Goal: Task Accomplishment & Management: Manage account settings

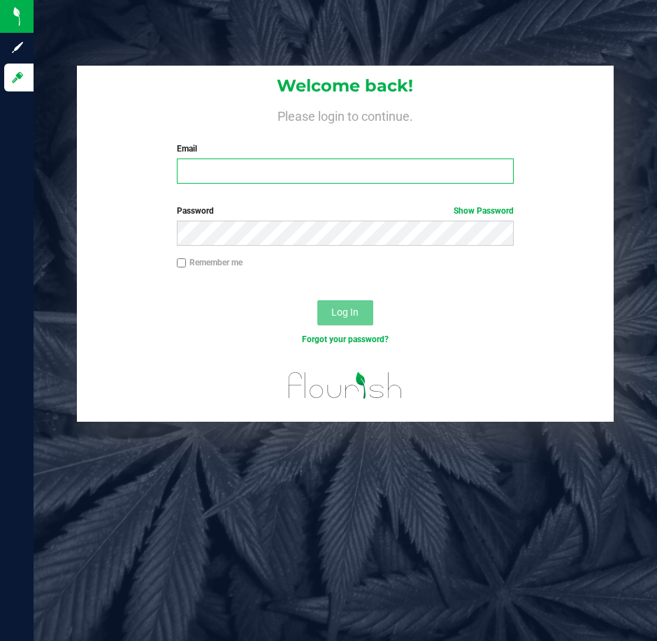
click at [268, 172] on input "Email" at bounding box center [345, 171] width 337 height 25
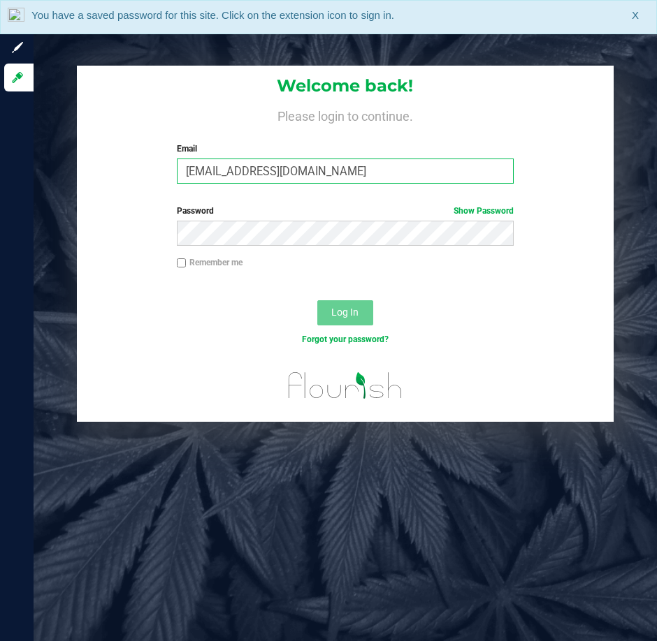
type input "[EMAIL_ADDRESS][DOMAIN_NAME]"
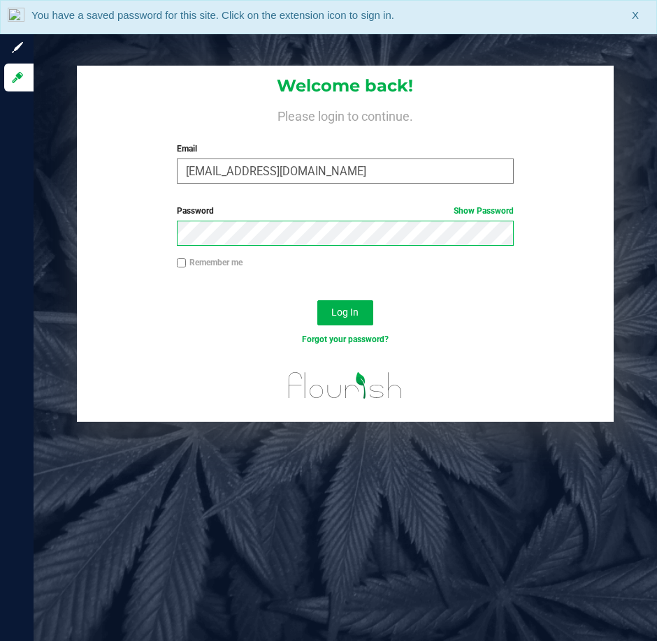
click at [317, 300] on button "Log In" at bounding box center [345, 312] width 56 height 25
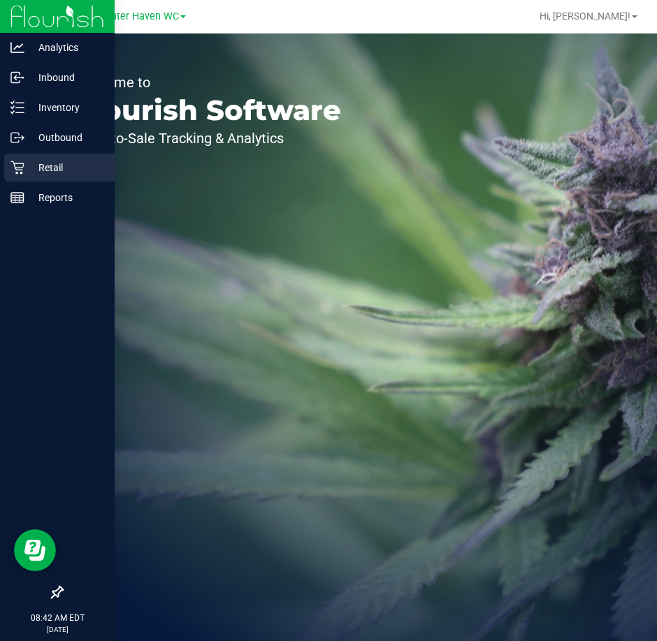
click at [32, 166] on p "Retail" at bounding box center [66, 167] width 84 height 17
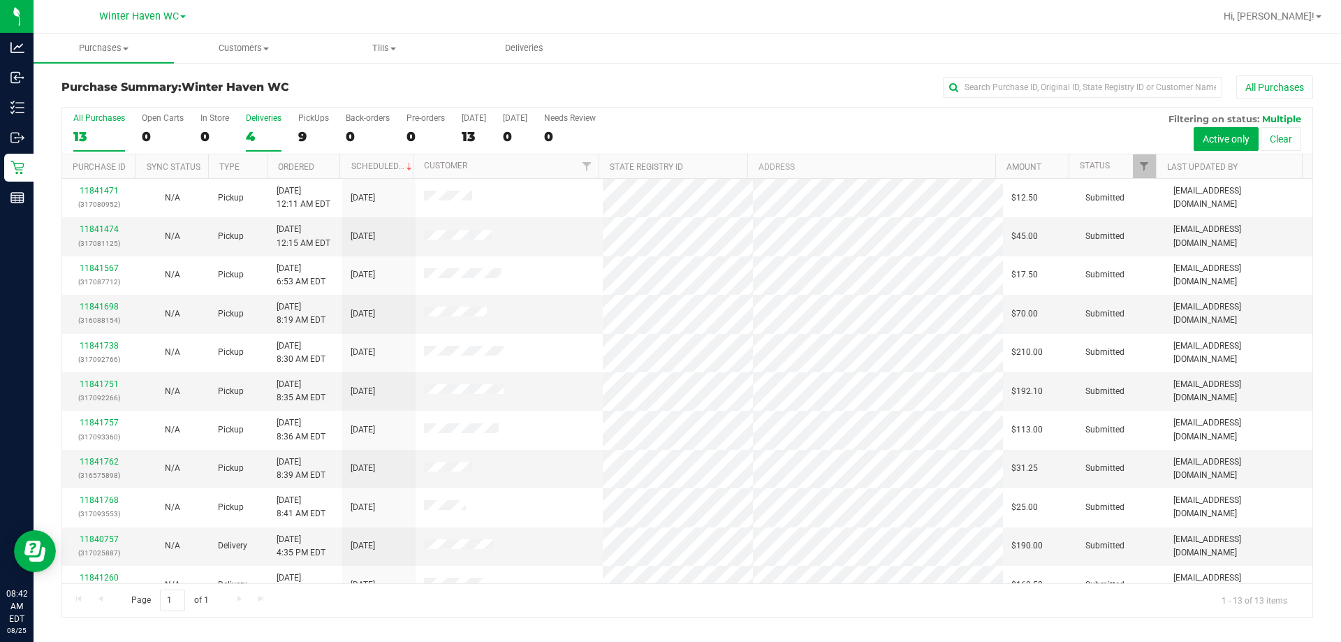
click at [267, 138] on div "4" at bounding box center [264, 137] width 36 height 16
click at [0, 0] on input "Deliveries 4" at bounding box center [0, 0] width 0 height 0
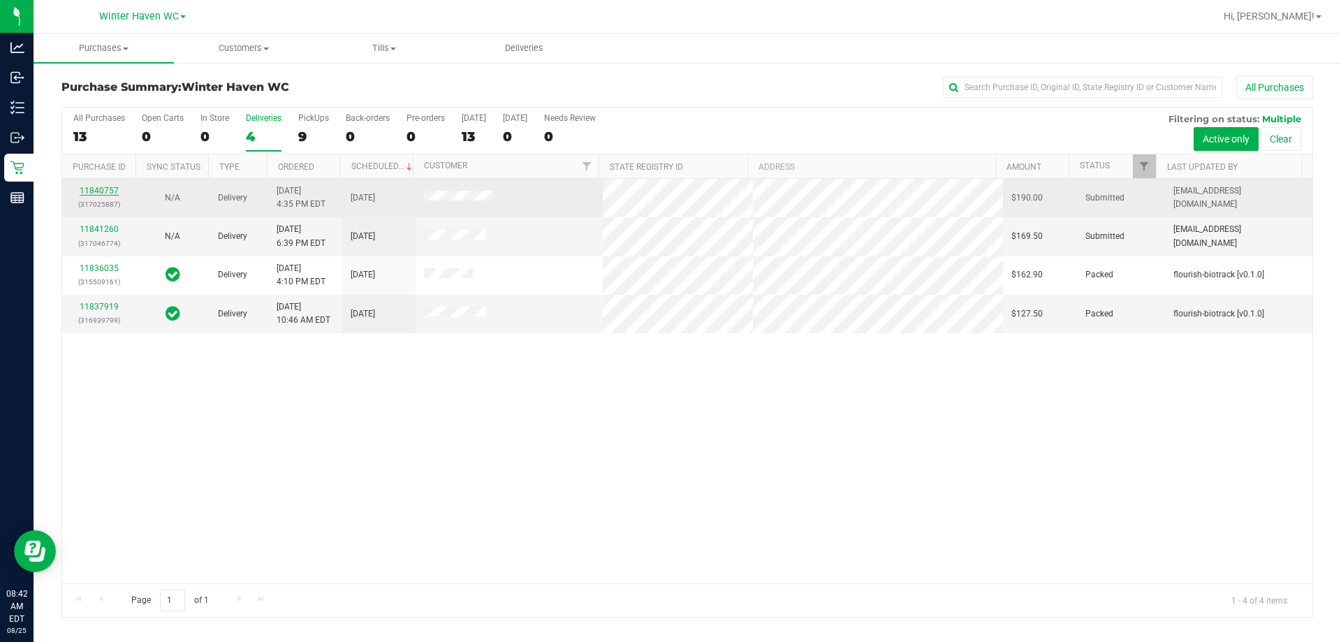
click at [110, 191] on link "11840757" at bounding box center [99, 191] width 39 height 10
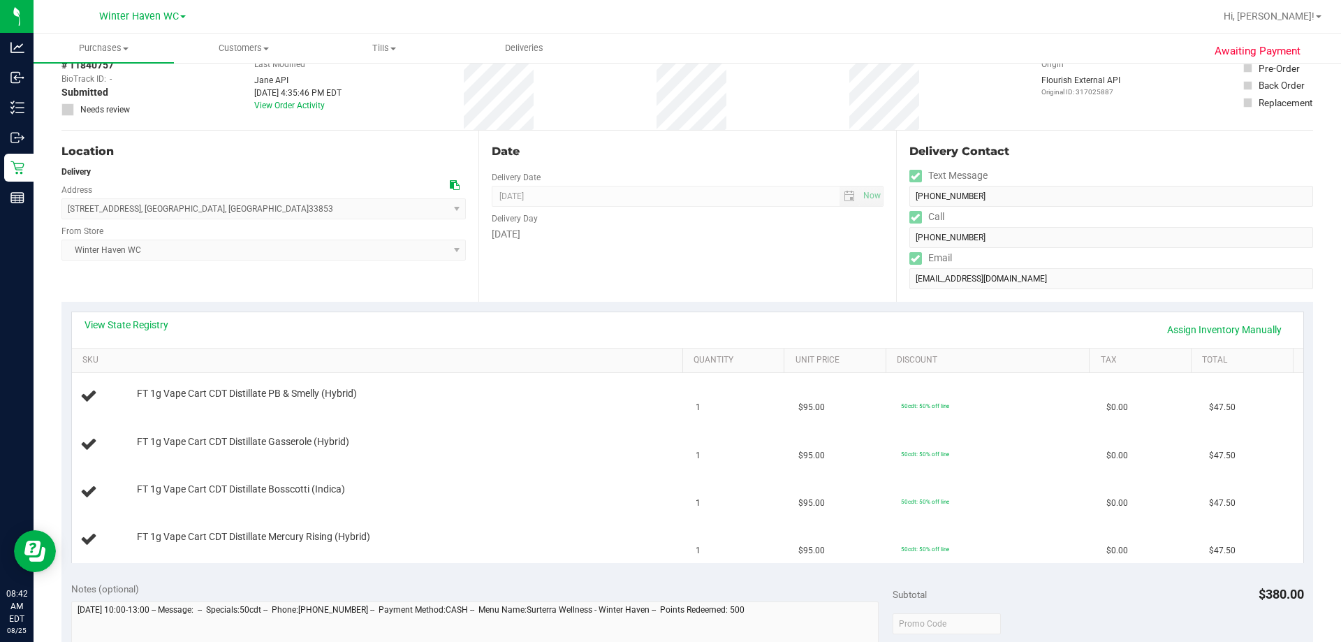
scroll to position [210, 0]
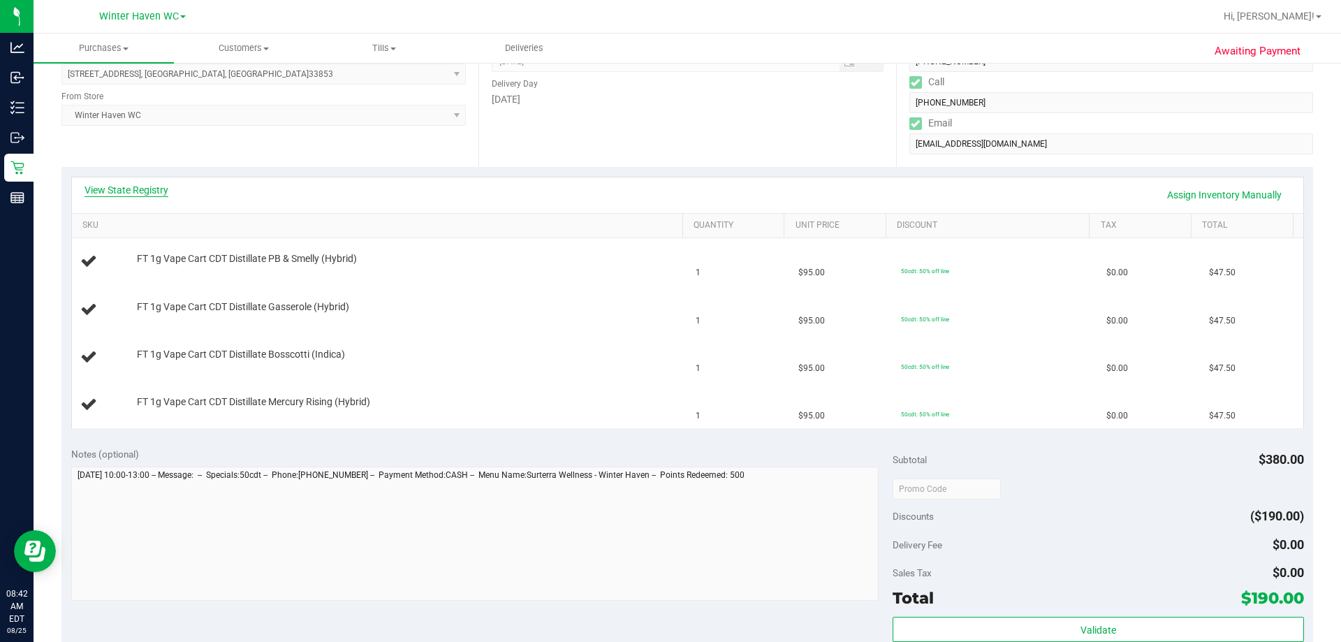
click at [132, 188] on link "View State Registry" at bounding box center [127, 190] width 84 height 14
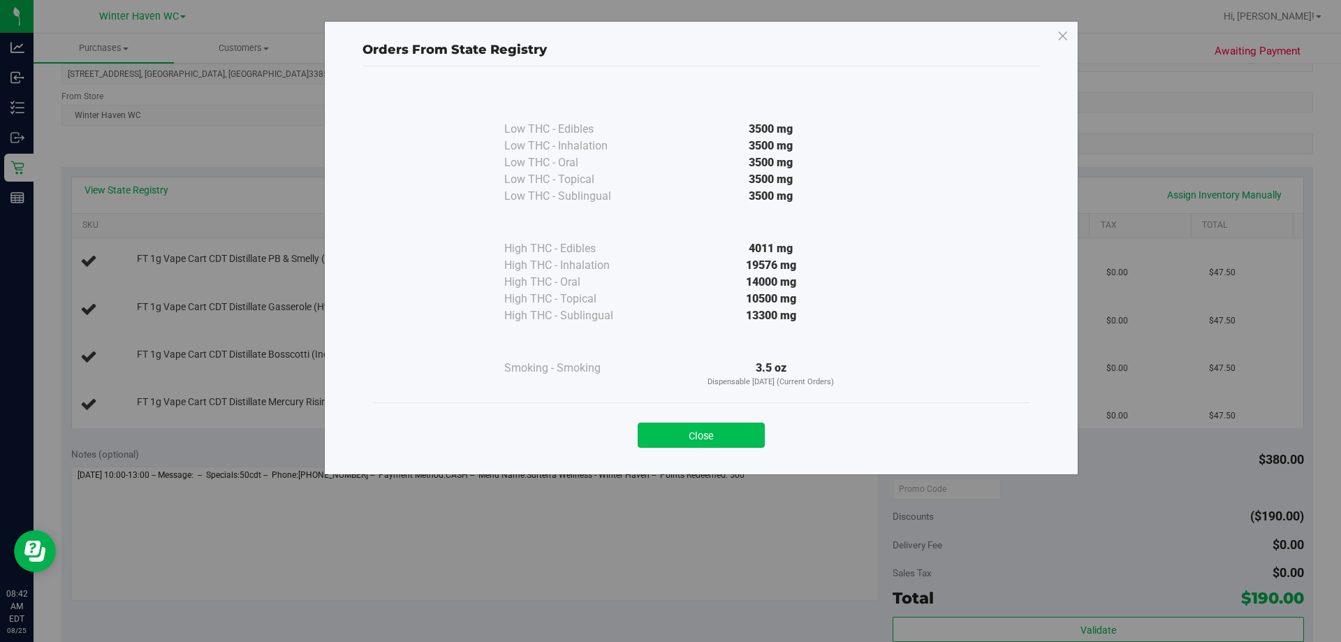
click at [656, 437] on button "Close" at bounding box center [701, 435] width 127 height 25
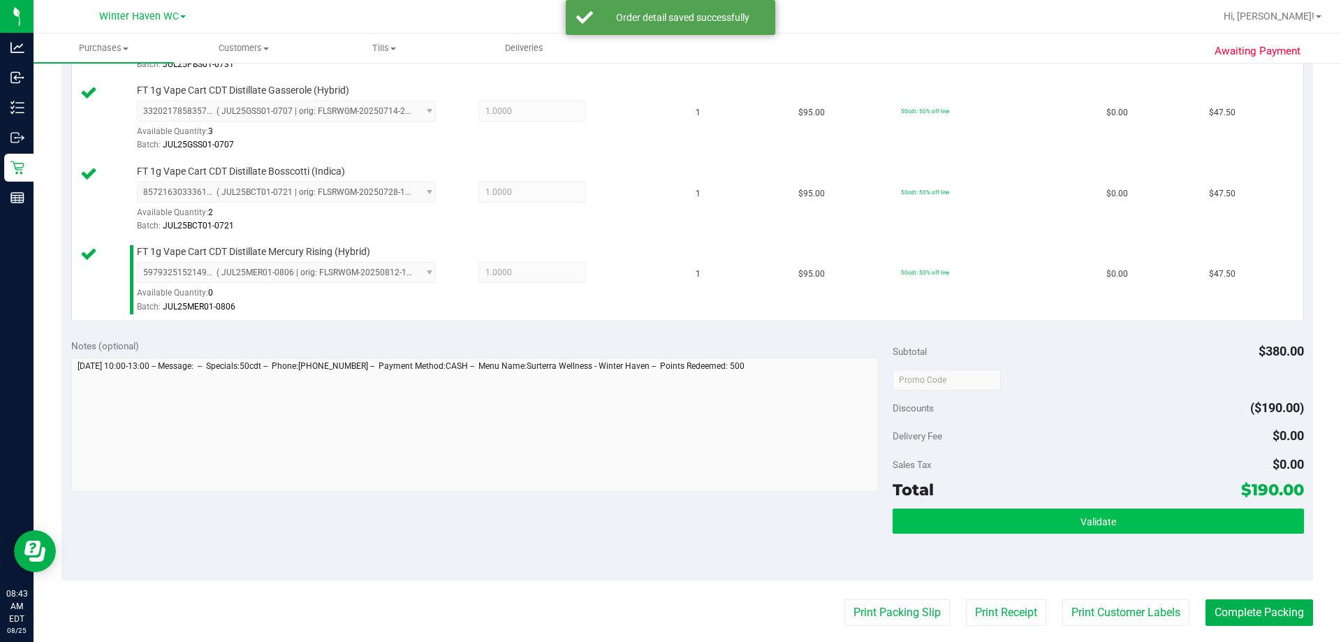
scroll to position [559, 0]
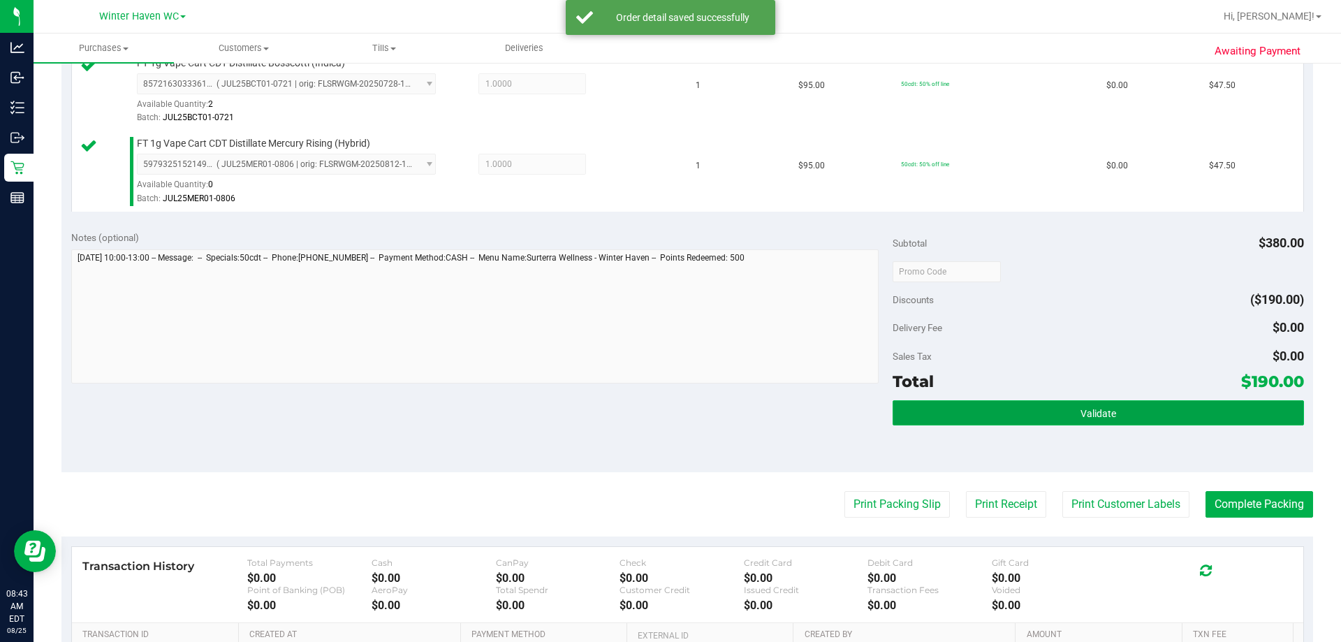
click at [656, 400] on button "Validate" at bounding box center [1098, 412] width 411 height 25
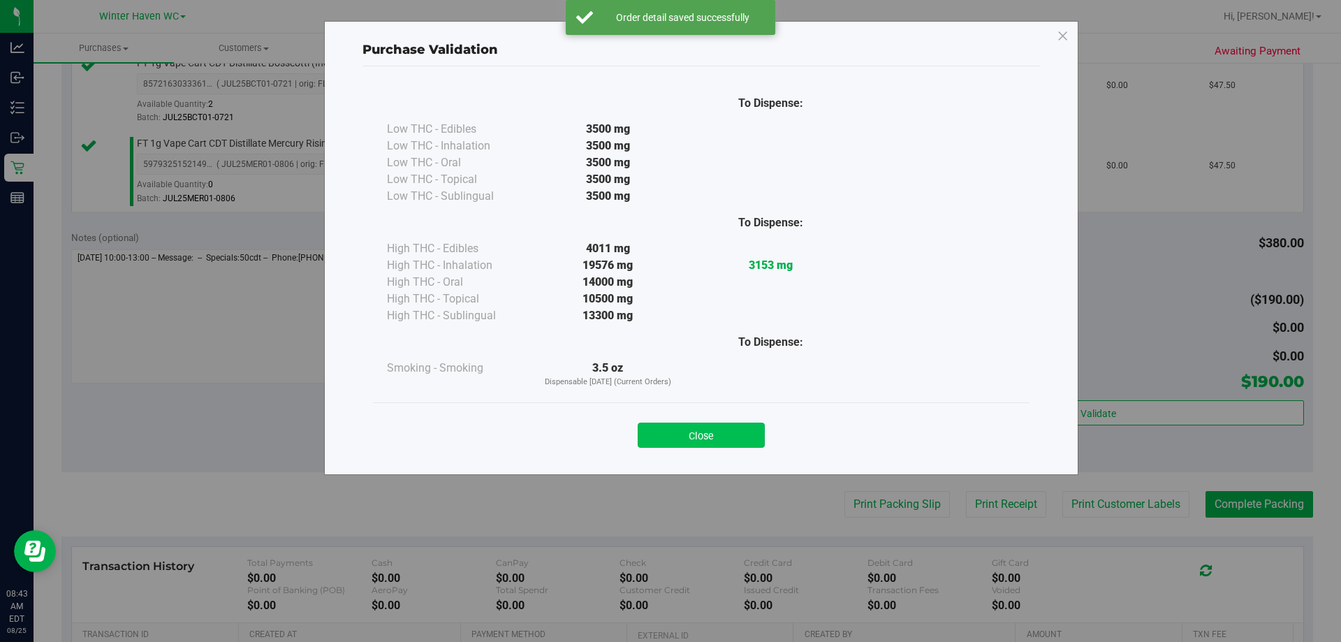
click at [656, 432] on button "Close" at bounding box center [701, 435] width 127 height 25
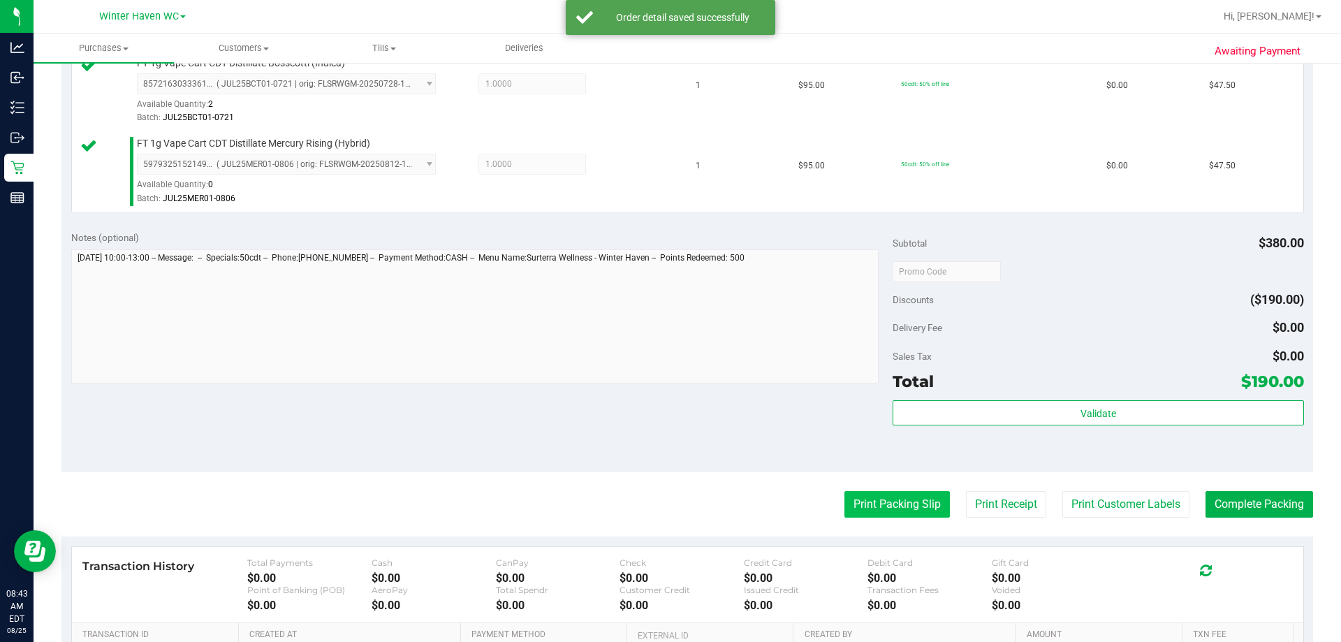
click at [656, 515] on button "Print Packing Slip" at bounding box center [896, 504] width 105 height 27
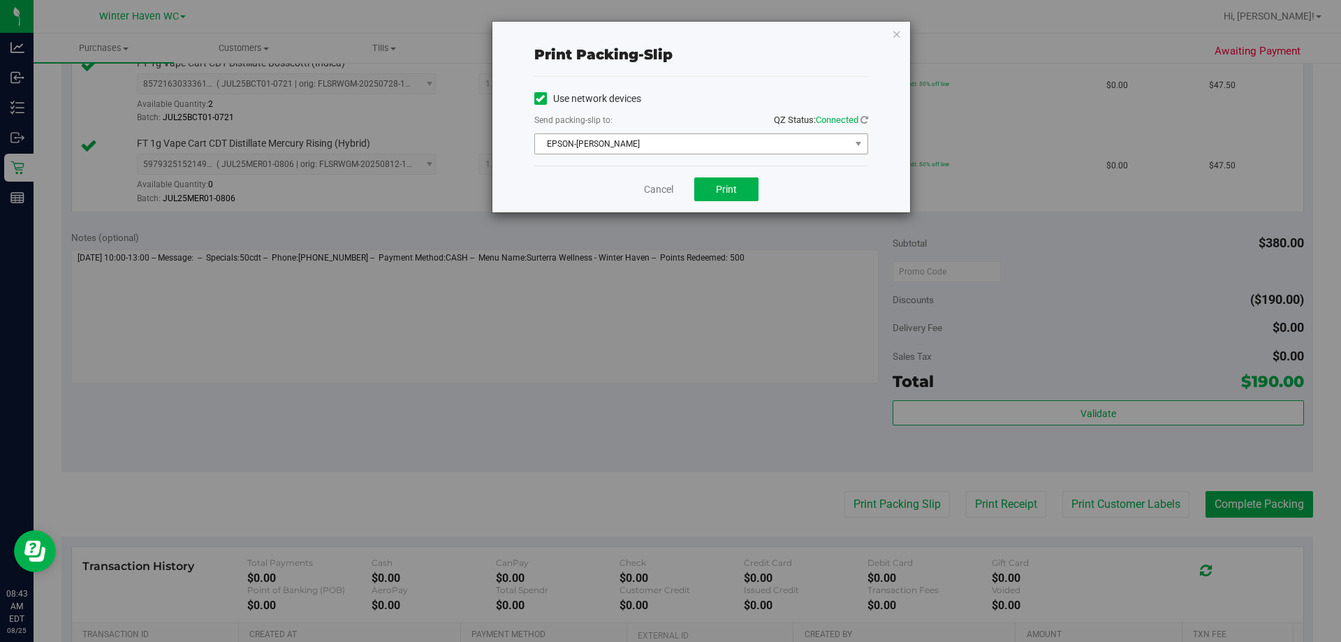
click at [656, 149] on span "EPSON-[PERSON_NAME]" at bounding box center [692, 144] width 315 height 20
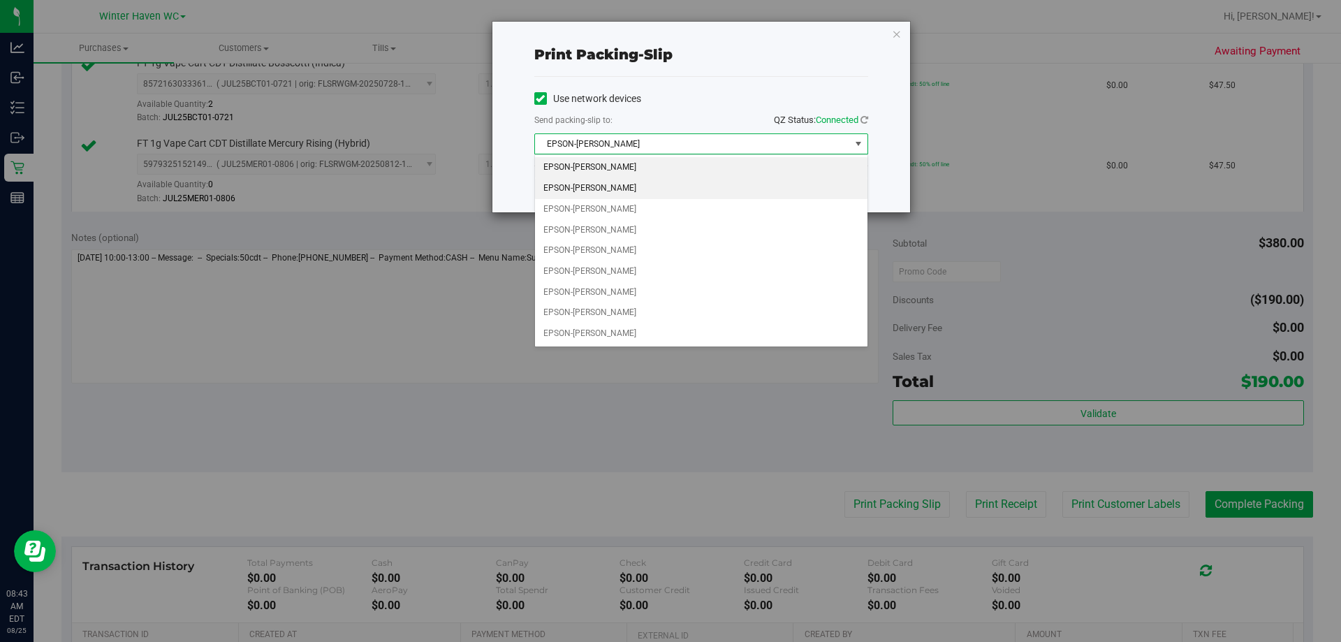
click at [629, 182] on li "EPSON-[PERSON_NAME]" at bounding box center [701, 188] width 332 height 21
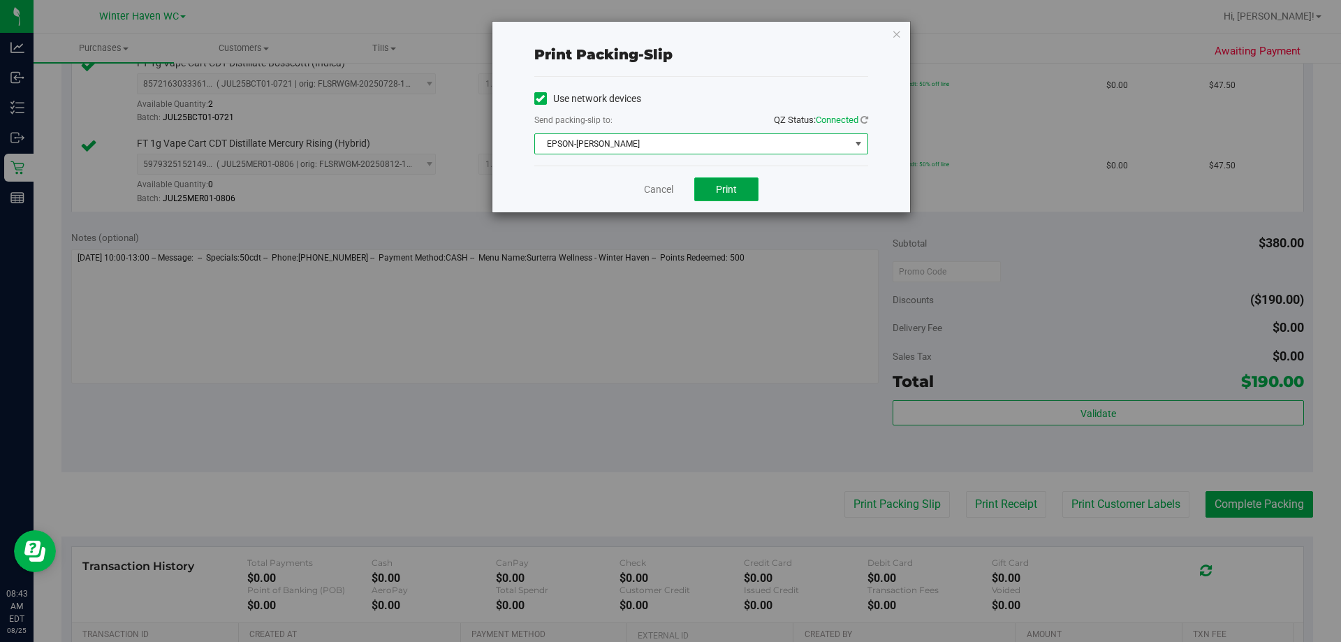
click at [656, 186] on button "Print" at bounding box center [726, 189] width 64 height 24
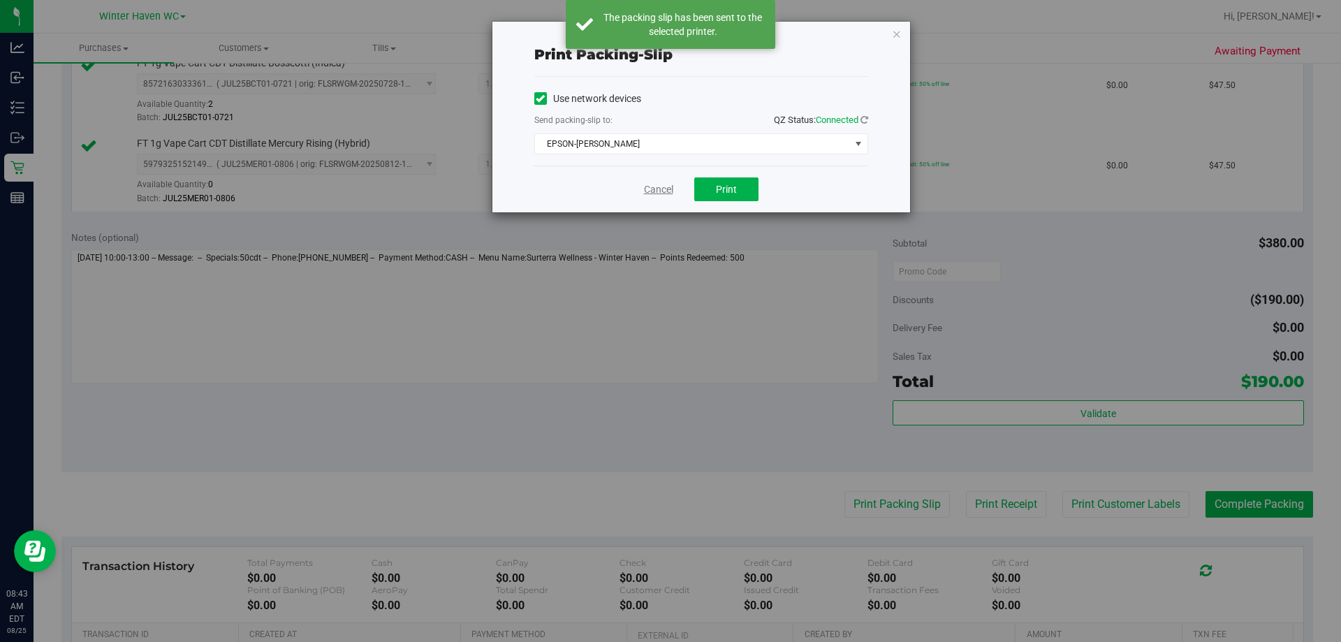
click at [650, 190] on link "Cancel" at bounding box center [658, 189] width 29 height 15
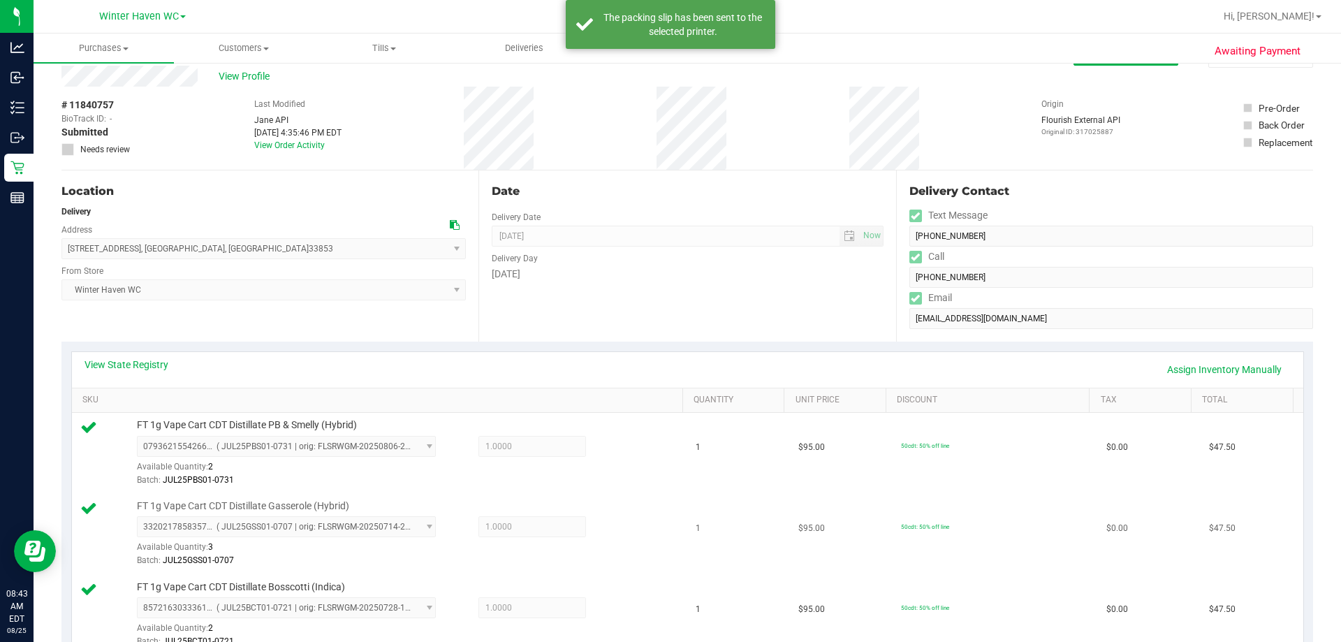
scroll to position [0, 0]
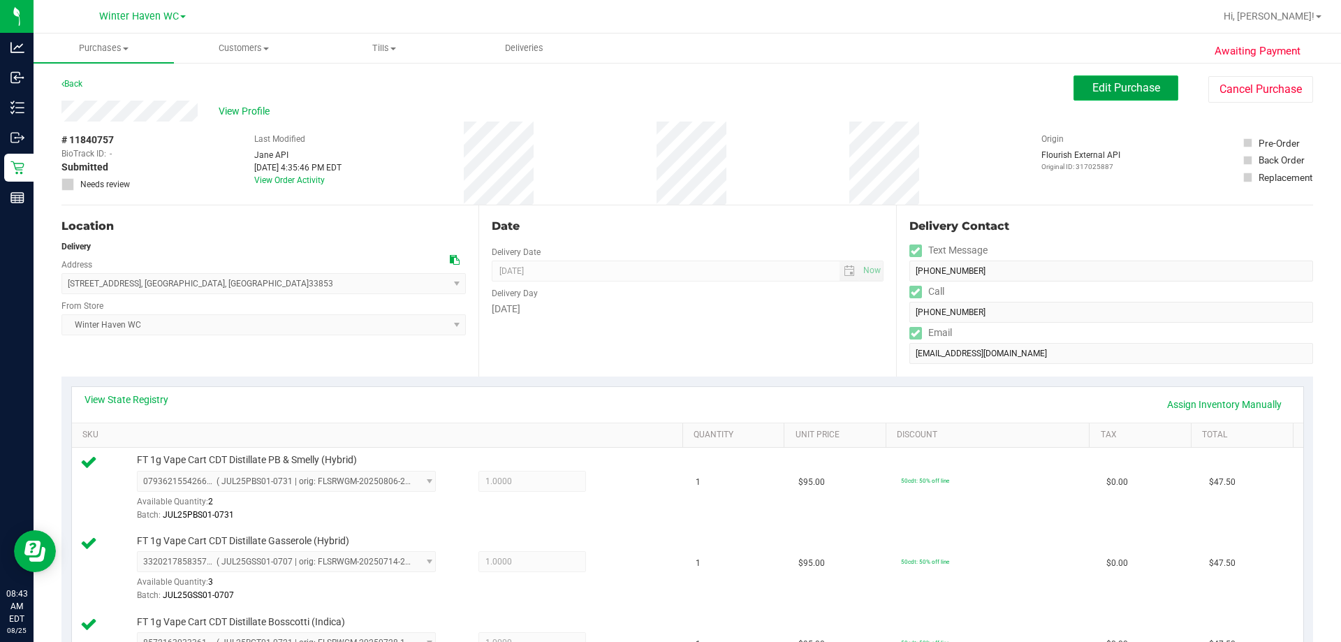
click at [656, 98] on button "Edit Purchase" at bounding box center [1126, 87] width 105 height 25
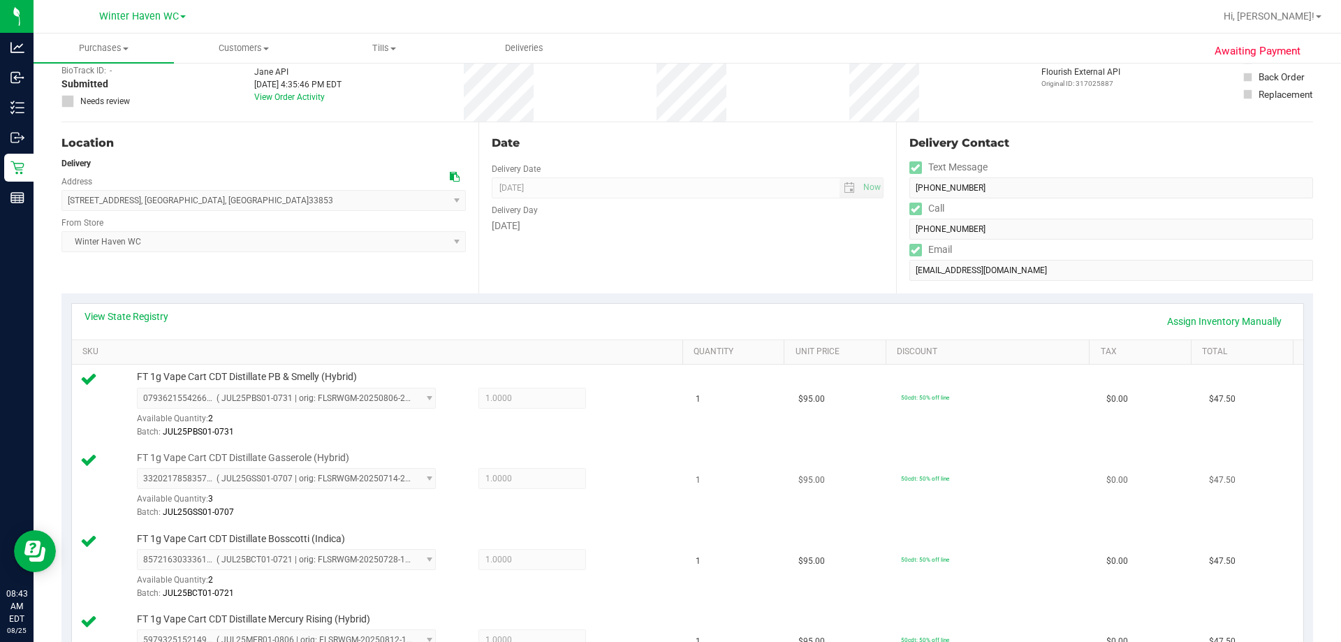
scroll to position [279, 0]
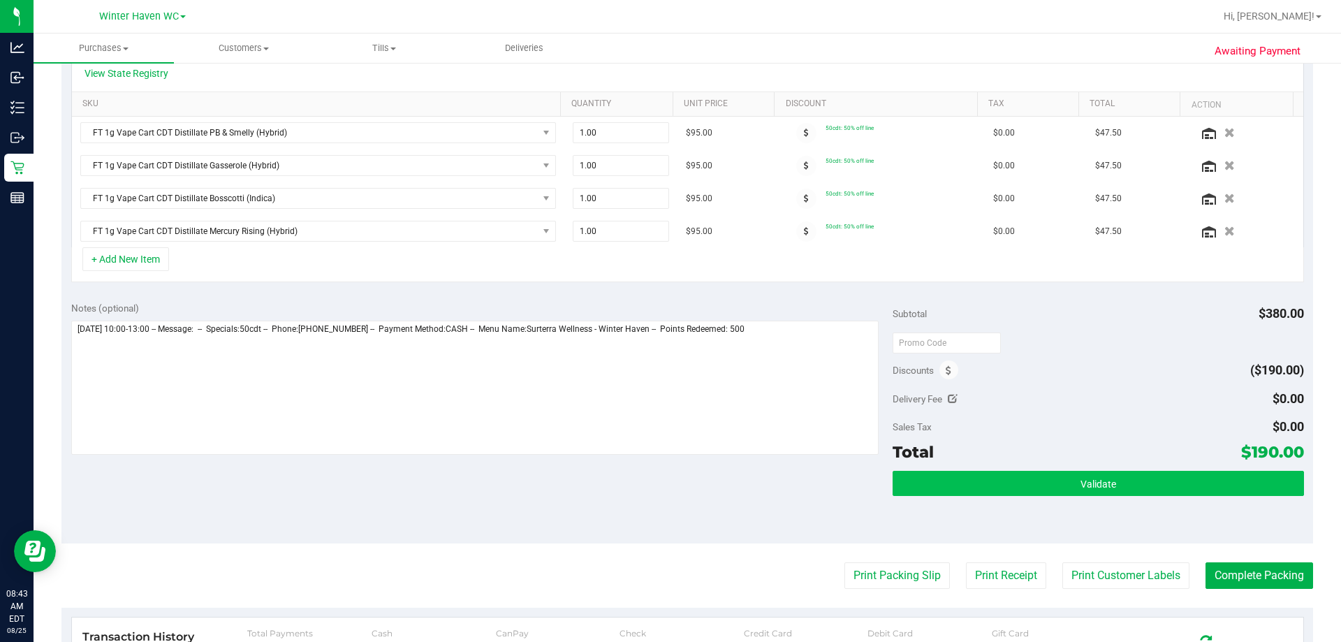
scroll to position [419, 0]
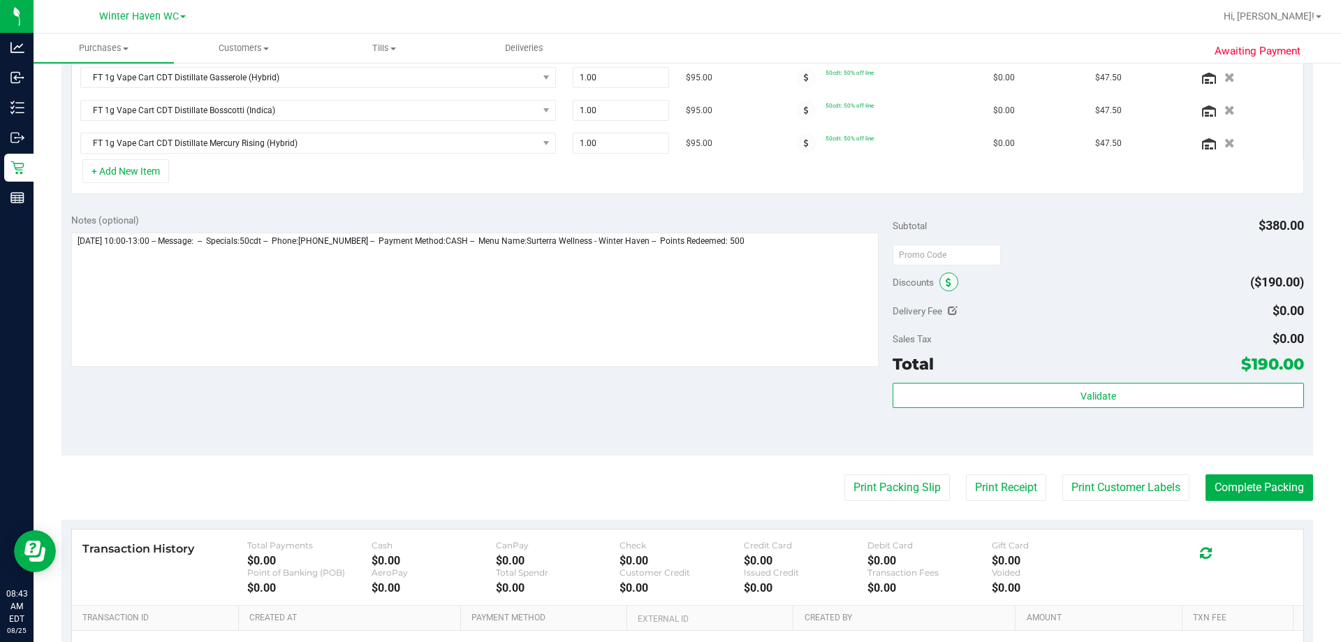
click at [656, 280] on span at bounding box center [948, 281] width 19 height 19
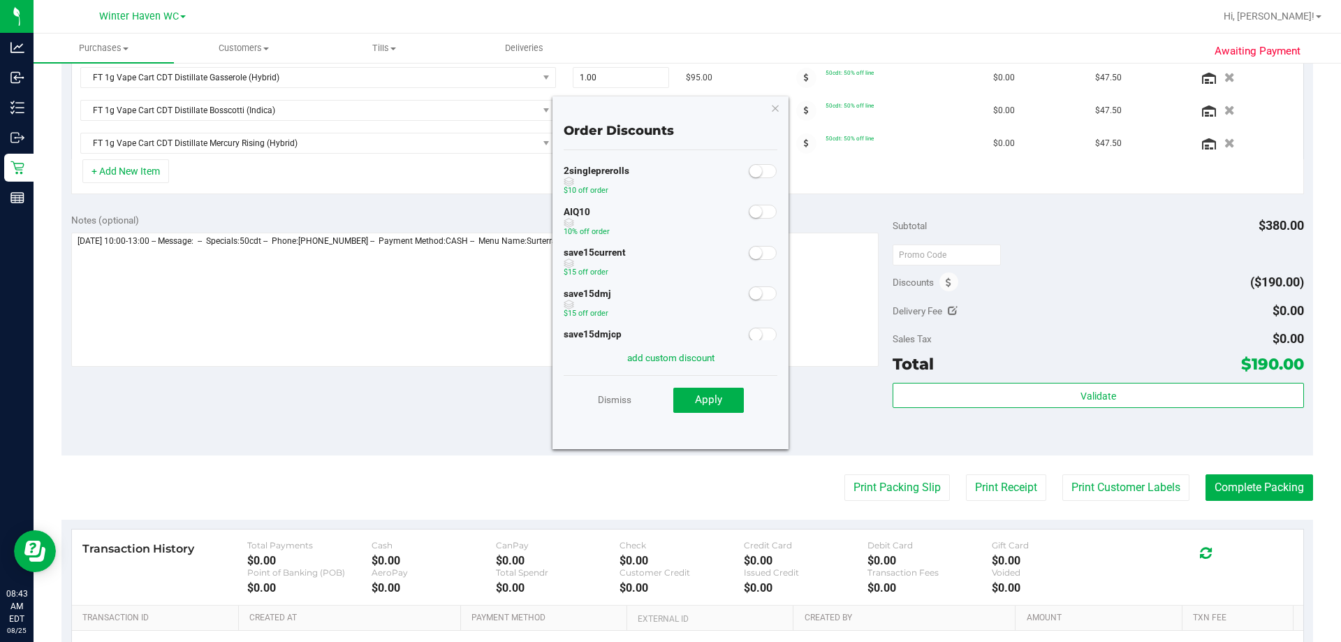
click at [656, 214] on span at bounding box center [763, 212] width 28 height 14
click at [656, 389] on button "Apply" at bounding box center [708, 400] width 71 height 25
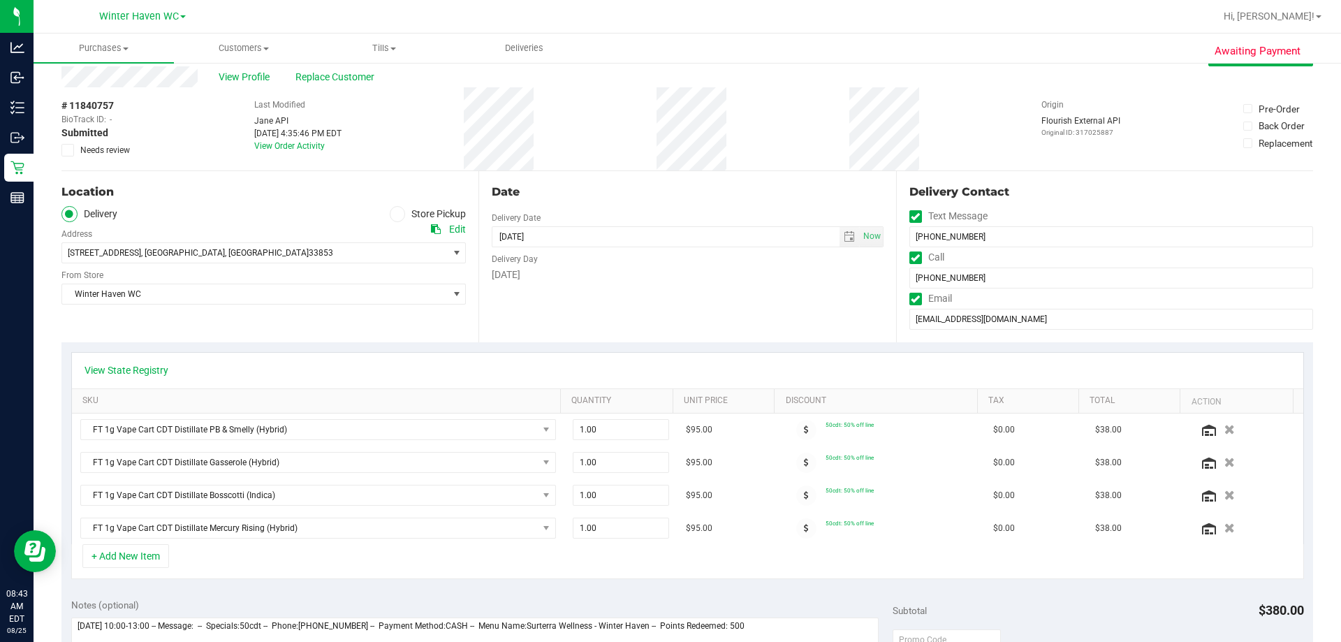
scroll to position [0, 0]
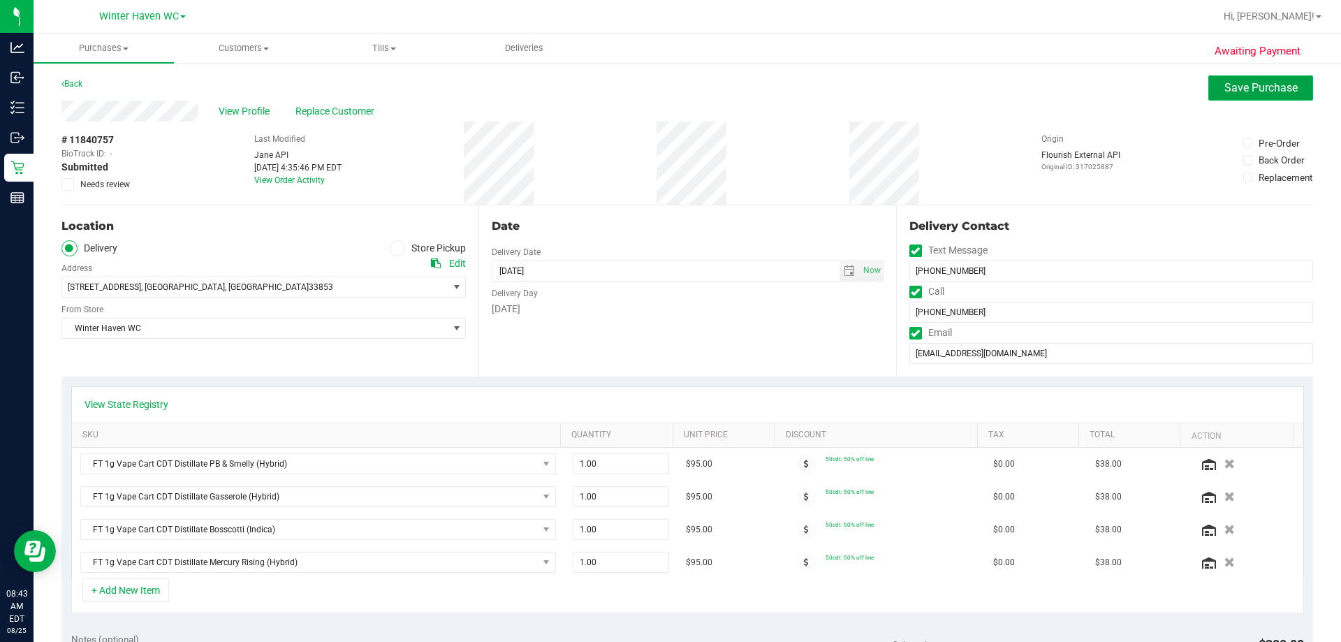
click at [656, 92] on span "Save Purchase" at bounding box center [1260, 87] width 73 height 13
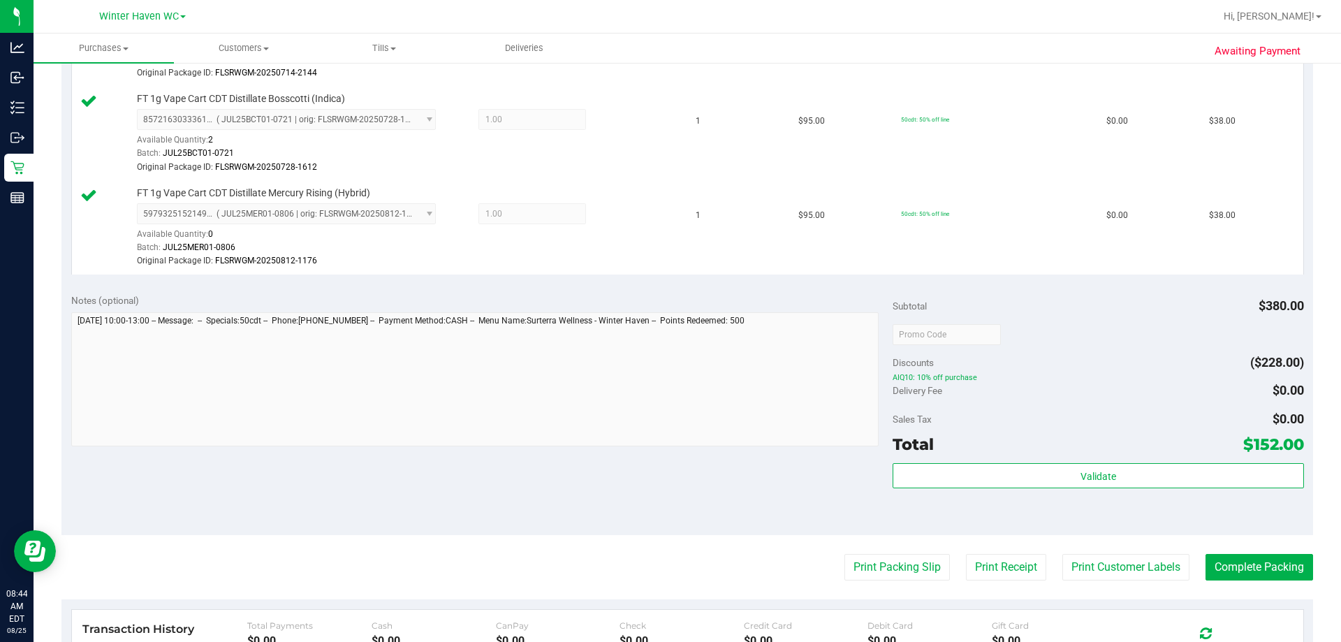
scroll to position [796, 0]
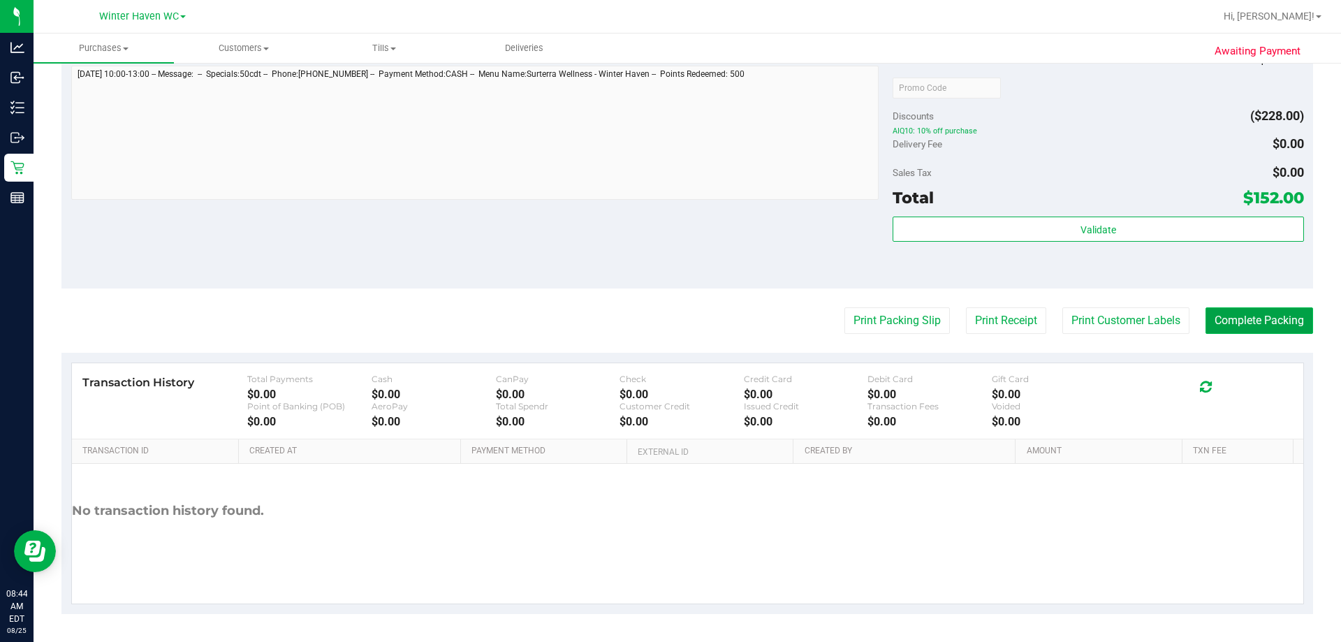
click at [656, 331] on button "Complete Packing" at bounding box center [1260, 320] width 108 height 27
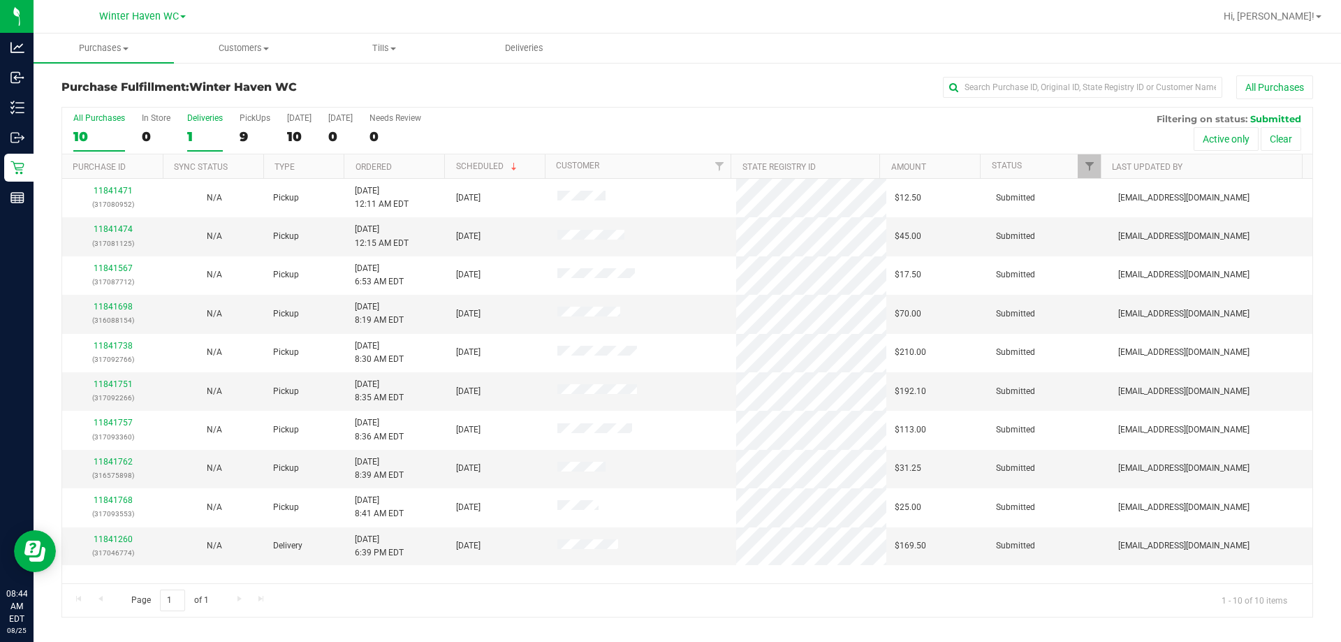
click at [187, 136] on div "1" at bounding box center [205, 137] width 36 height 16
click at [0, 0] on input "Deliveries 1" at bounding box center [0, 0] width 0 height 0
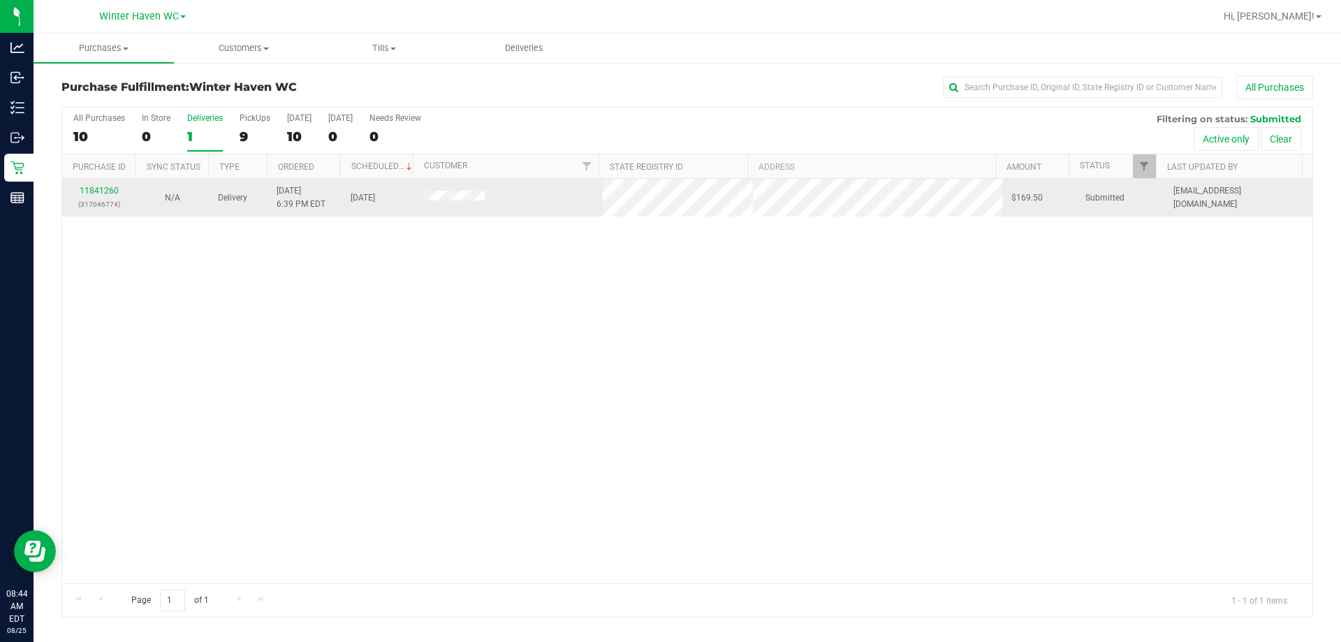
click at [107, 197] on div "11841260 (317046774)" at bounding box center [99, 197] width 57 height 27
click at [100, 185] on div "11841260 (317046774)" at bounding box center [99, 197] width 57 height 27
click at [106, 190] on link "11841260" at bounding box center [99, 191] width 39 height 10
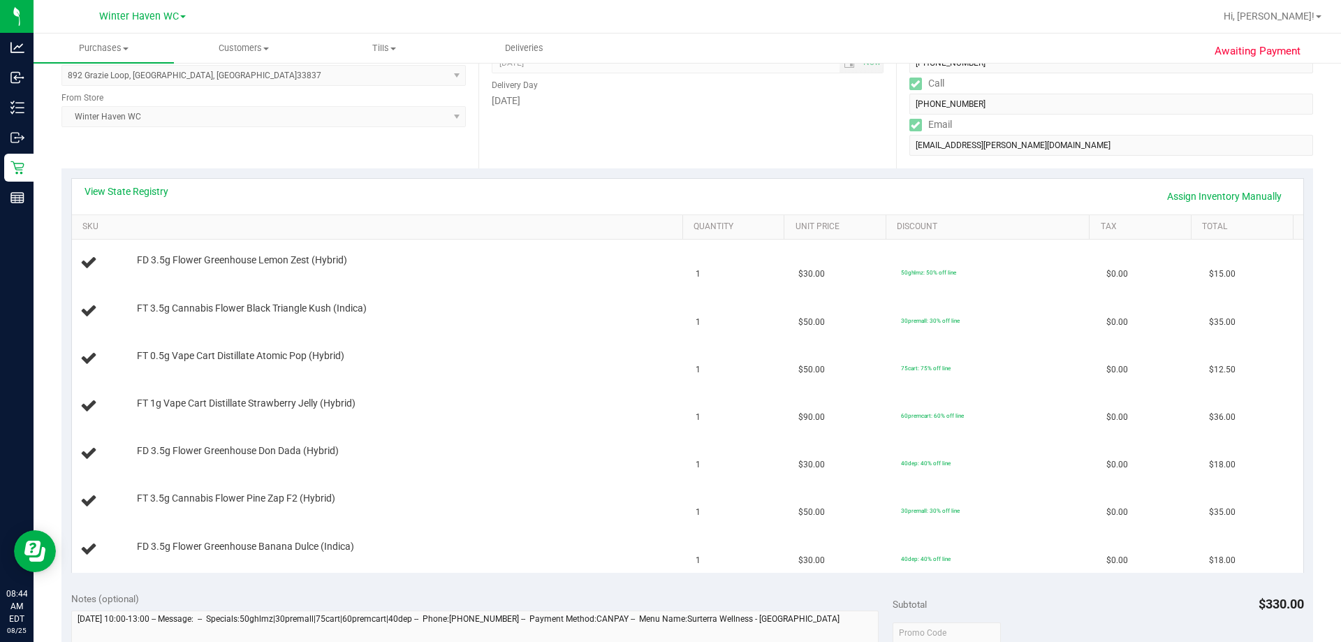
scroll to position [210, 0]
click at [131, 191] on link "View State Registry" at bounding box center [127, 190] width 84 height 14
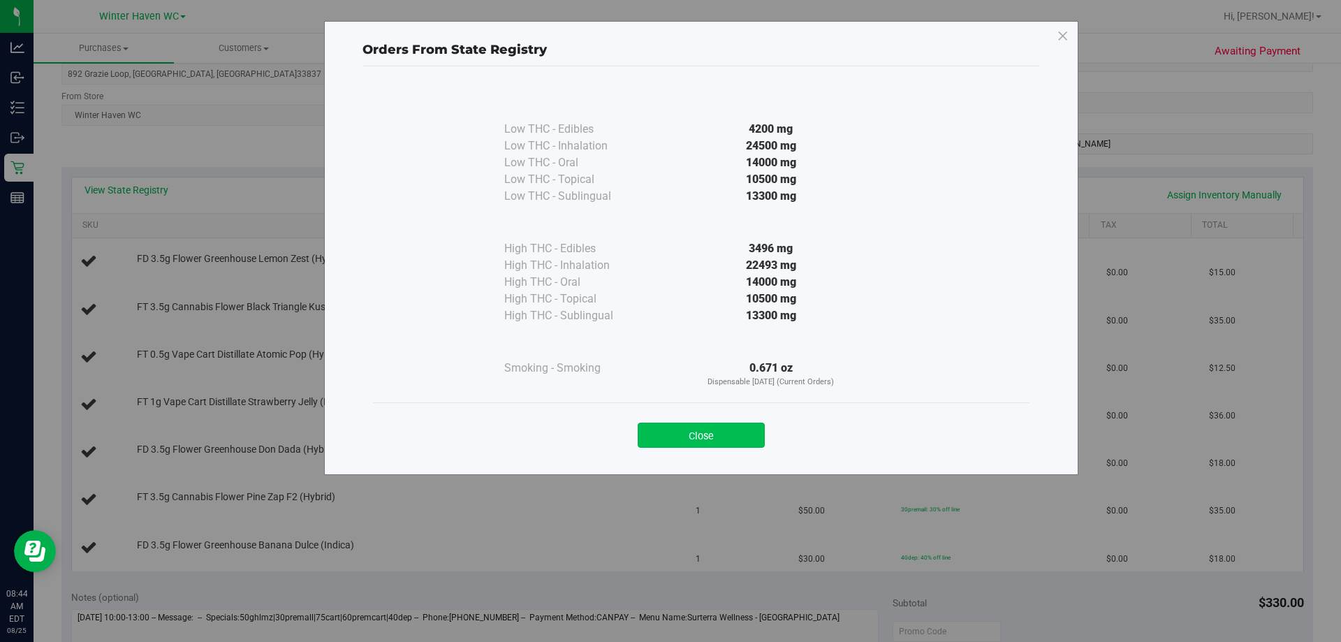
click at [656, 444] on button "Close" at bounding box center [701, 435] width 127 height 25
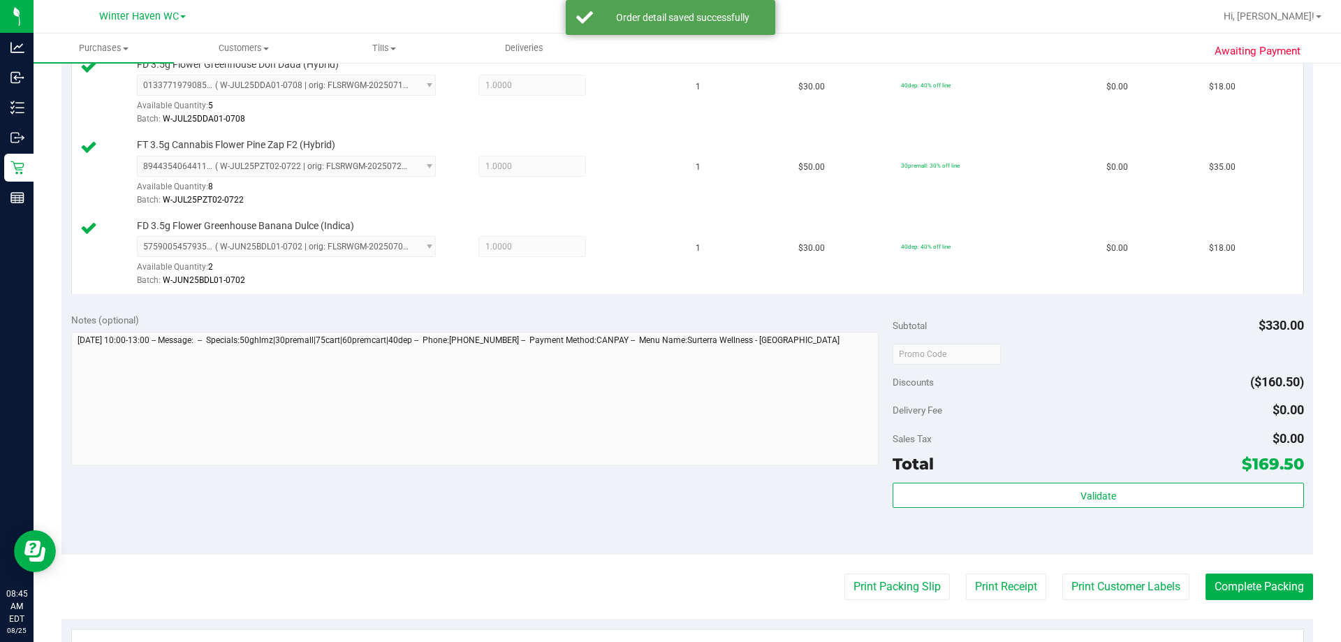
scroll to position [838, 0]
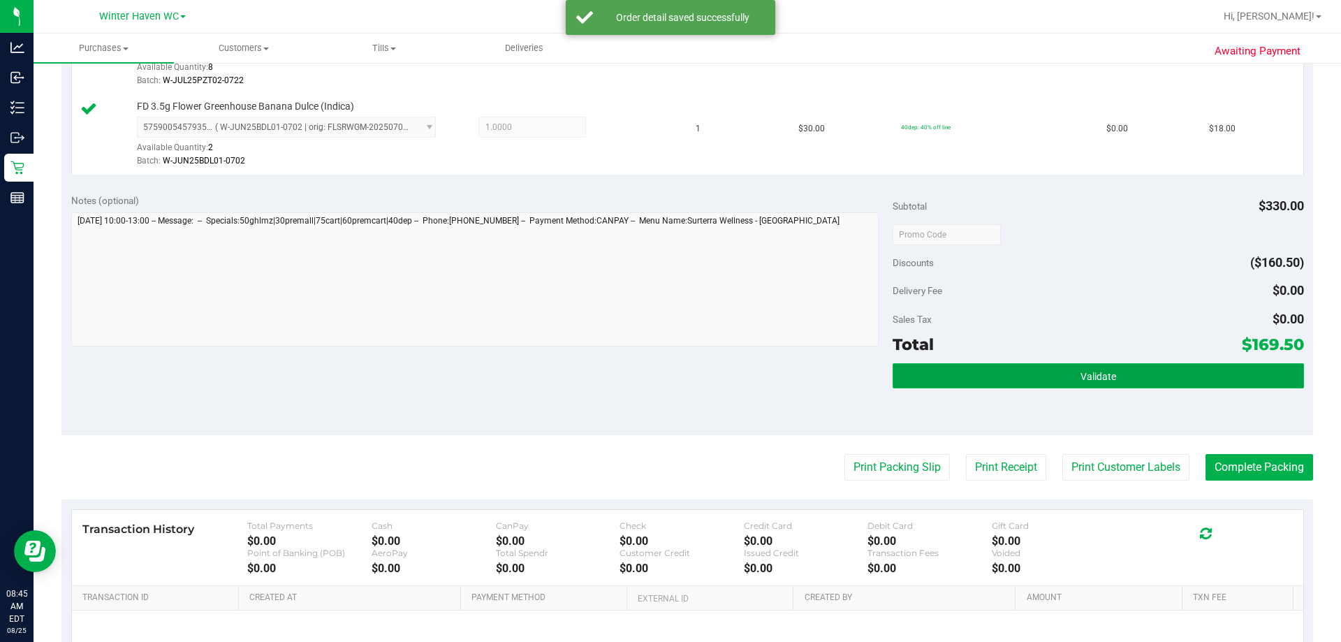
click at [656, 367] on button "Validate" at bounding box center [1098, 375] width 411 height 25
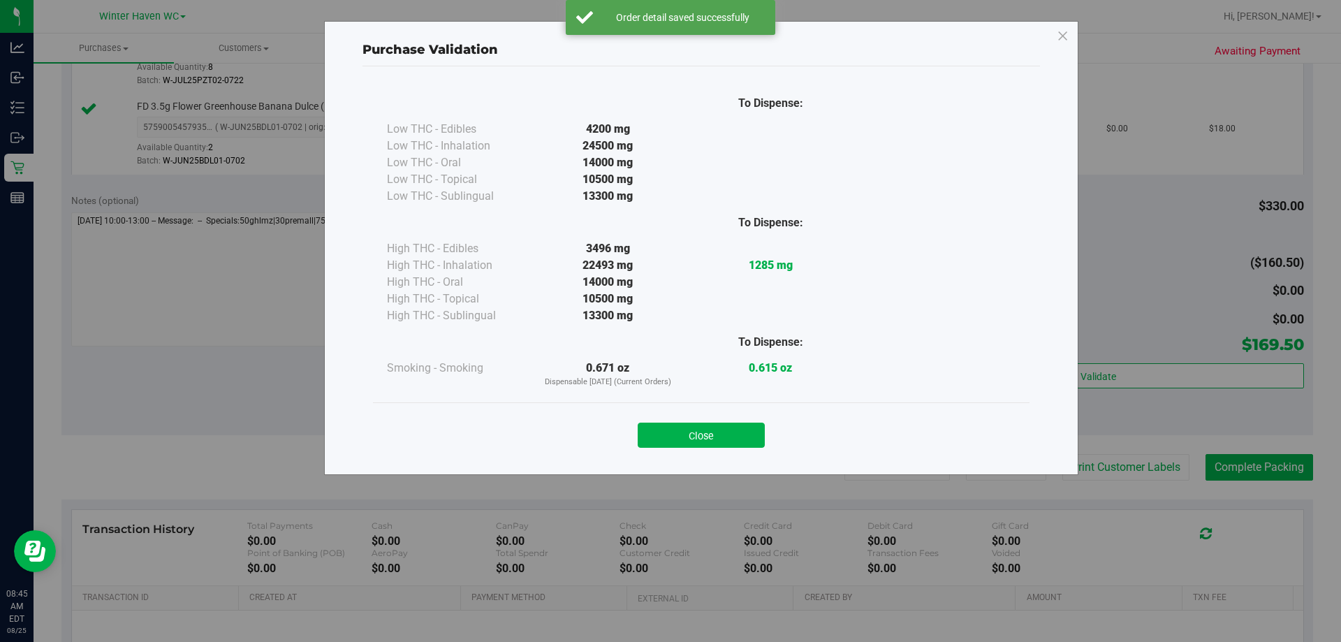
click at [656, 426] on button "Close" at bounding box center [701, 435] width 127 height 25
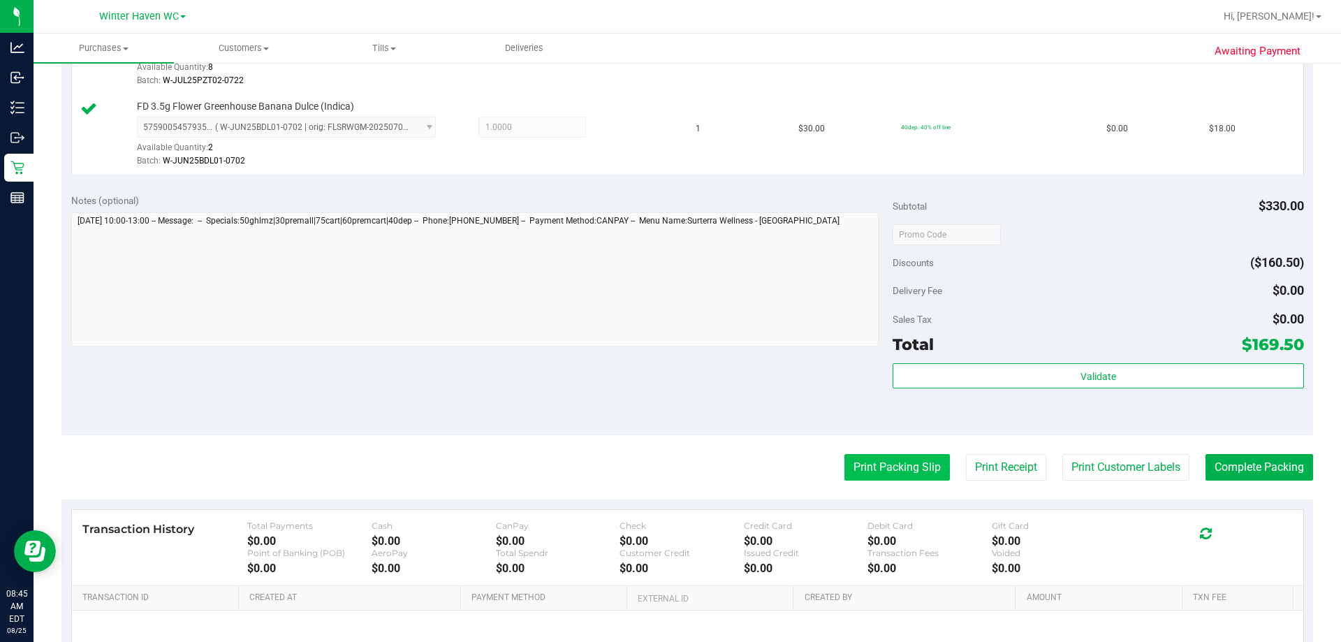
click at [656, 460] on button "Print Packing Slip" at bounding box center [896, 467] width 105 height 27
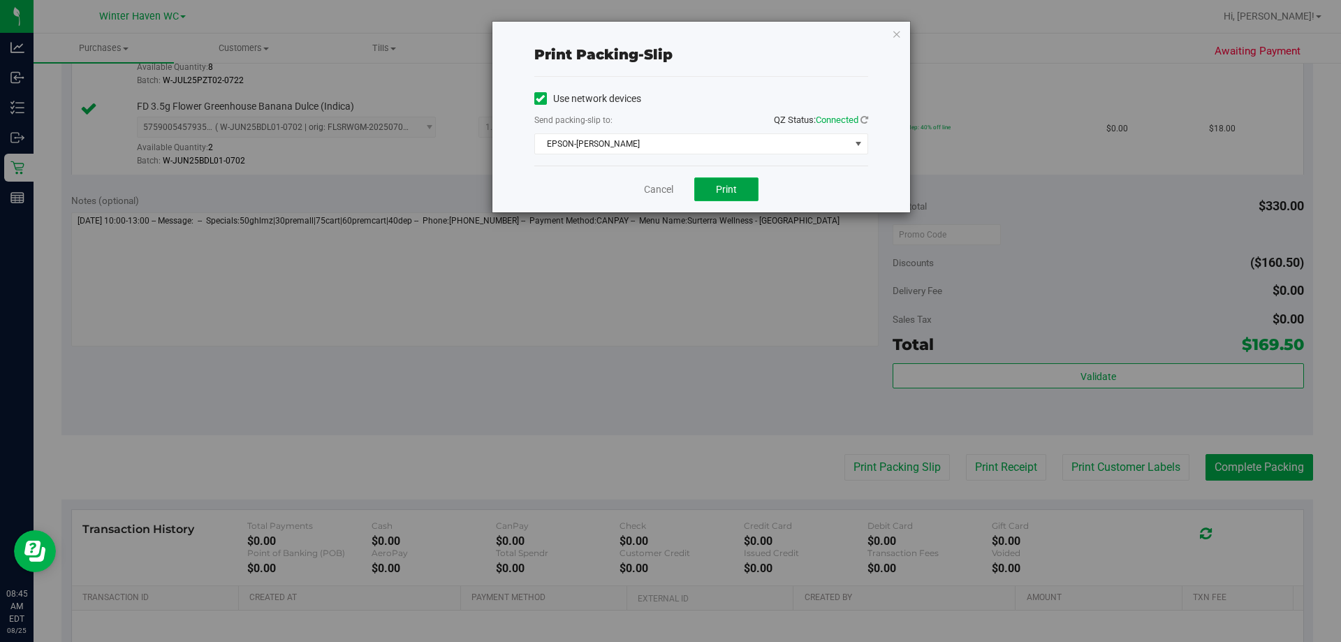
click at [656, 181] on button "Print" at bounding box center [726, 189] width 64 height 24
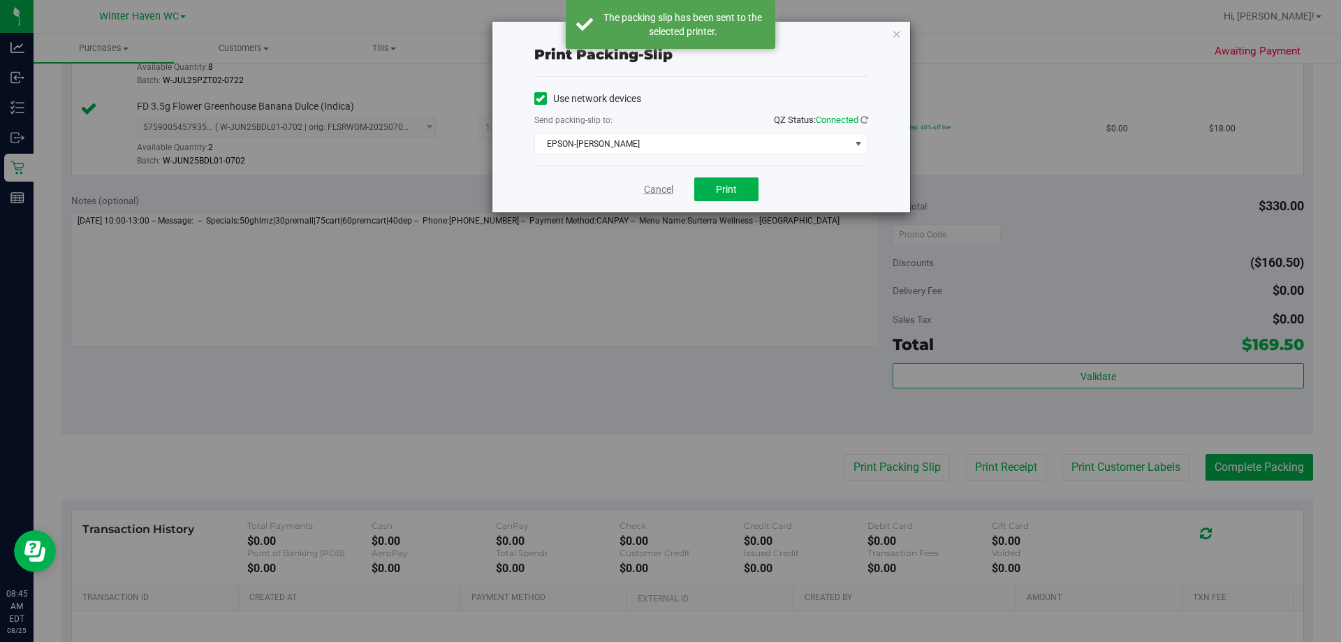
click at [652, 194] on link "Cancel" at bounding box center [658, 189] width 29 height 15
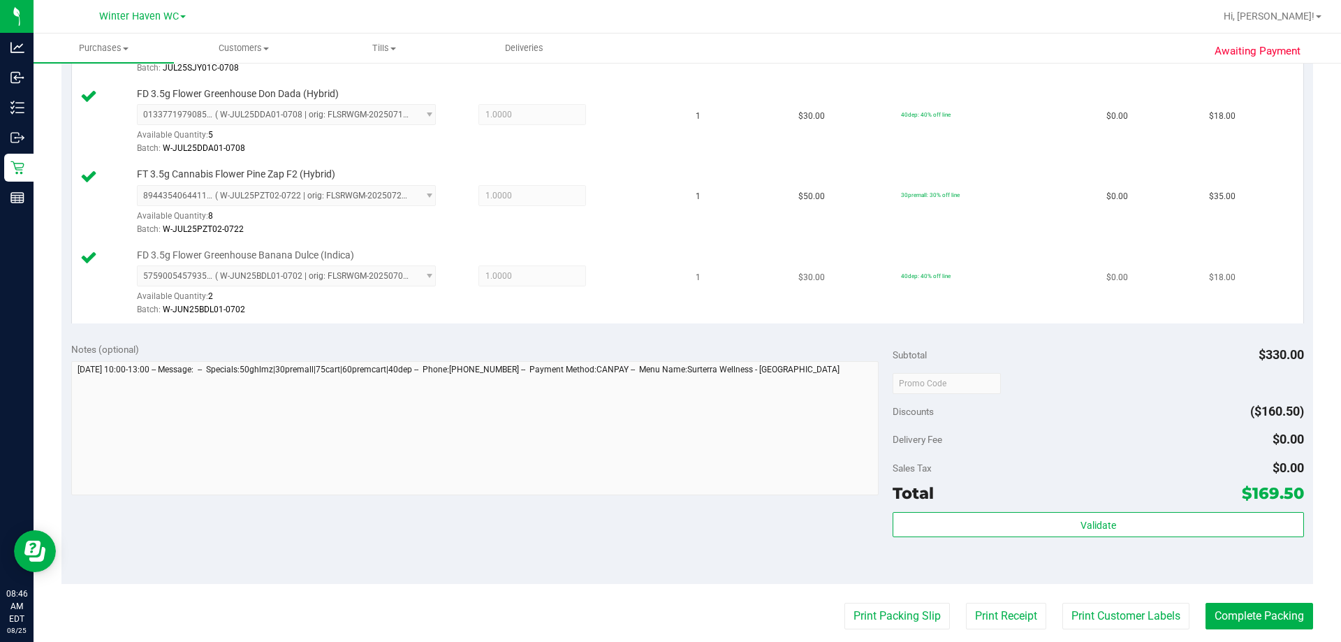
scroll to position [768, 0]
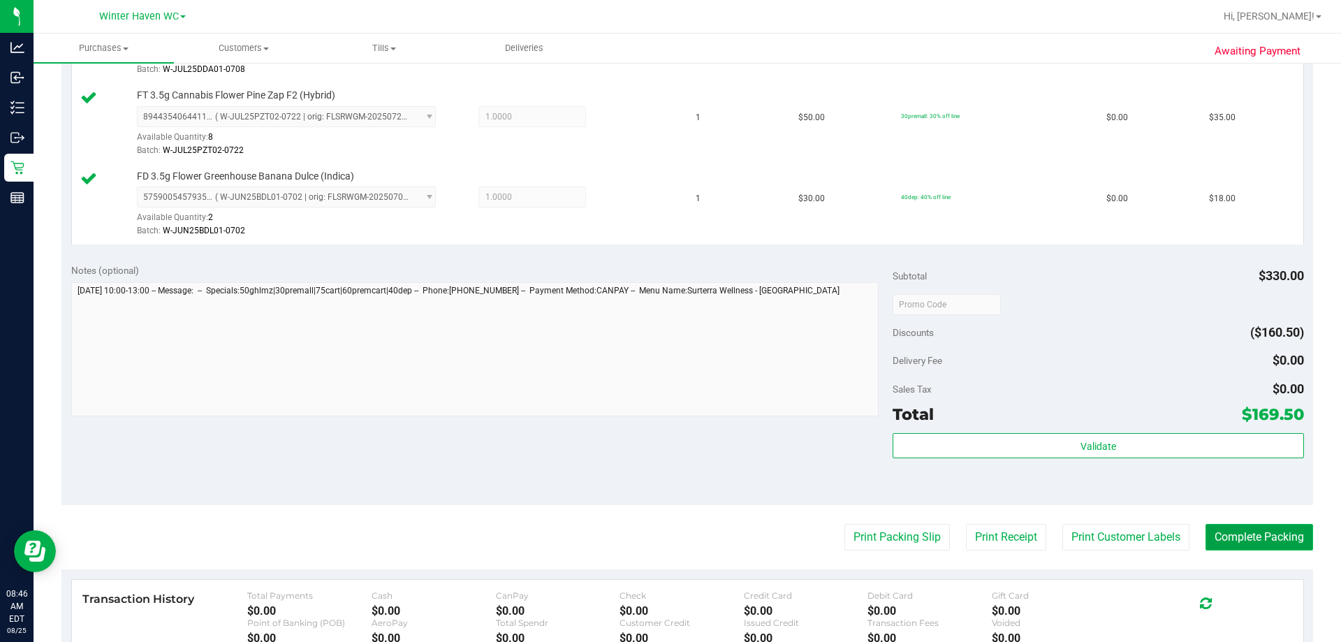
click at [656, 546] on button "Complete Packing" at bounding box center [1260, 537] width 108 height 27
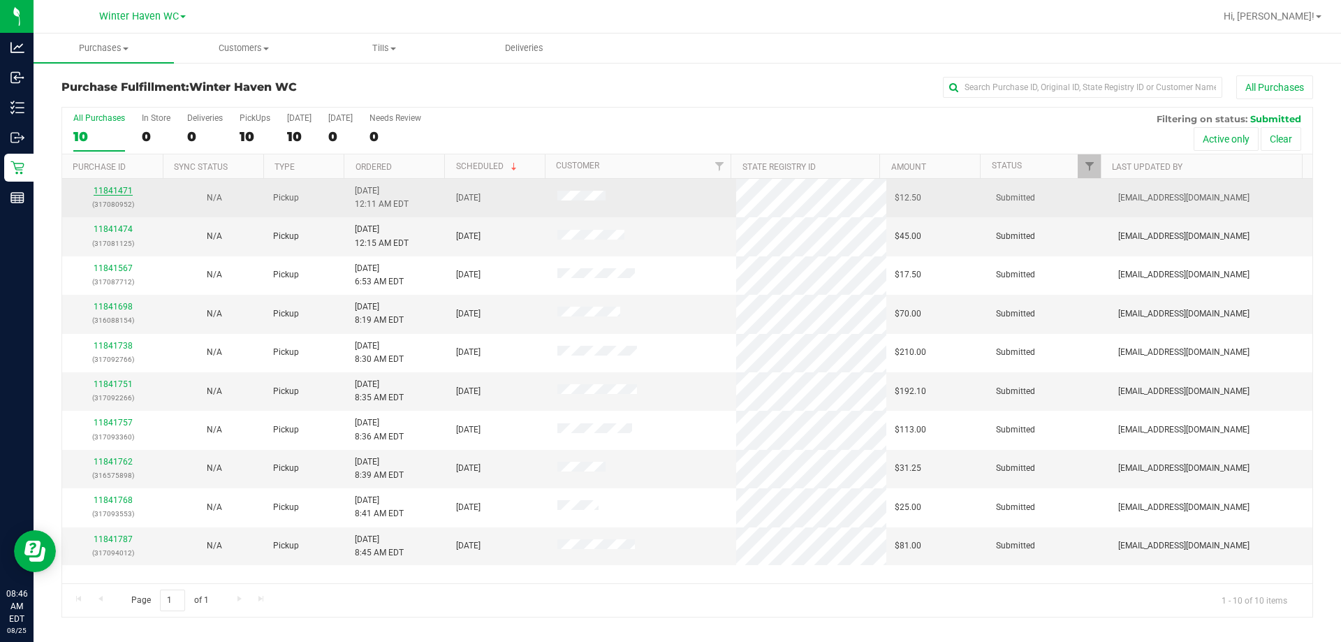
click at [115, 192] on link "11841471" at bounding box center [113, 191] width 39 height 10
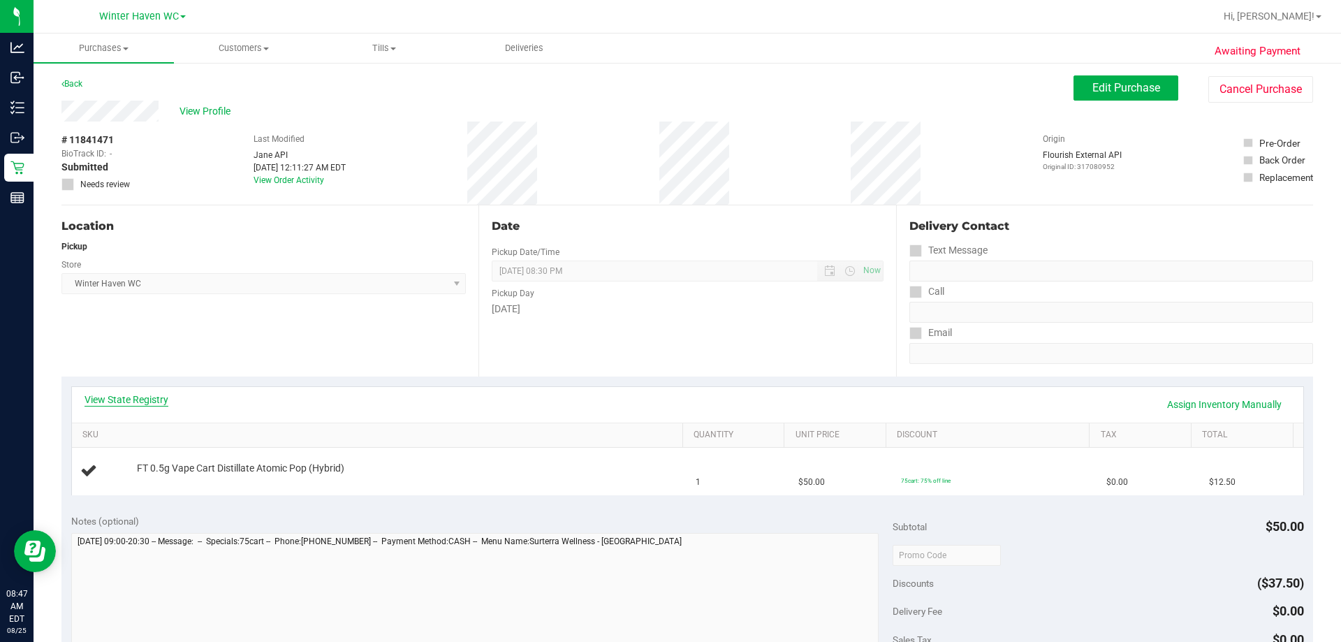
click at [159, 400] on link "View State Registry" at bounding box center [127, 400] width 84 height 14
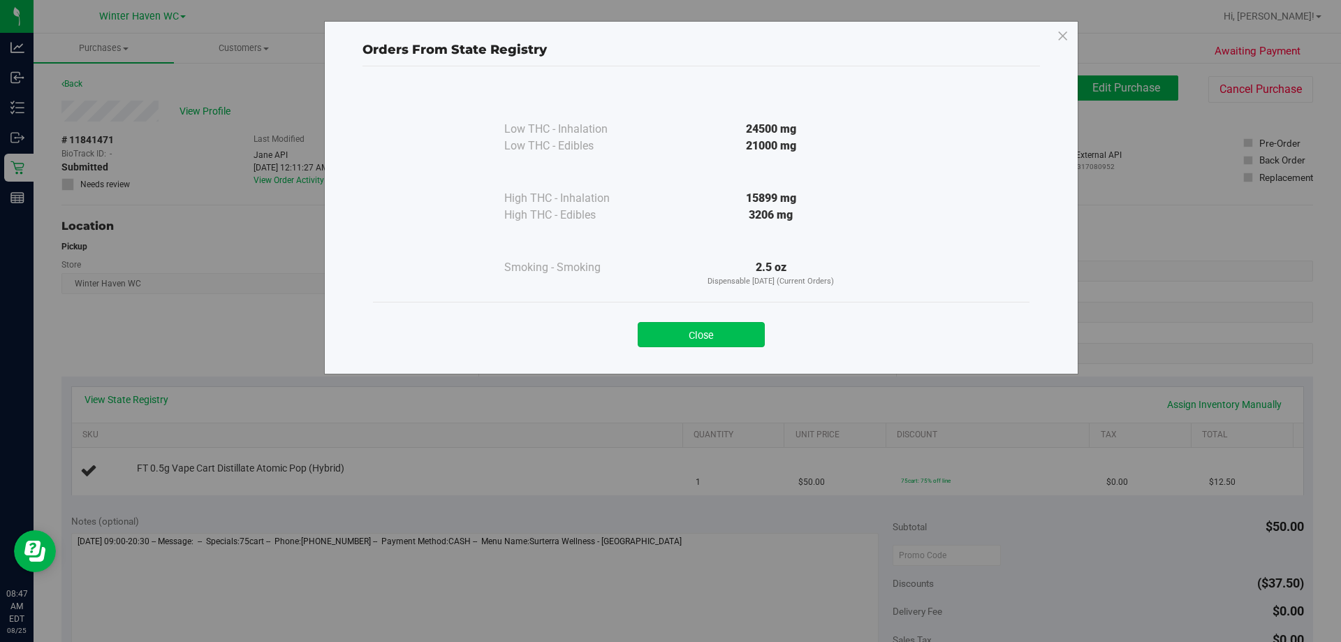
click at [656, 328] on button "Close" at bounding box center [701, 334] width 127 height 25
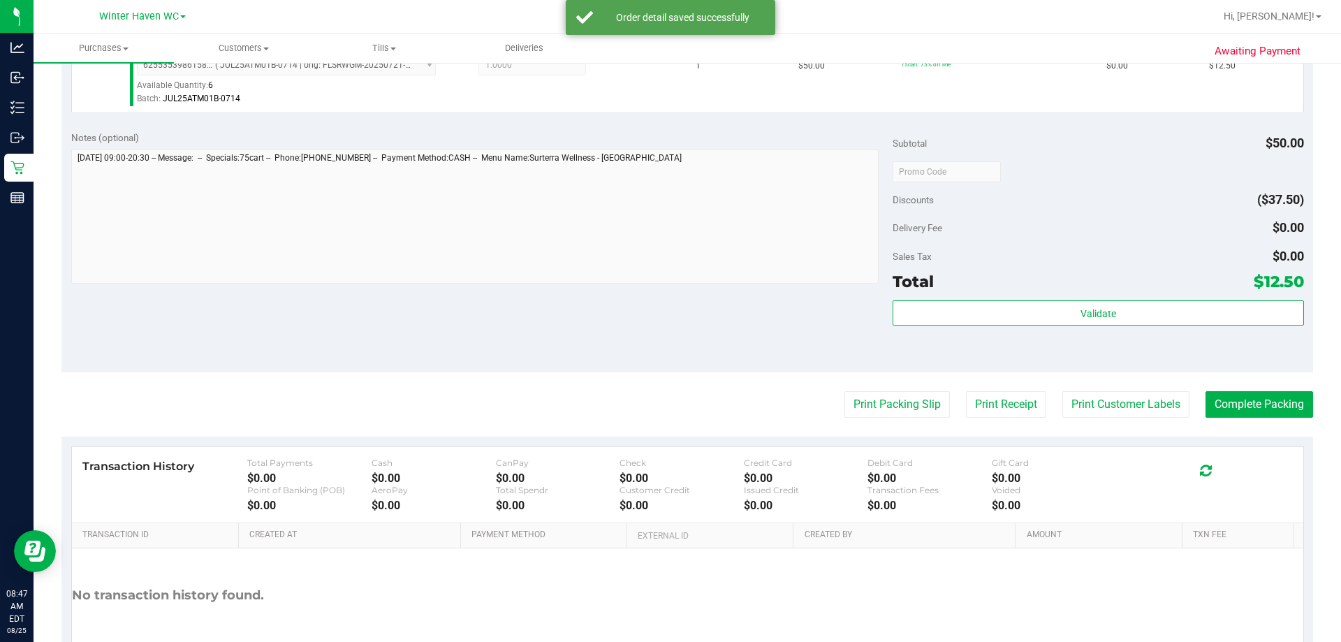
scroll to position [419, 0]
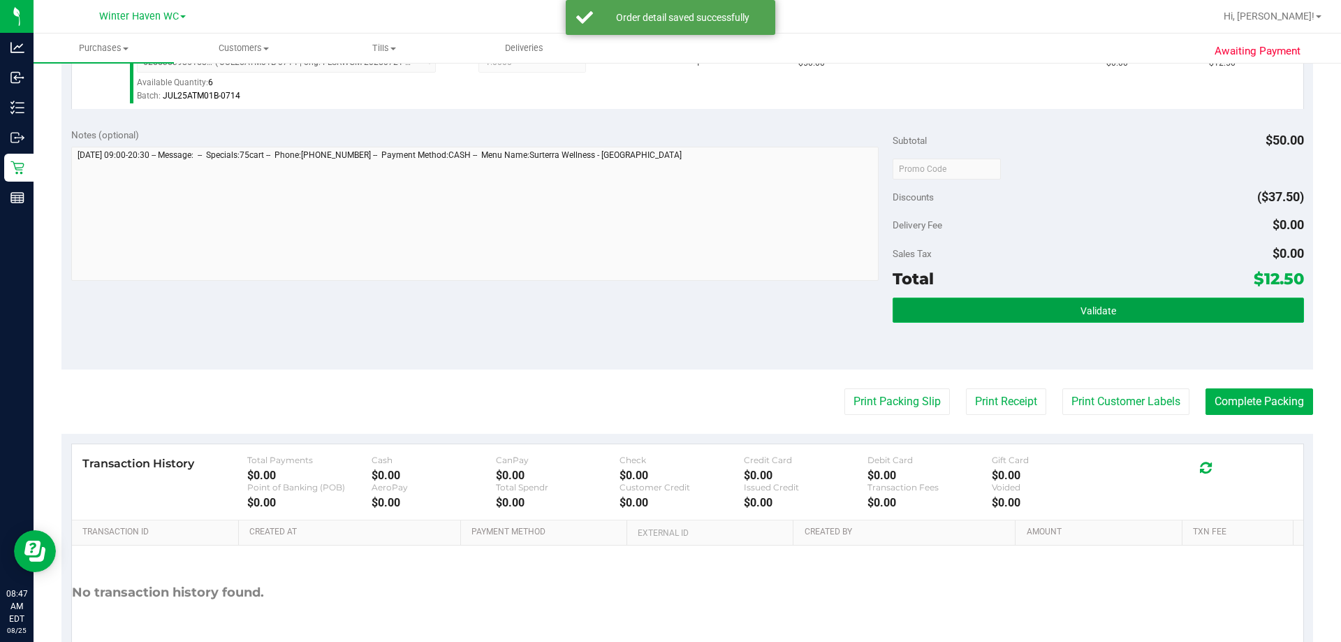
click at [656, 319] on button "Validate" at bounding box center [1098, 310] width 411 height 25
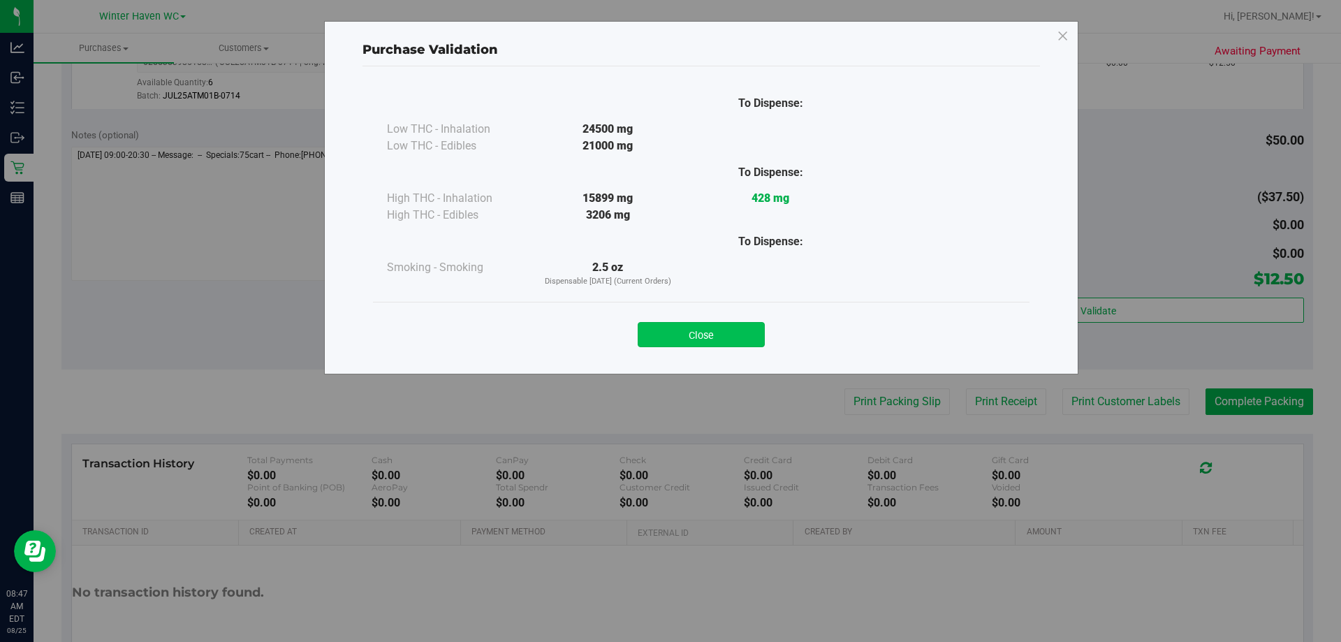
click at [656, 338] on button "Close" at bounding box center [701, 334] width 127 height 25
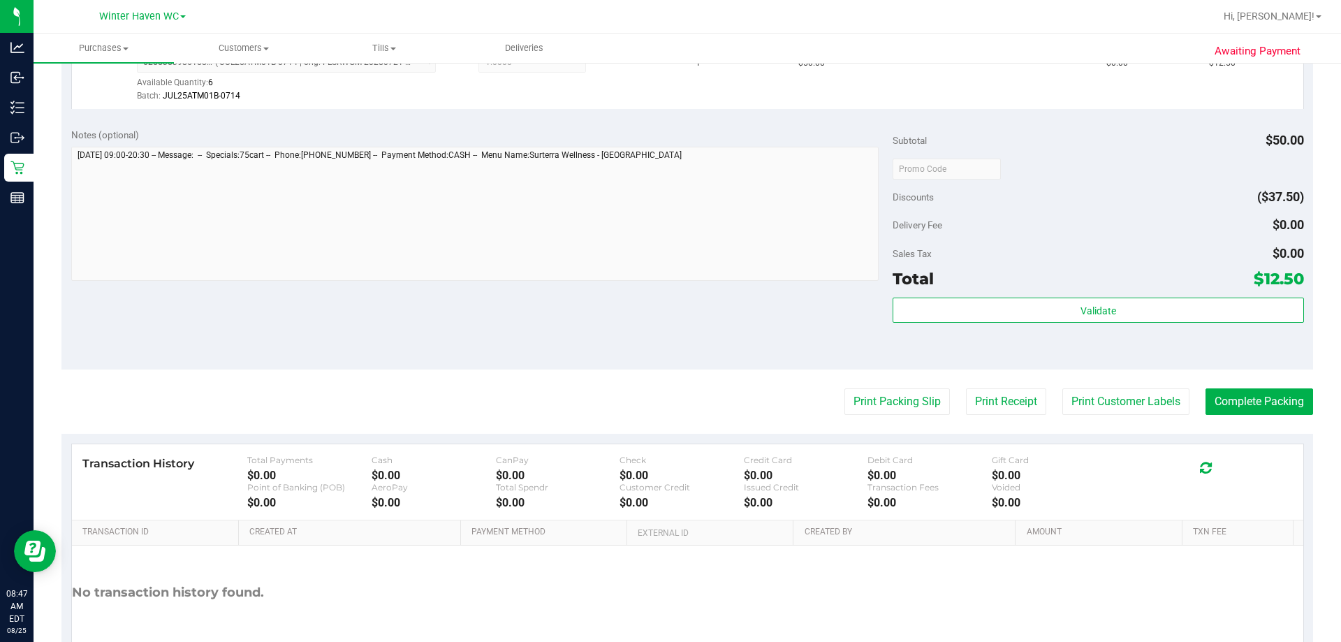
click at [656, 417] on purchase-details "Back Edit Purchase Cancel Purchase View Profile # 11841471 BioTrack ID: - Submi…" at bounding box center [687, 175] width 1252 height 1039
click at [656, 411] on button "Print Packing Slip" at bounding box center [896, 401] width 105 height 27
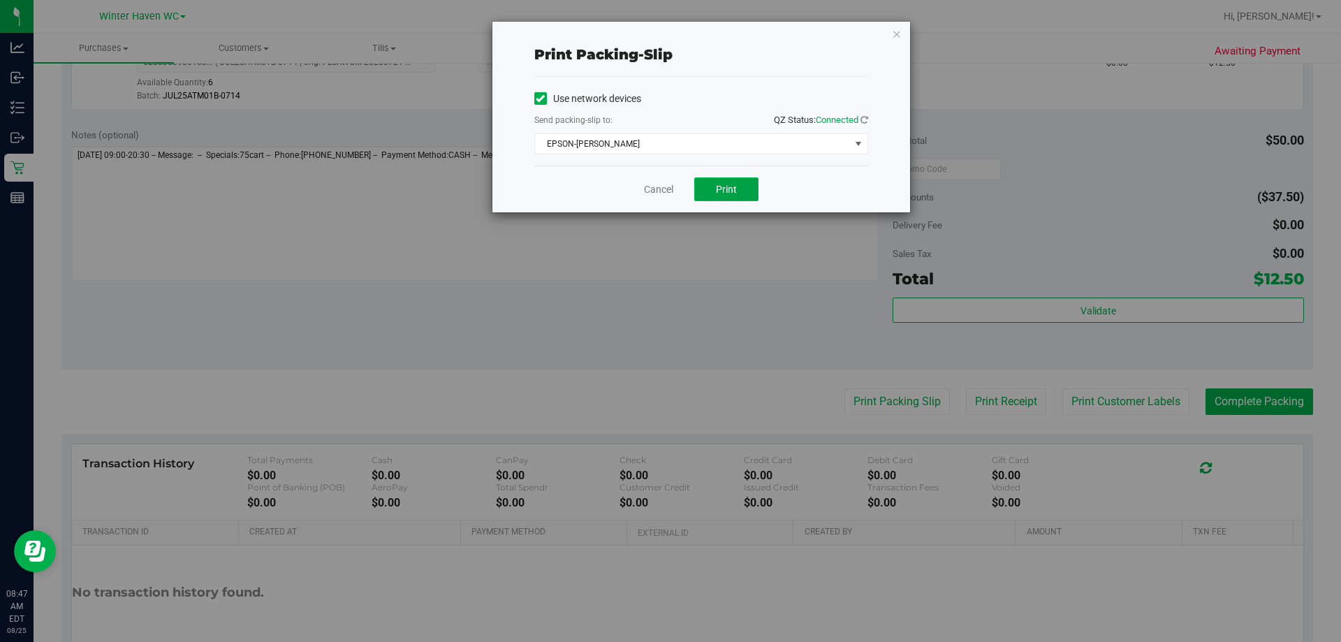
click at [656, 182] on button "Print" at bounding box center [726, 189] width 64 height 24
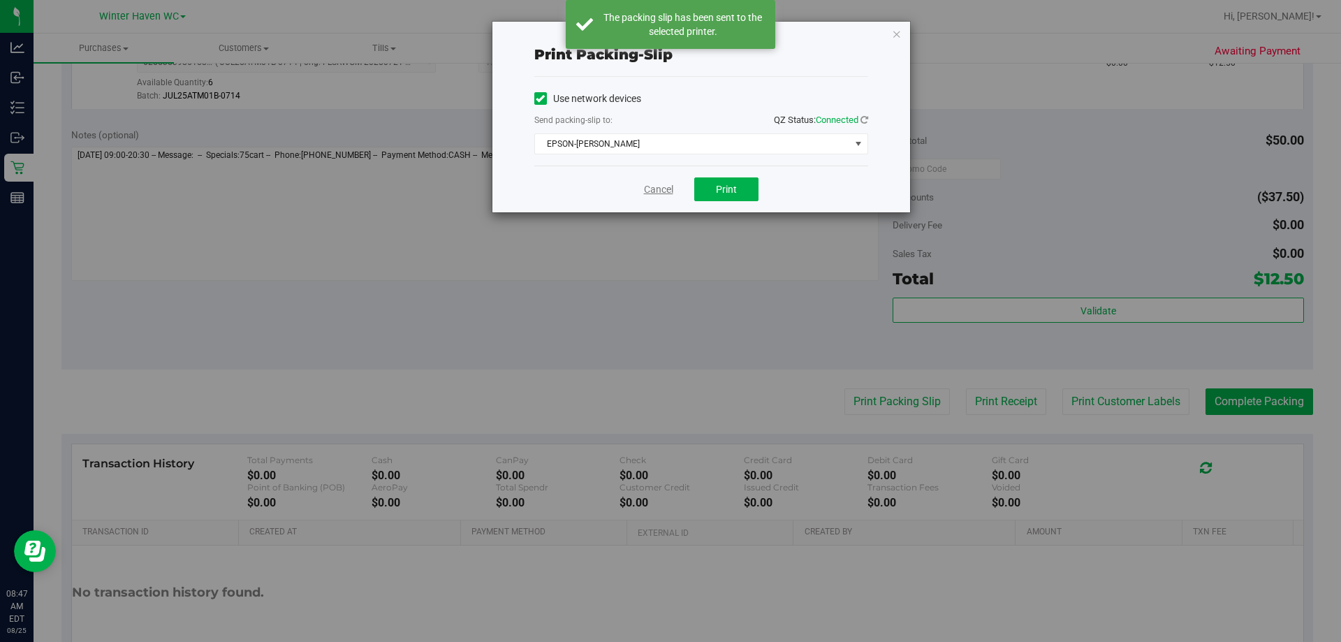
click at [656, 192] on link "Cancel" at bounding box center [658, 189] width 29 height 15
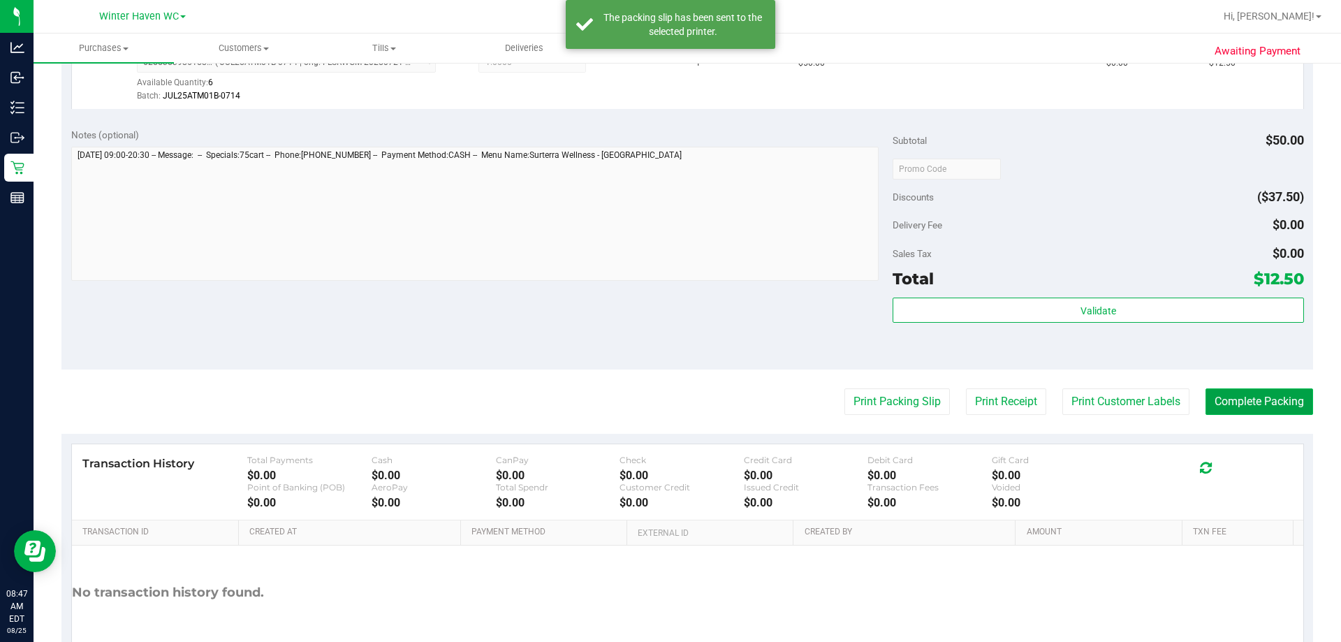
click at [656, 403] on button "Complete Packing" at bounding box center [1260, 401] width 108 height 27
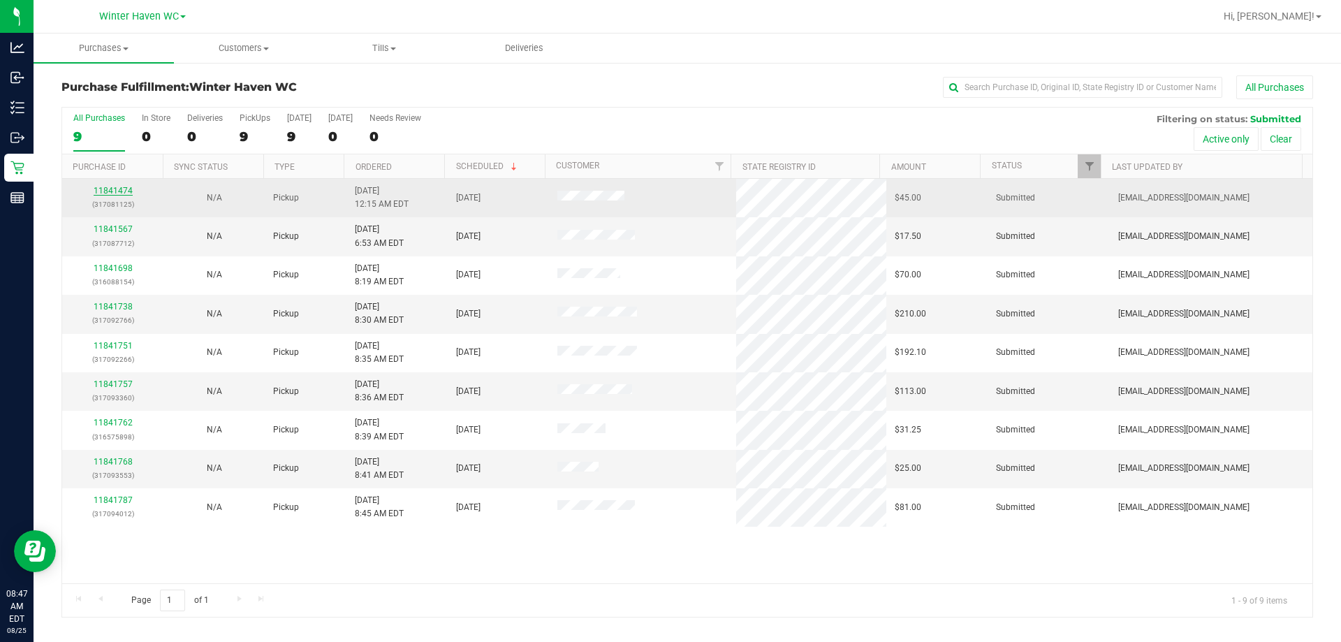
click at [121, 194] on link "11841474" at bounding box center [113, 191] width 39 height 10
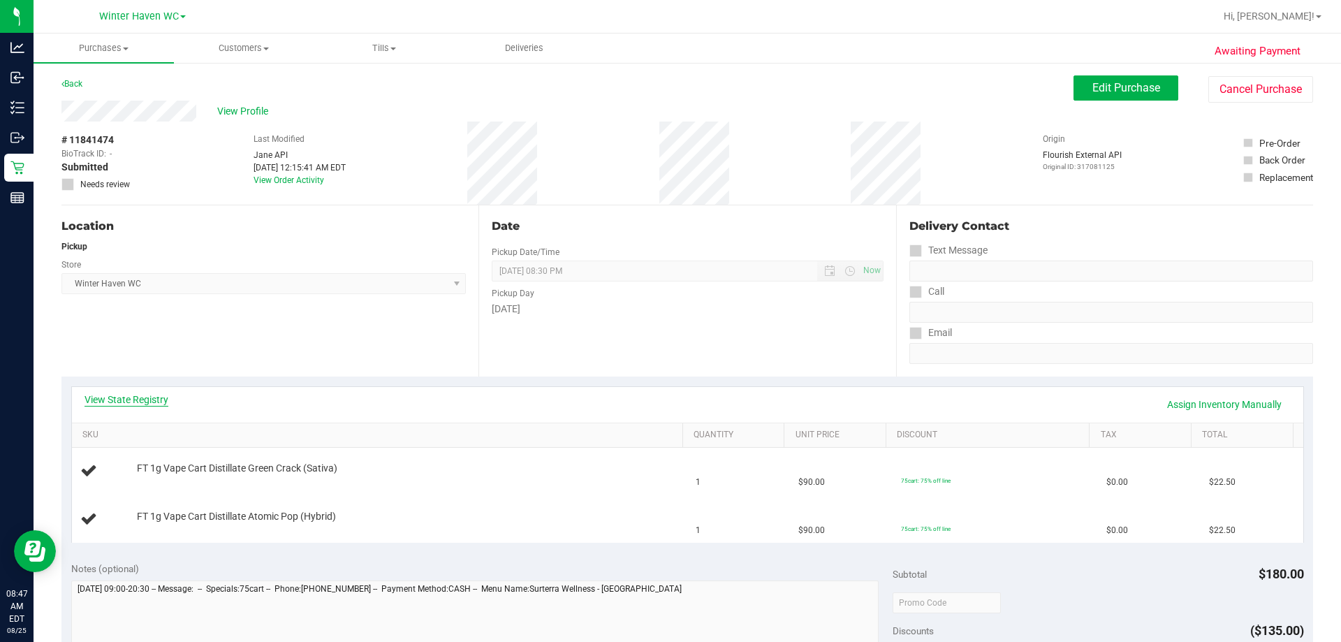
click at [154, 397] on link "View State Registry" at bounding box center [127, 400] width 84 height 14
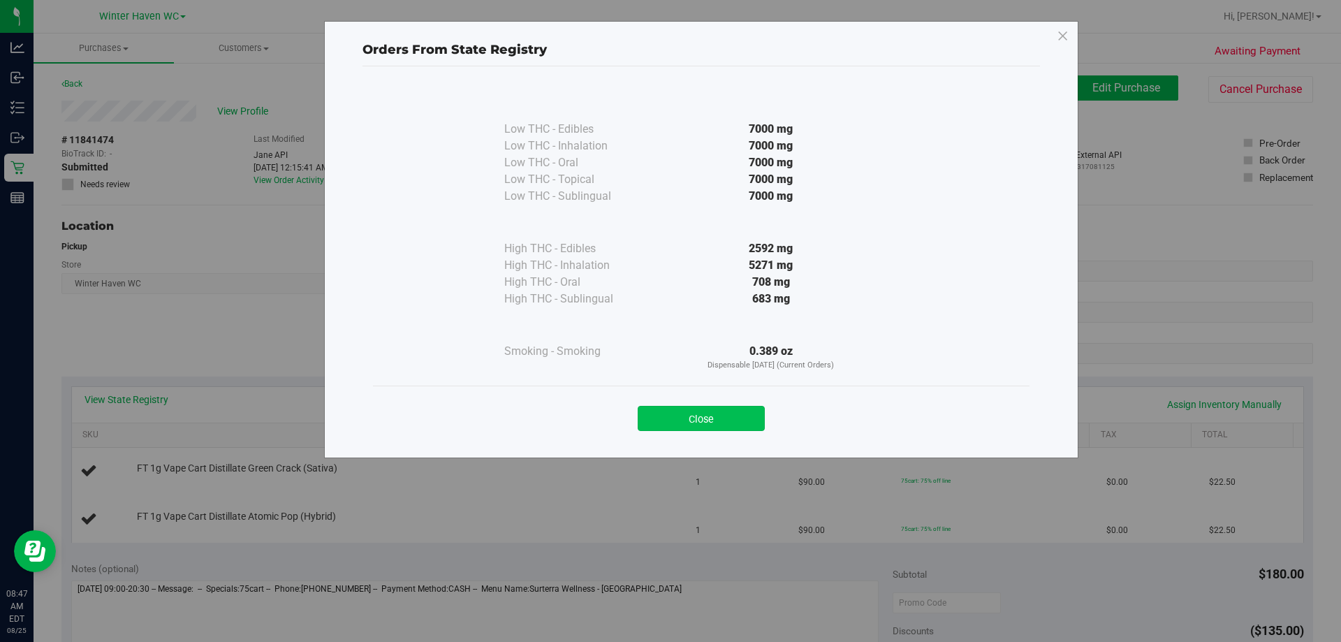
click at [656, 422] on button "Close" at bounding box center [701, 418] width 127 height 25
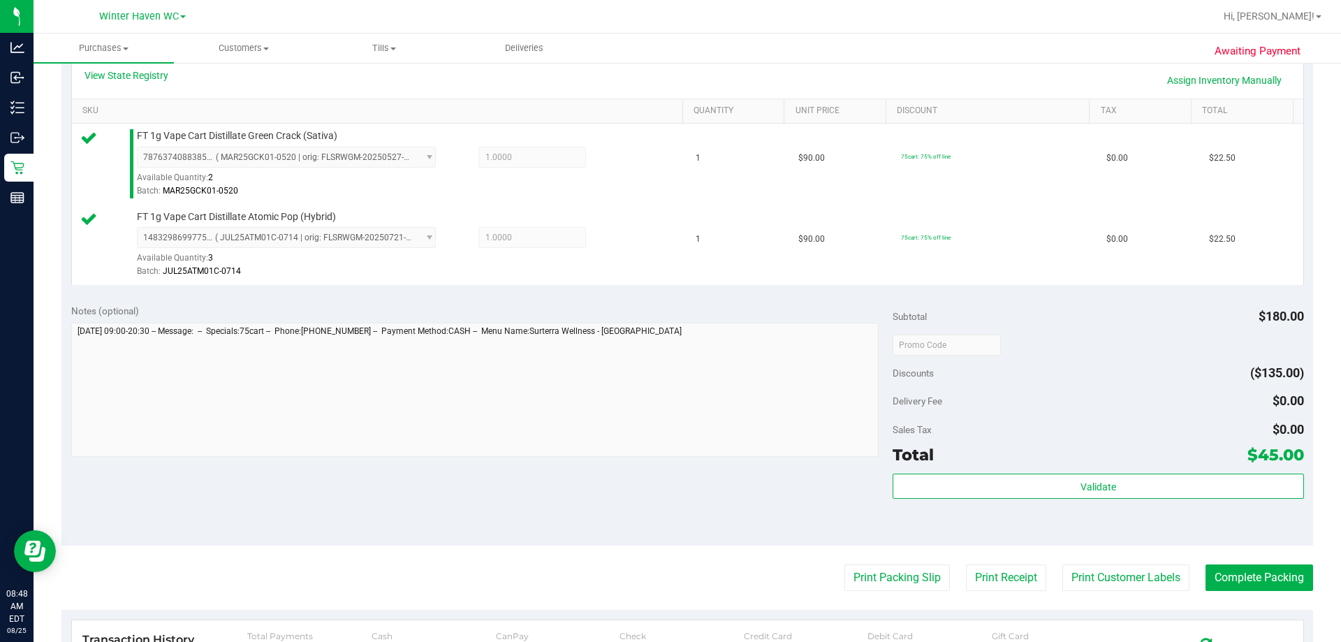
scroll to position [349, 0]
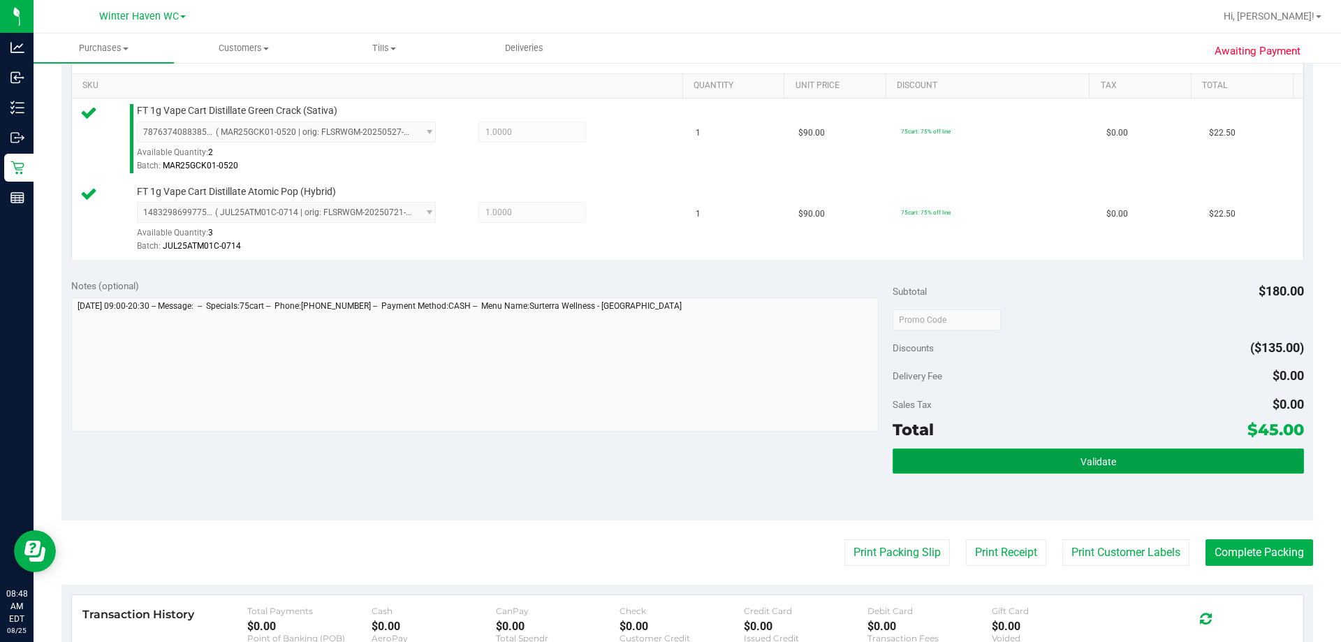
click at [656, 452] on button "Validate" at bounding box center [1098, 460] width 411 height 25
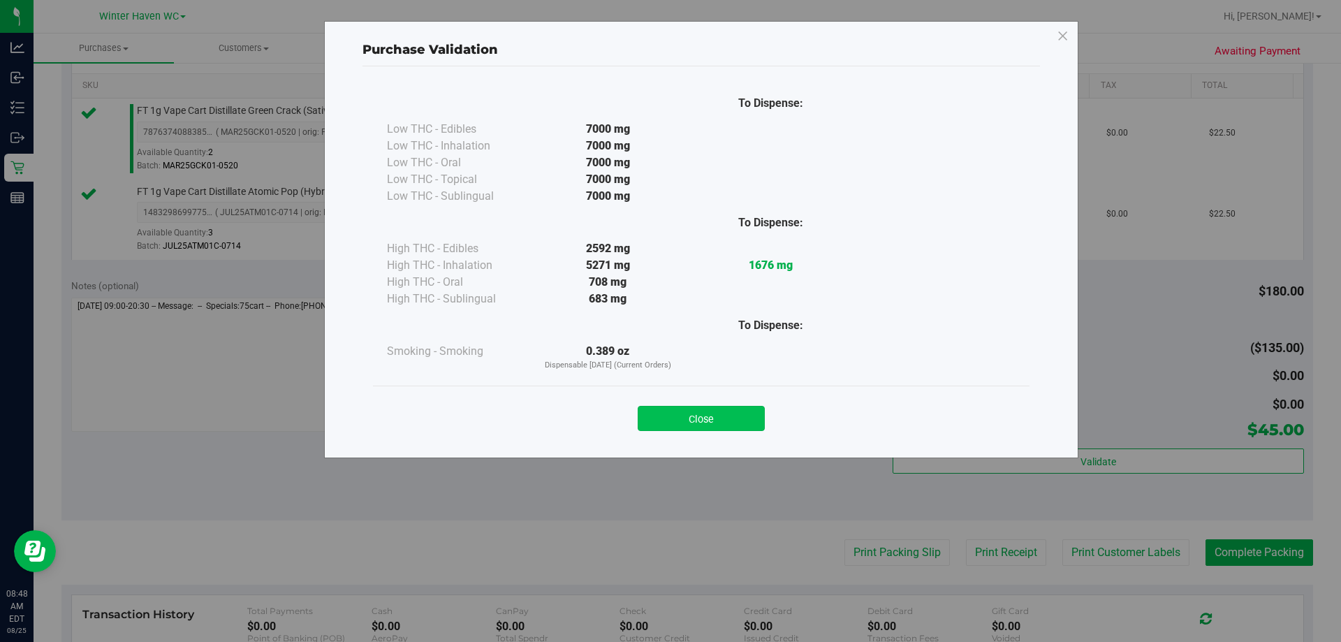
click at [656, 427] on button "Close" at bounding box center [701, 418] width 127 height 25
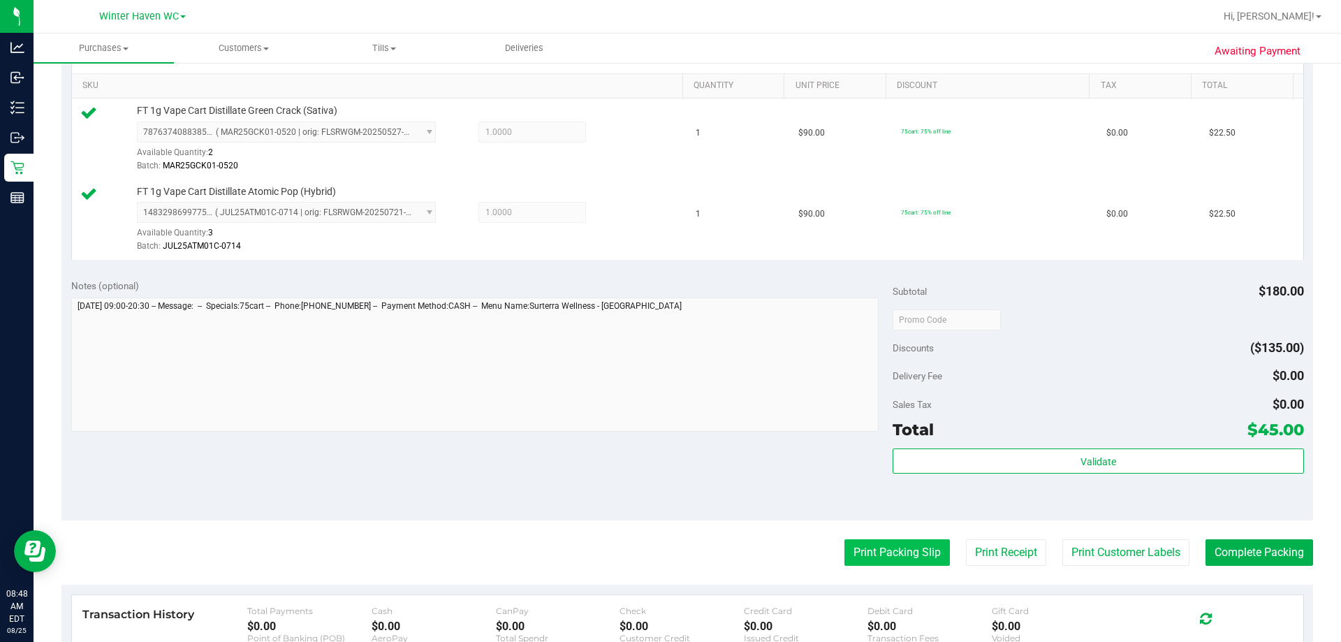
click at [656, 564] on button "Print Packing Slip" at bounding box center [896, 552] width 105 height 27
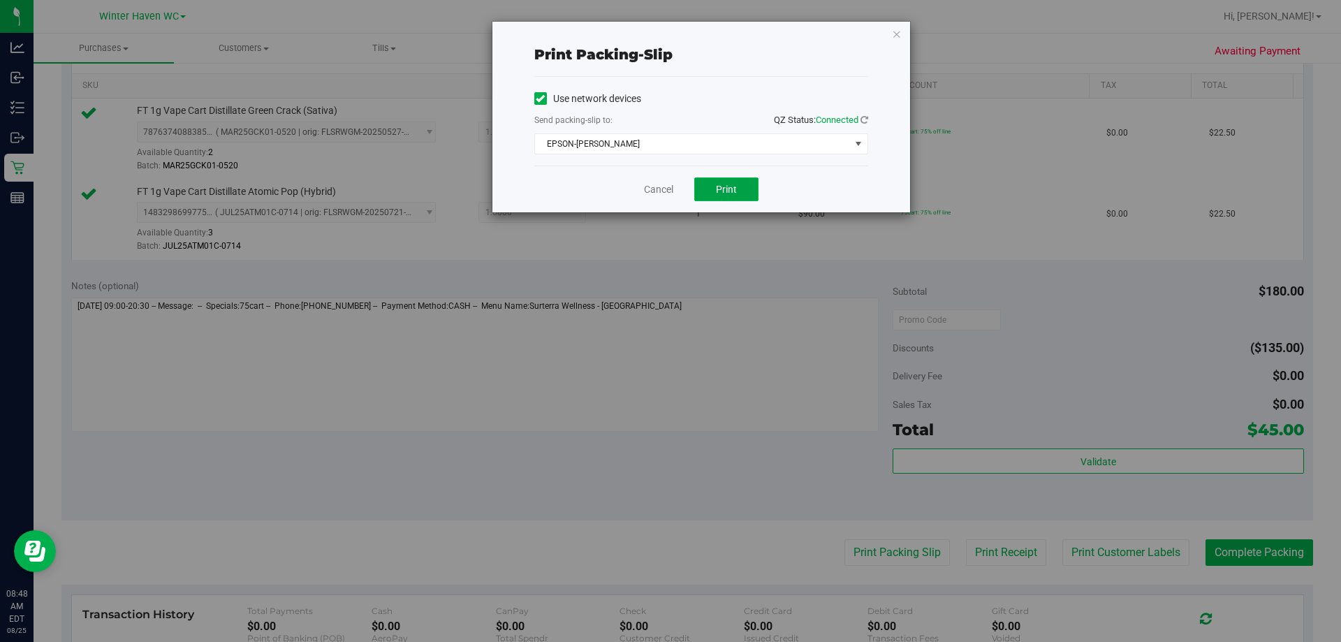
click at [656, 186] on button "Print" at bounding box center [726, 189] width 64 height 24
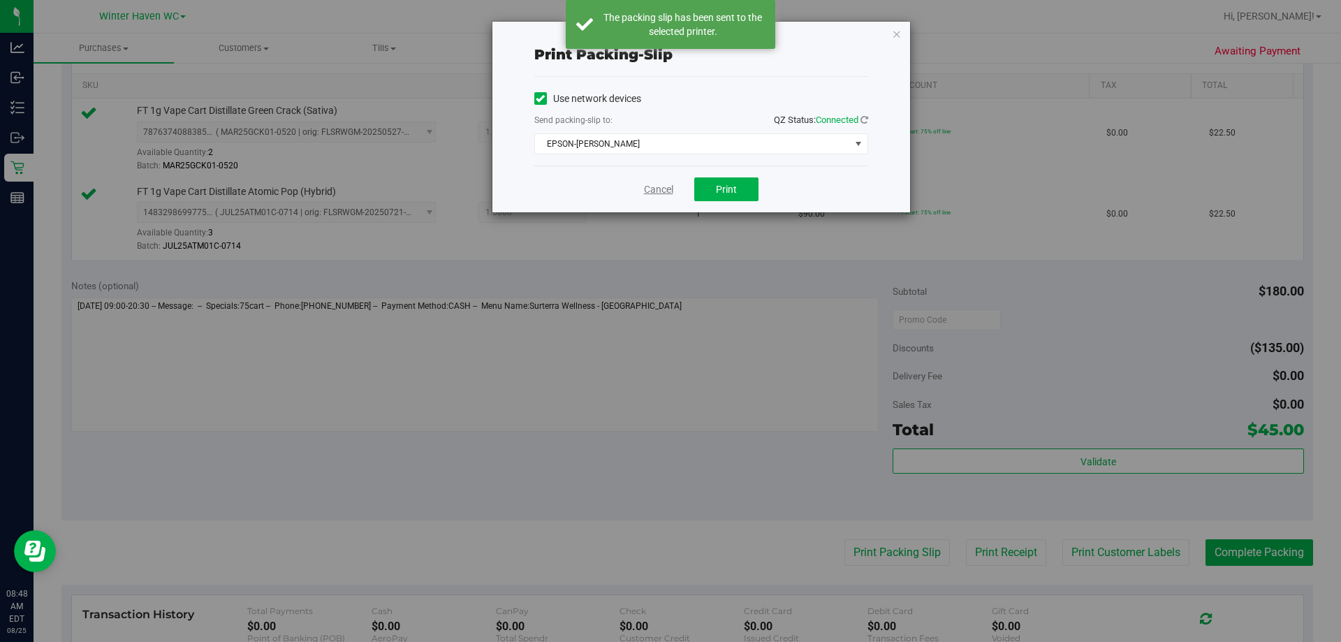
click at [656, 191] on link "Cancel" at bounding box center [658, 189] width 29 height 15
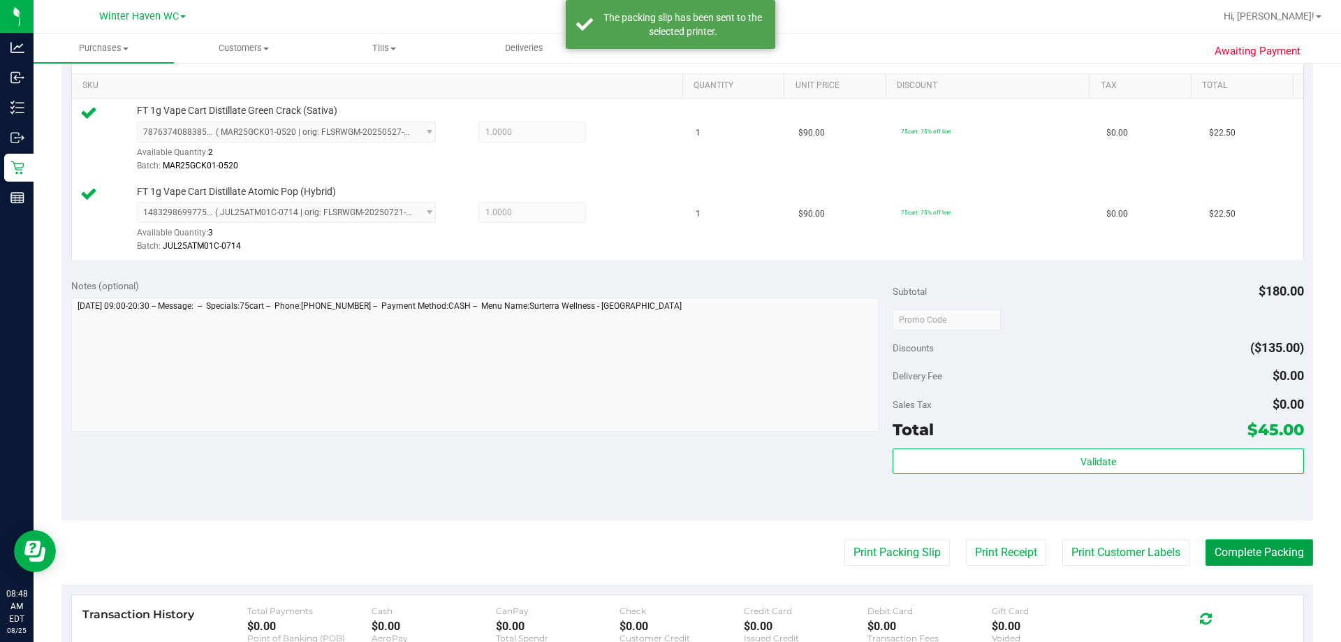
click at [656, 552] on button "Complete Packing" at bounding box center [1260, 552] width 108 height 27
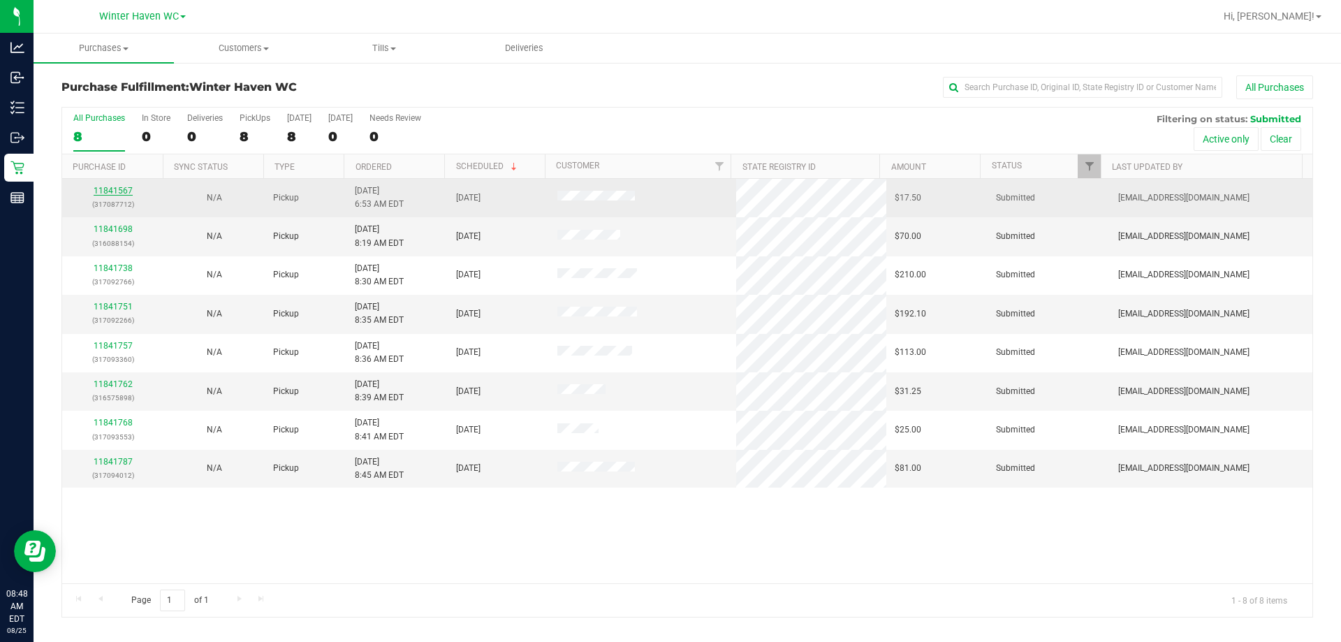
click at [124, 190] on link "11841567" at bounding box center [113, 191] width 39 height 10
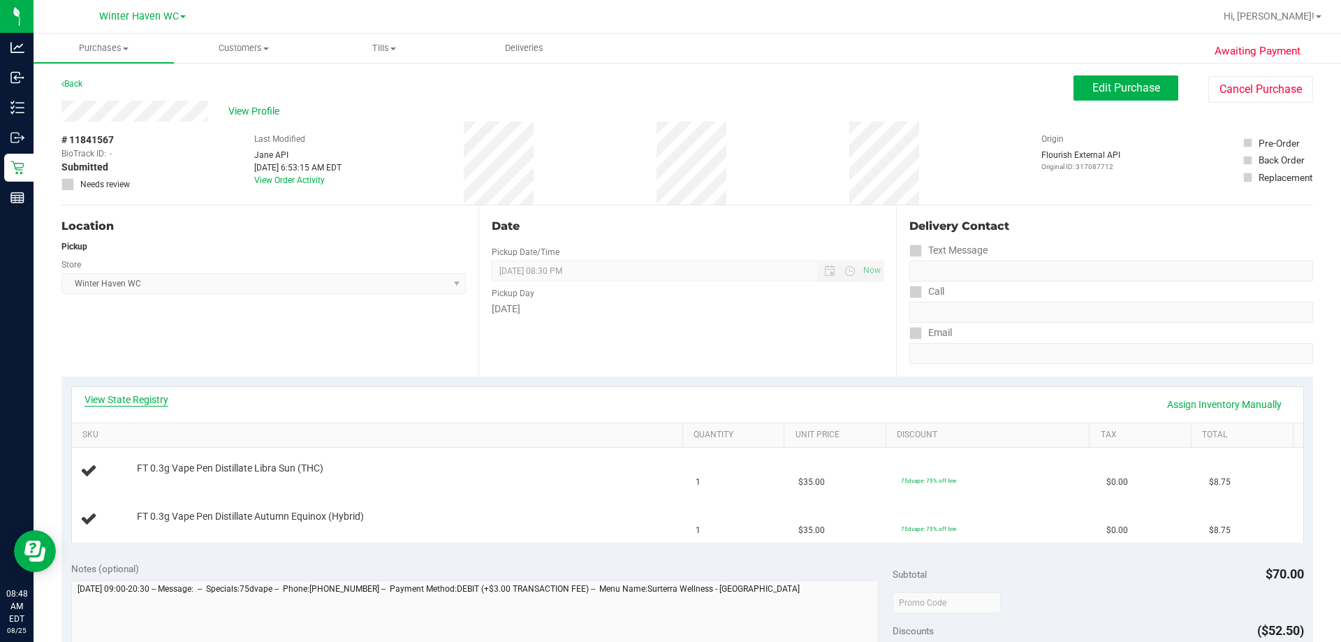
click at [159, 393] on link "View State Registry" at bounding box center [127, 400] width 84 height 14
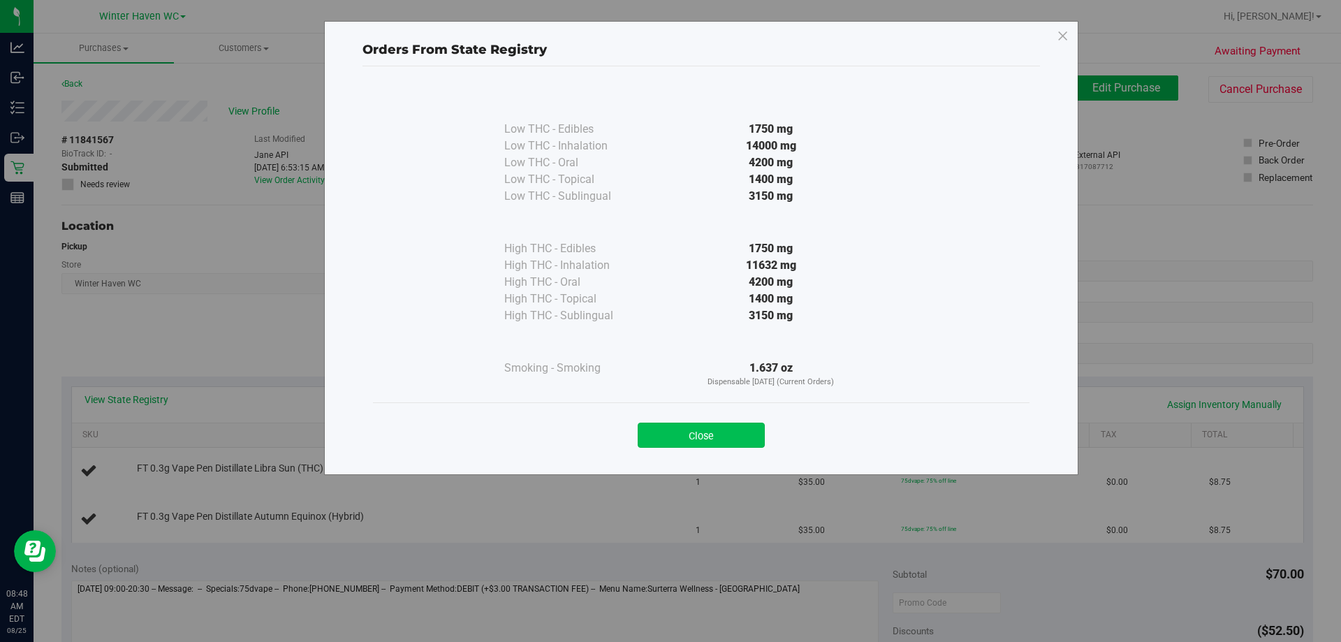
click at [656, 428] on button "Close" at bounding box center [701, 435] width 127 height 25
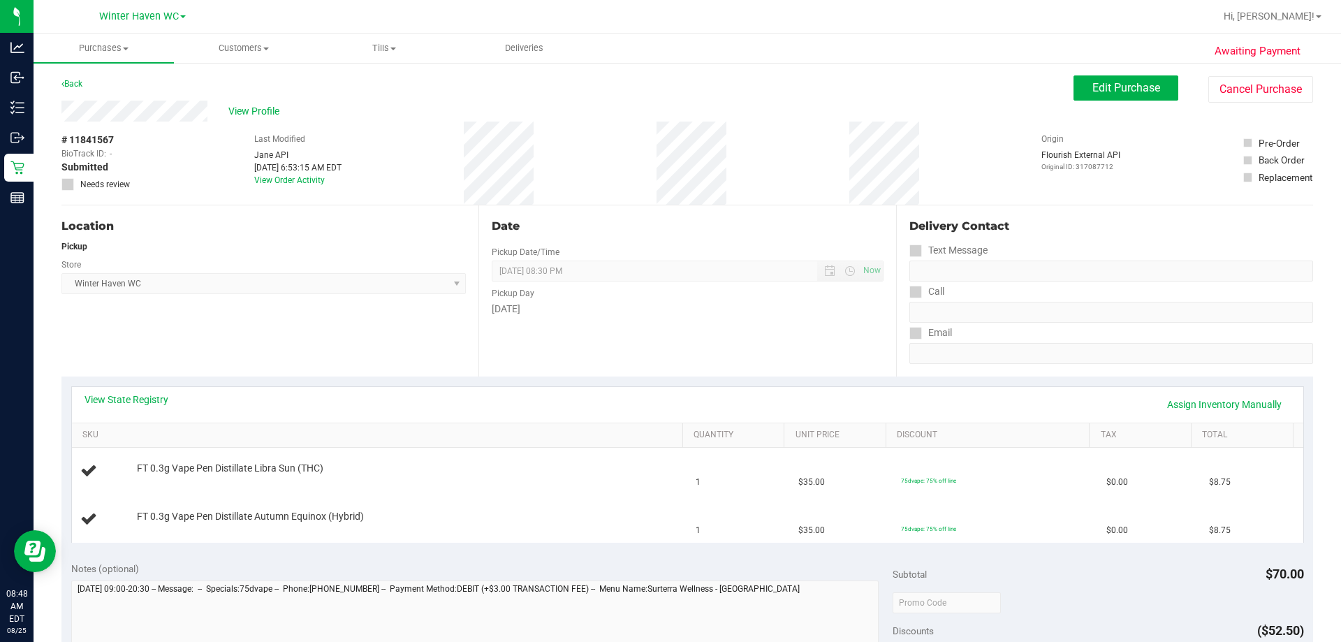
click at [647, 337] on div "Date Pickup Date/Time 08/25/2025 Now 08/25/2025 08:30 PM Now Pickup Day Monday" at bounding box center [686, 290] width 417 height 171
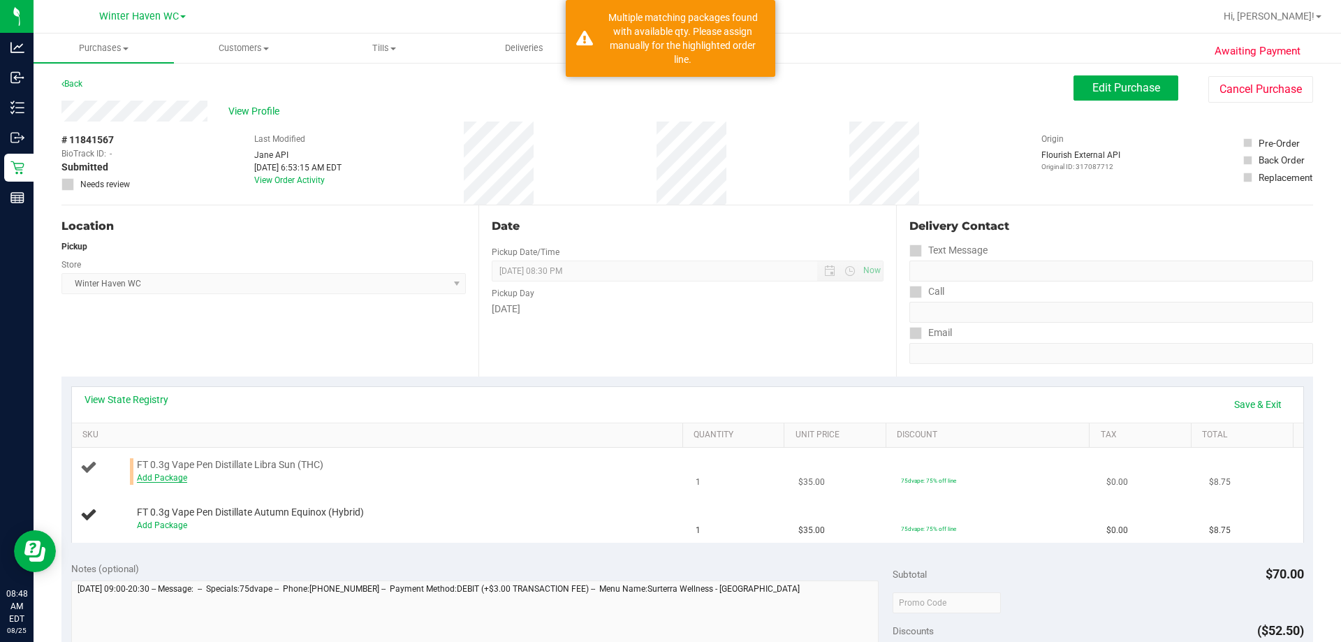
click at [166, 478] on link "Add Package" at bounding box center [162, 478] width 50 height 10
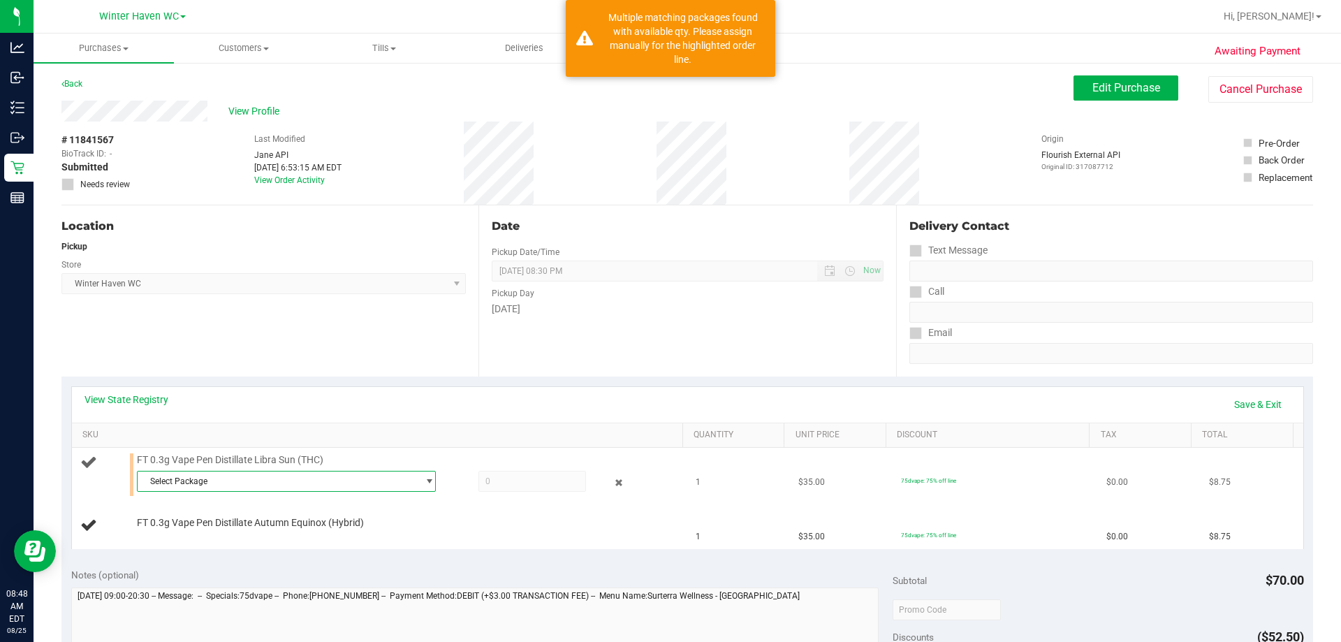
click at [335, 483] on span "Select Package" at bounding box center [278, 481] width 280 height 20
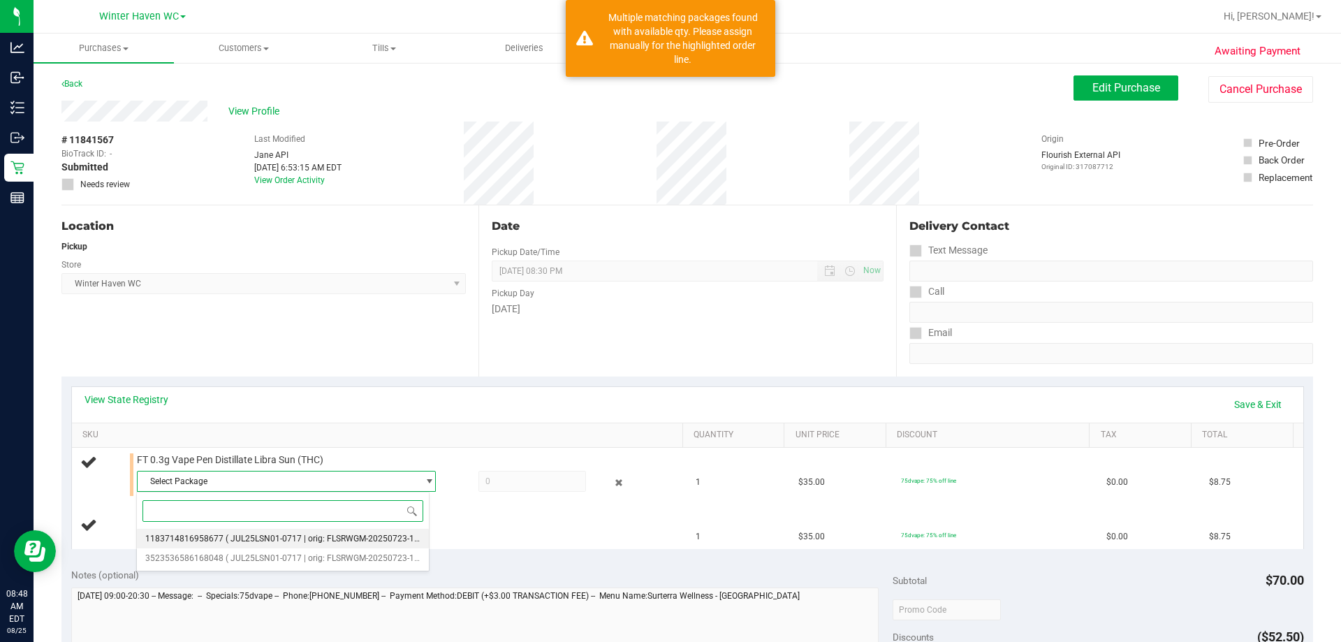
click at [305, 536] on span "( JUL25LSN01-0717 | orig: FLSRWGM-20250723-1682 )" at bounding box center [330, 539] width 208 height 10
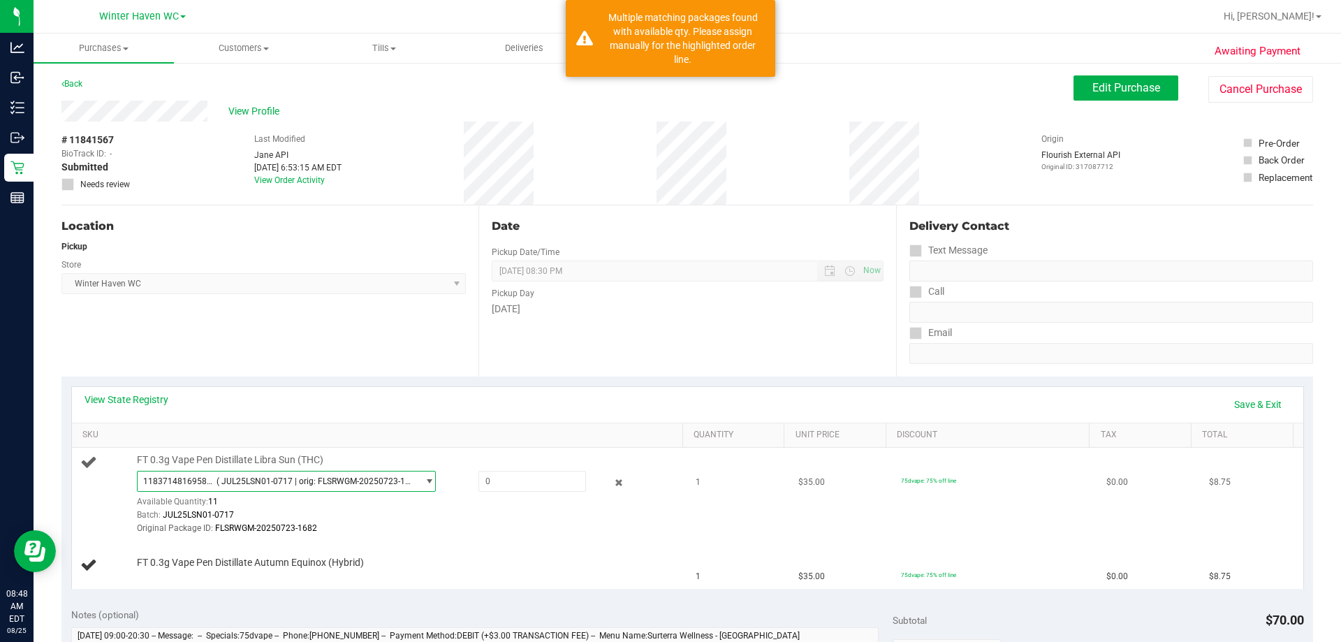
click at [323, 479] on span "( JUL25LSN01-0717 | orig: FLSRWGM-20250723-1682 )" at bounding box center [315, 481] width 196 height 10
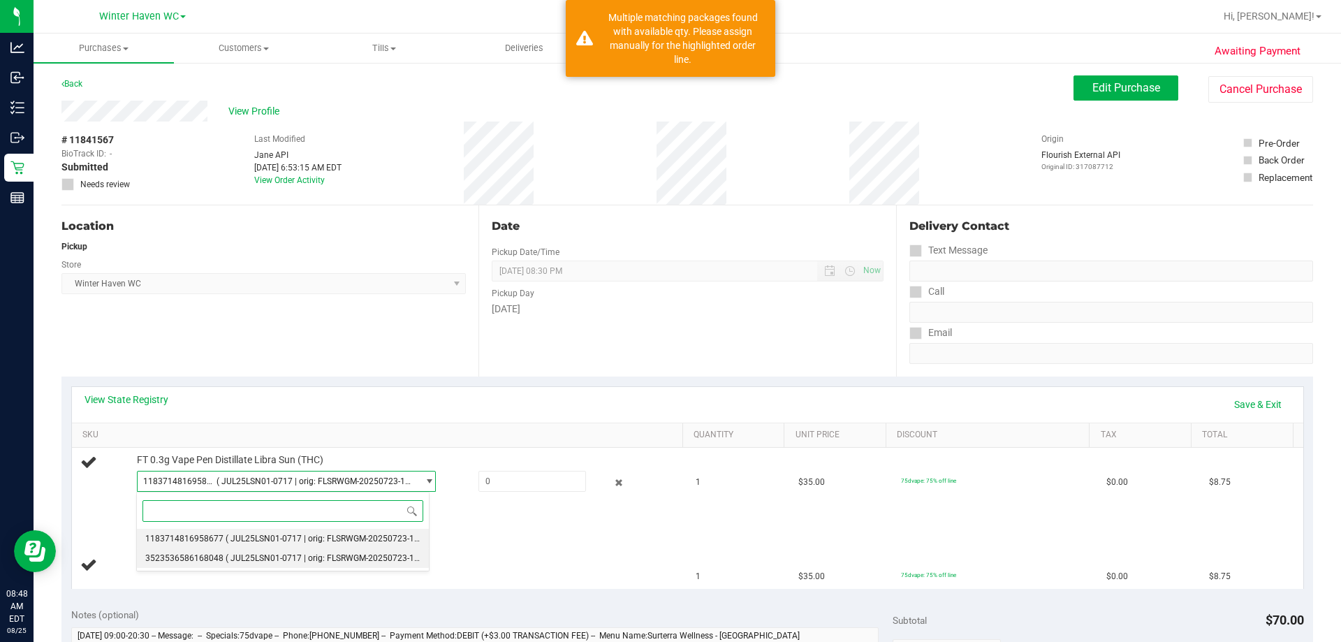
click at [273, 557] on span "( JUL25LSN01-0717 | orig: FLSRWGM-20250723-1652 )" at bounding box center [330, 558] width 208 height 10
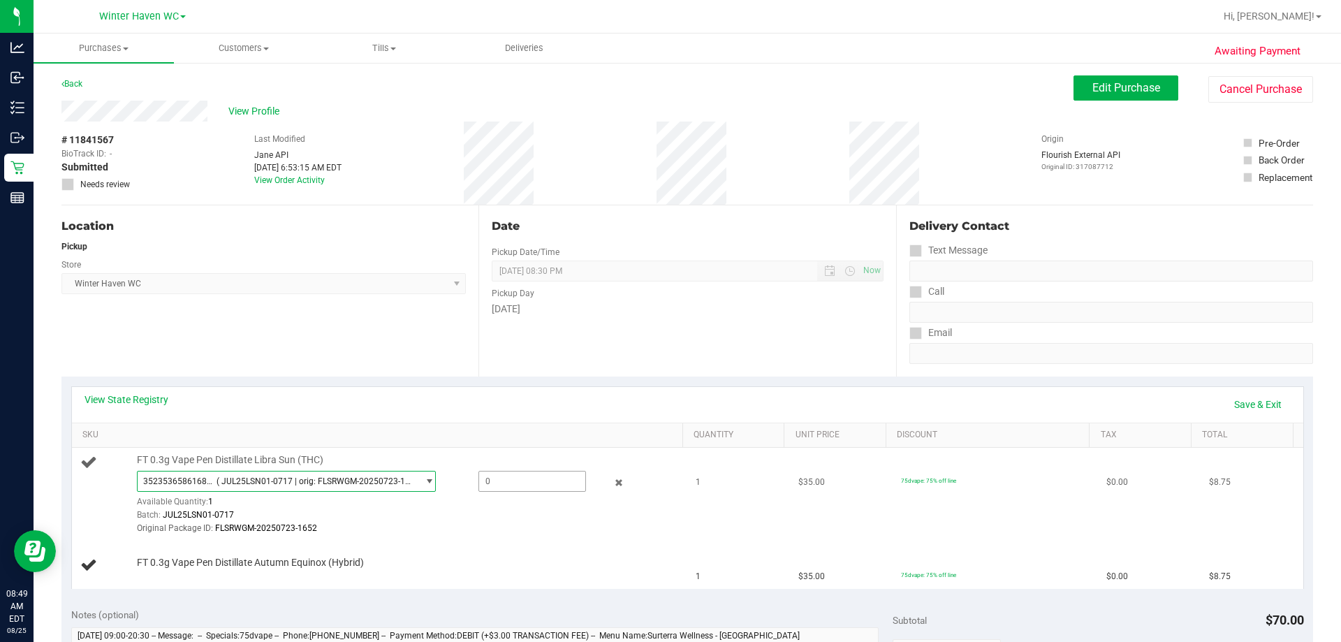
click at [544, 481] on span at bounding box center [532, 481] width 108 height 21
type input "1"
type input "1.0000"
click at [539, 379] on div "View State Registry Save & Exit SKU Quantity Unit Price Discount Tax Total FT 0…" at bounding box center [687, 487] width 1252 height 222
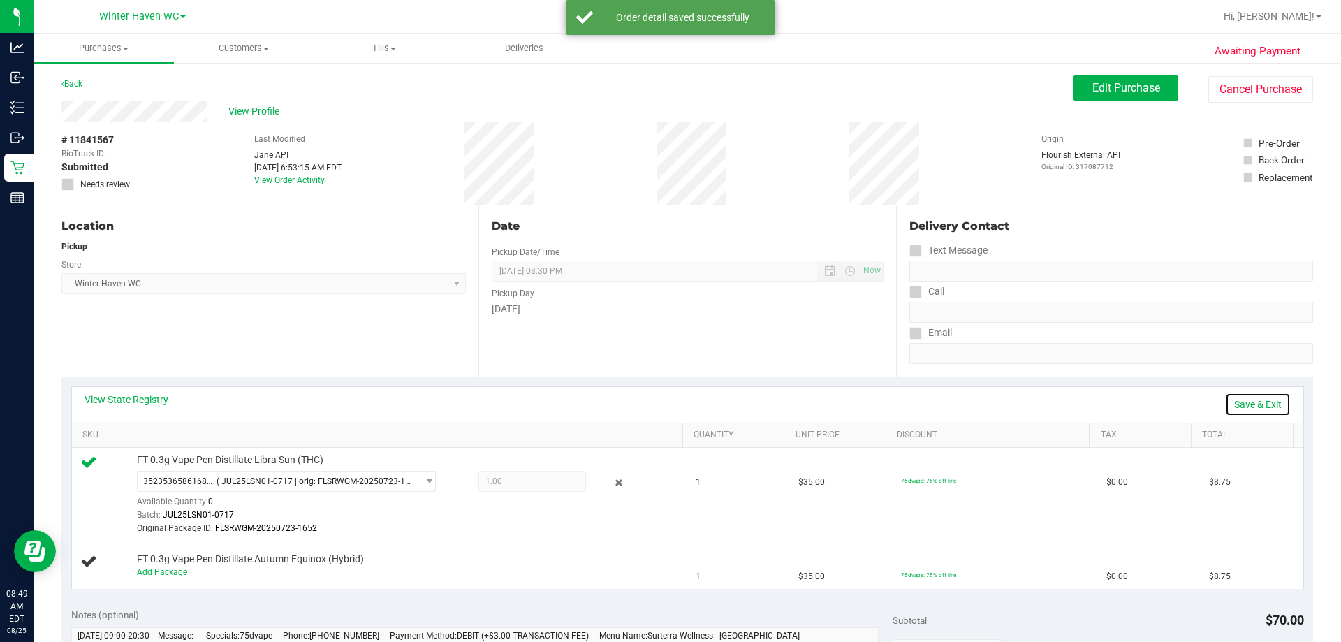
click at [656, 409] on link "Save & Exit" at bounding box center [1258, 405] width 66 height 24
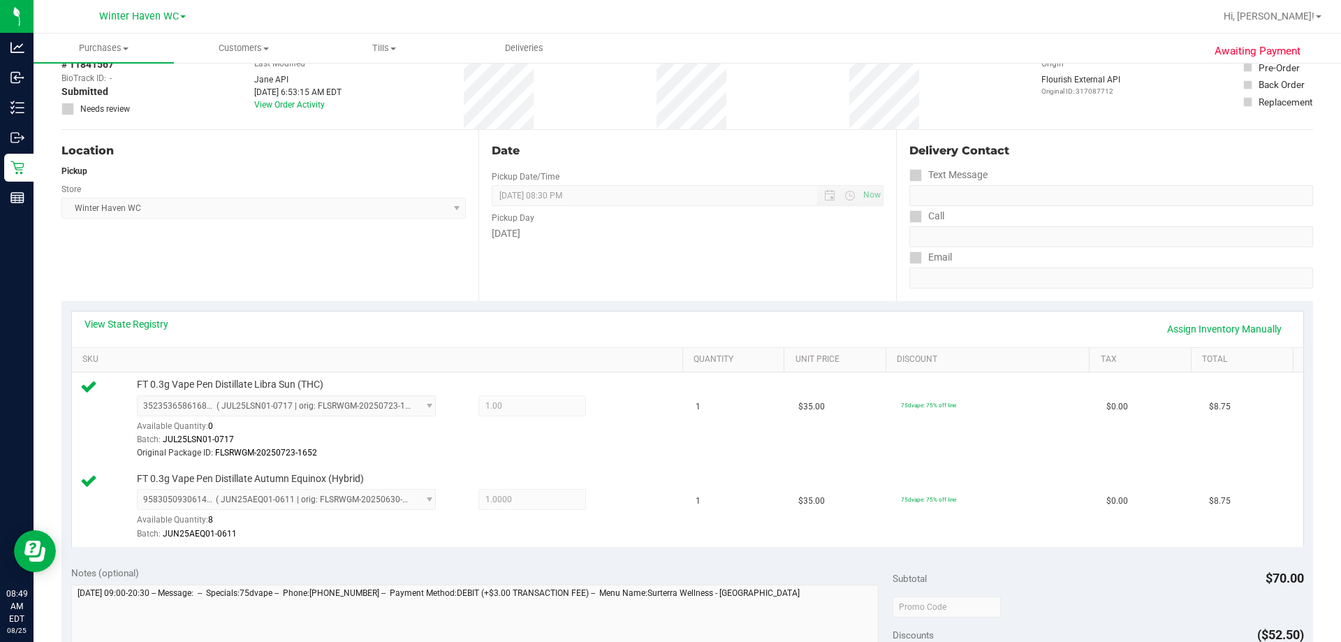
scroll to position [419, 0]
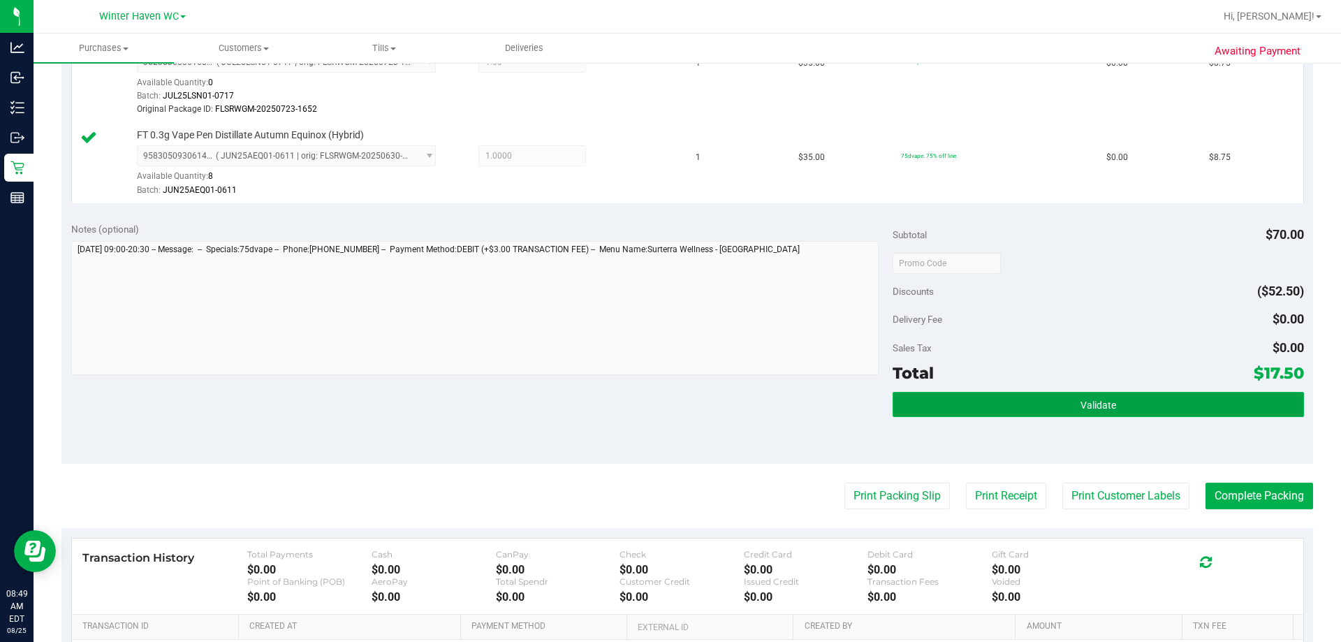
click at [656, 416] on button "Validate" at bounding box center [1098, 404] width 411 height 25
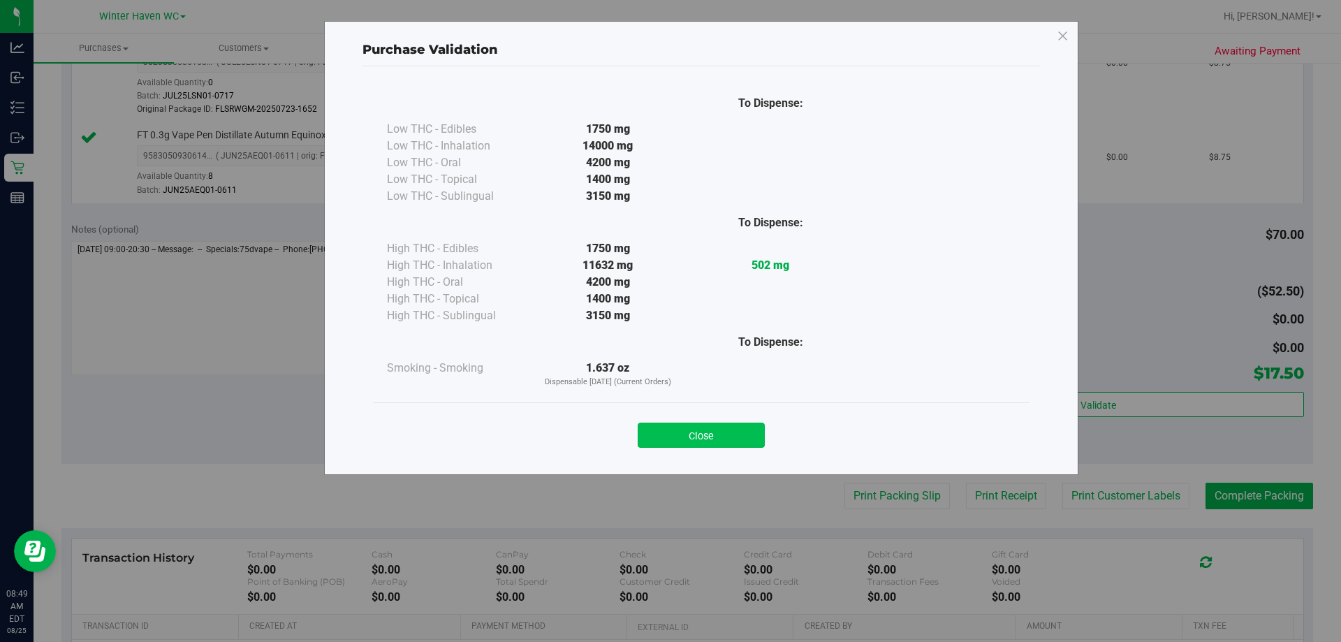
click at [656, 432] on button "Close" at bounding box center [701, 435] width 127 height 25
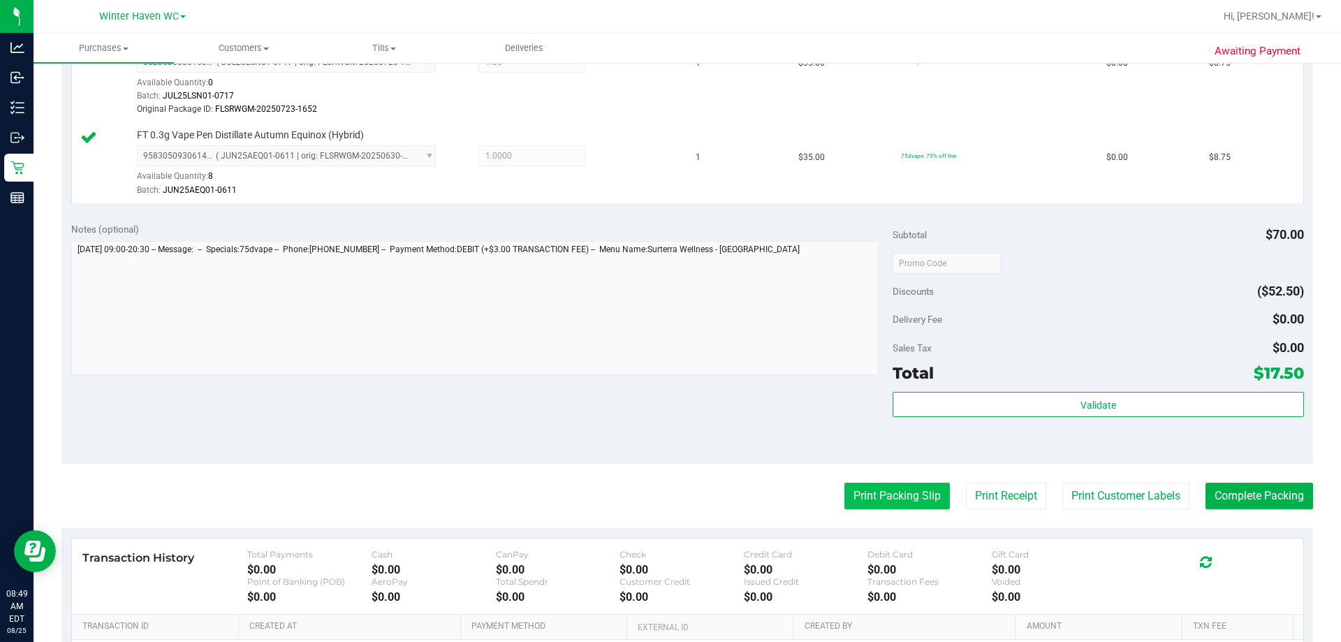
click at [656, 489] on button "Print Packing Slip" at bounding box center [896, 496] width 105 height 27
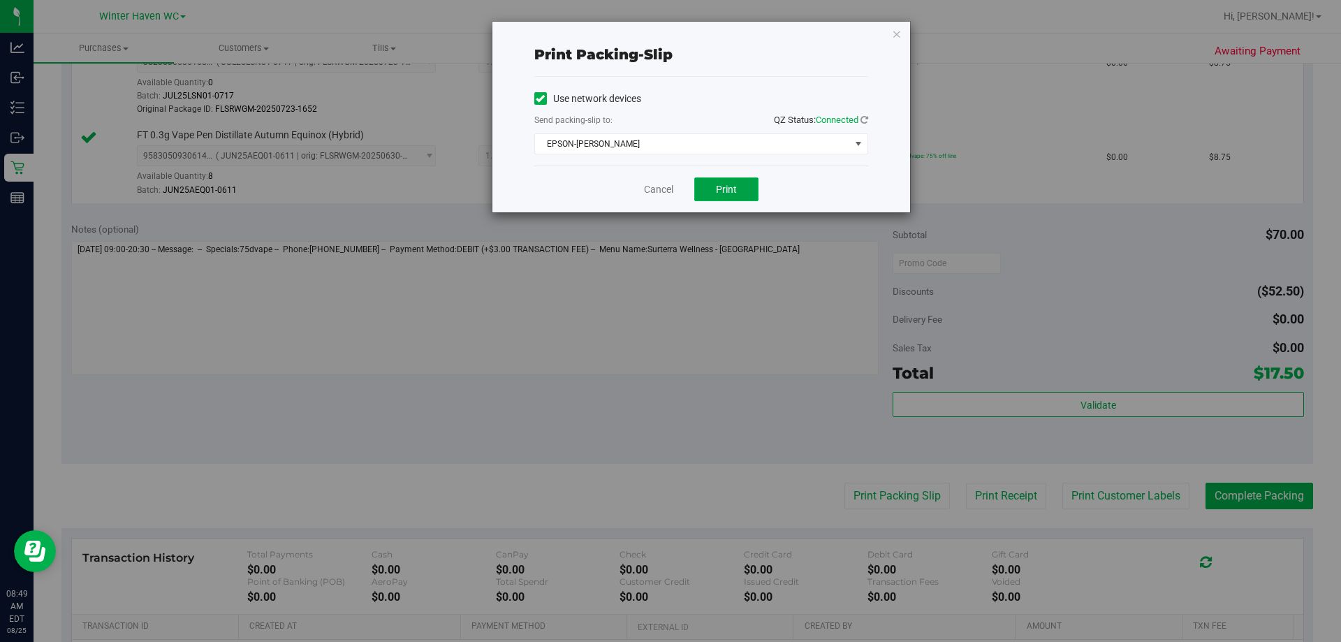
click at [656, 178] on button "Print" at bounding box center [726, 189] width 64 height 24
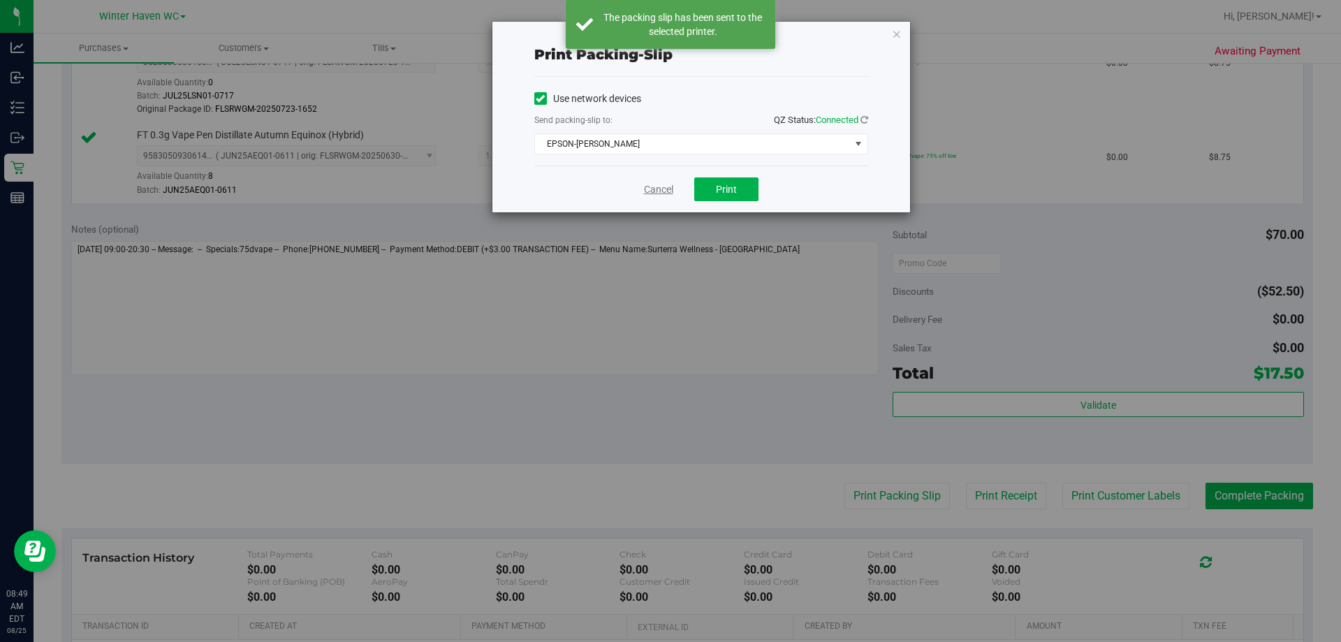
click at [654, 192] on link "Cancel" at bounding box center [658, 189] width 29 height 15
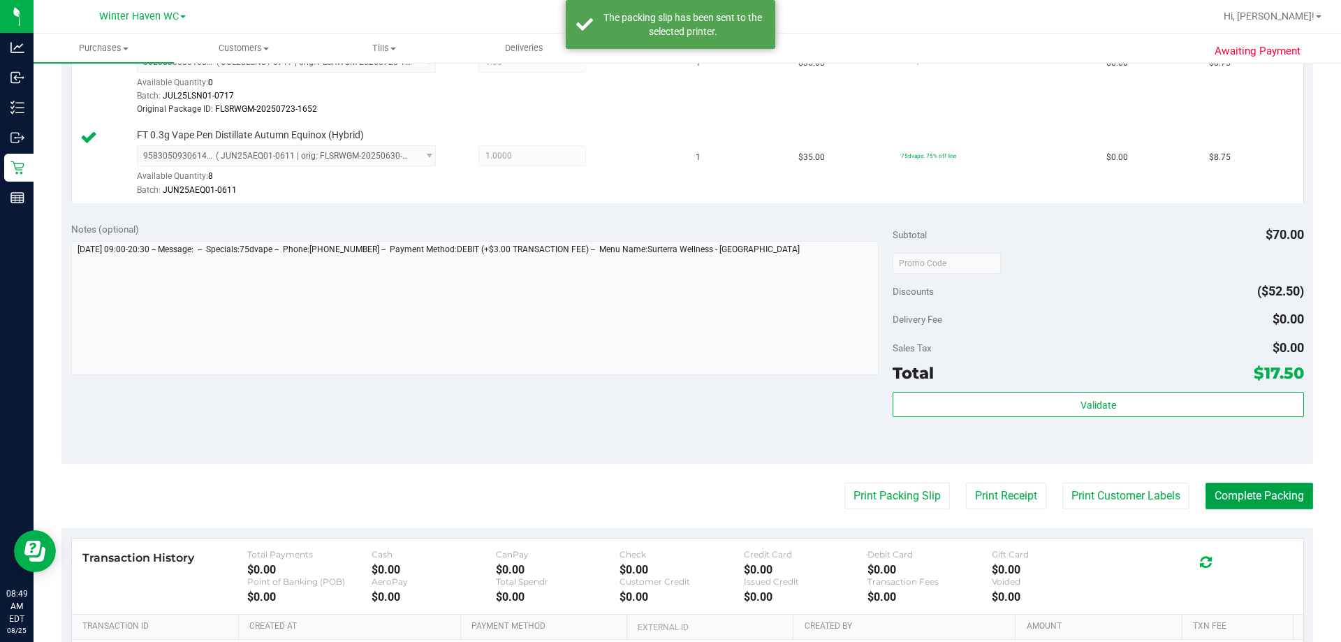
click at [656, 505] on button "Complete Packing" at bounding box center [1260, 496] width 108 height 27
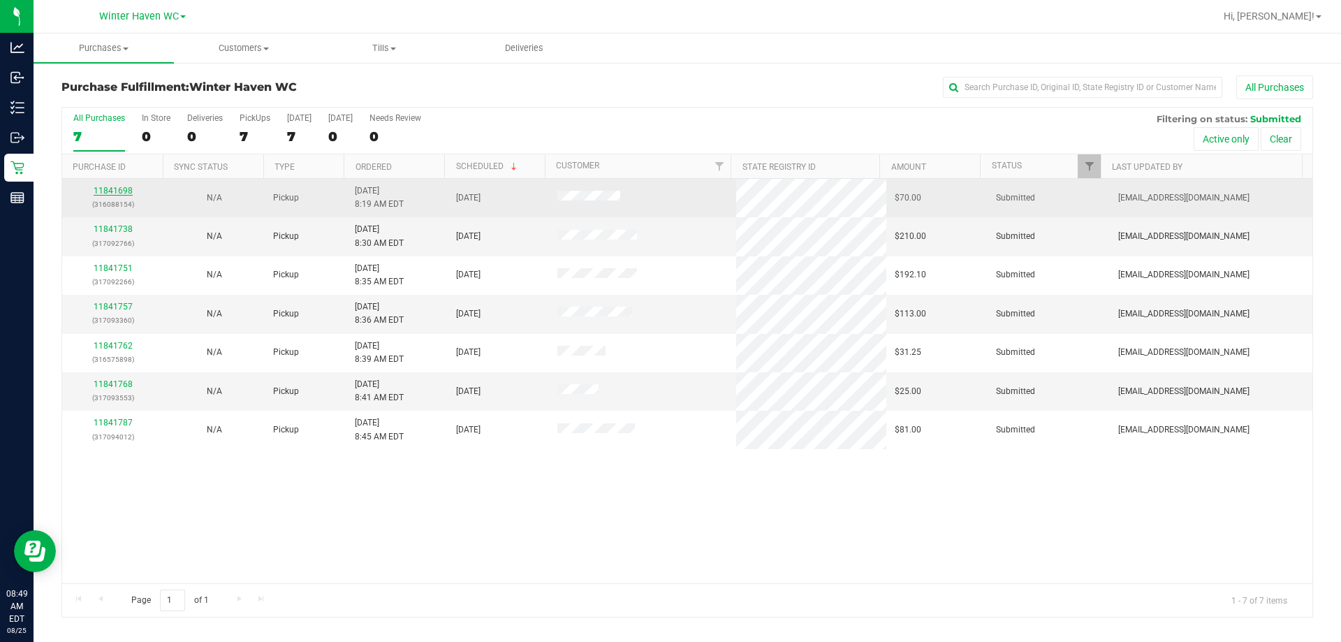
click at [127, 192] on link "11841698" at bounding box center [113, 191] width 39 height 10
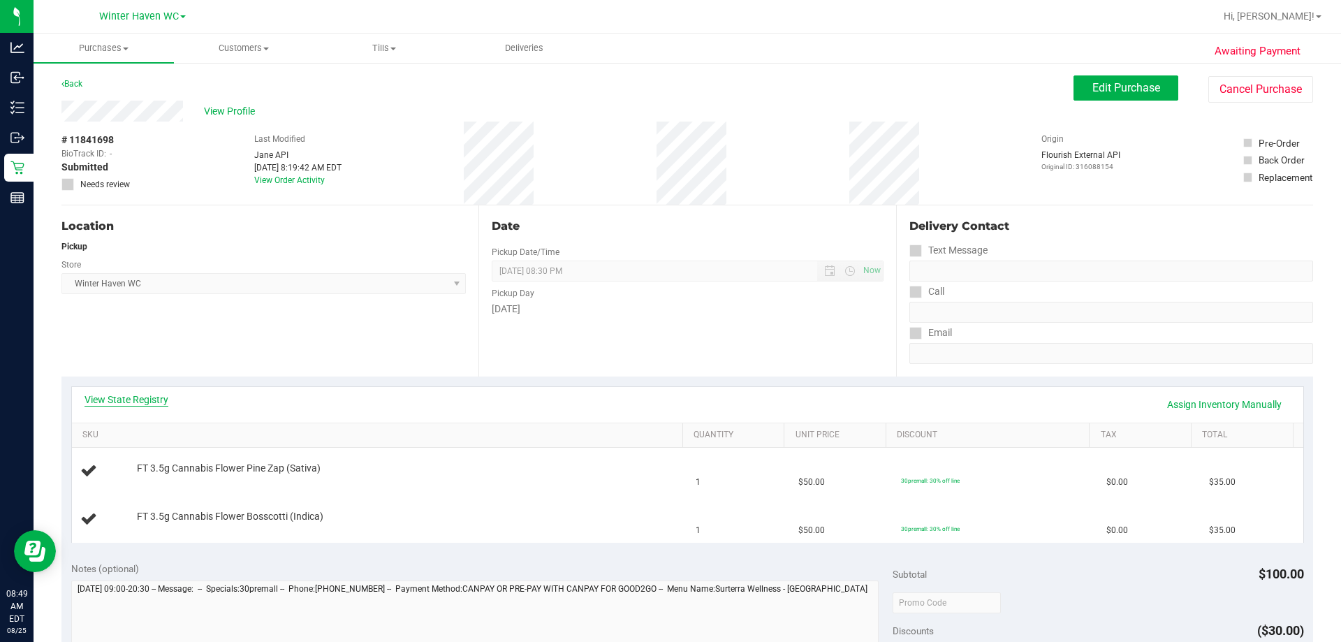
click at [156, 393] on link "View State Registry" at bounding box center [127, 400] width 84 height 14
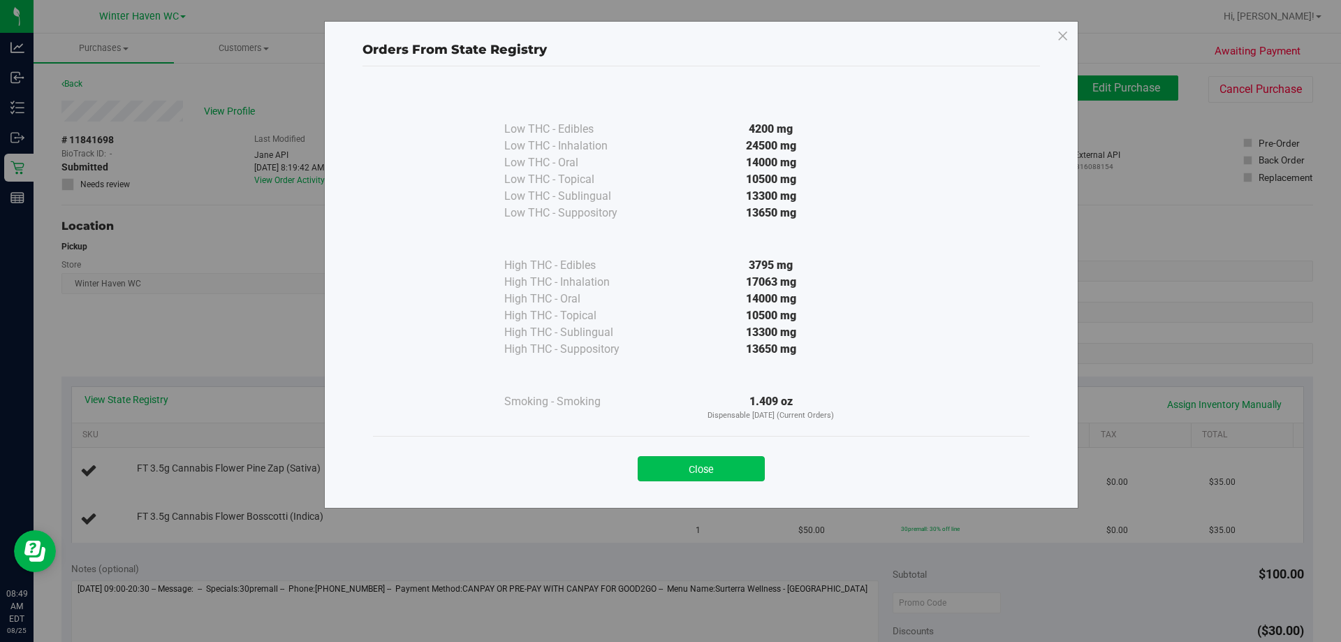
click at [656, 465] on button "Close" at bounding box center [701, 468] width 127 height 25
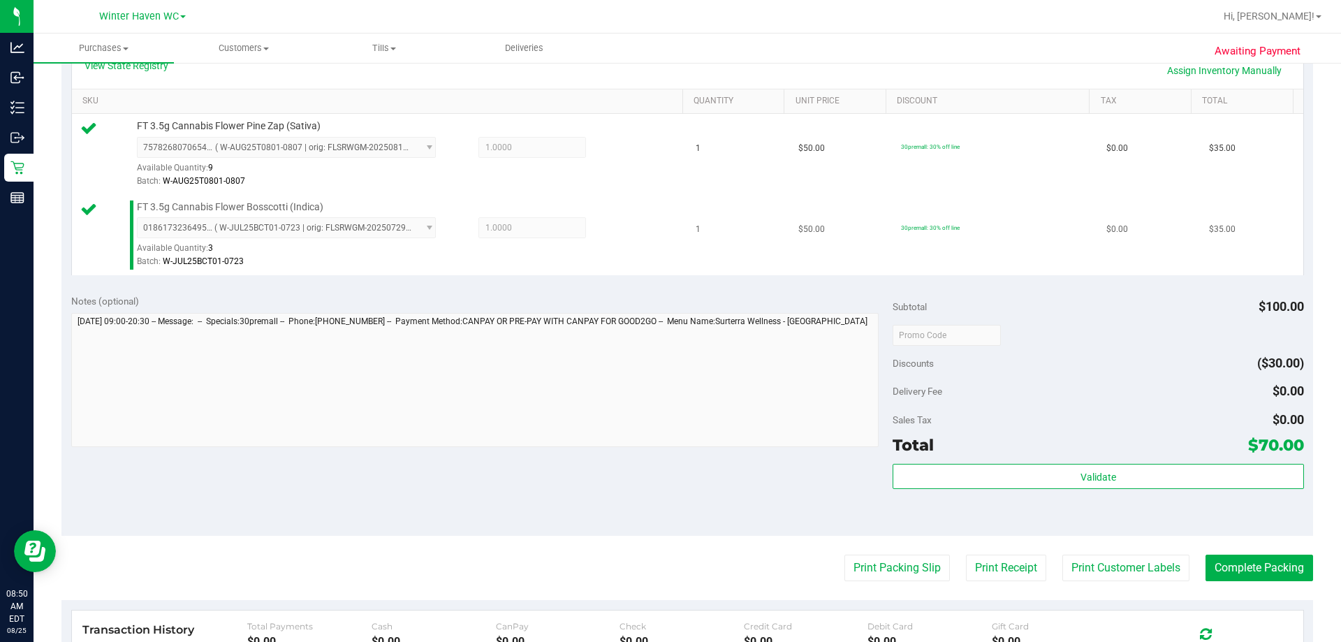
scroll to position [349, 0]
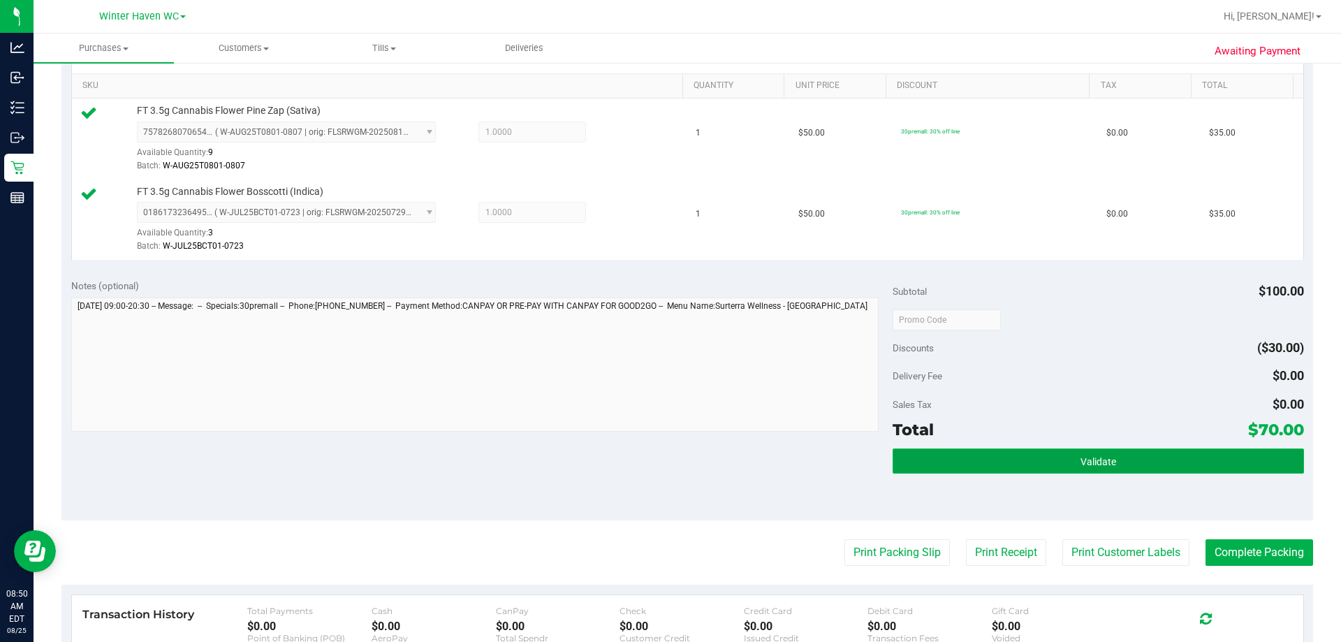
click at [656, 467] on span "Validate" at bounding box center [1099, 461] width 36 height 11
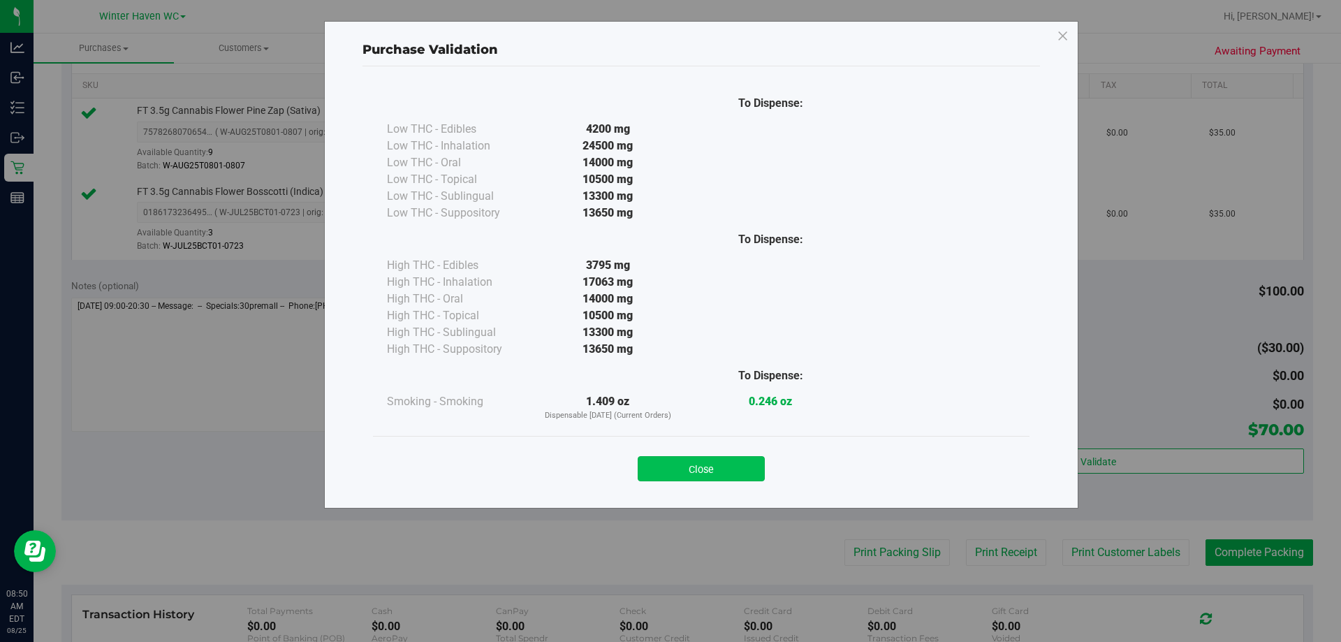
click at [656, 469] on button "Close" at bounding box center [701, 468] width 127 height 25
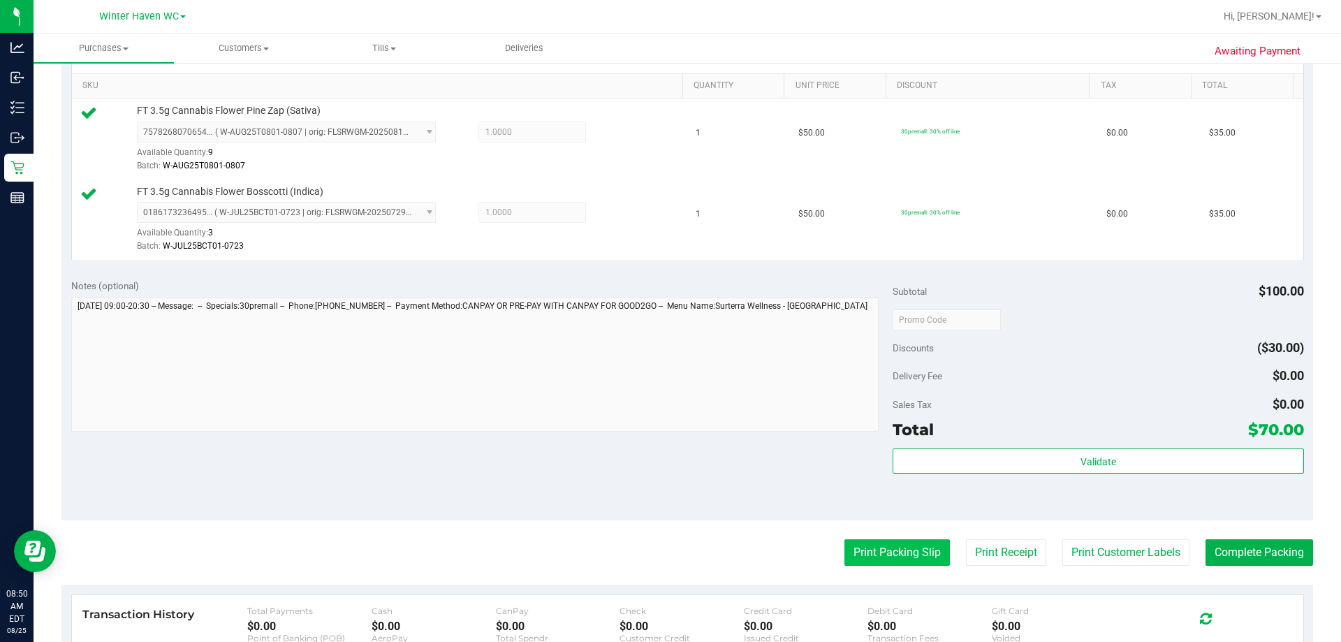
click at [656, 561] on button "Print Packing Slip" at bounding box center [896, 552] width 105 height 27
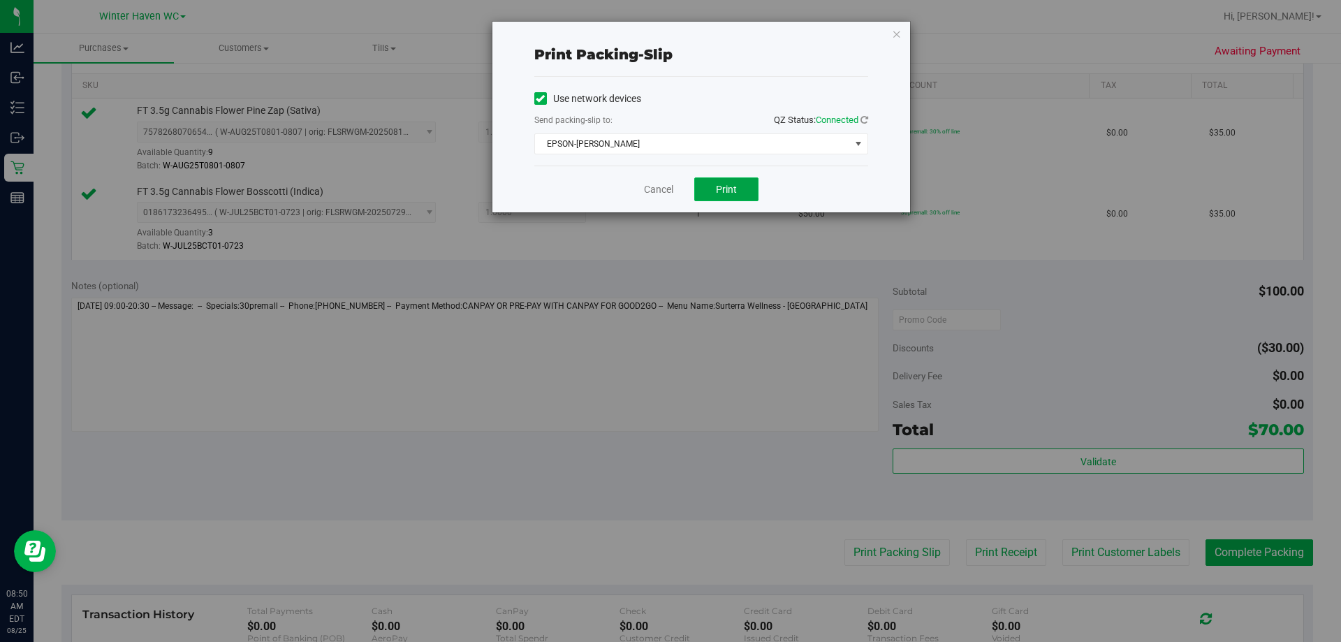
click at [656, 192] on button "Print" at bounding box center [726, 189] width 64 height 24
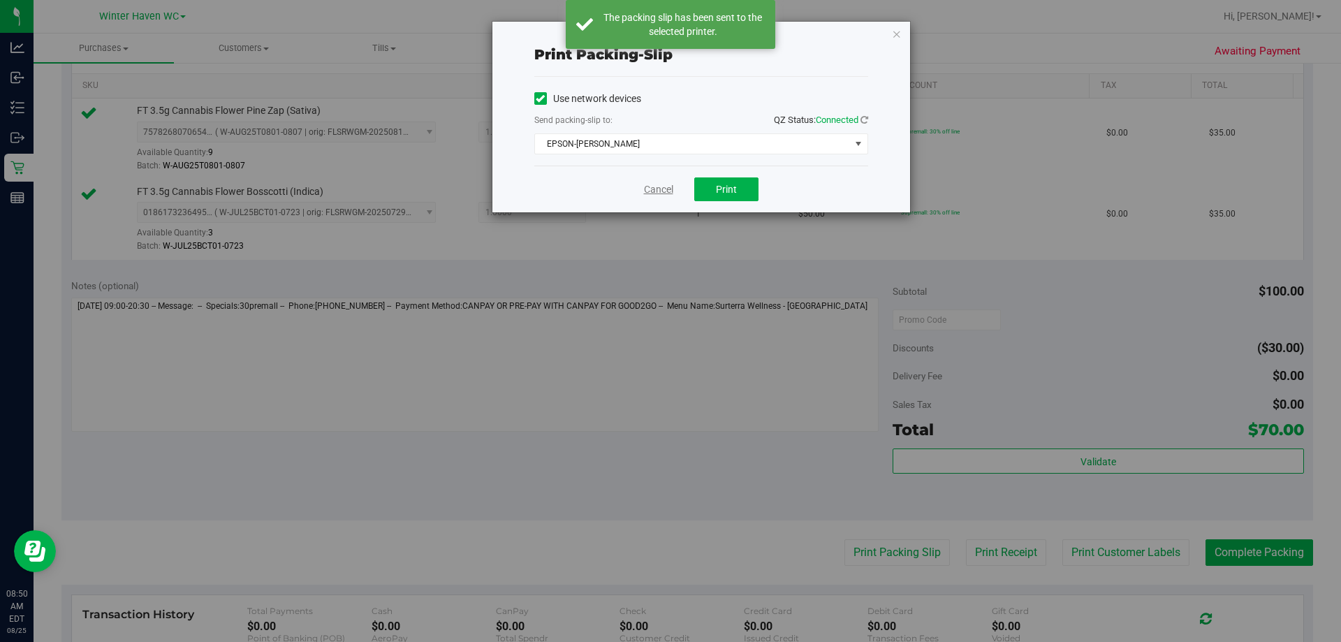
click at [654, 191] on link "Cancel" at bounding box center [658, 189] width 29 height 15
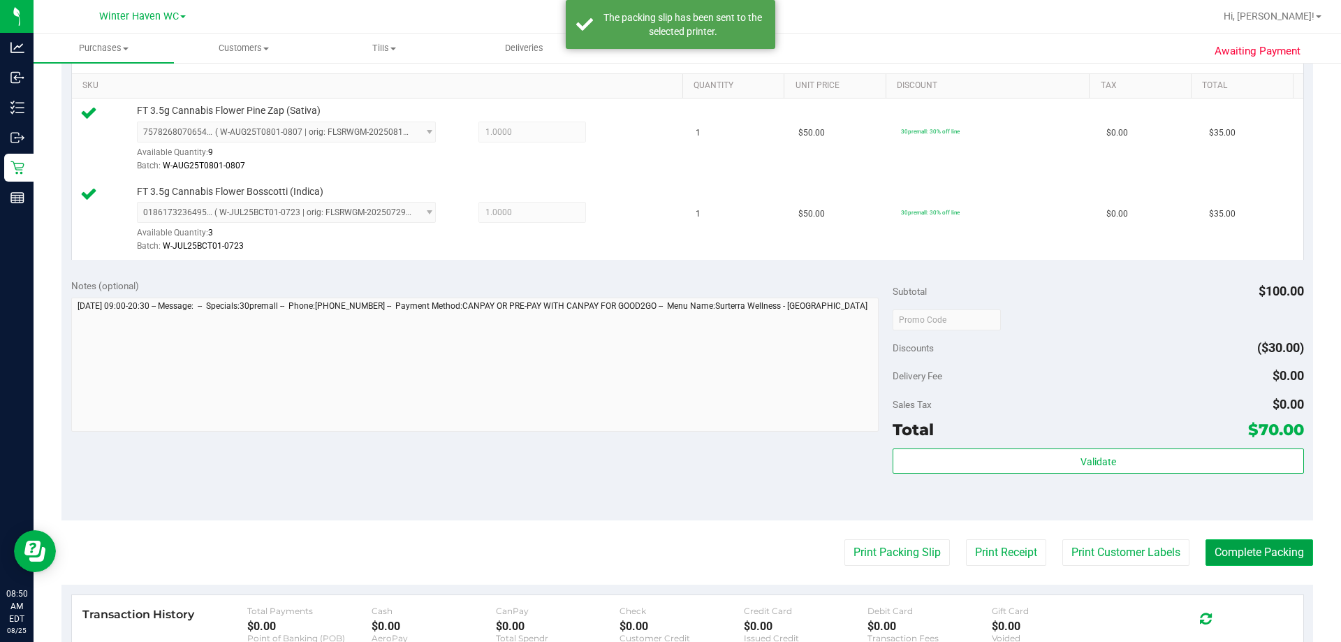
click at [656, 555] on button "Complete Packing" at bounding box center [1260, 552] width 108 height 27
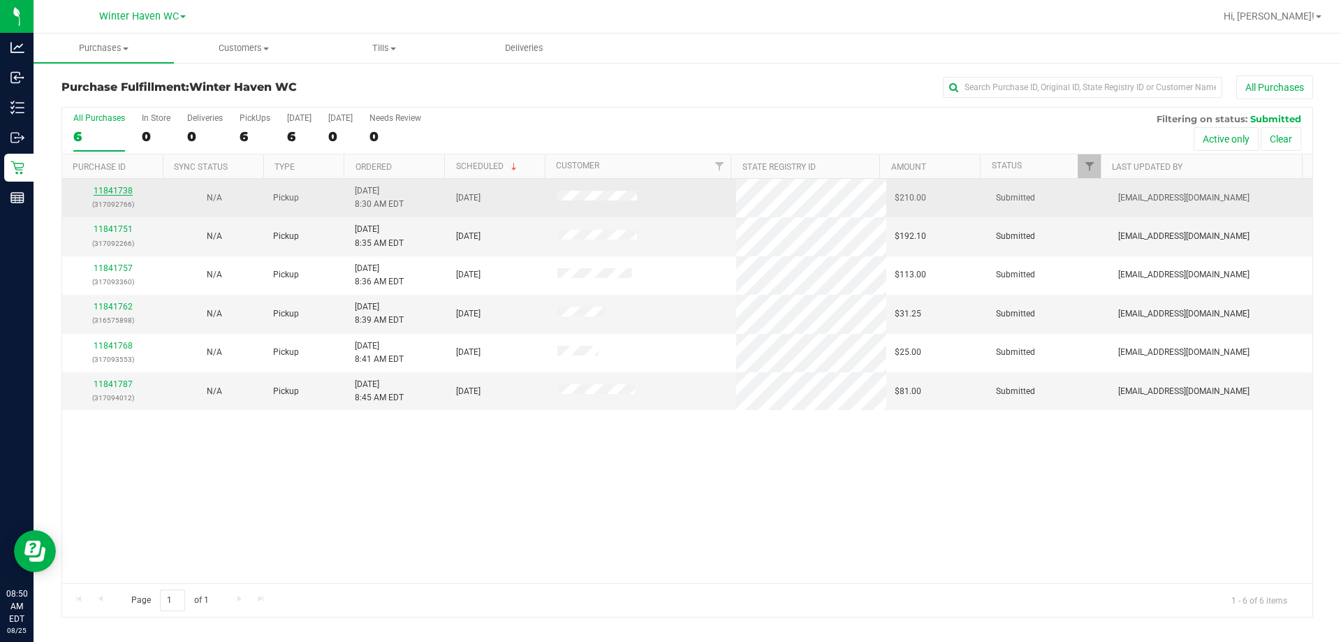
click at [106, 191] on link "11841738" at bounding box center [113, 191] width 39 height 10
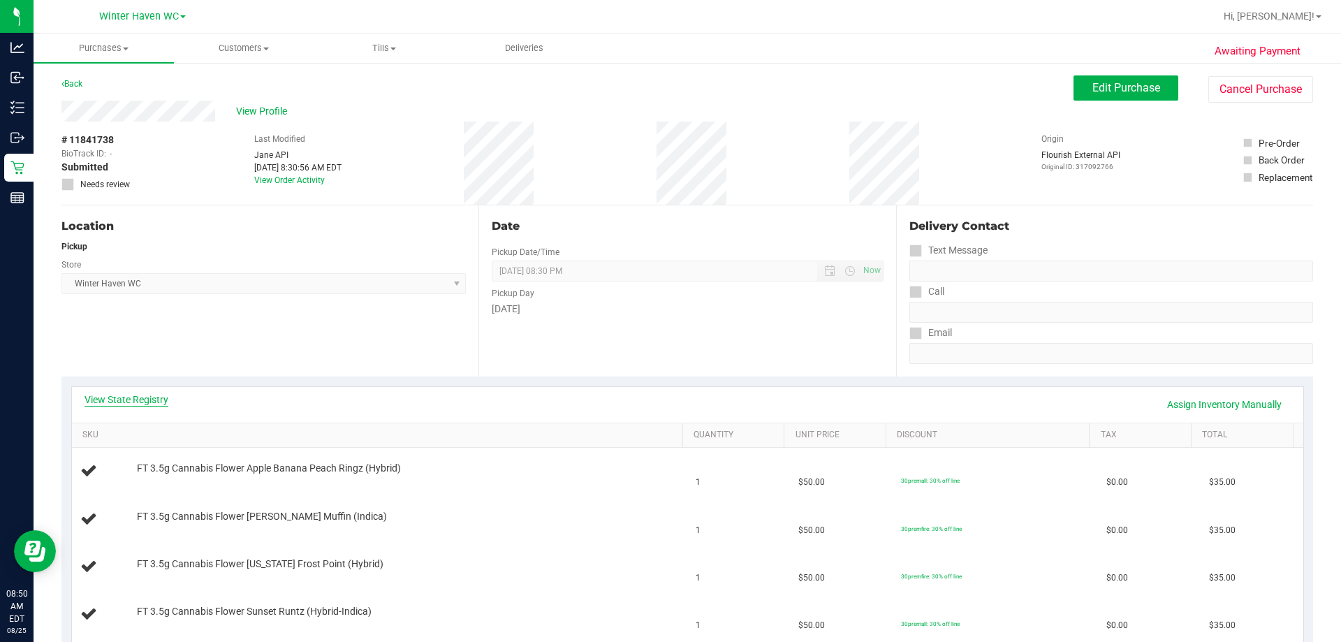
click at [157, 400] on link "View State Registry" at bounding box center [127, 400] width 84 height 14
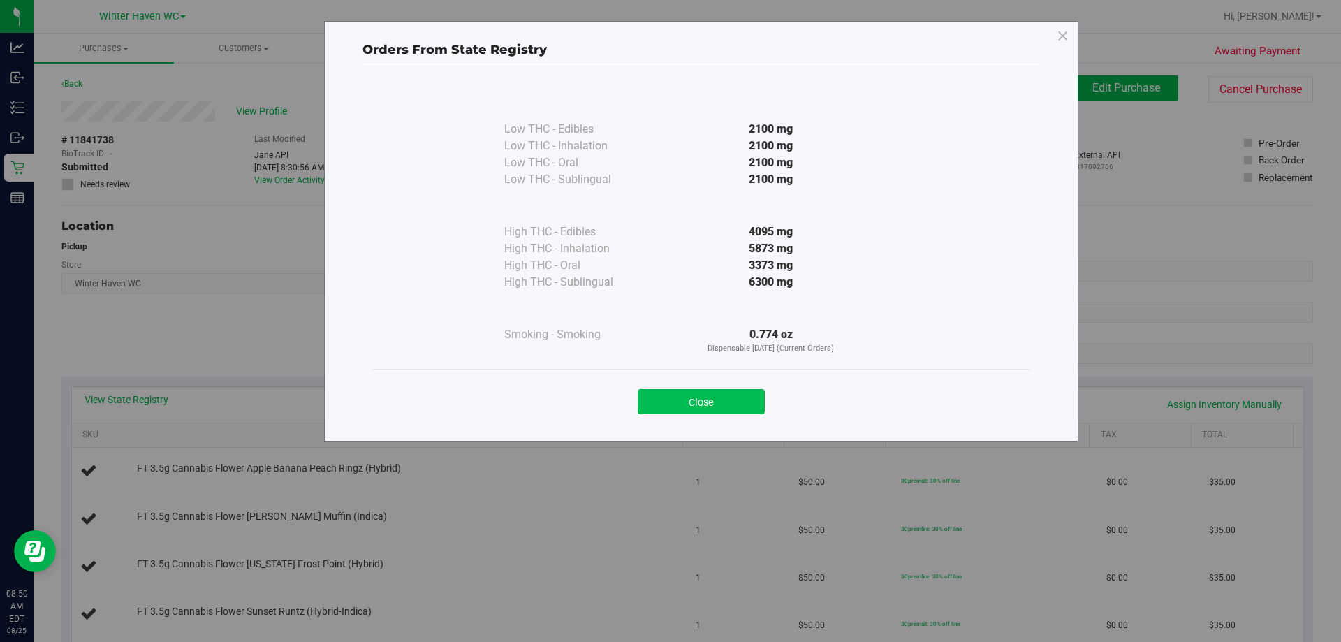
click at [656, 411] on button "Close" at bounding box center [701, 401] width 127 height 25
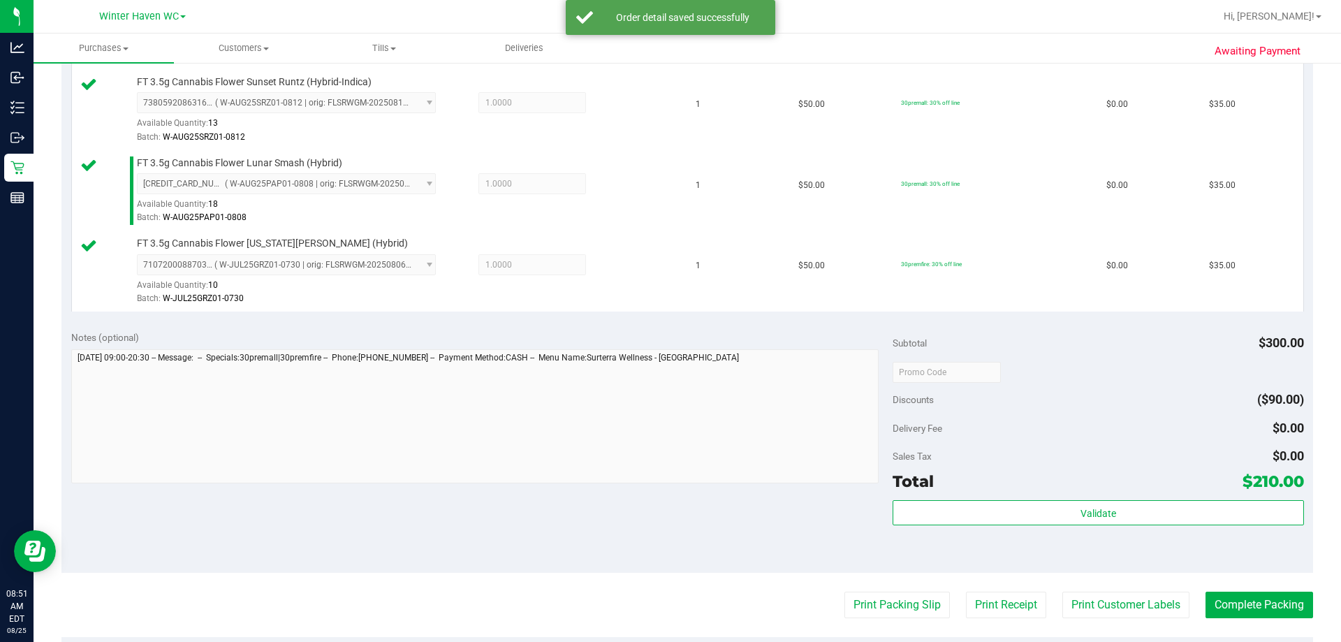
scroll to position [698, 0]
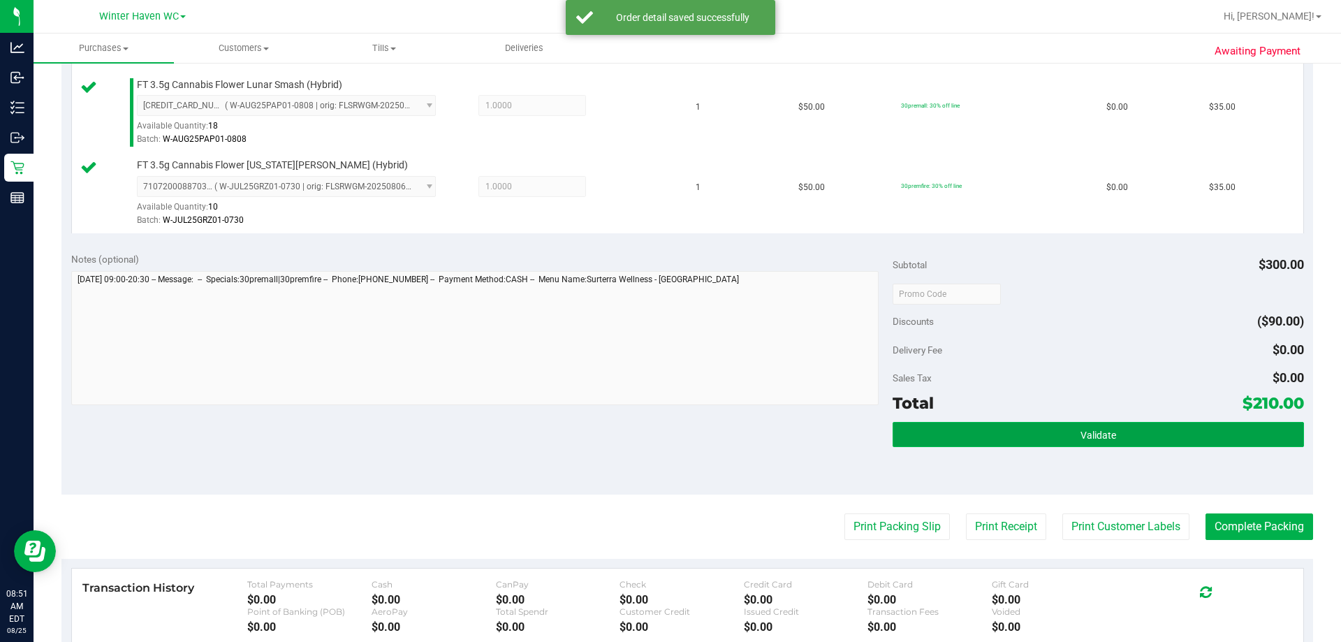
click at [656, 438] on button "Validate" at bounding box center [1098, 434] width 411 height 25
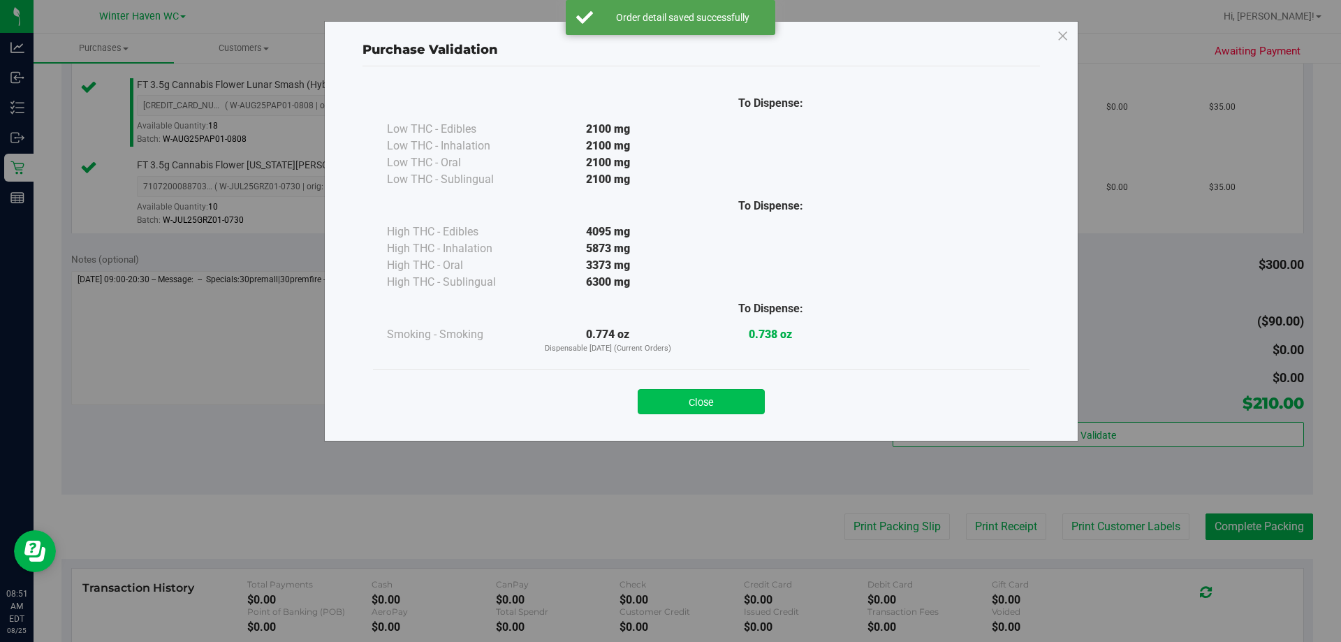
click at [656, 405] on button "Close" at bounding box center [701, 401] width 127 height 25
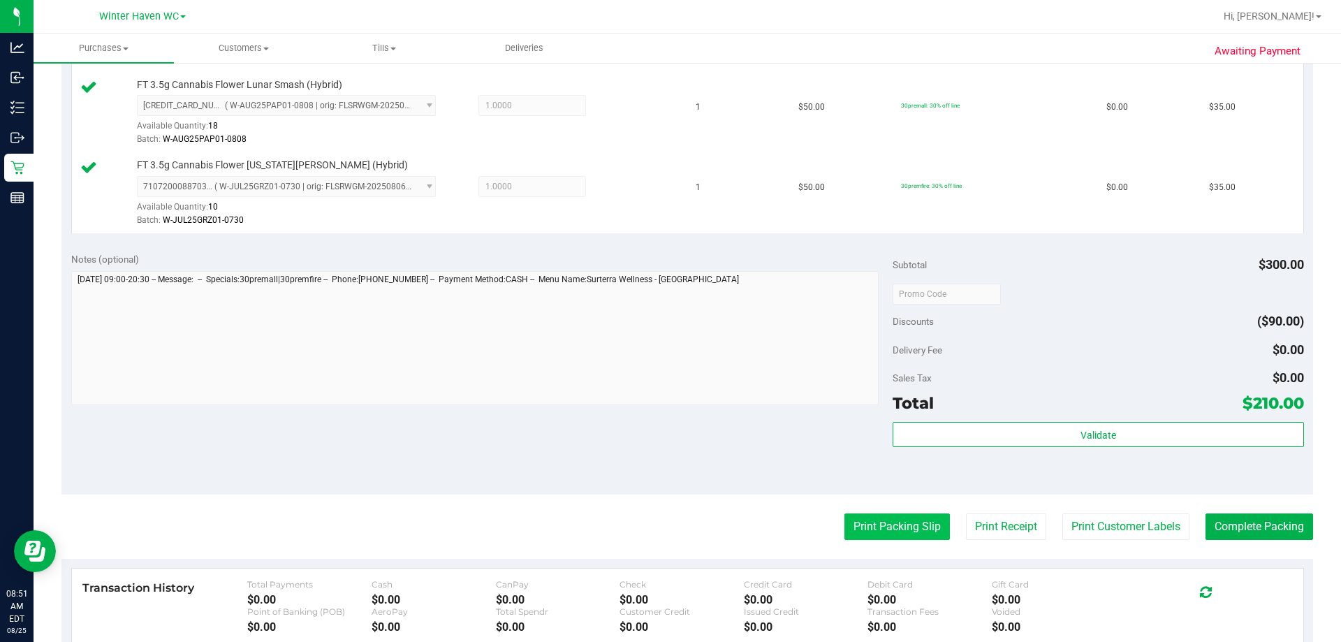
click at [656, 522] on button "Print Packing Slip" at bounding box center [896, 526] width 105 height 27
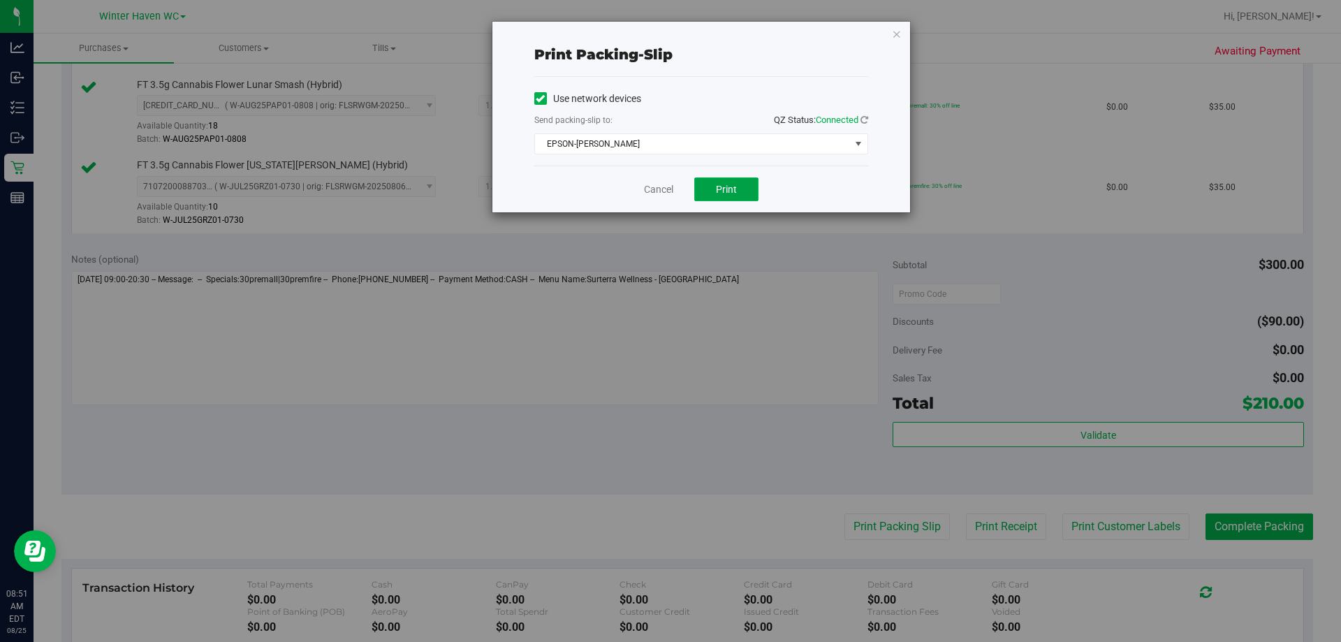
click at [656, 189] on span "Print" at bounding box center [726, 189] width 21 height 11
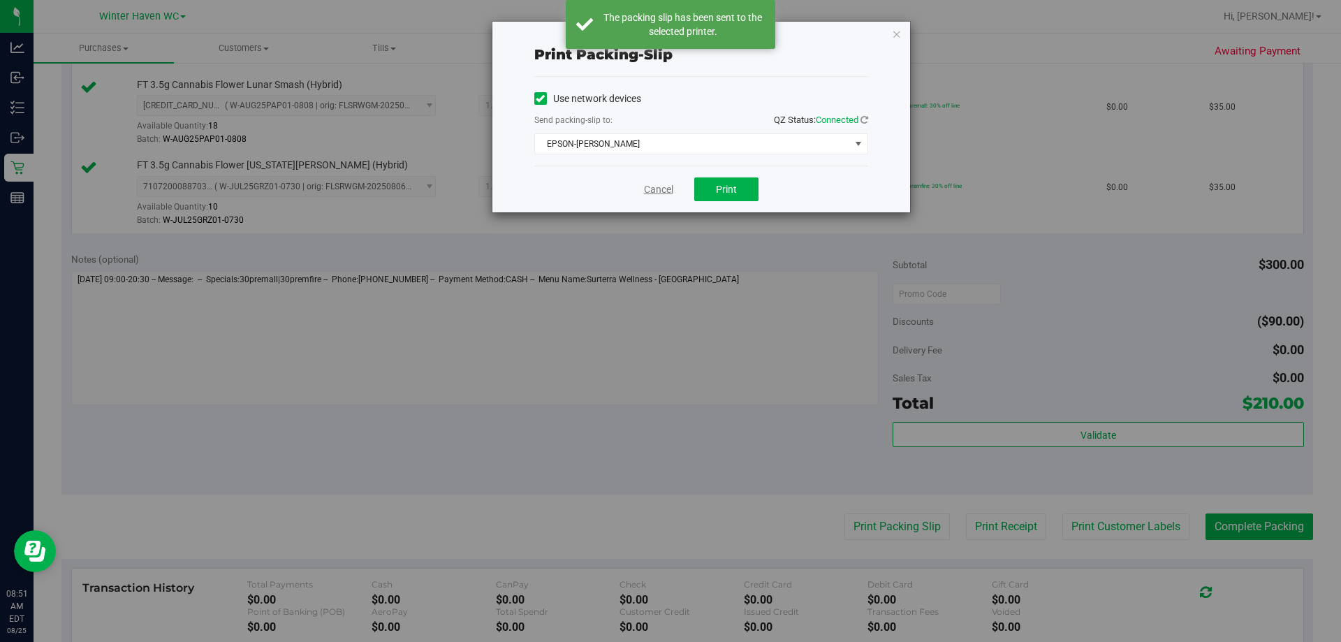
click at [655, 196] on link "Cancel" at bounding box center [658, 189] width 29 height 15
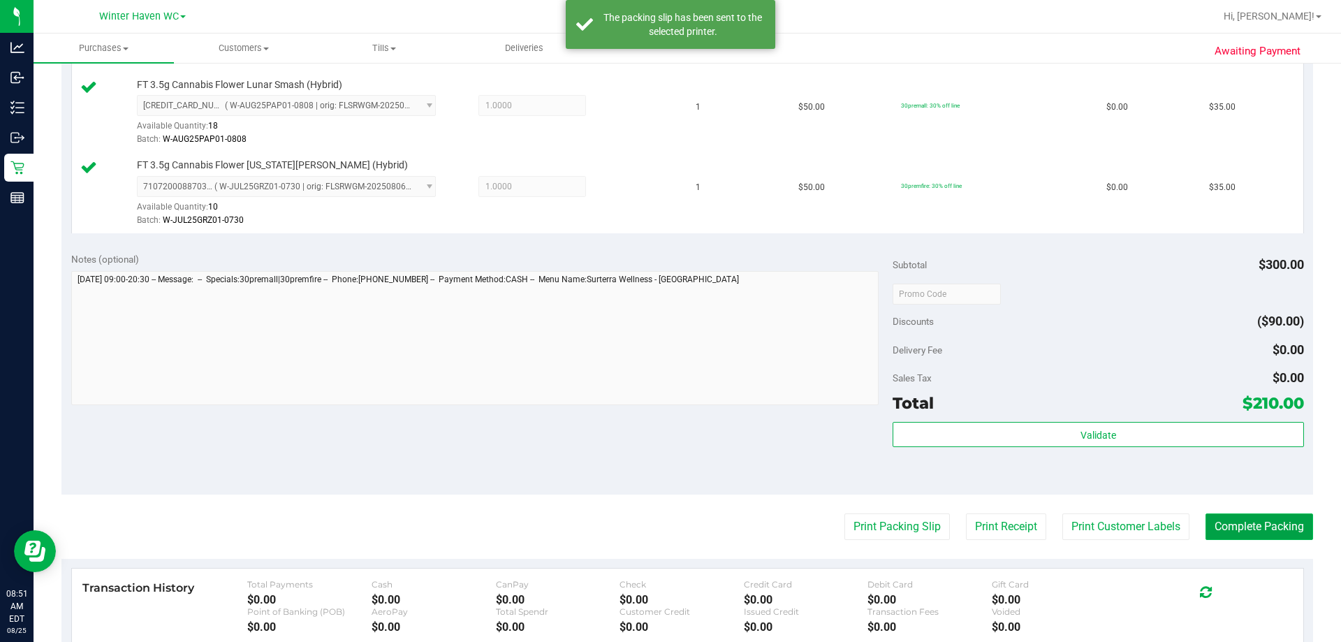
click at [656, 515] on button "Complete Packing" at bounding box center [1260, 526] width 108 height 27
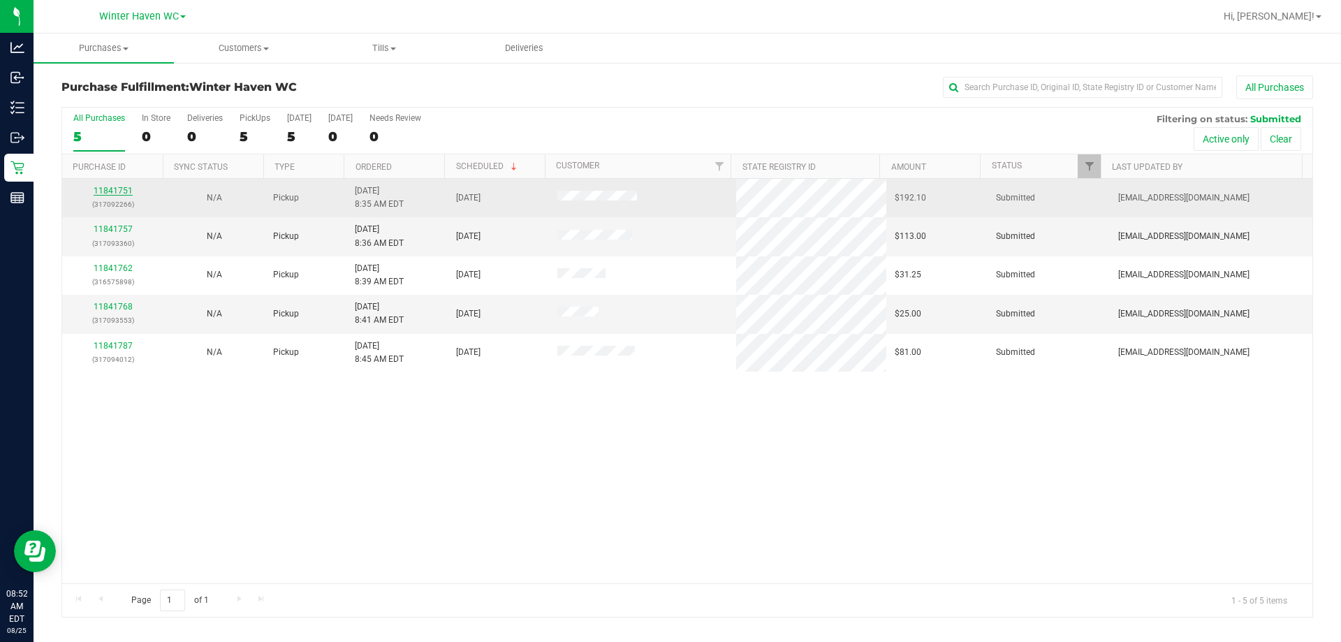
click at [115, 191] on link "11841751" at bounding box center [113, 191] width 39 height 10
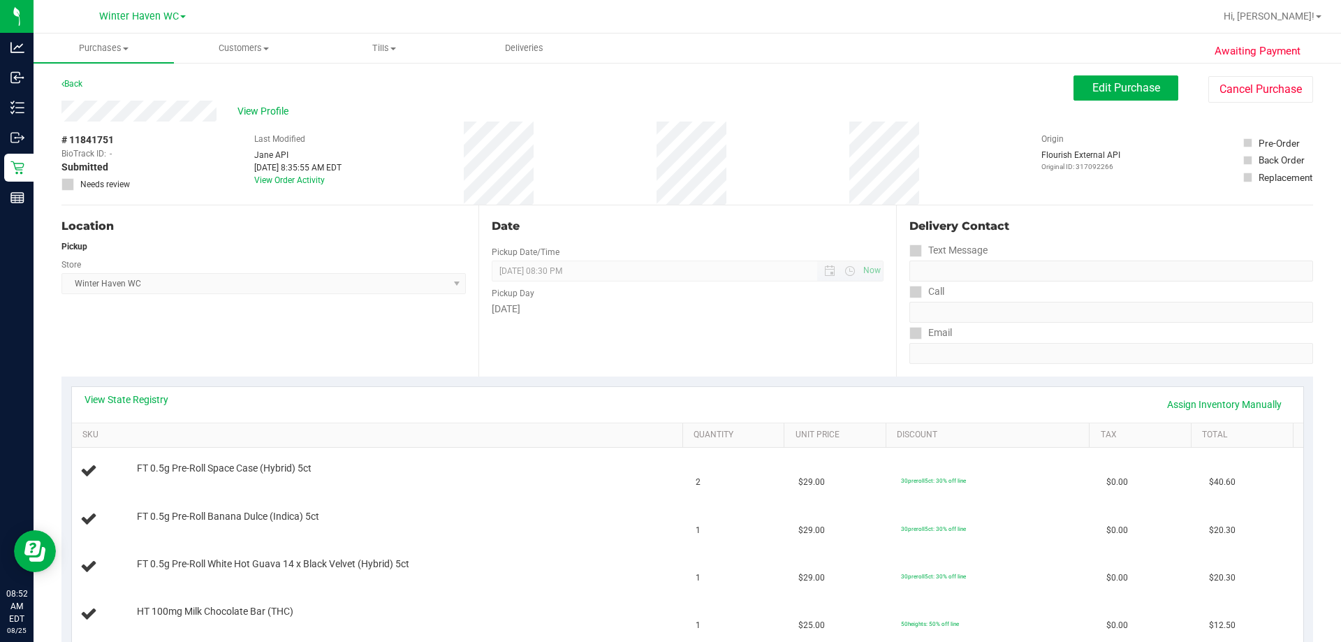
scroll to position [210, 0]
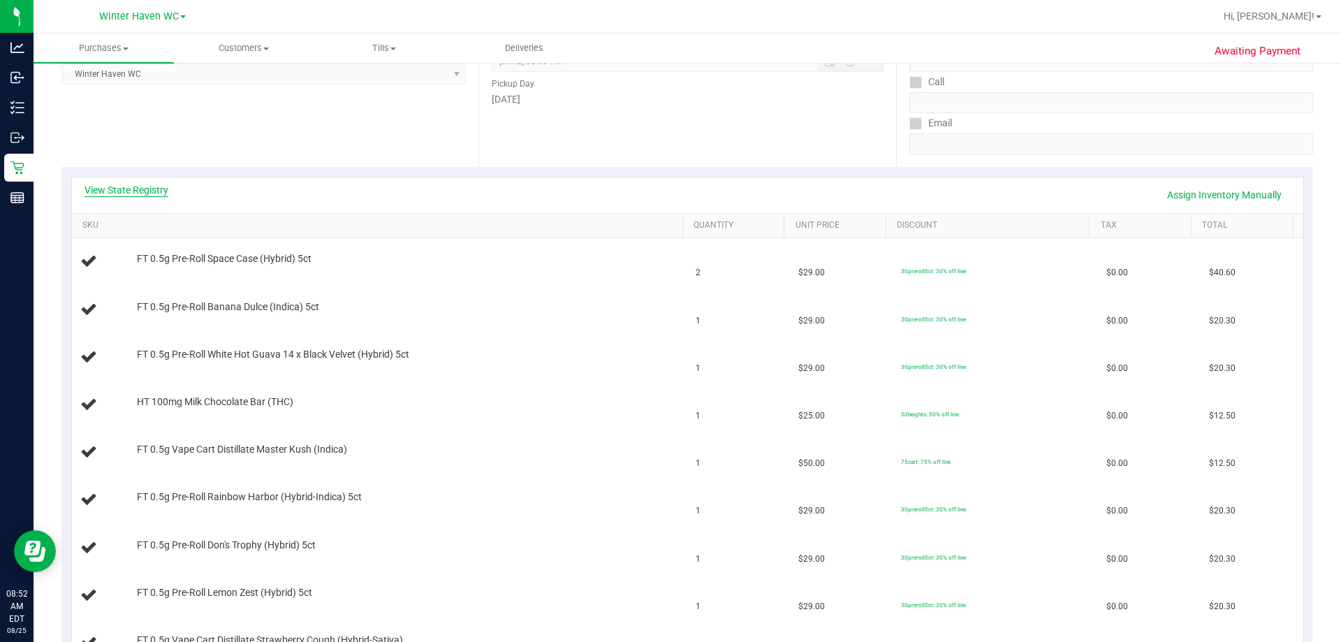
click at [133, 185] on link "View State Registry" at bounding box center [127, 190] width 84 height 14
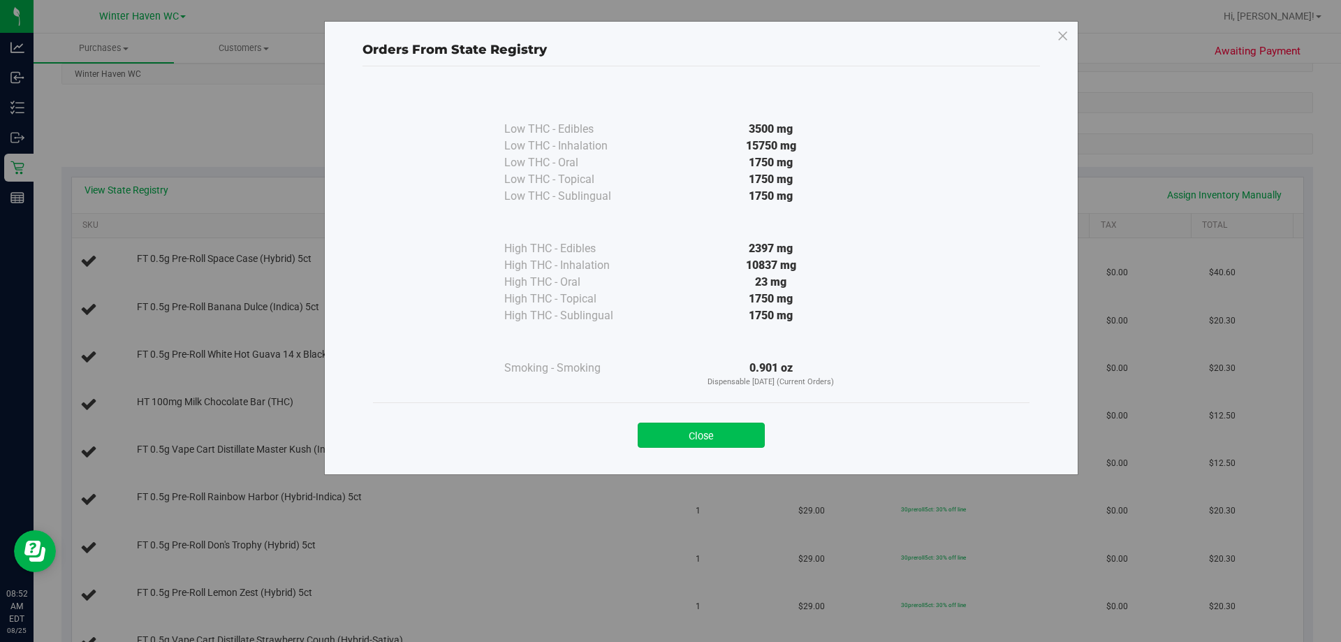
click at [656, 428] on button "Close" at bounding box center [701, 435] width 127 height 25
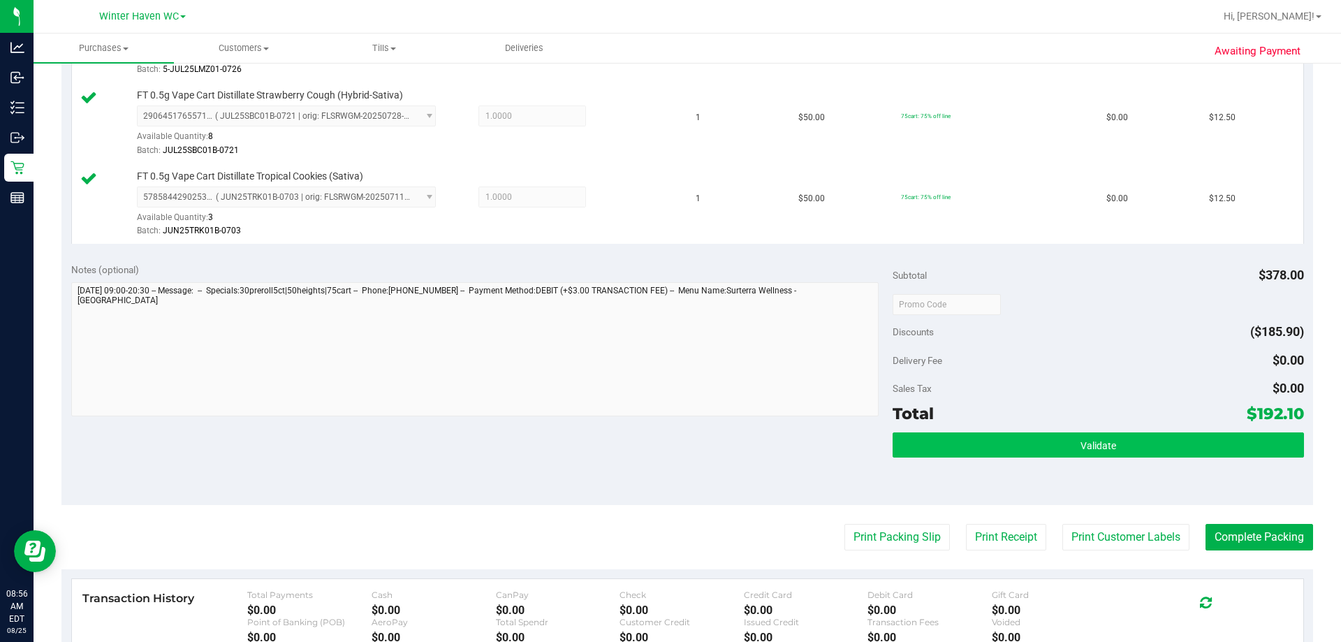
scroll to position [1118, 0]
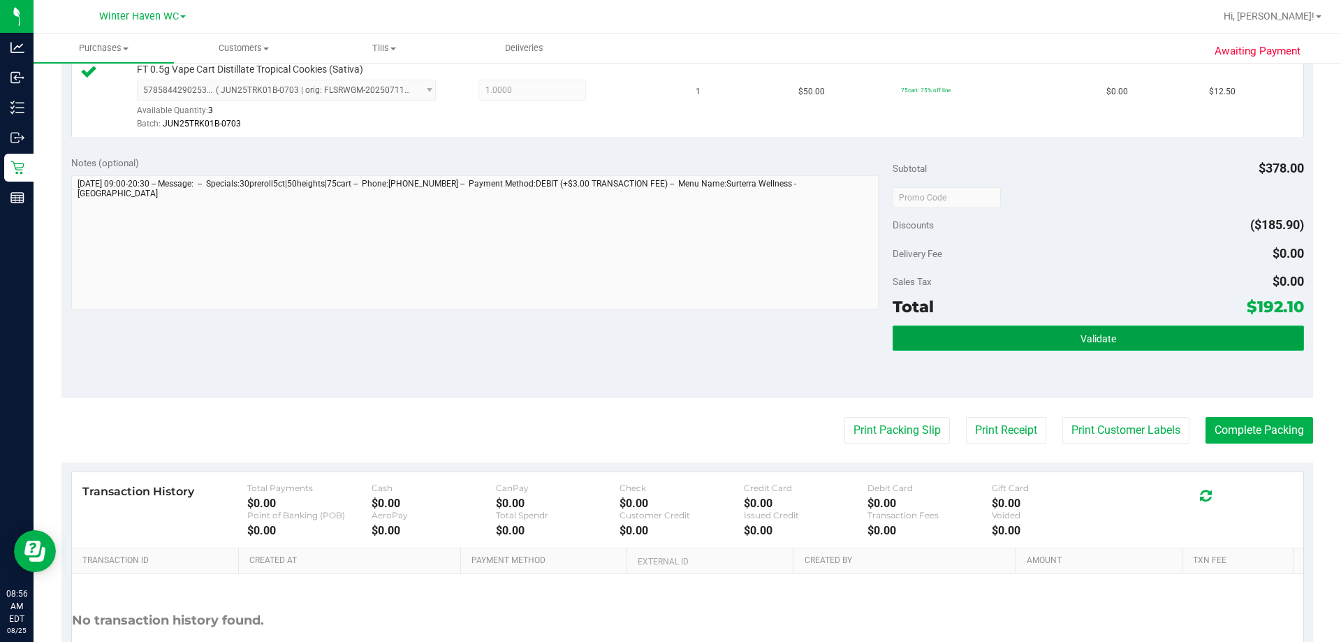
click at [656, 351] on button "Validate" at bounding box center [1098, 337] width 411 height 25
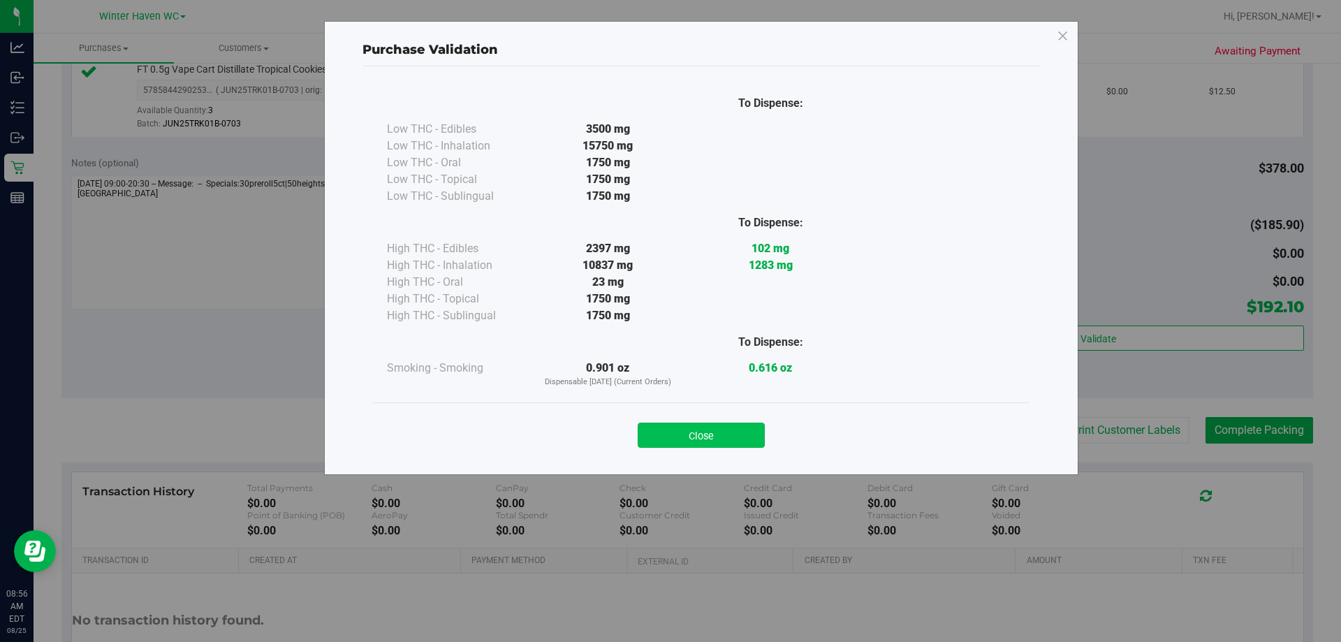
click at [656, 436] on button "Close" at bounding box center [701, 435] width 127 height 25
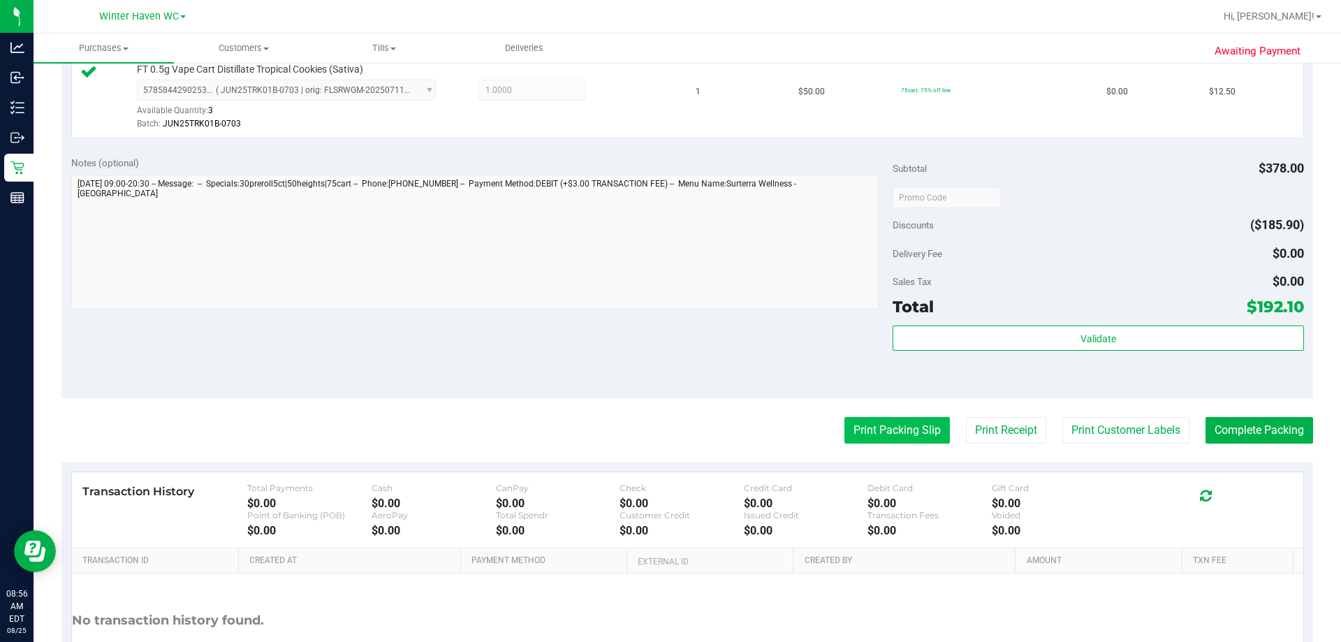
click at [656, 434] on button "Print Packing Slip" at bounding box center [896, 430] width 105 height 27
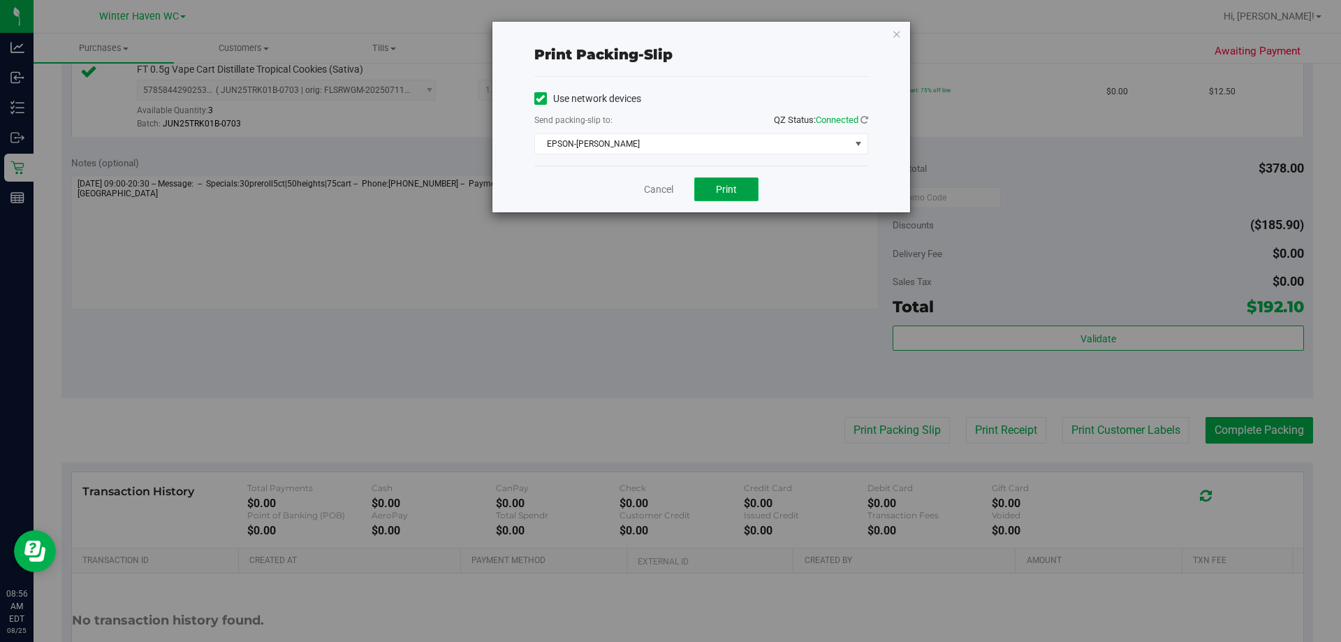
click at [656, 190] on button "Print" at bounding box center [726, 189] width 64 height 24
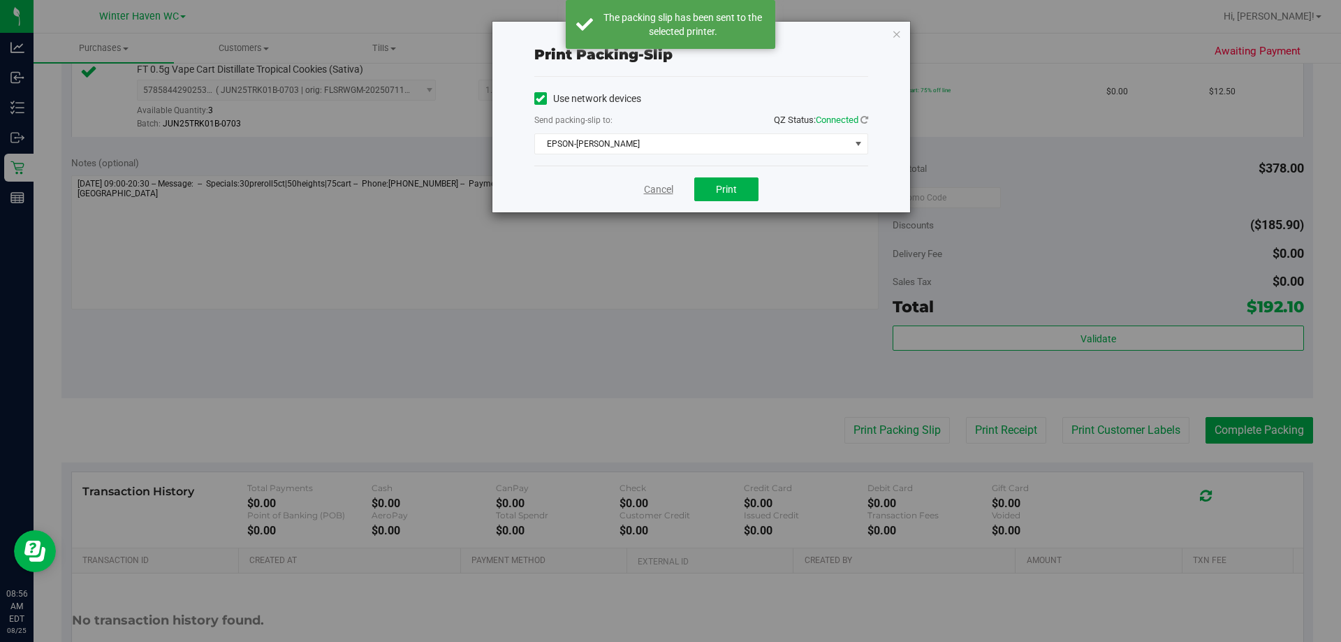
click at [656, 186] on link "Cancel" at bounding box center [658, 189] width 29 height 15
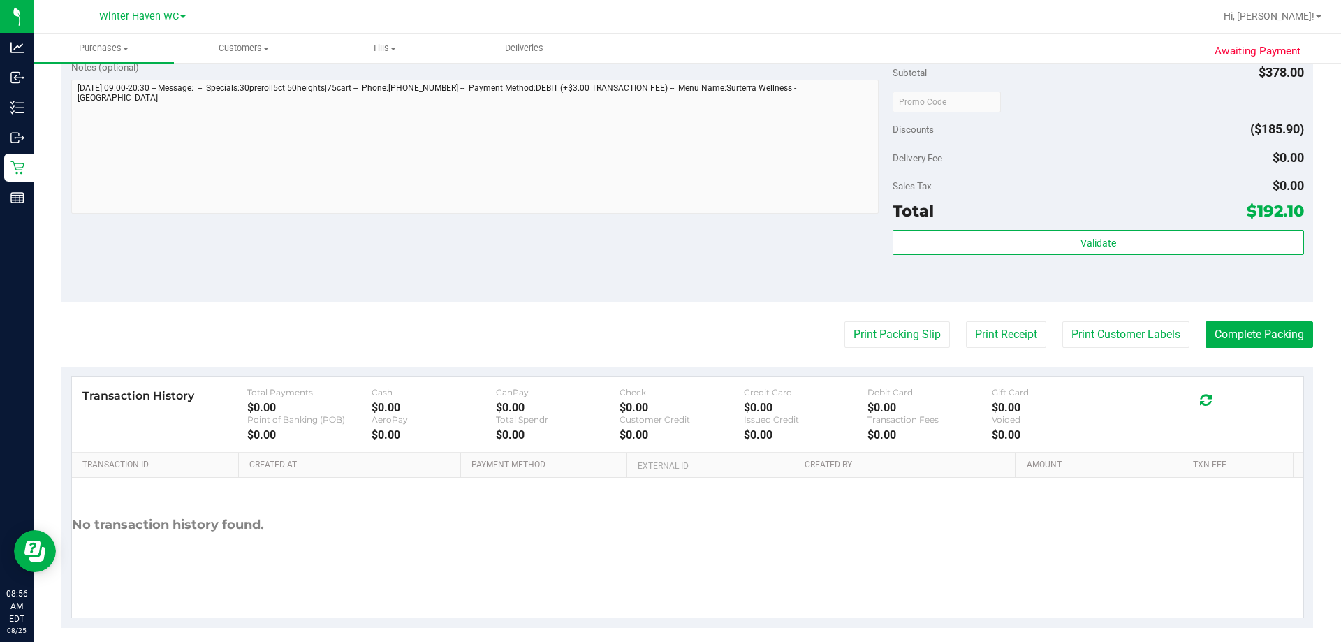
scroll to position [1227, 0]
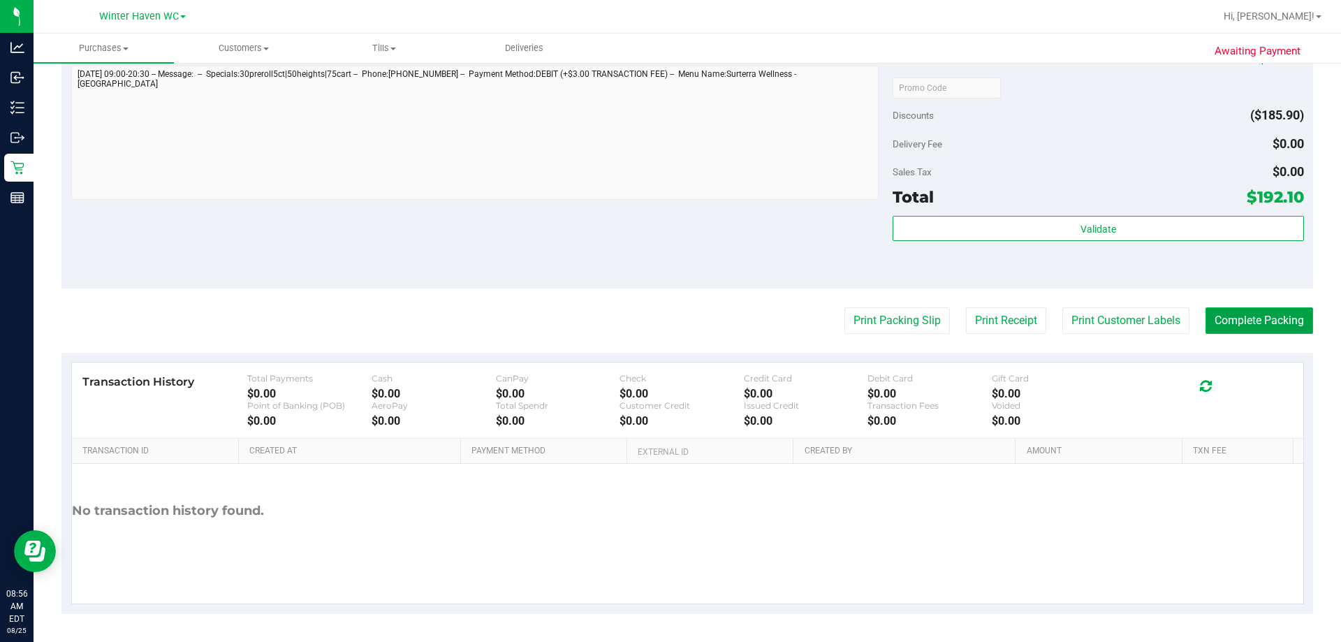
click at [656, 326] on button "Complete Packing" at bounding box center [1260, 320] width 108 height 27
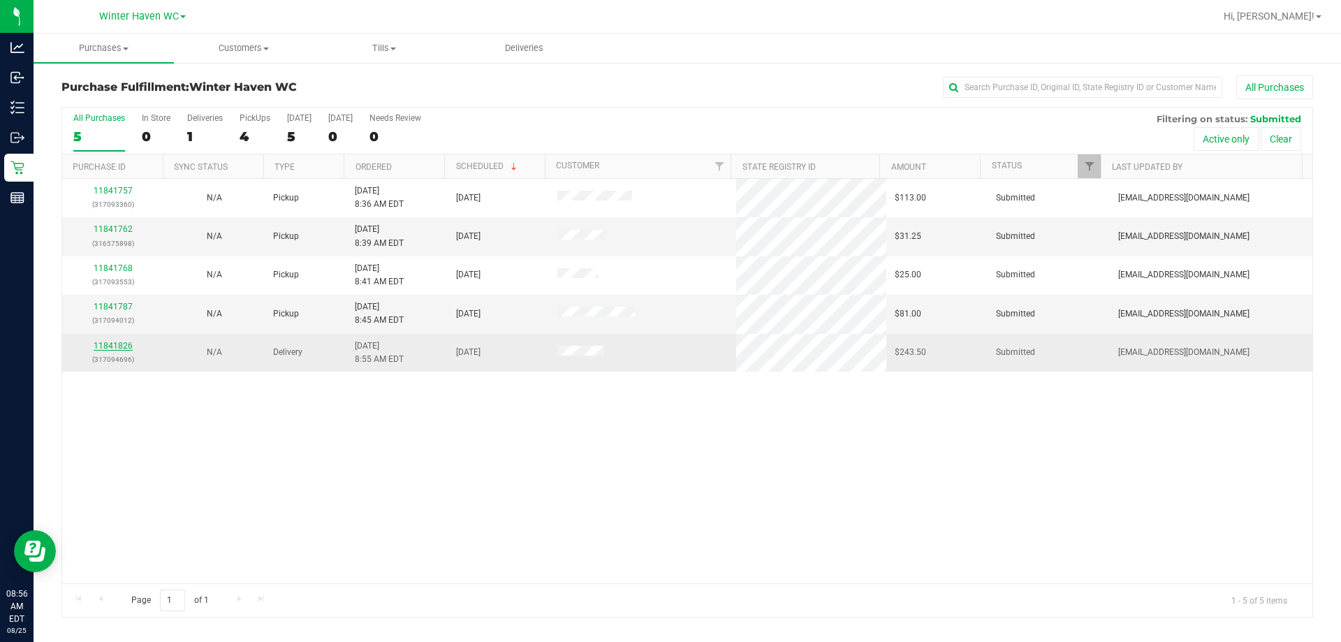
click at [129, 345] on link "11841826" at bounding box center [113, 346] width 39 height 10
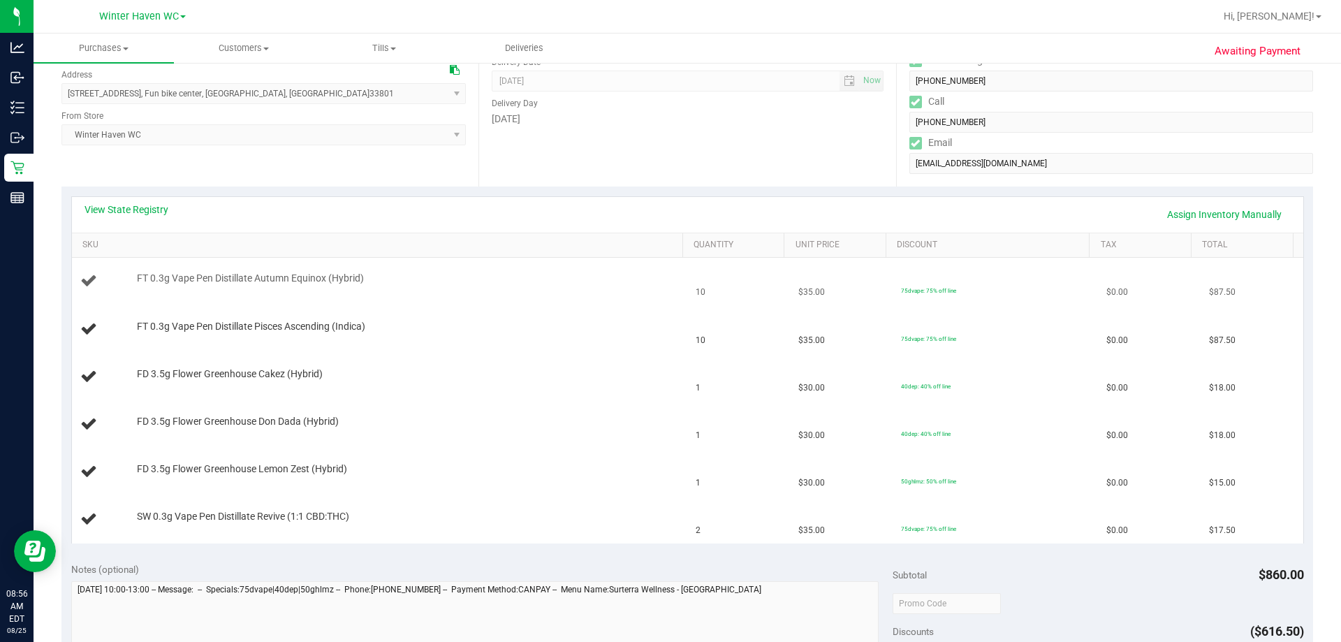
scroll to position [210, 0]
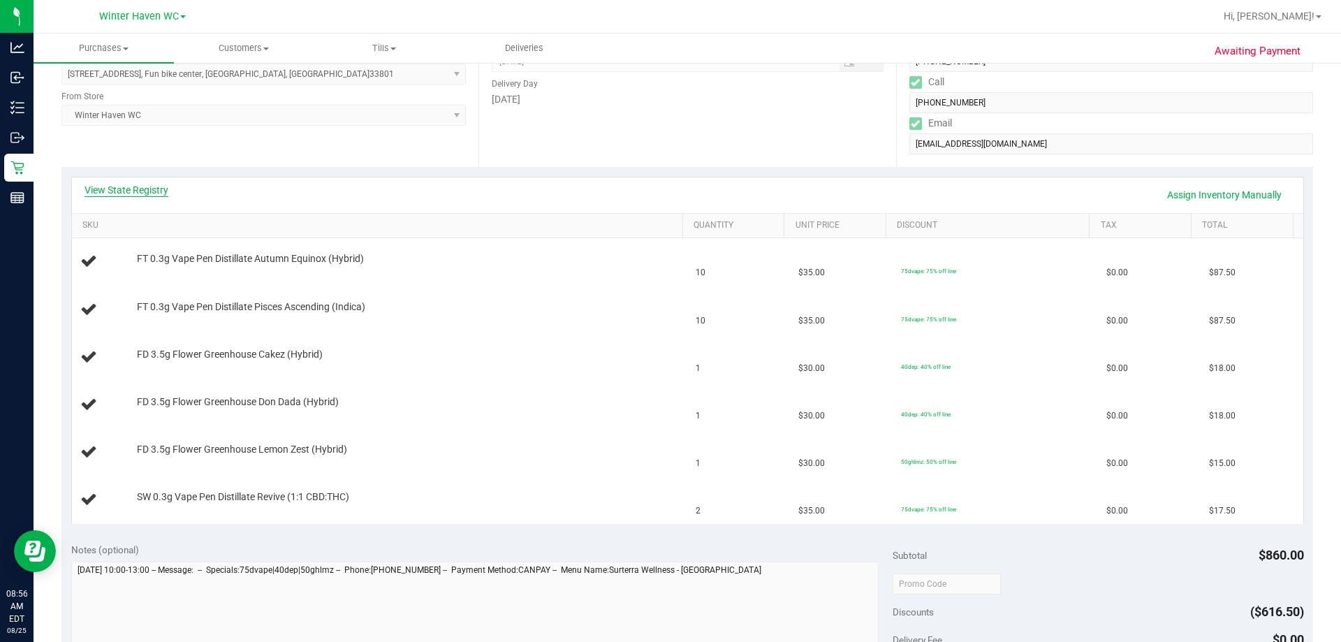
click at [118, 193] on link "View State Registry" at bounding box center [127, 190] width 84 height 14
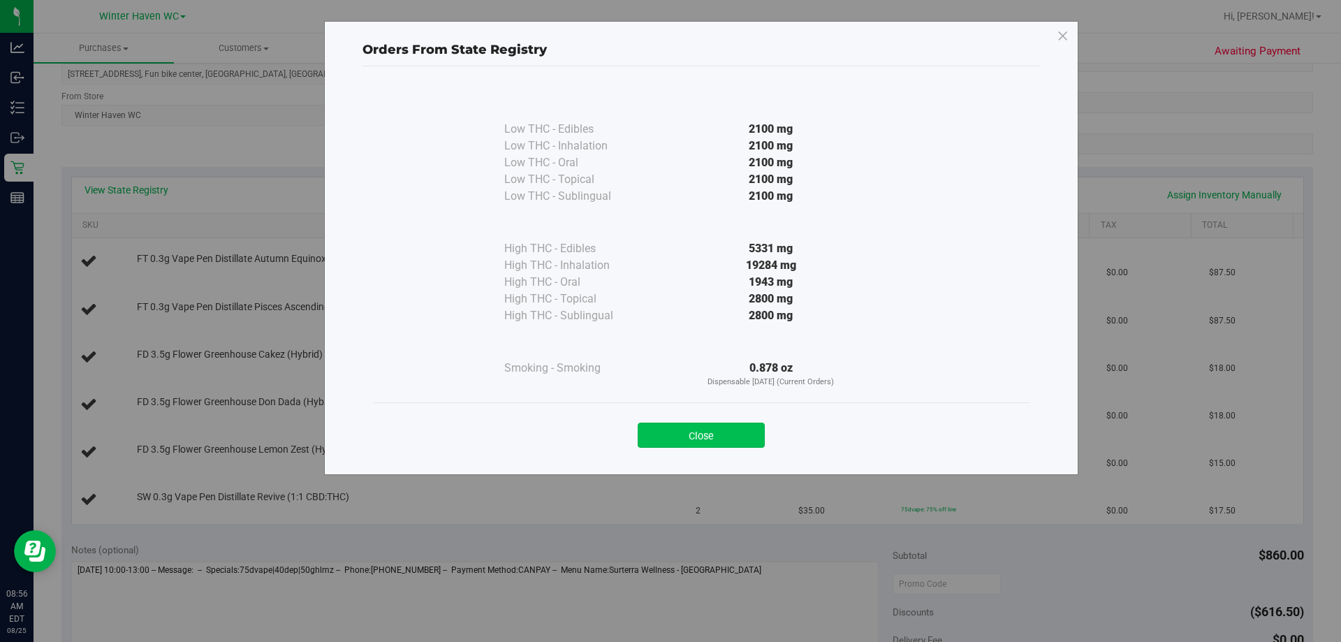
click at [656, 432] on button "Close" at bounding box center [701, 435] width 127 height 25
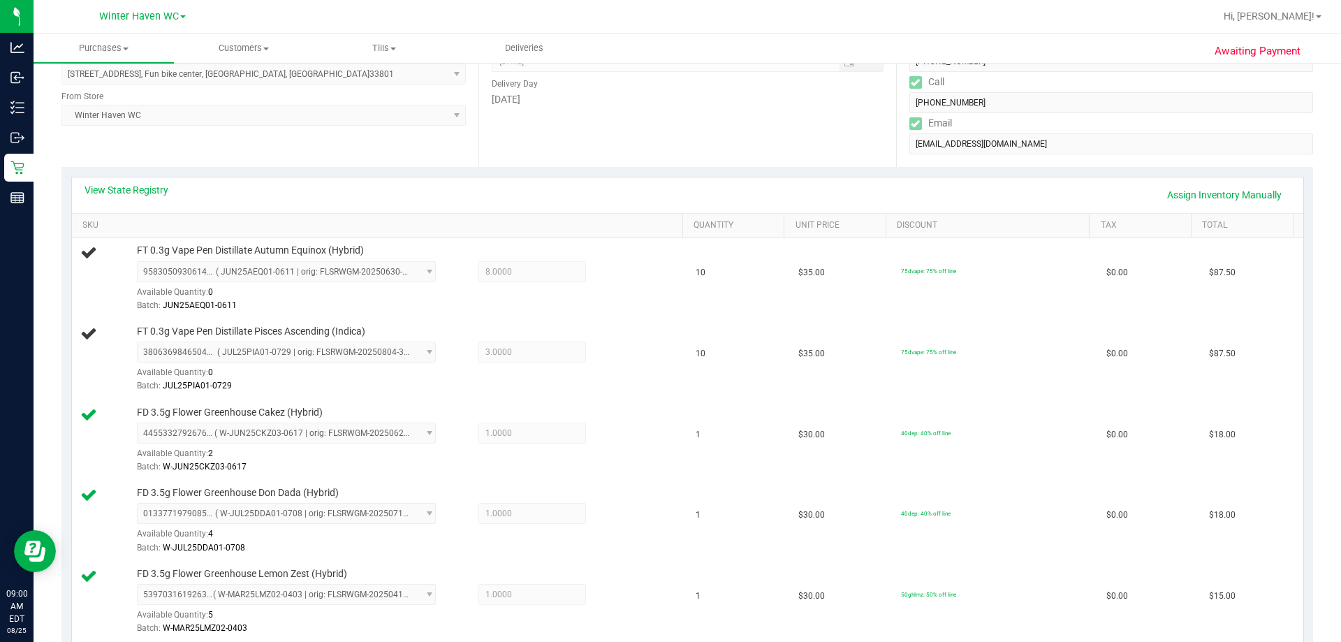
click at [501, 196] on div "View State Registry Assign Inventory Manually" at bounding box center [688, 195] width 1206 height 24
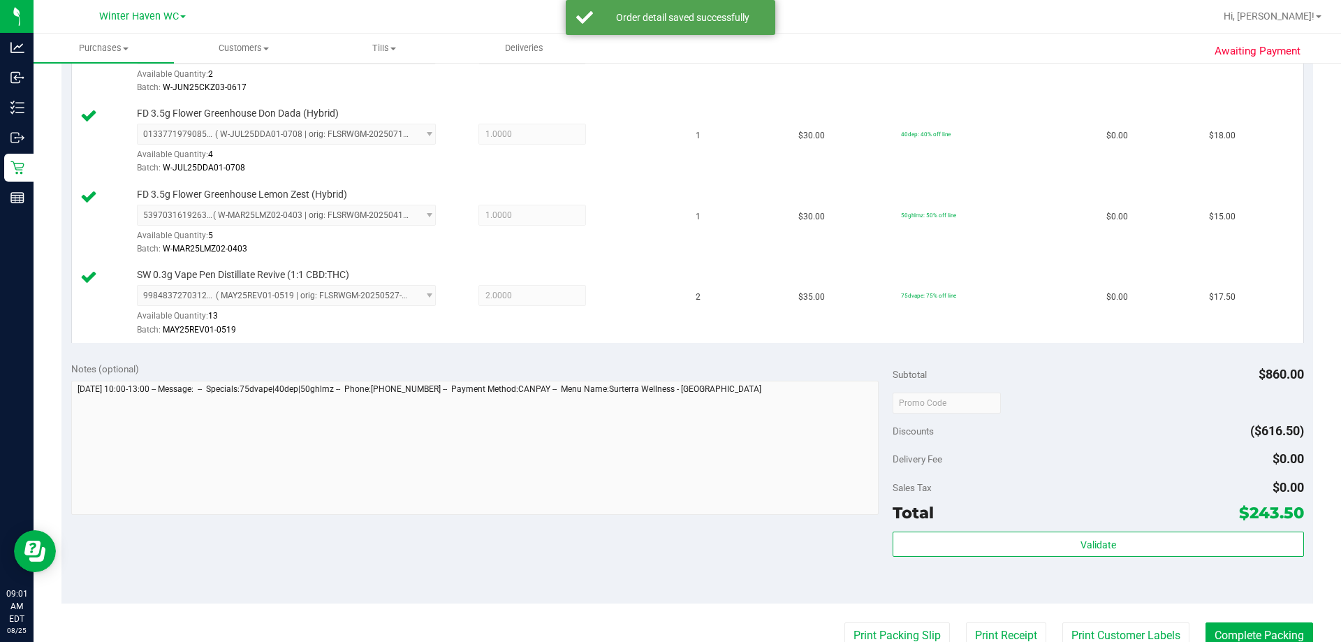
scroll to position [838, 0]
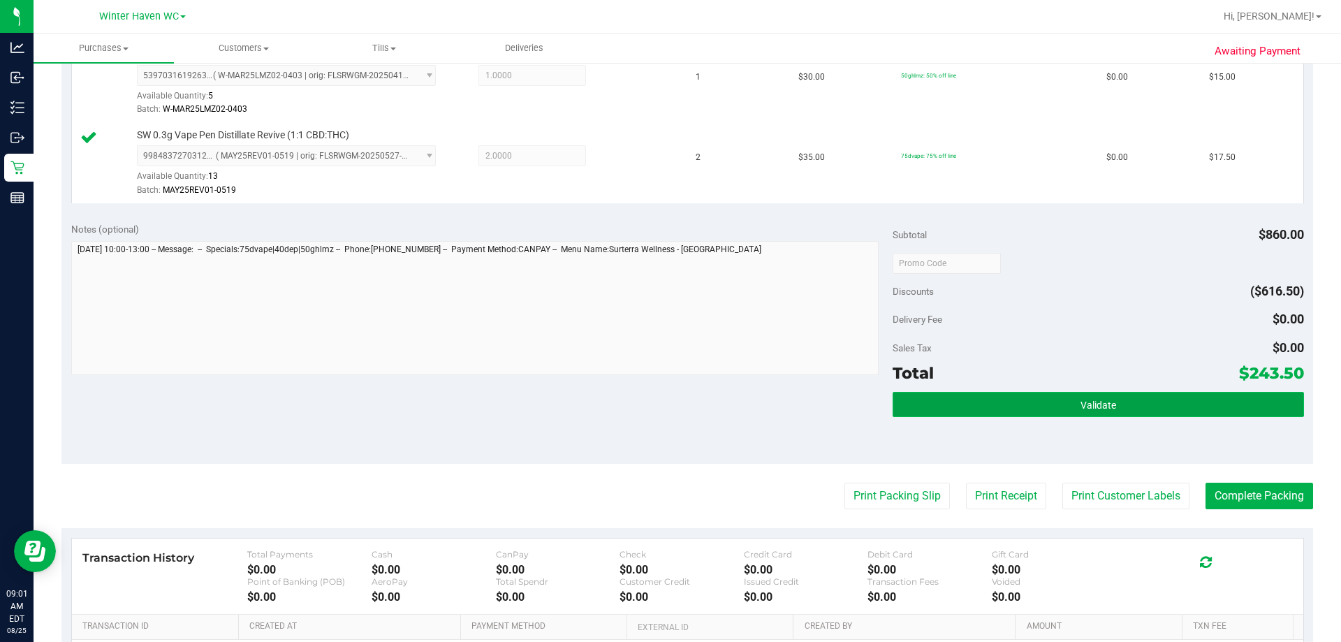
click at [656, 402] on button "Validate" at bounding box center [1098, 404] width 411 height 25
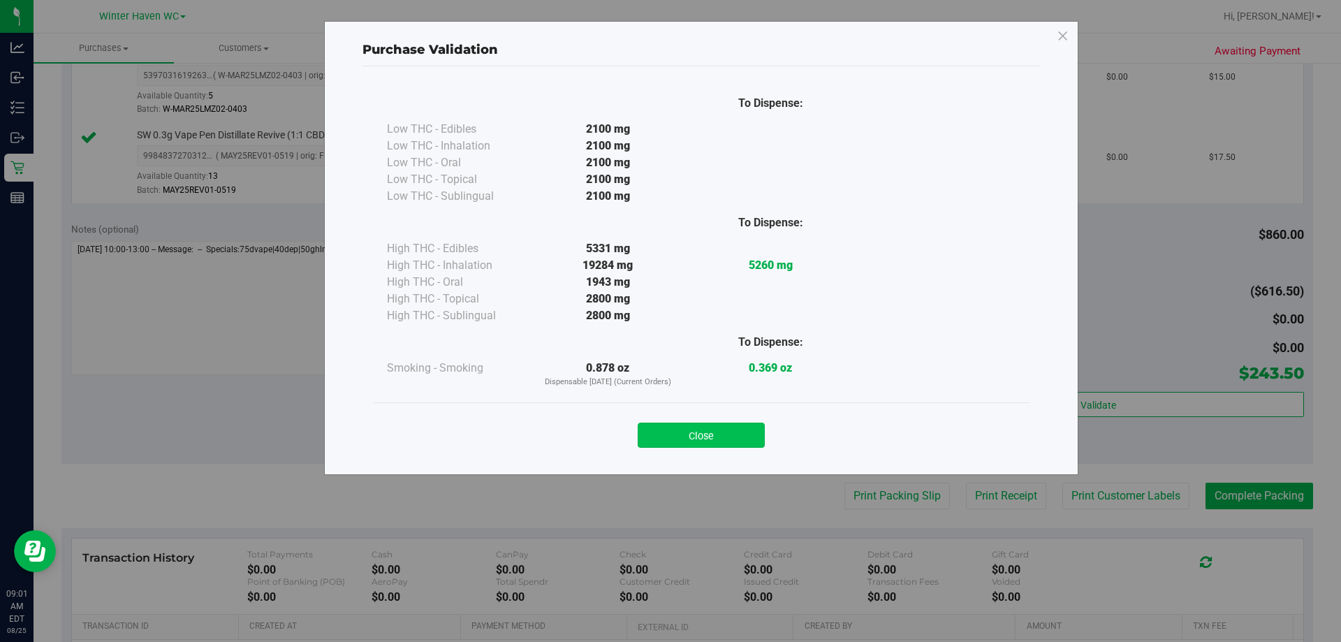
click at [656, 427] on button "Close" at bounding box center [701, 435] width 127 height 25
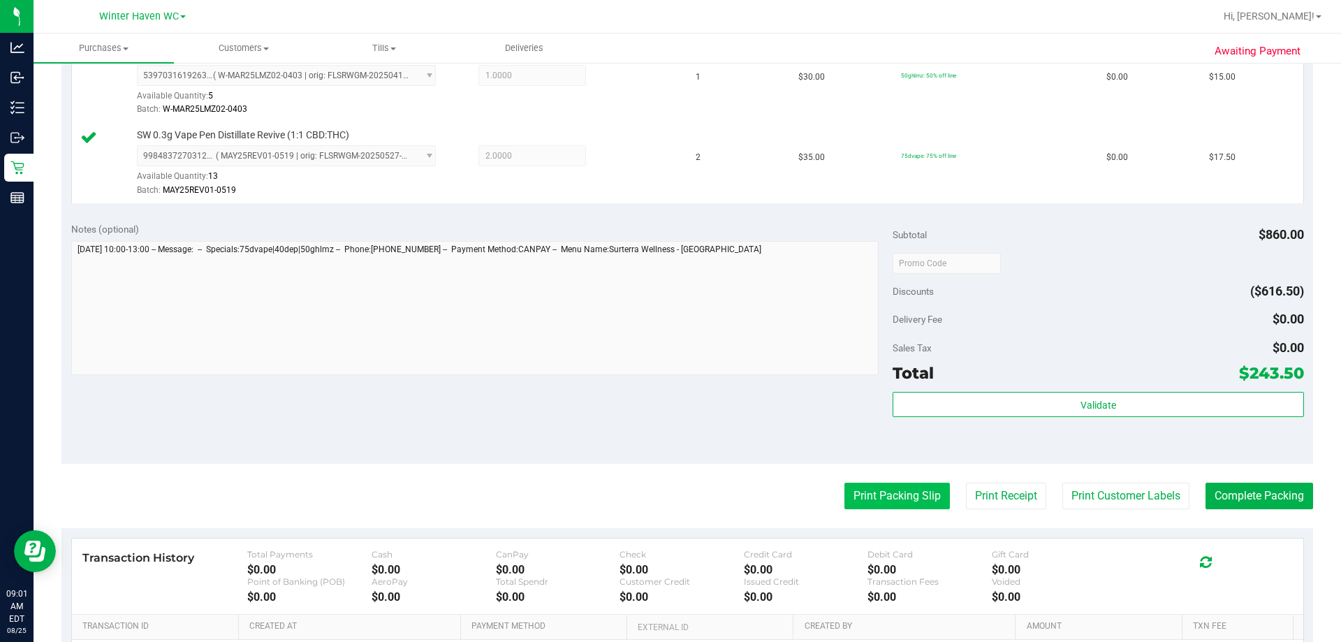
click at [656, 494] on button "Print Packing Slip" at bounding box center [896, 496] width 105 height 27
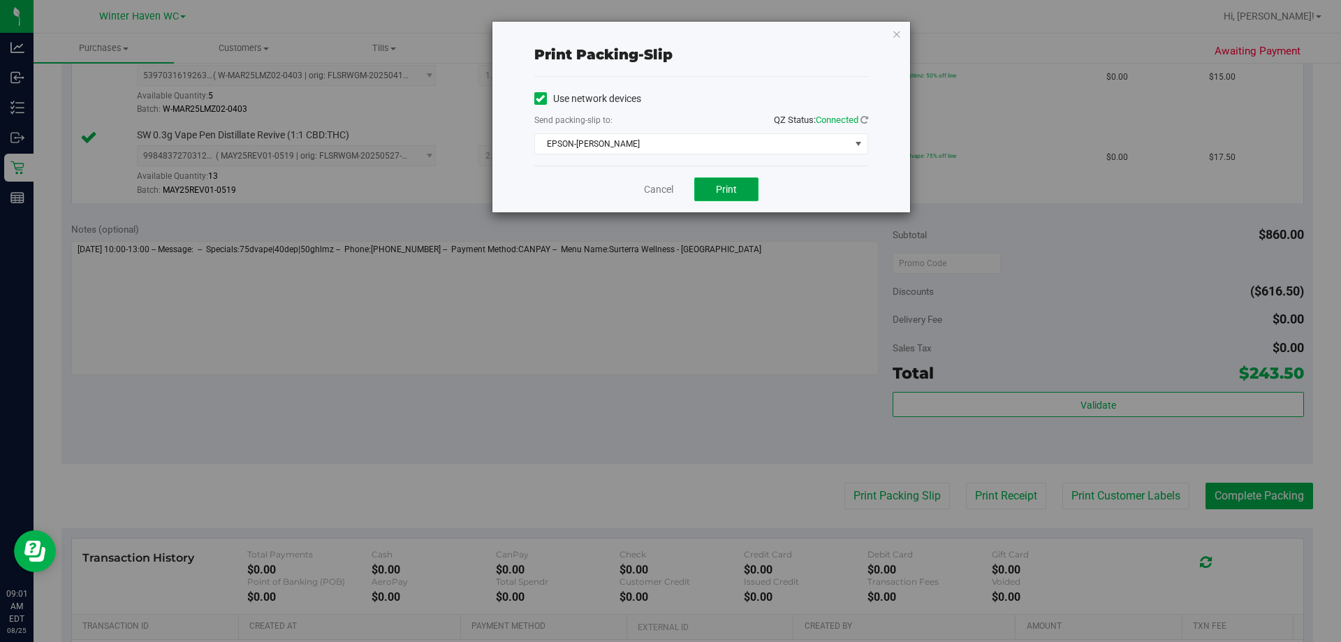
click at [656, 186] on button "Print" at bounding box center [726, 189] width 64 height 24
click at [656, 197] on div "Cancel Print" at bounding box center [701, 189] width 334 height 47
click at [656, 188] on link "Cancel" at bounding box center [658, 189] width 29 height 15
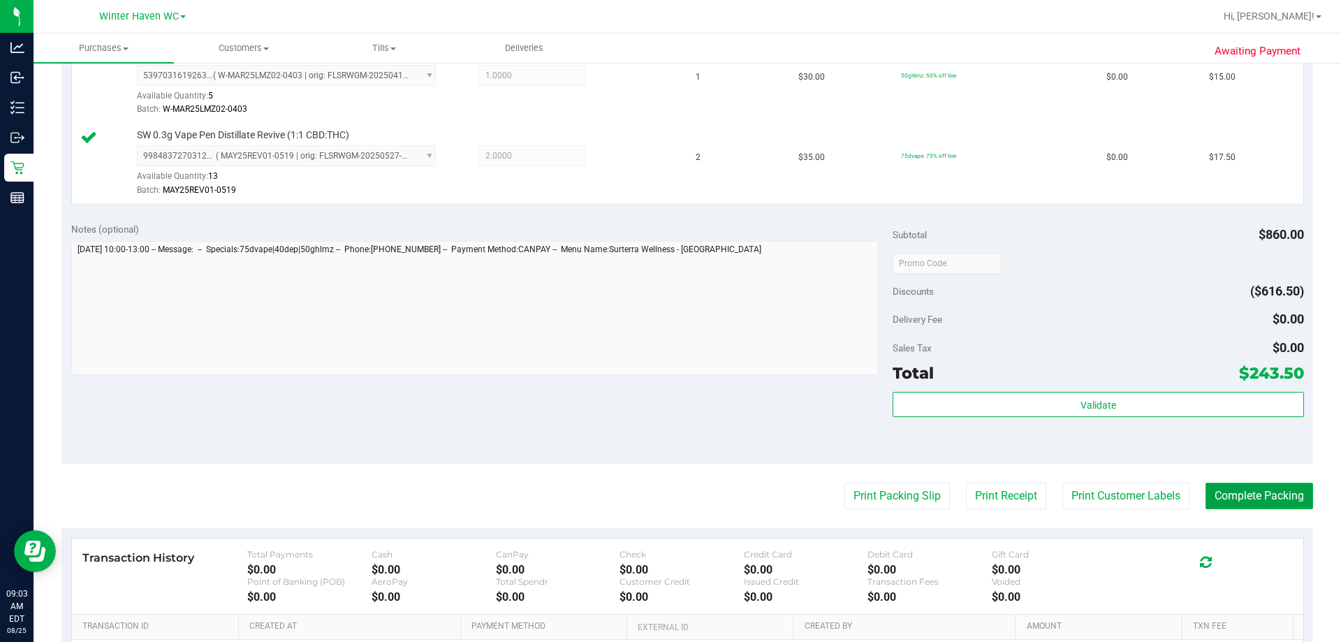
click at [656, 488] on button "Complete Packing" at bounding box center [1260, 496] width 108 height 27
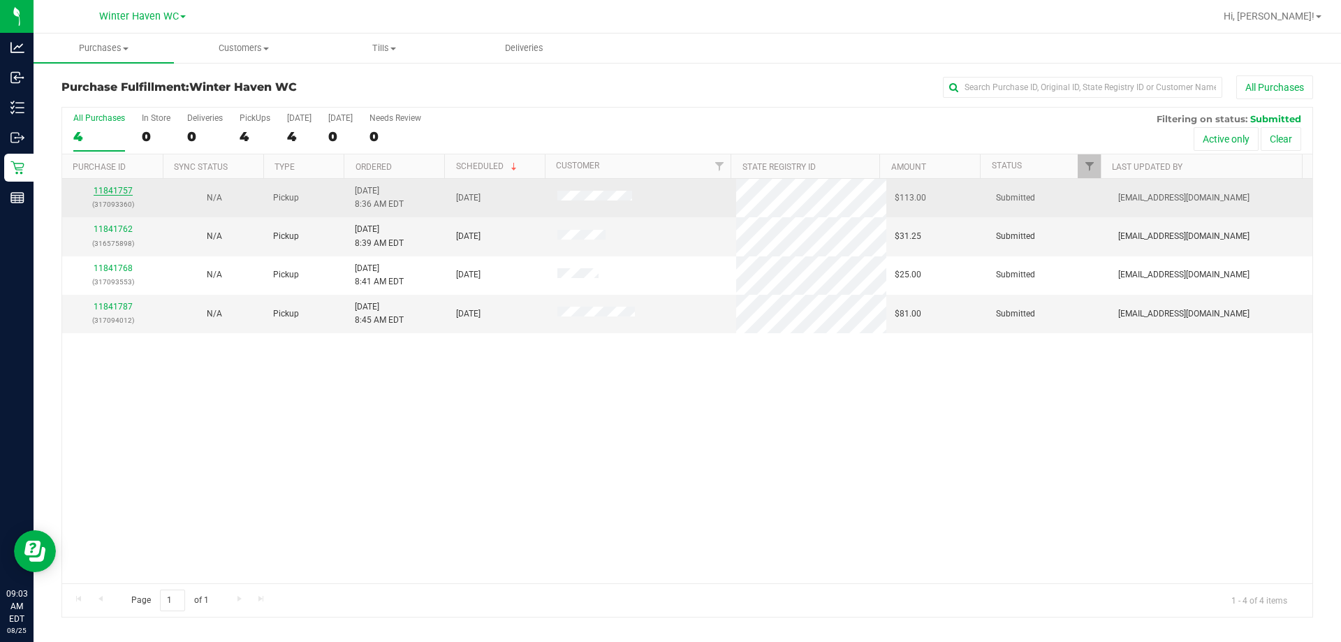
click at [127, 193] on link "11841757" at bounding box center [113, 191] width 39 height 10
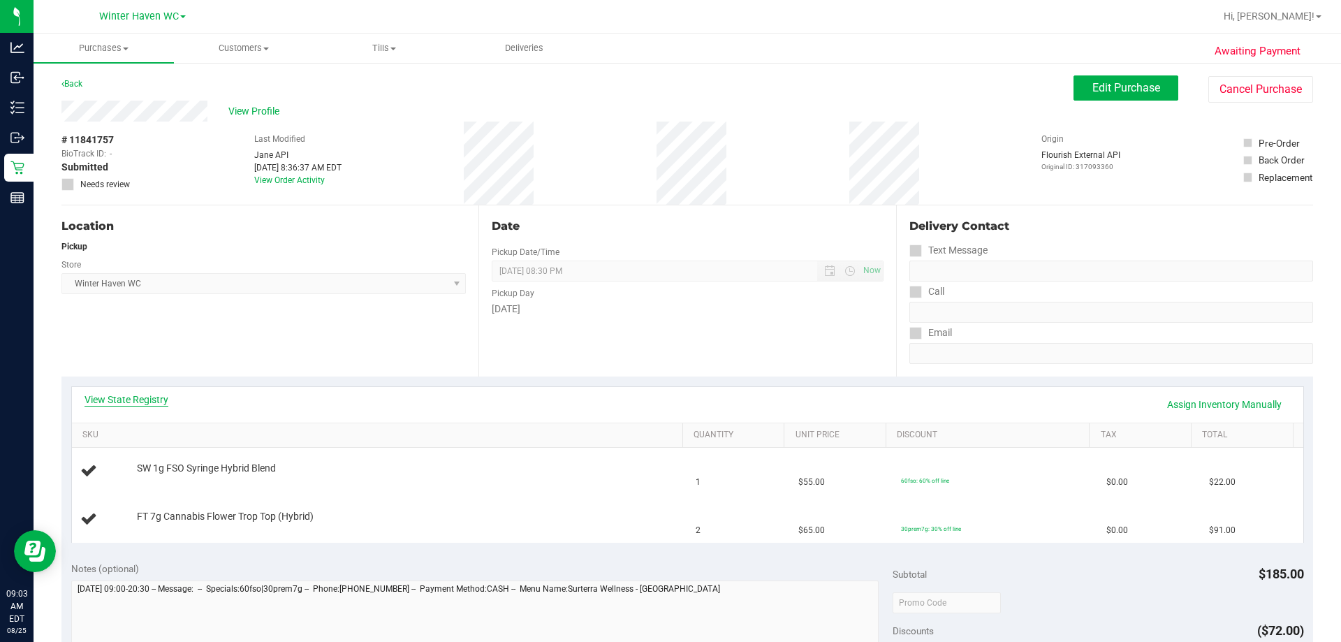
click at [153, 397] on link "View State Registry" at bounding box center [127, 400] width 84 height 14
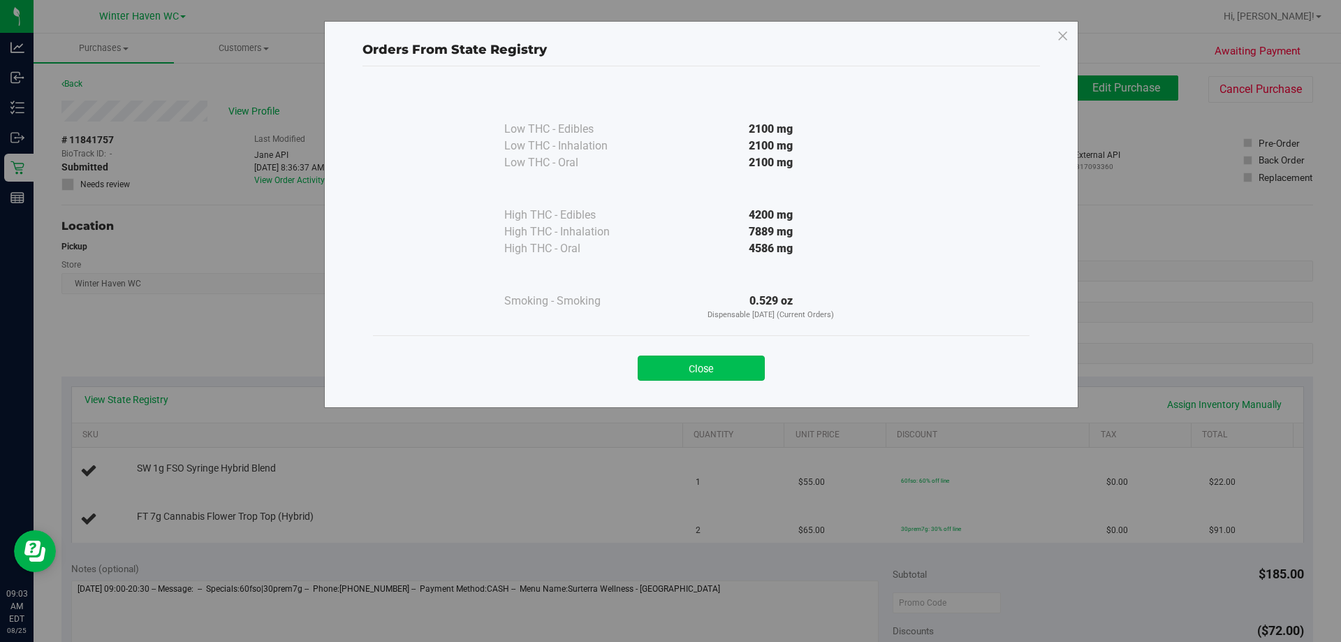
click at [656, 368] on button "Close" at bounding box center [701, 368] width 127 height 25
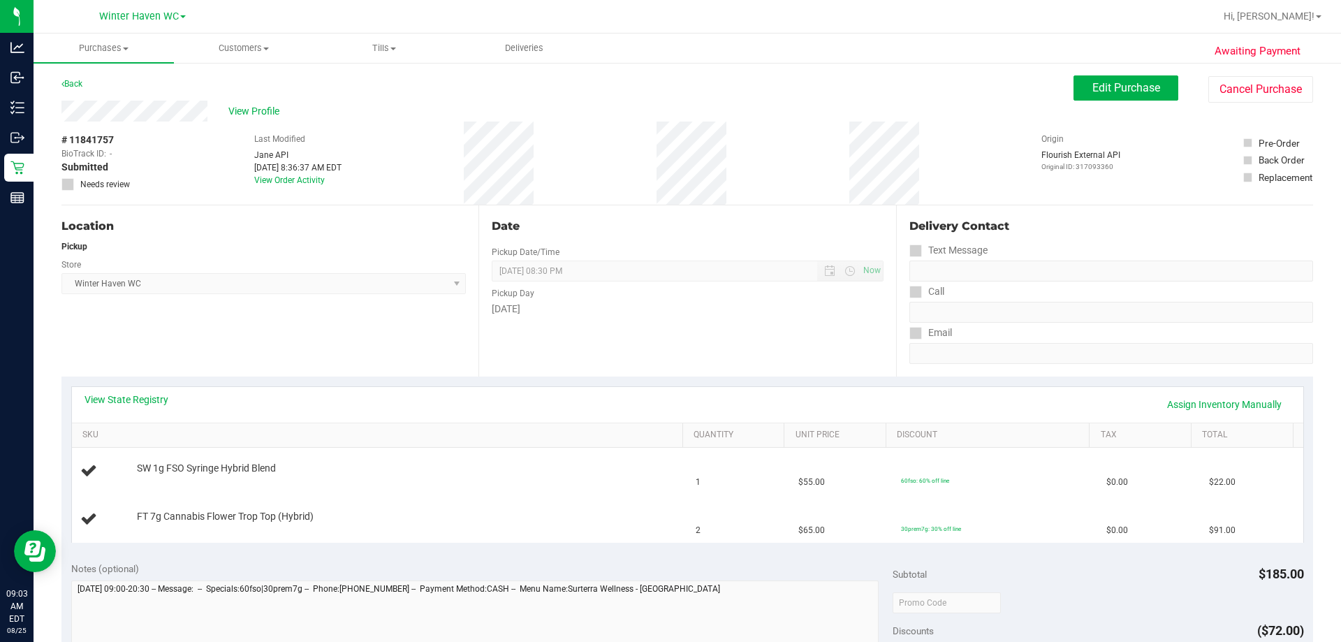
click at [165, 390] on div "View State Registry Assign Inventory Manually" at bounding box center [687, 405] width 1231 height 36
click at [141, 395] on link "View State Registry" at bounding box center [127, 400] width 84 height 14
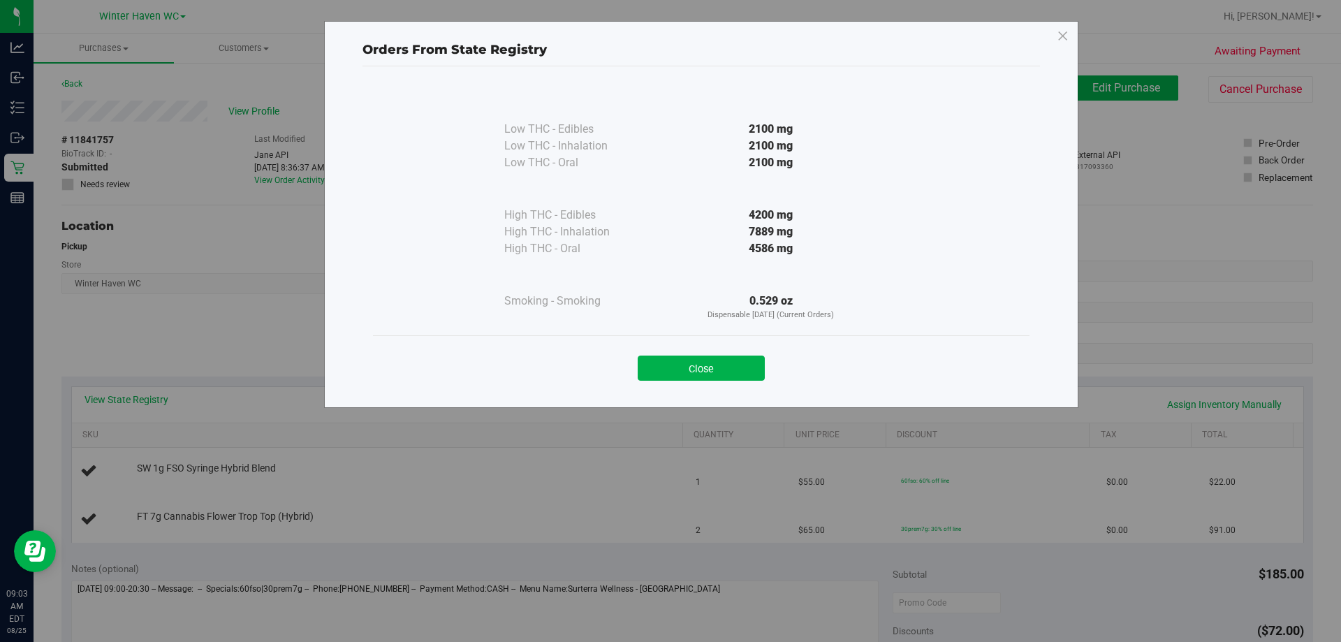
click at [656, 353] on div "Close" at bounding box center [701, 363] width 636 height 35
click at [656, 360] on button "Close" at bounding box center [701, 368] width 127 height 25
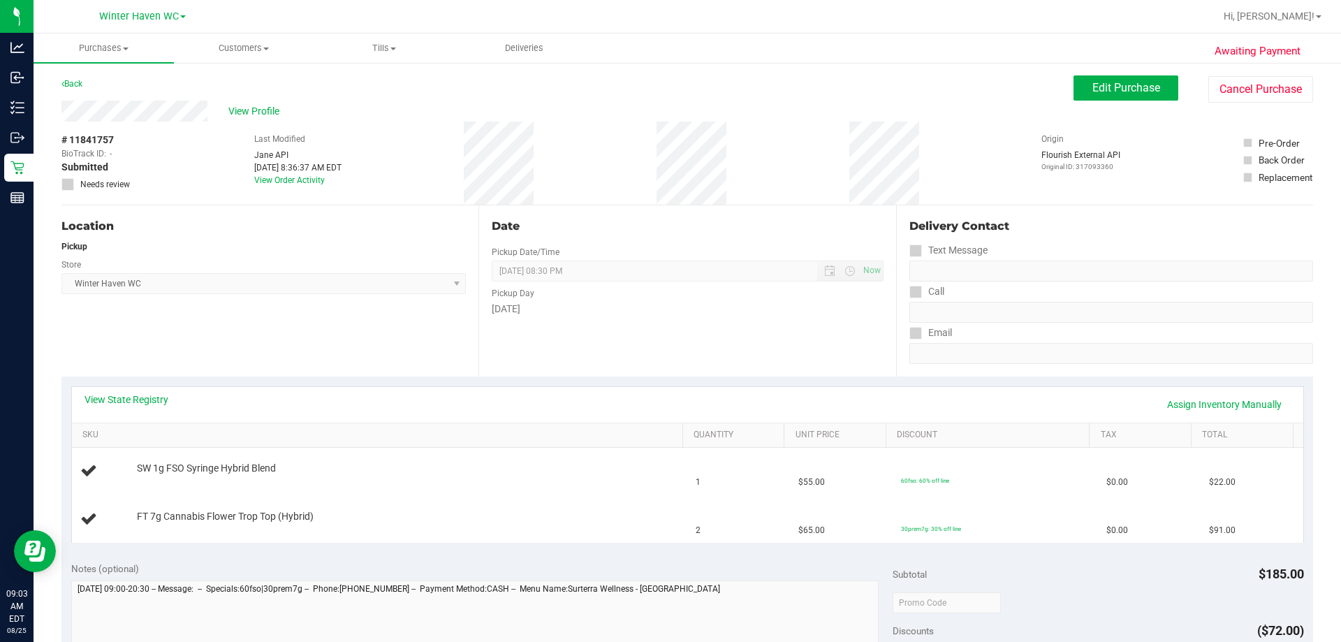
click at [541, 329] on div "Date Pickup Date/Time 08/25/2025 Now 08/25/2025 08:30 PM Now Pickup Day Monday" at bounding box center [686, 290] width 417 height 171
click at [101, 404] on link "View State Registry" at bounding box center [127, 400] width 84 height 14
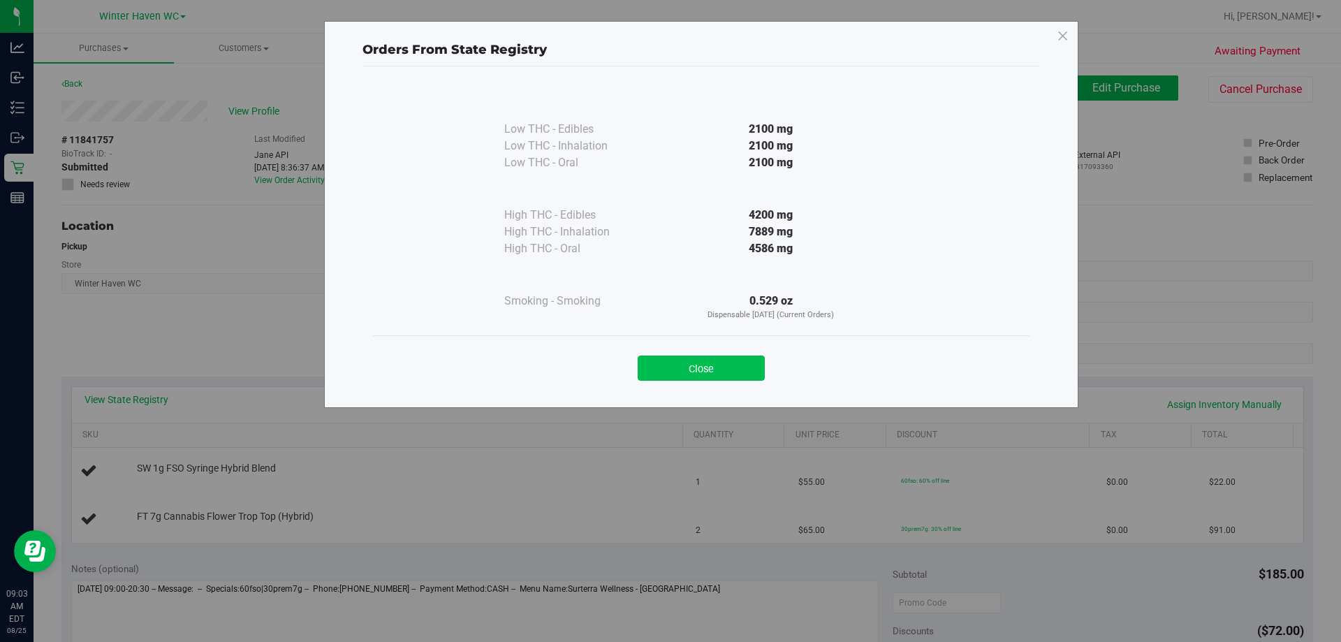
click at [656, 367] on button "Close" at bounding box center [701, 368] width 127 height 25
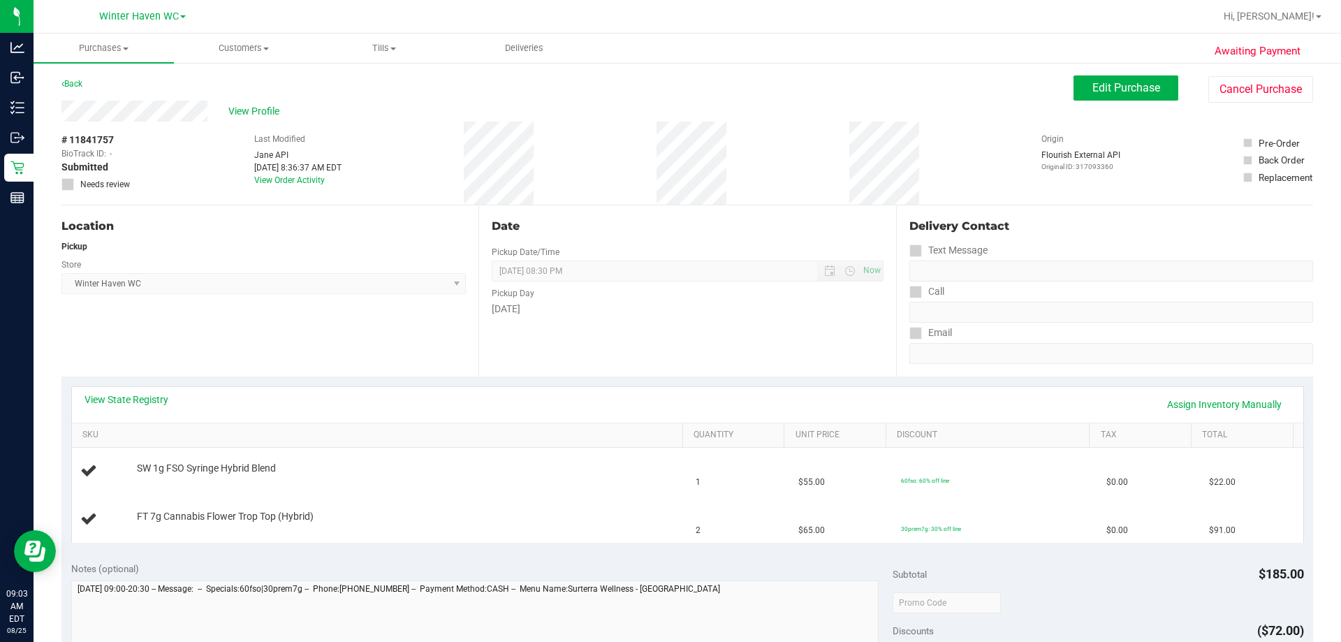
click at [457, 333] on div "Location Pickup Store Winter Haven WC Select Store Bonita Springs WC Boynton Be…" at bounding box center [269, 290] width 417 height 171
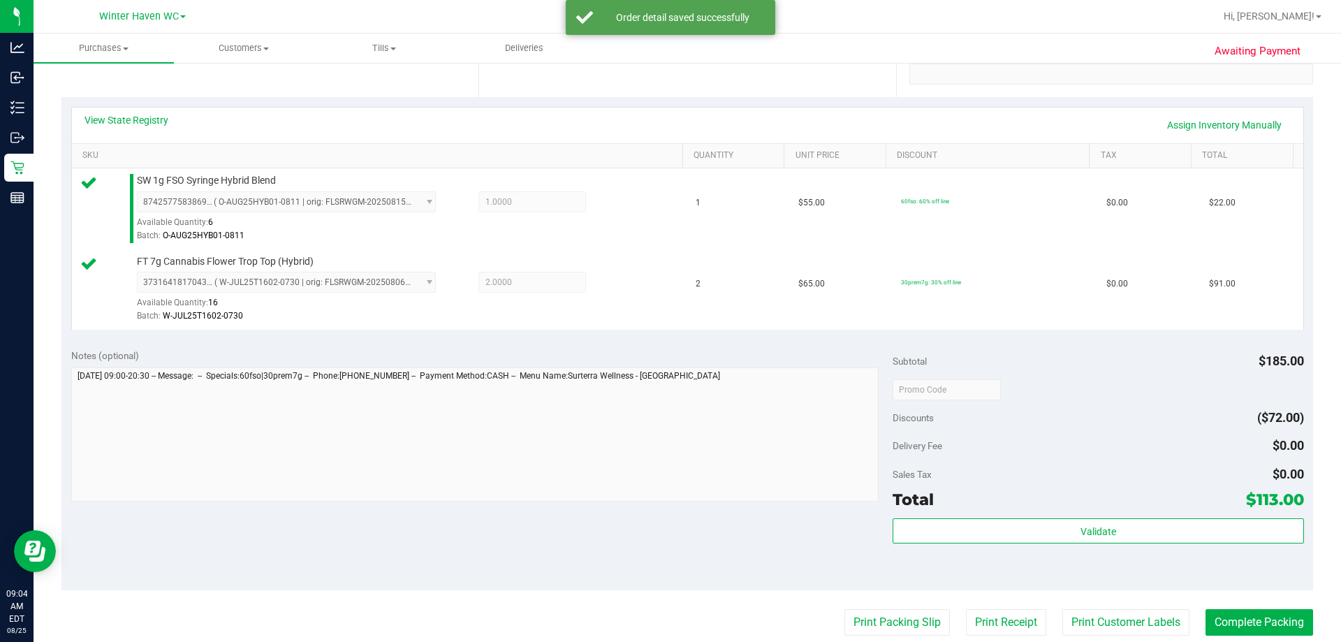
scroll to position [349, 0]
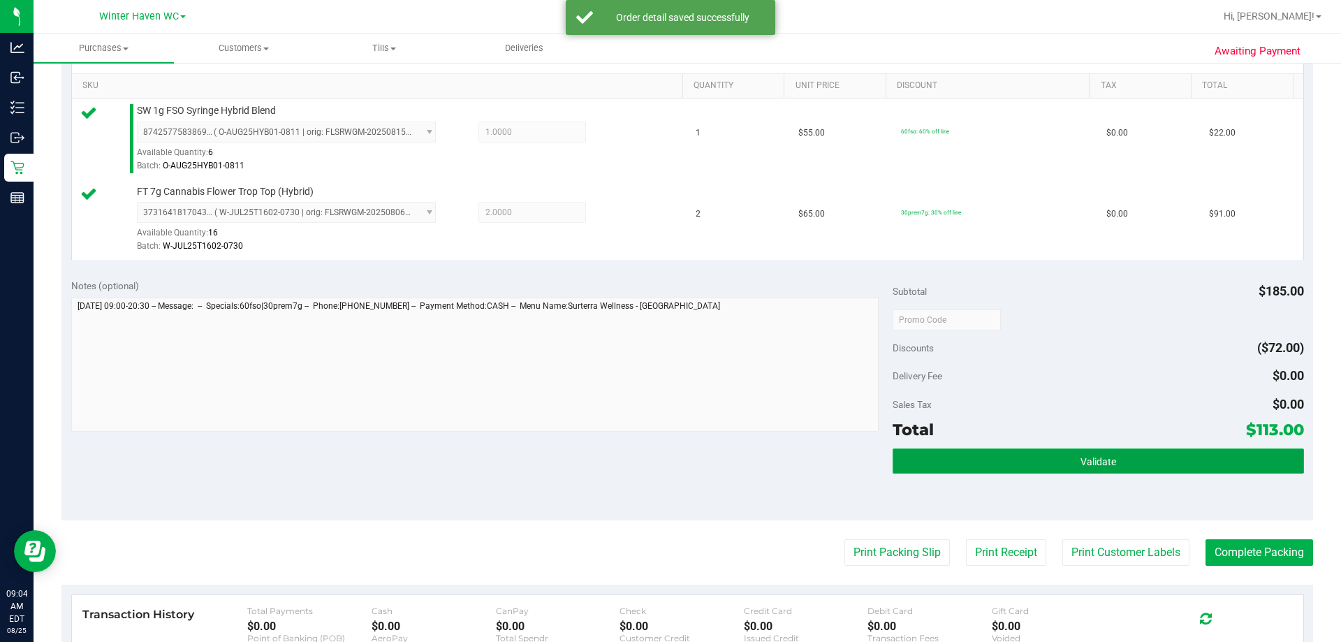
click at [656, 464] on span "Validate" at bounding box center [1099, 461] width 36 height 11
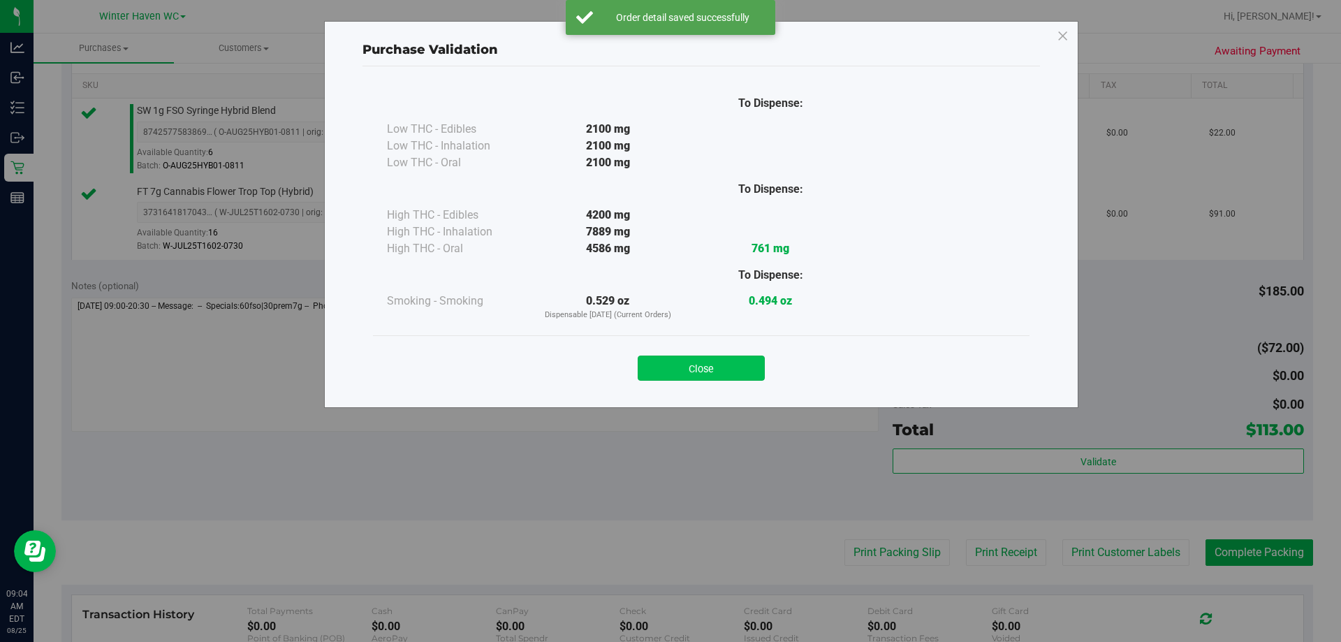
click at [656, 363] on button "Close" at bounding box center [701, 368] width 127 height 25
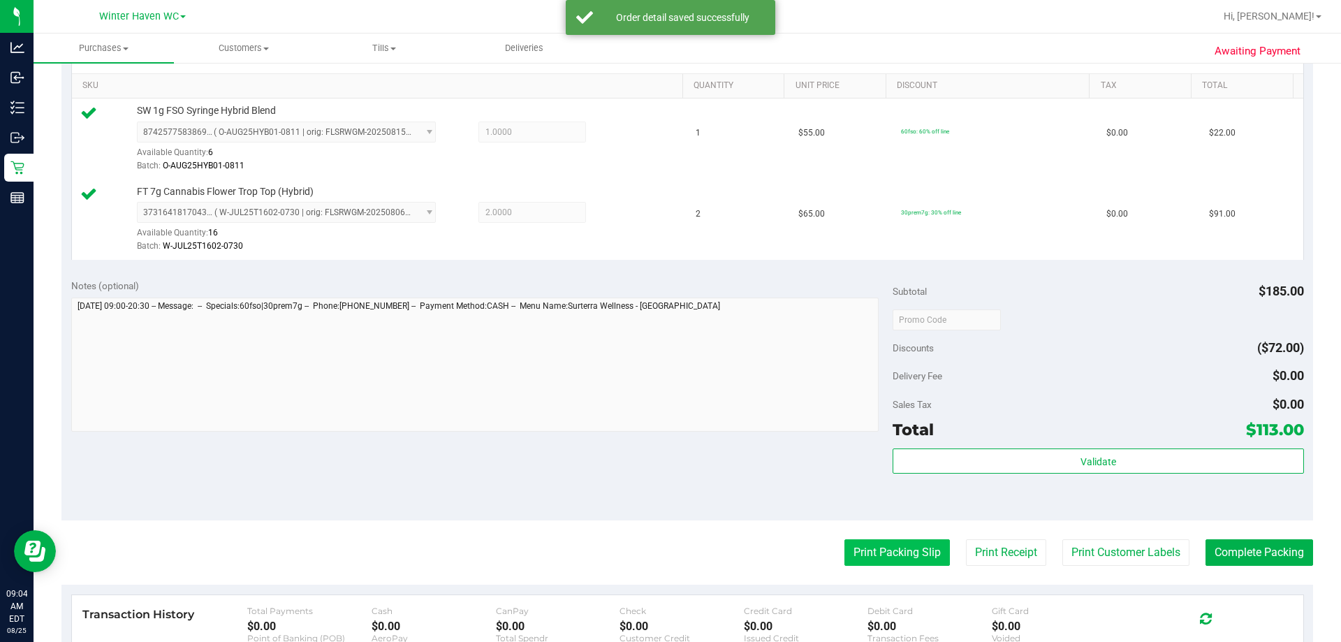
click at [656, 551] on button "Print Packing Slip" at bounding box center [896, 552] width 105 height 27
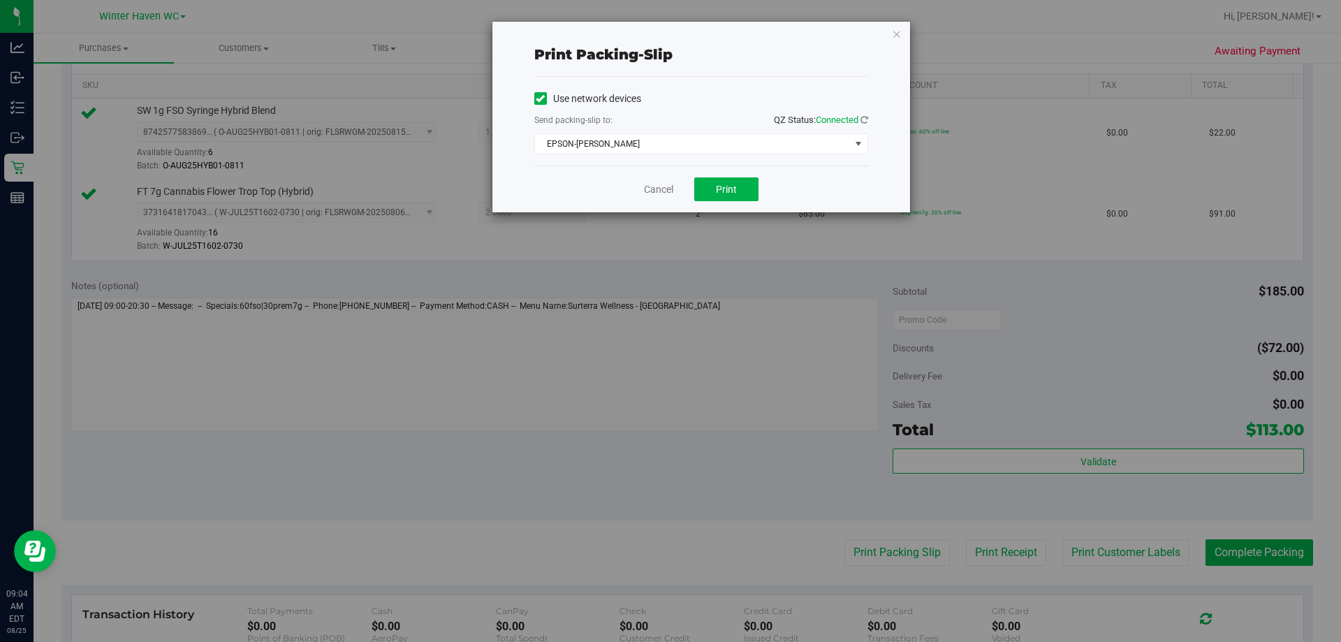
click at [656, 204] on div "Cancel Print" at bounding box center [701, 189] width 334 height 47
click at [656, 193] on span "Print" at bounding box center [726, 189] width 21 height 11
click at [656, 189] on link "Cancel" at bounding box center [658, 189] width 29 height 15
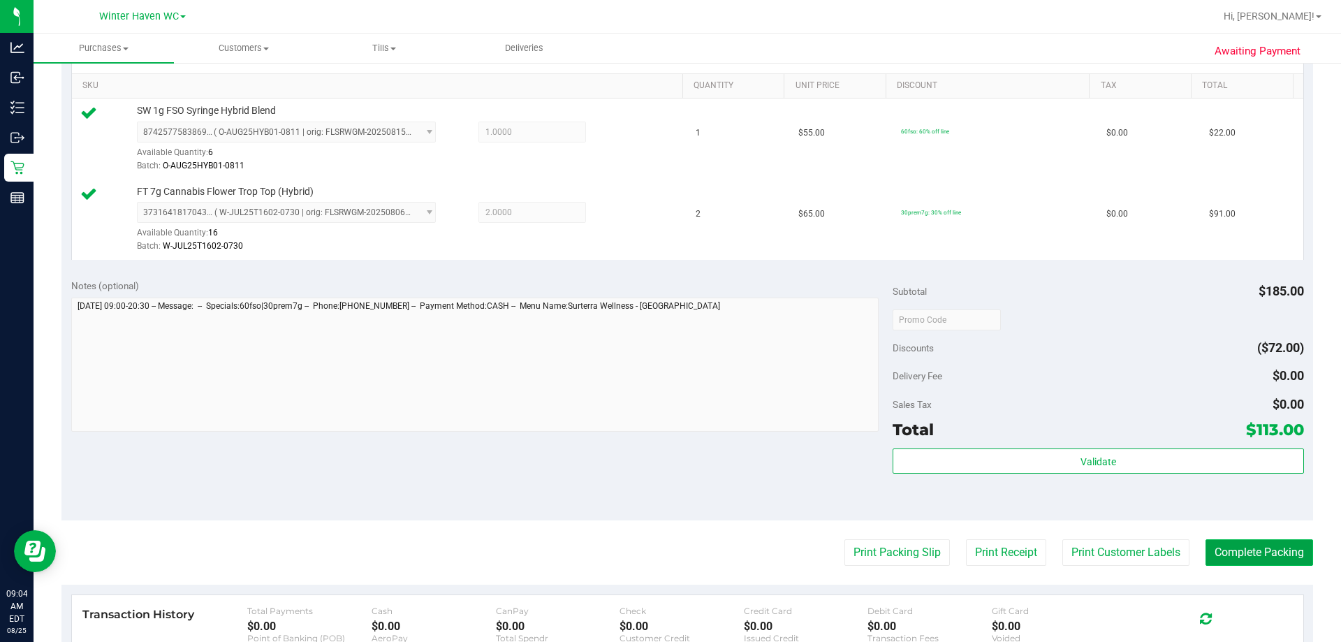
click at [656, 541] on button "Complete Packing" at bounding box center [1260, 552] width 108 height 27
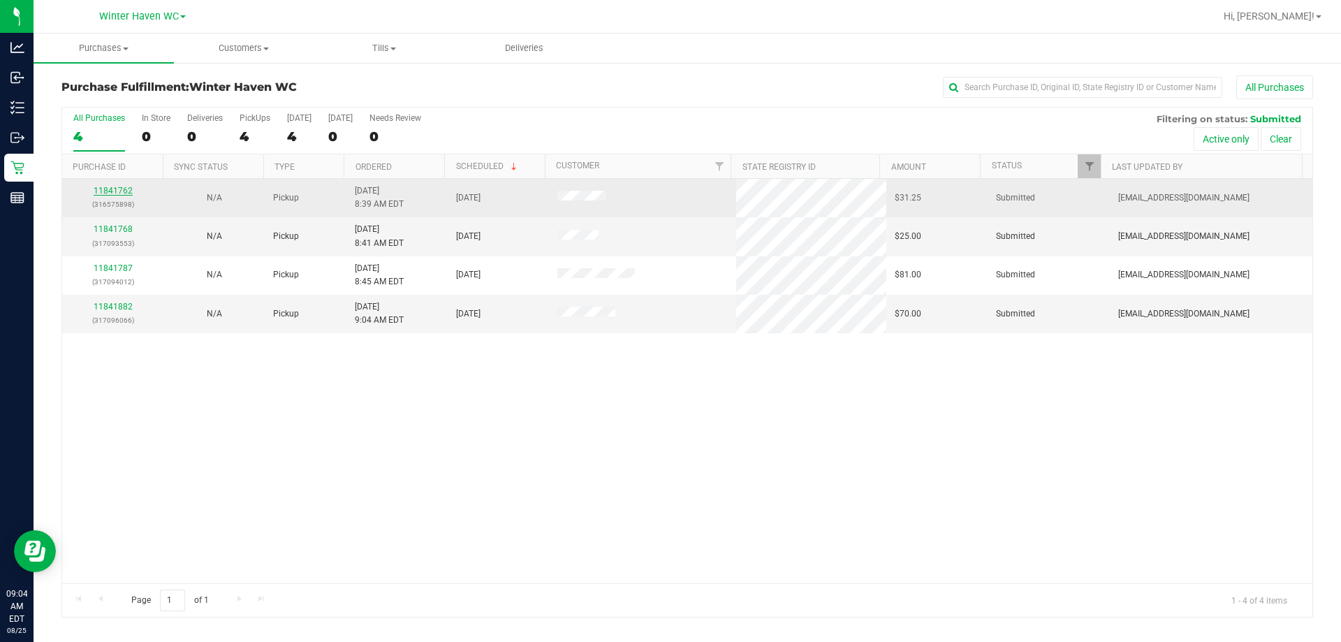
click at [108, 191] on link "11841762" at bounding box center [113, 191] width 39 height 10
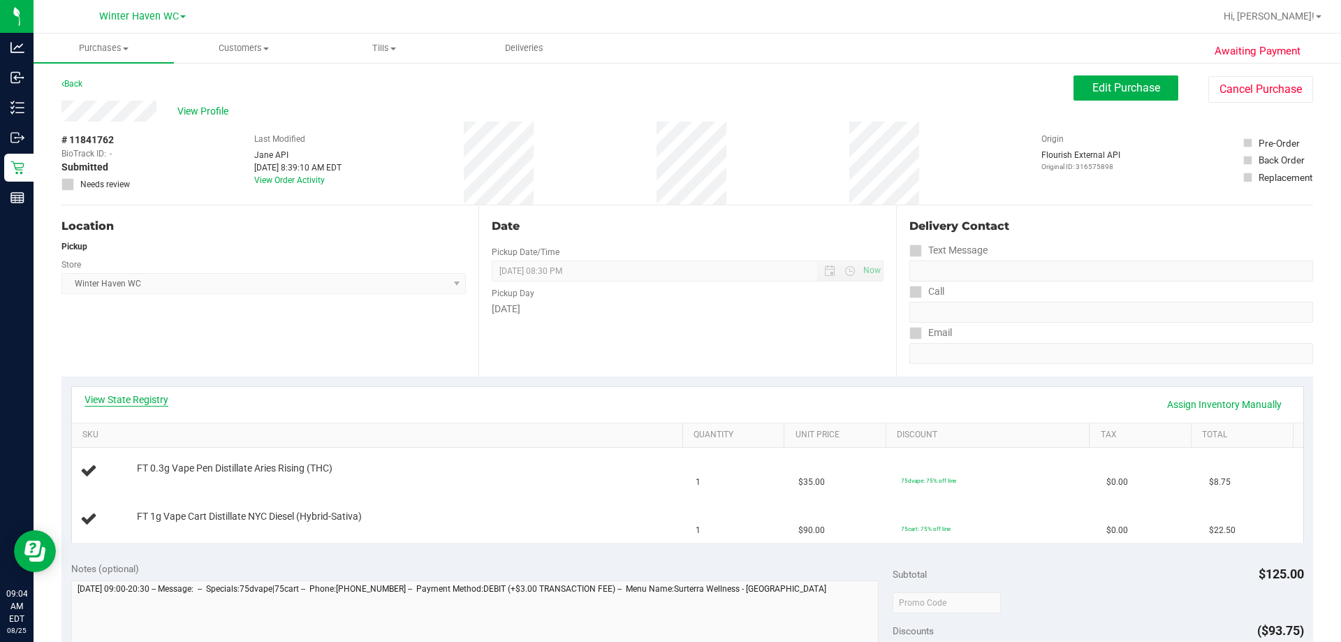
click at [151, 402] on link "View State Registry" at bounding box center [127, 400] width 84 height 14
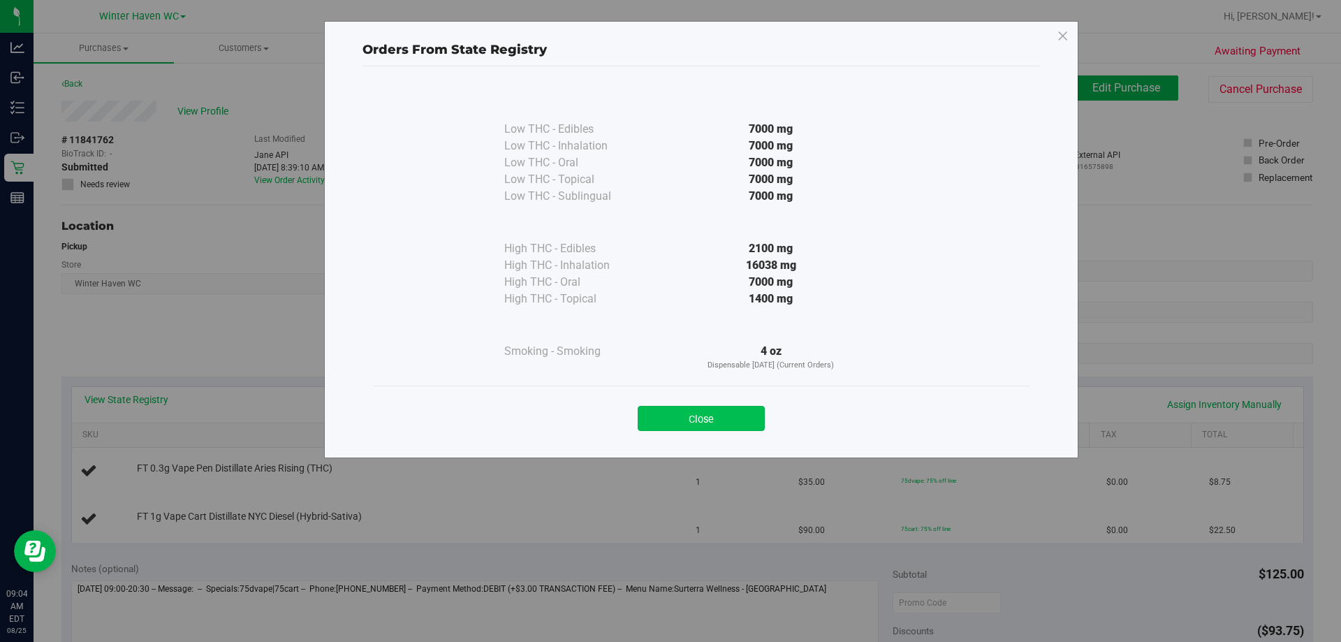
click at [656, 416] on button "Close" at bounding box center [701, 418] width 127 height 25
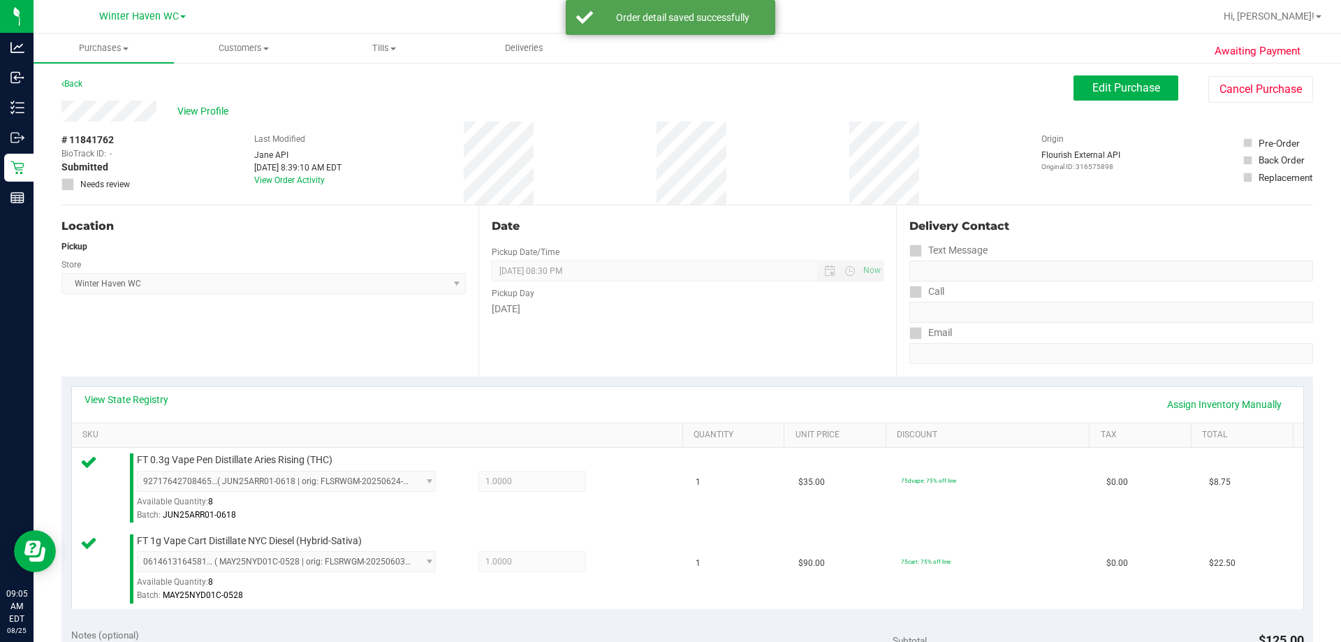
scroll to position [489, 0]
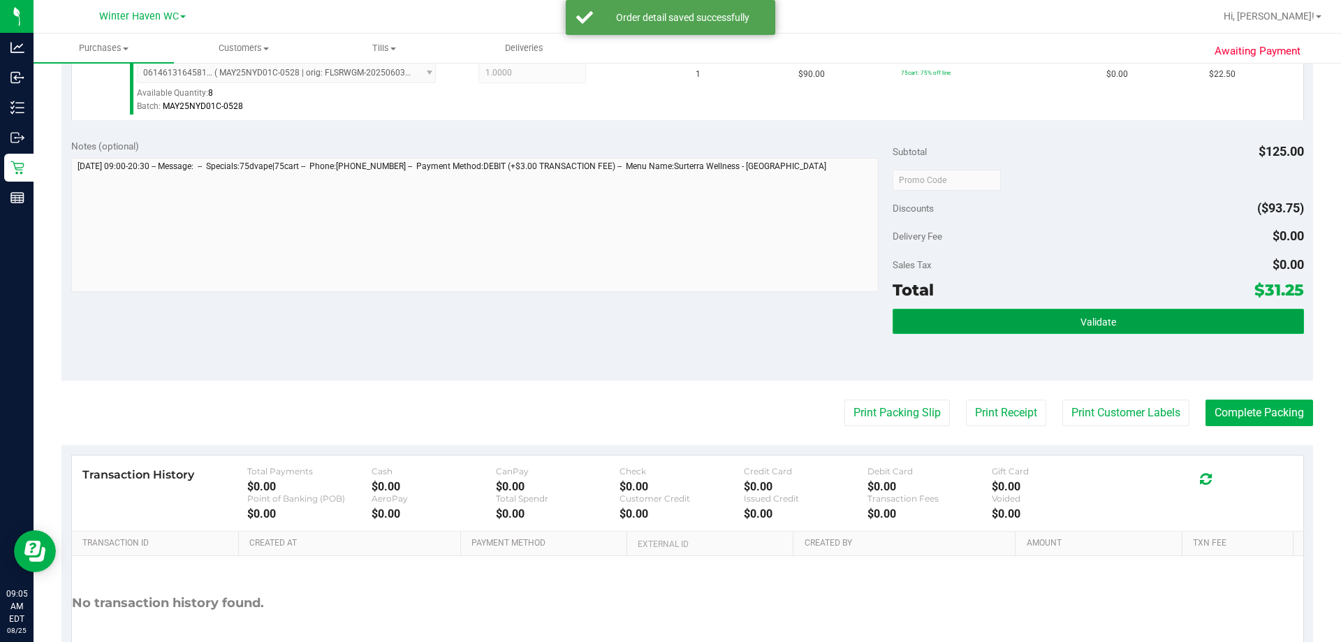
click at [656, 314] on button "Validate" at bounding box center [1098, 321] width 411 height 25
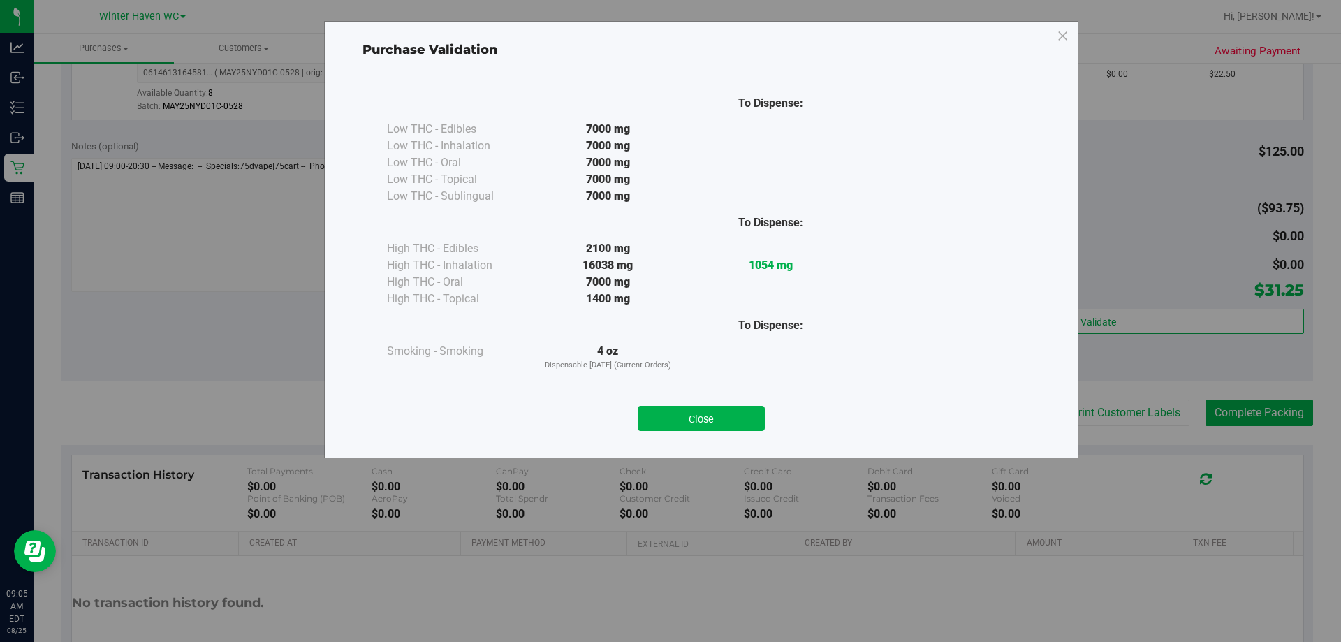
click at [656, 405] on div "Close" at bounding box center [701, 414] width 636 height 35
click at [656, 423] on button "Close" at bounding box center [701, 418] width 127 height 25
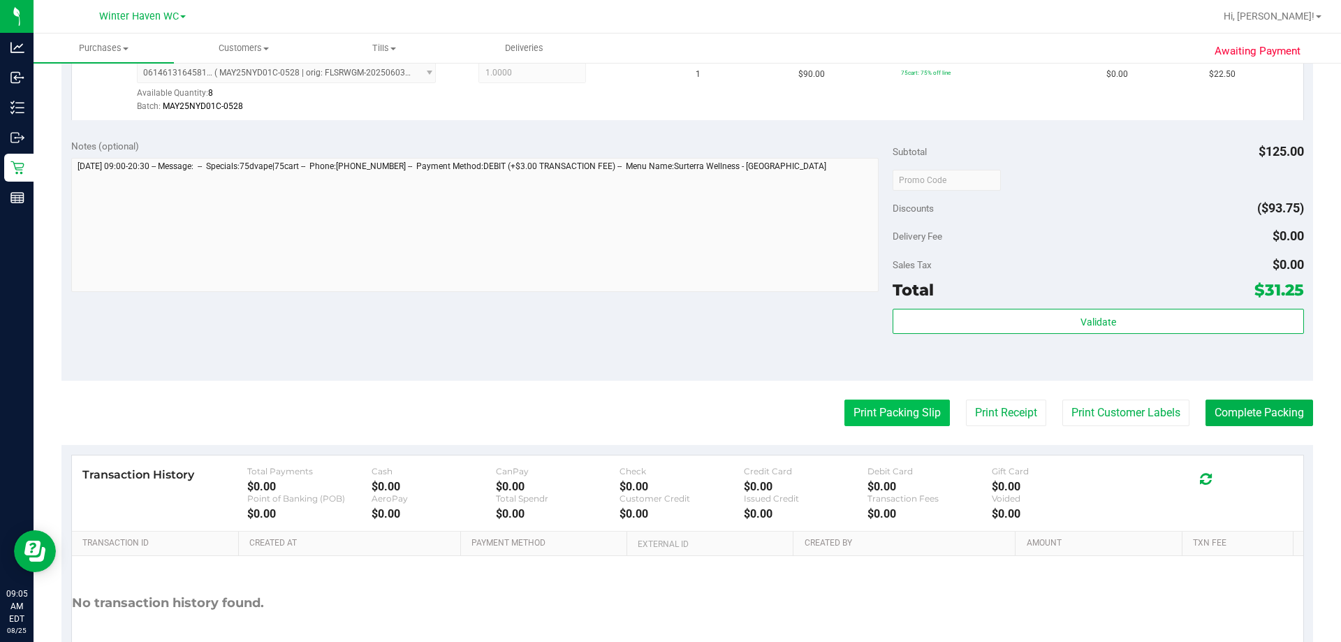
click at [656, 406] on button "Print Packing Slip" at bounding box center [896, 413] width 105 height 27
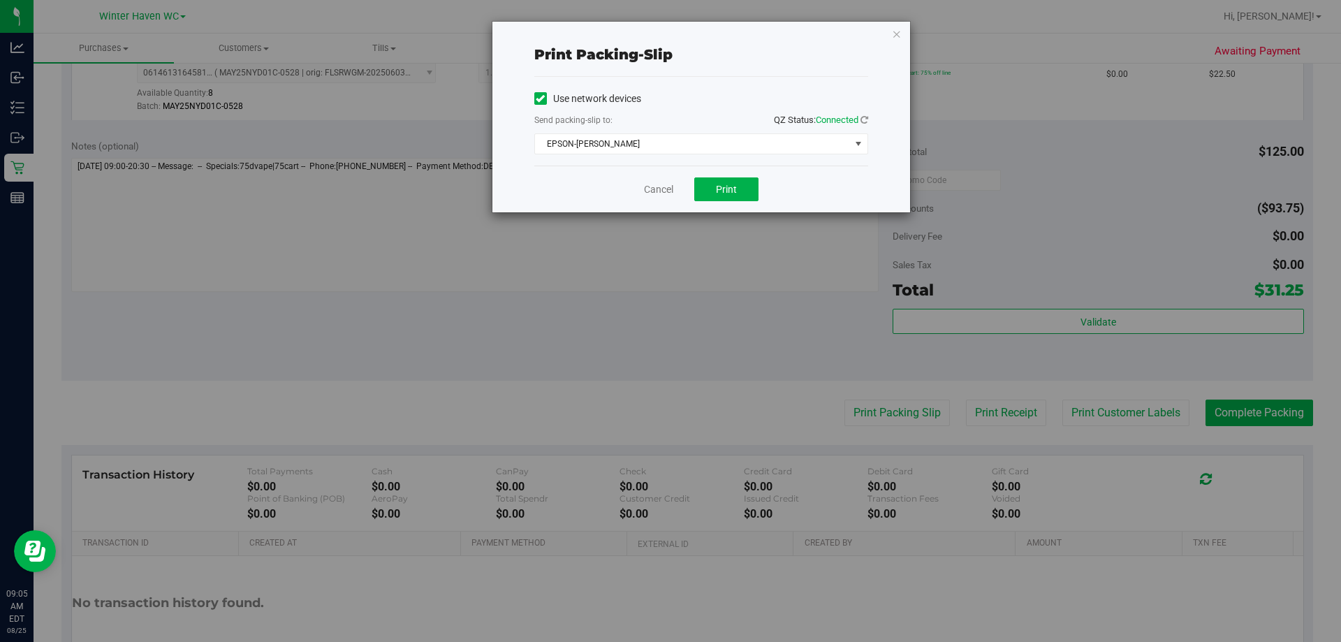
click at [656, 202] on div "Cancel Print" at bounding box center [701, 189] width 334 height 47
click at [656, 193] on button "Print" at bounding box center [726, 189] width 64 height 24
click at [656, 187] on link "Cancel" at bounding box center [658, 189] width 29 height 15
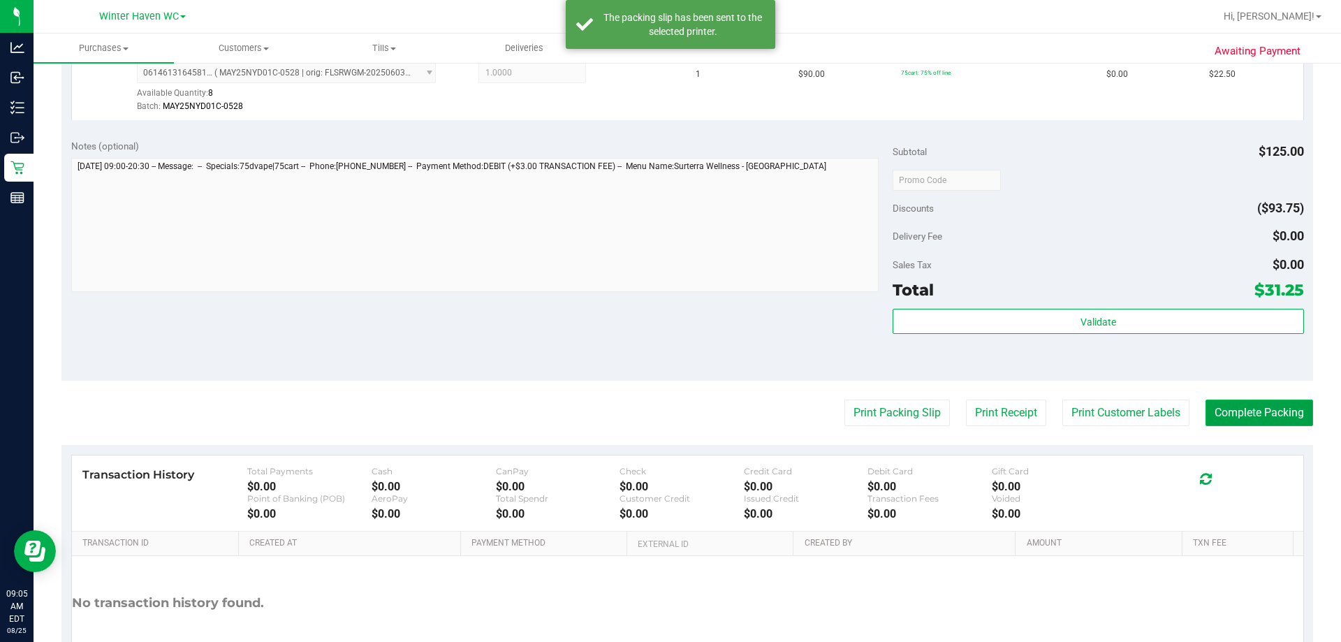
click at [656, 417] on button "Complete Packing" at bounding box center [1260, 413] width 108 height 27
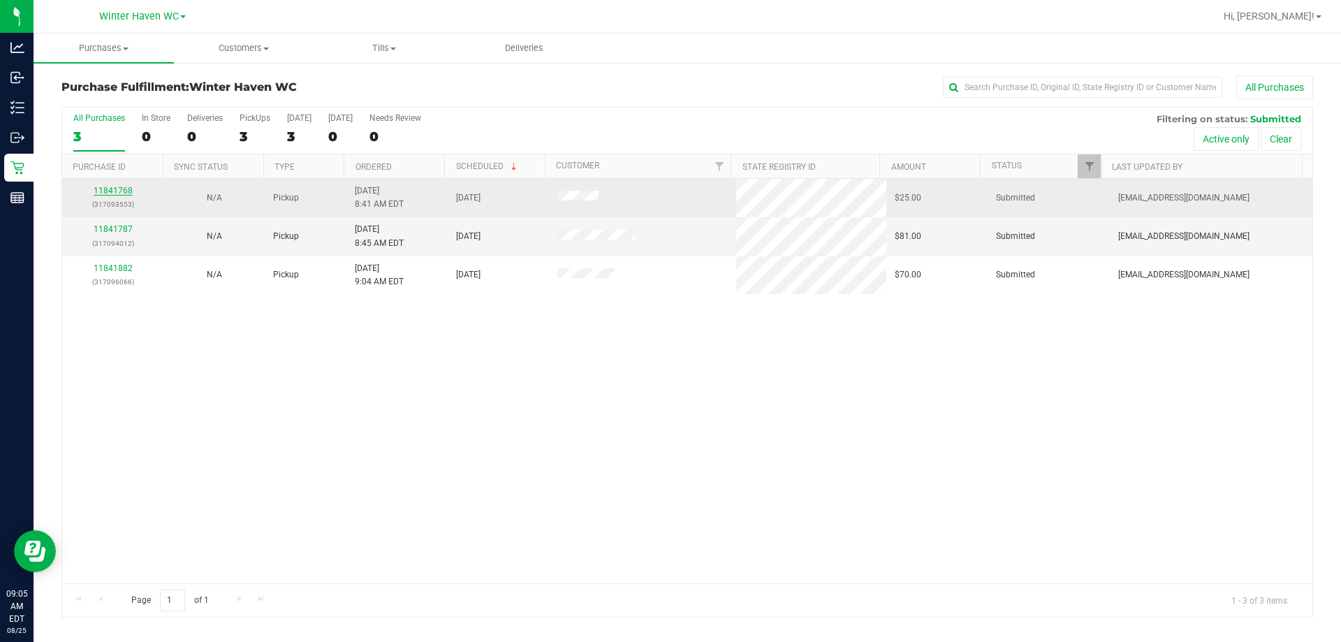
click at [119, 189] on link "11841768" at bounding box center [113, 191] width 39 height 10
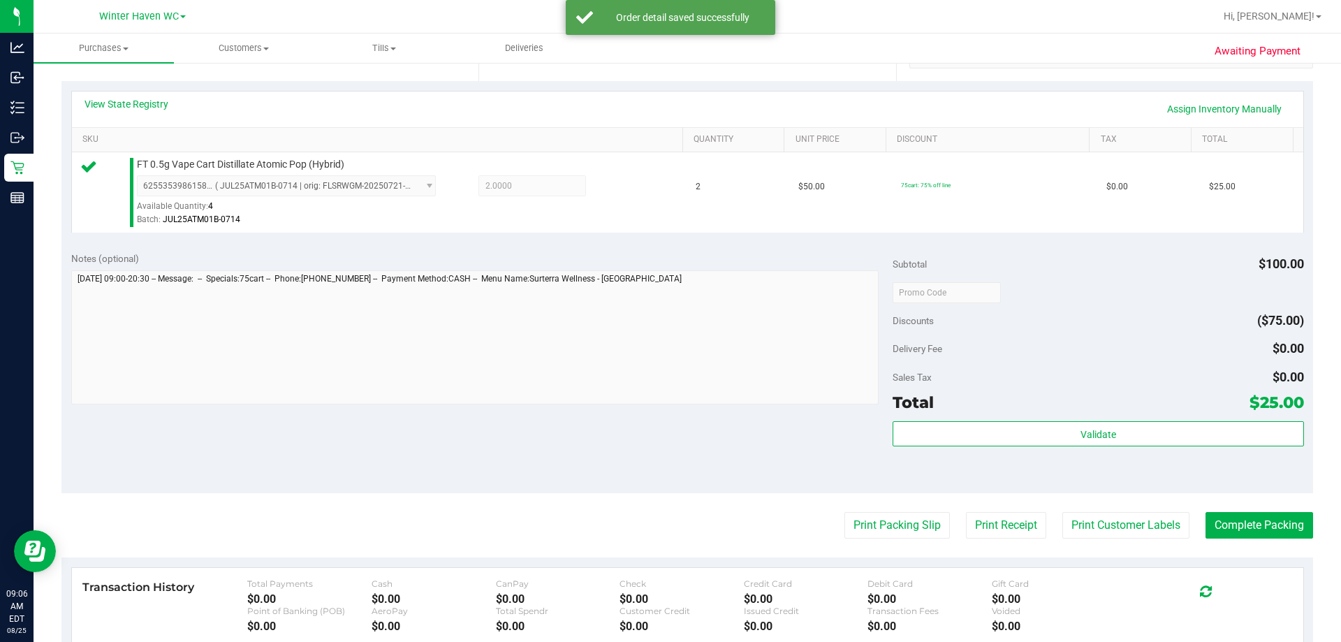
scroll to position [419, 0]
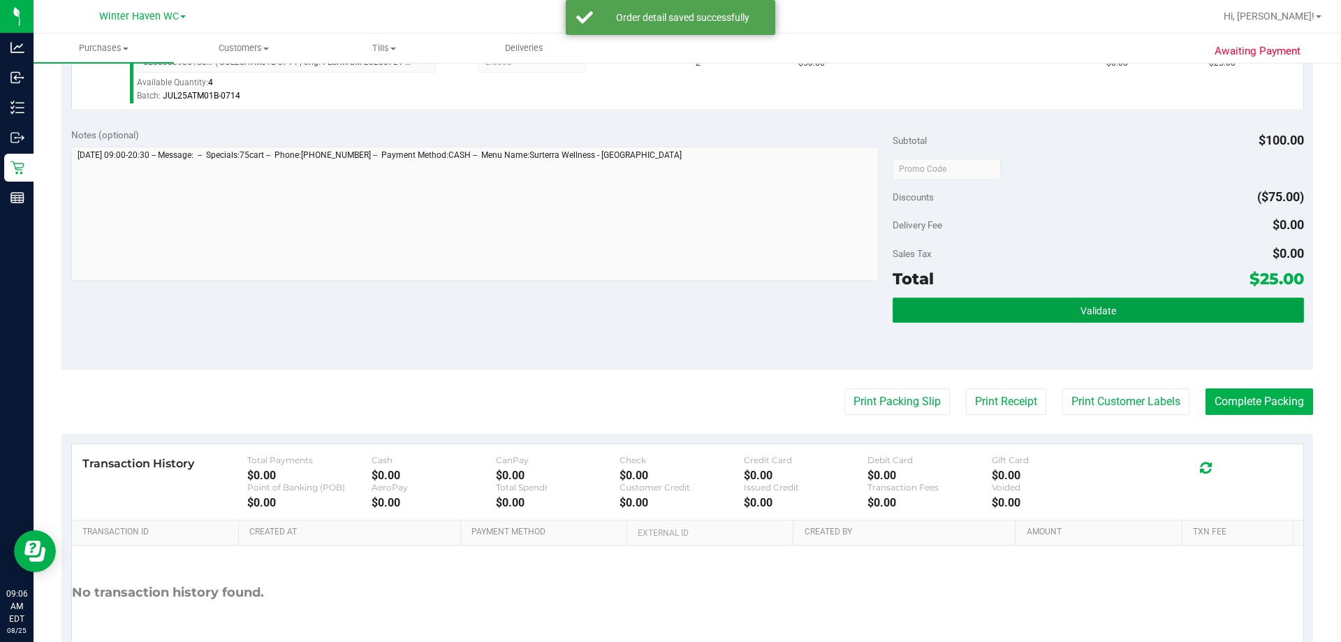
click at [656, 315] on button "Validate" at bounding box center [1098, 310] width 411 height 25
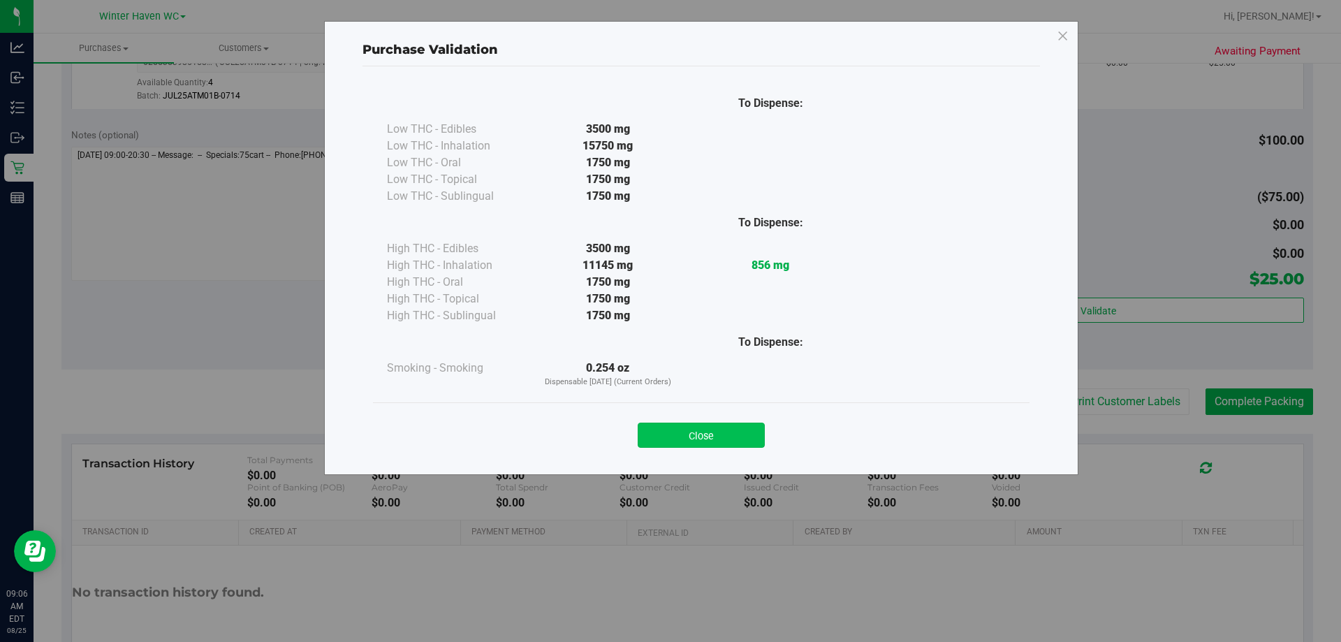
click at [656, 432] on button "Close" at bounding box center [701, 435] width 127 height 25
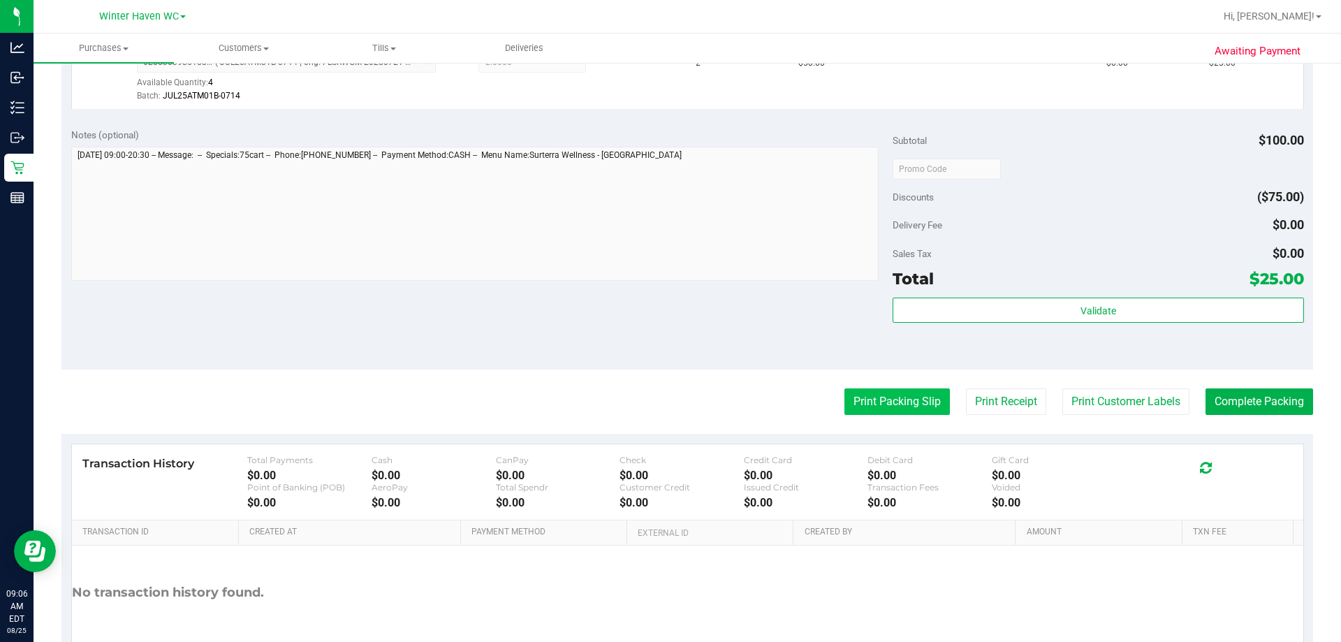
click at [656, 403] on button "Print Packing Slip" at bounding box center [896, 401] width 105 height 27
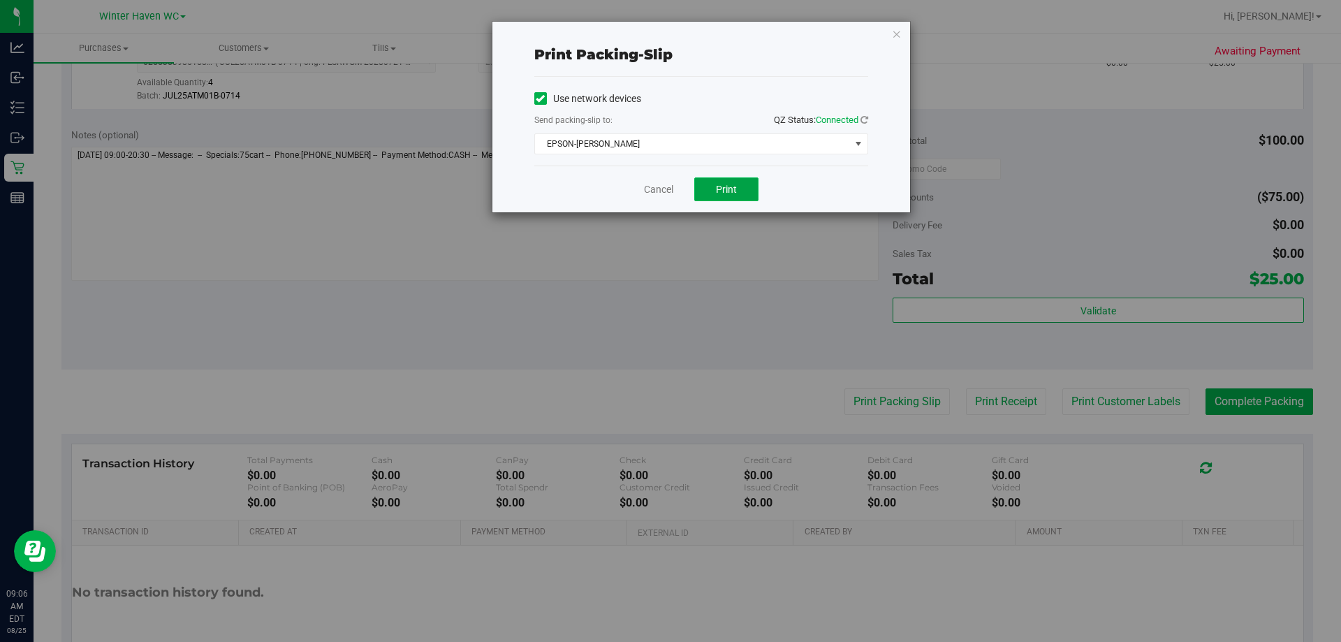
click at [656, 191] on span "Print" at bounding box center [726, 189] width 21 height 11
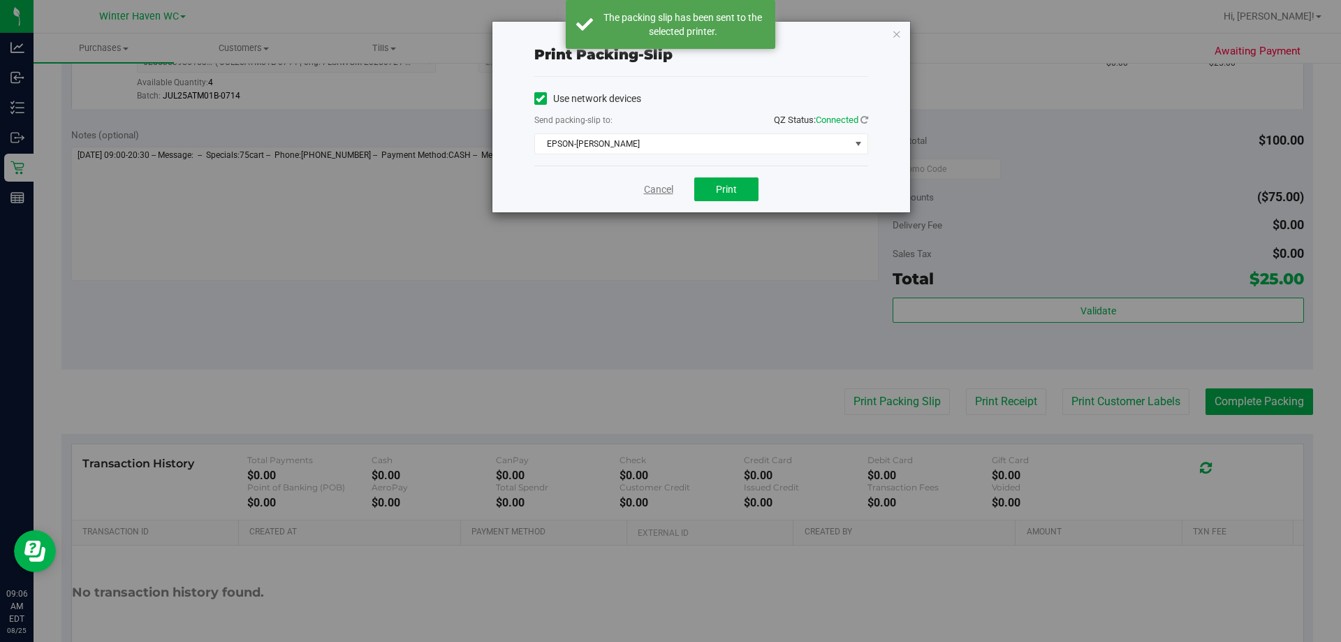
click at [656, 189] on link "Cancel" at bounding box center [658, 189] width 29 height 15
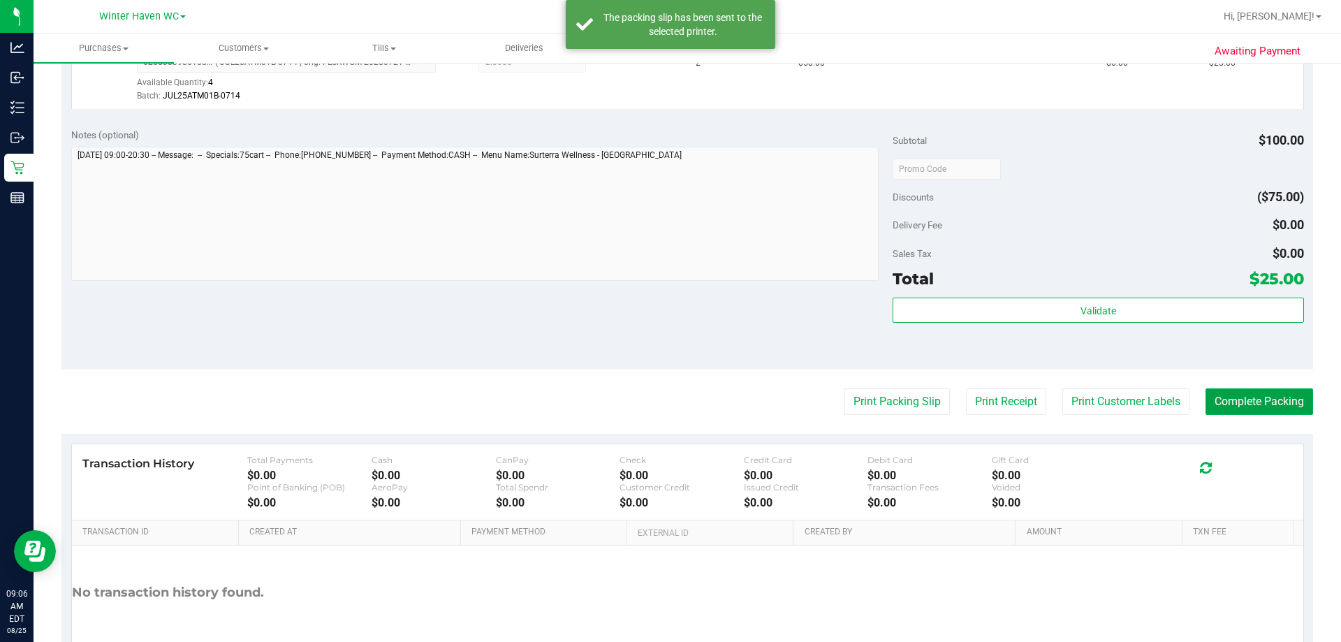
drag, startPoint x: 1215, startPoint y: 405, endPoint x: 1214, endPoint y: 375, distance: 30.0
click at [656, 405] on button "Complete Packing" at bounding box center [1260, 401] width 108 height 27
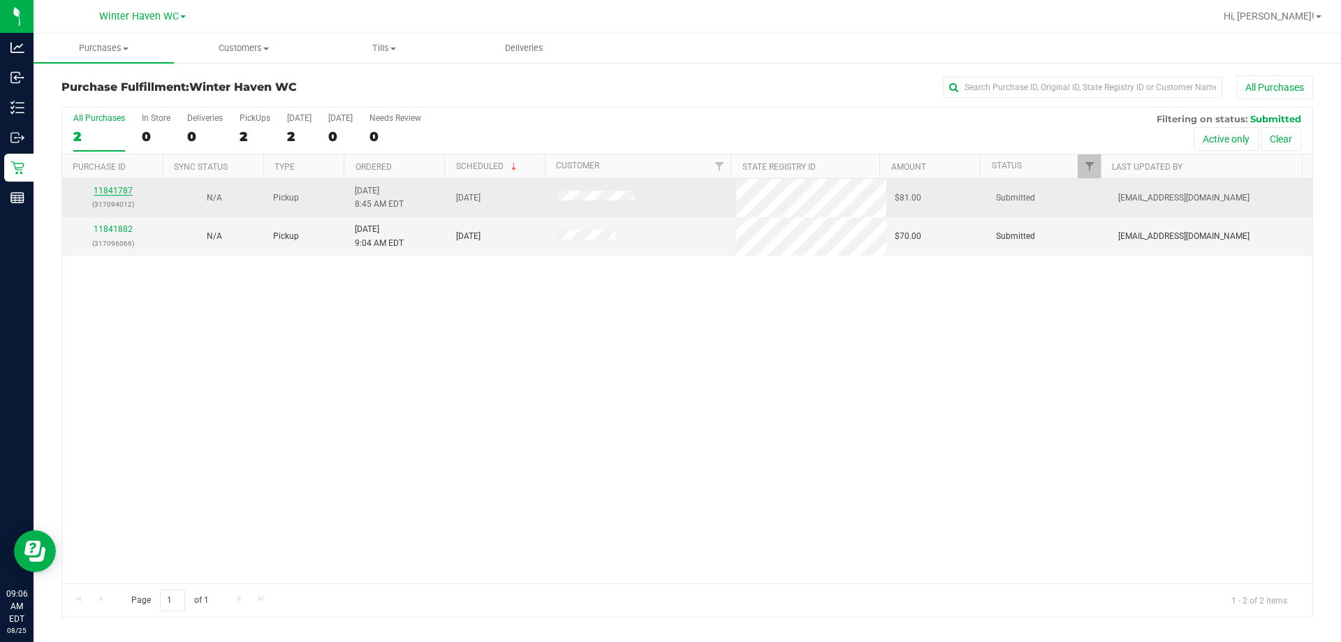
click at [115, 189] on link "11841787" at bounding box center [113, 191] width 39 height 10
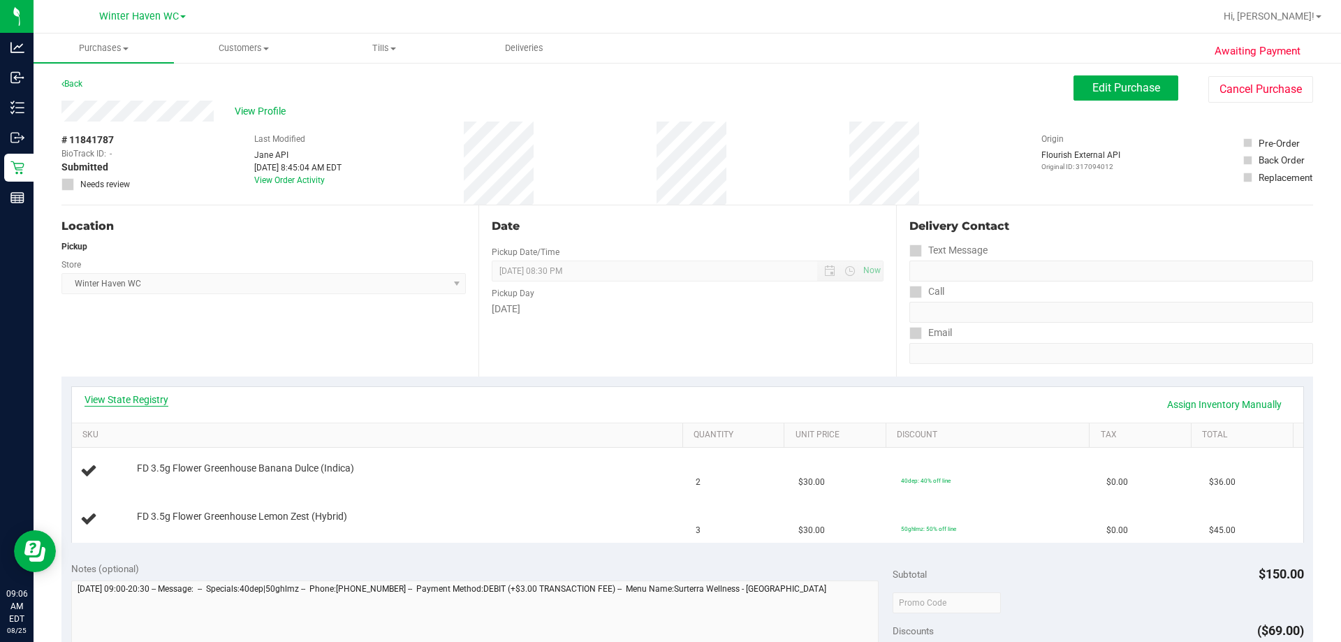
click at [138, 397] on link "View State Registry" at bounding box center [127, 400] width 84 height 14
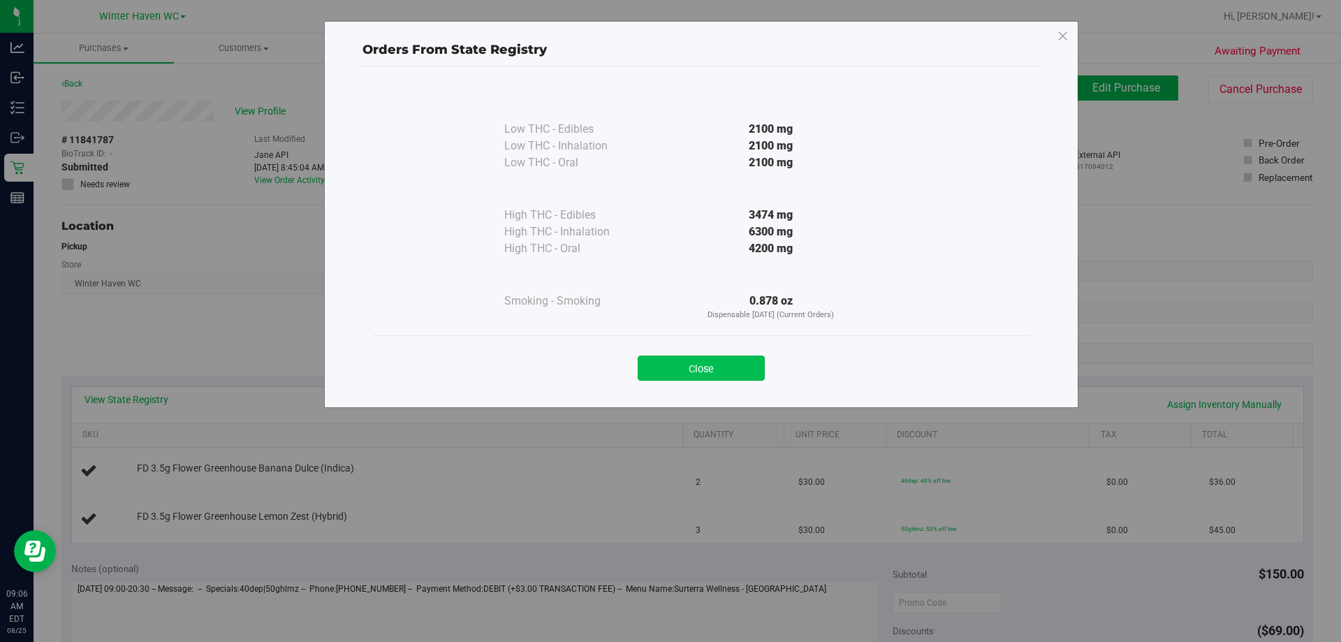
click at [656, 367] on button "Close" at bounding box center [701, 368] width 127 height 25
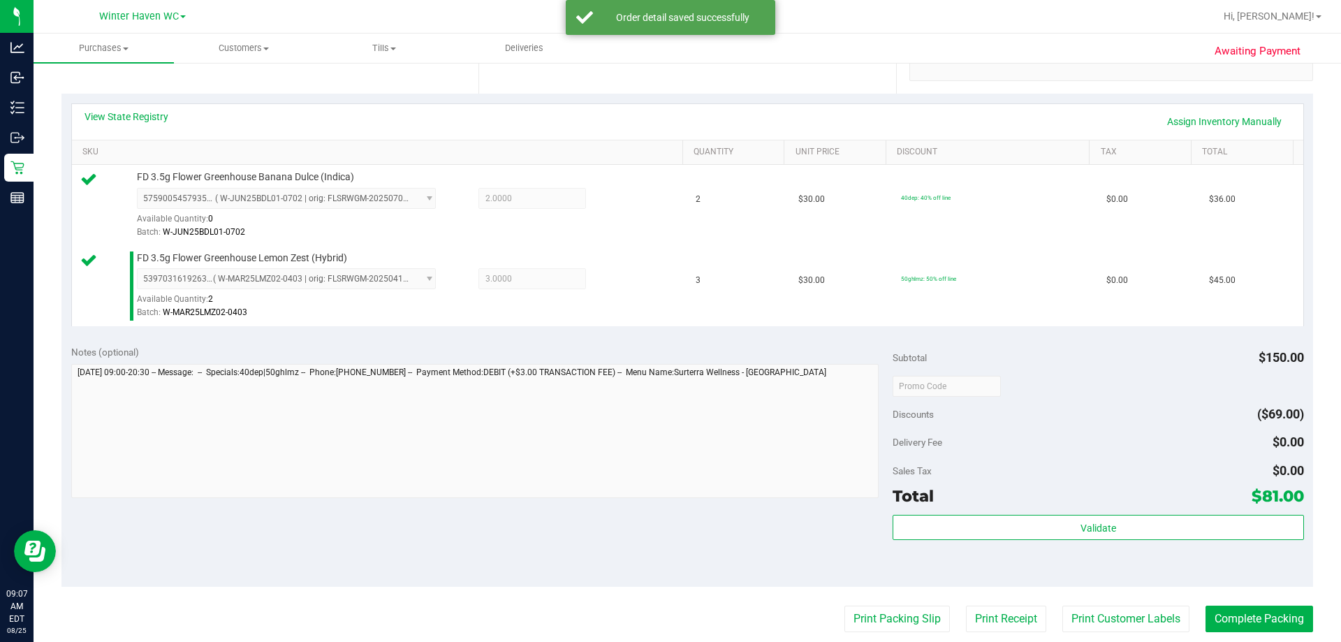
scroll to position [419, 0]
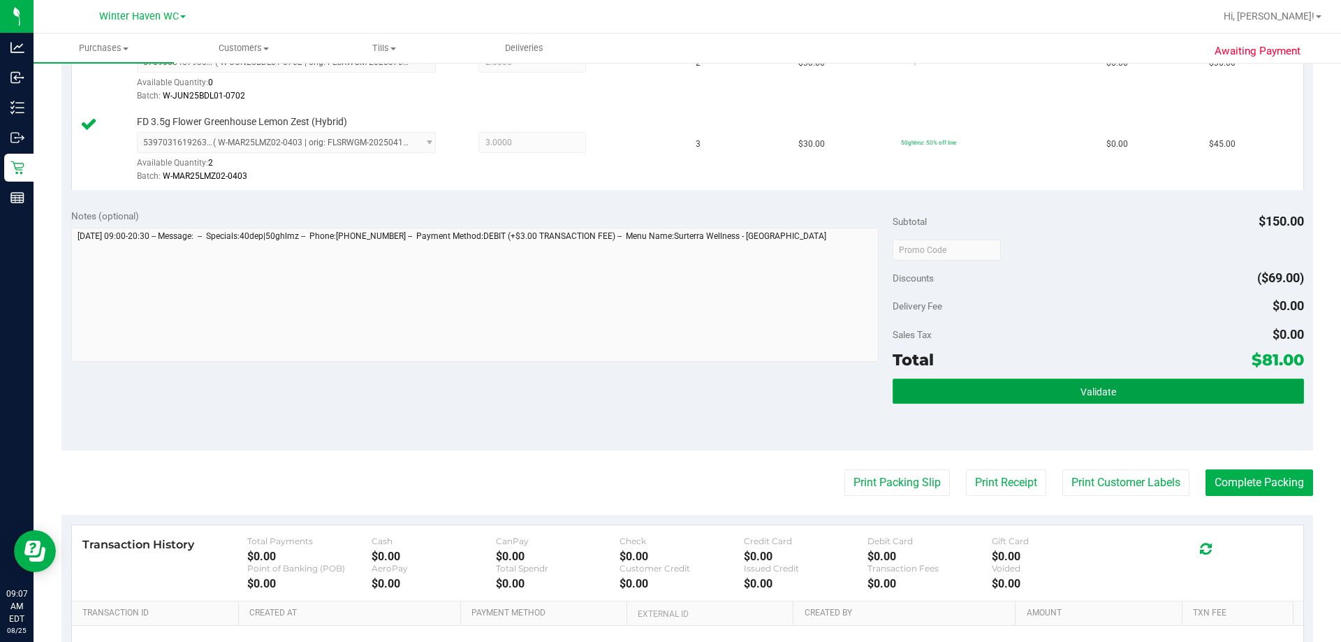
click at [656, 387] on button "Validate" at bounding box center [1098, 391] width 411 height 25
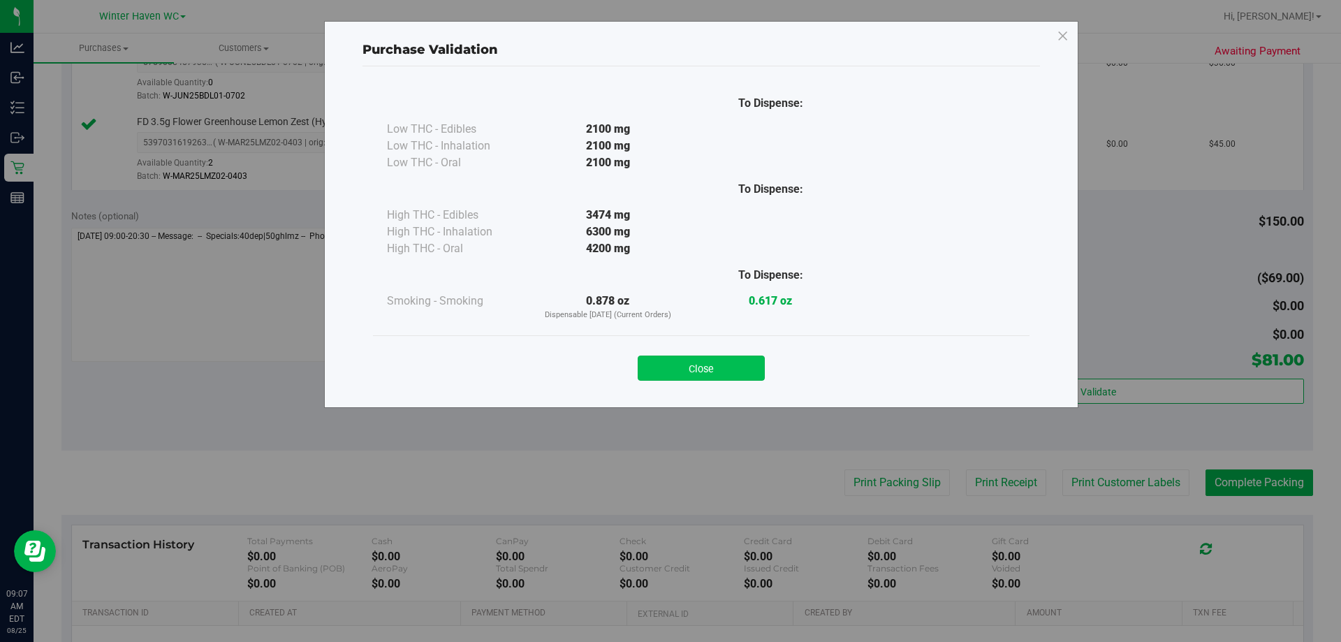
click at [656, 360] on button "Close" at bounding box center [701, 368] width 127 height 25
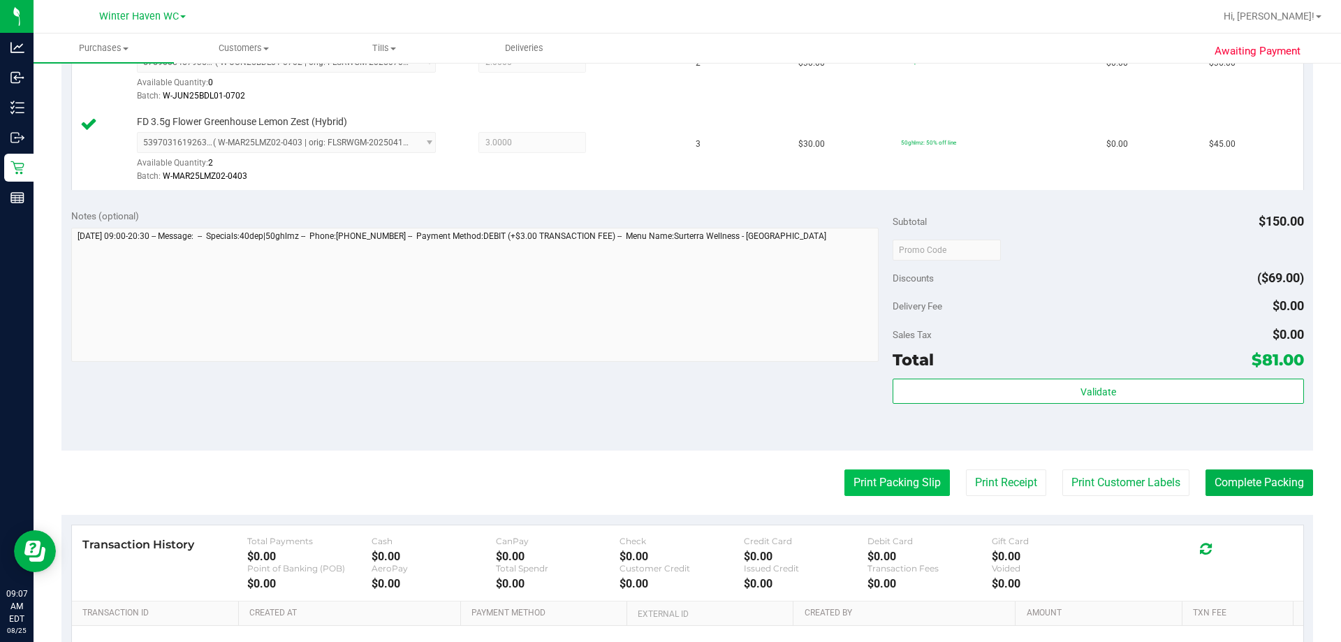
click at [656, 483] on button "Print Packing Slip" at bounding box center [896, 482] width 105 height 27
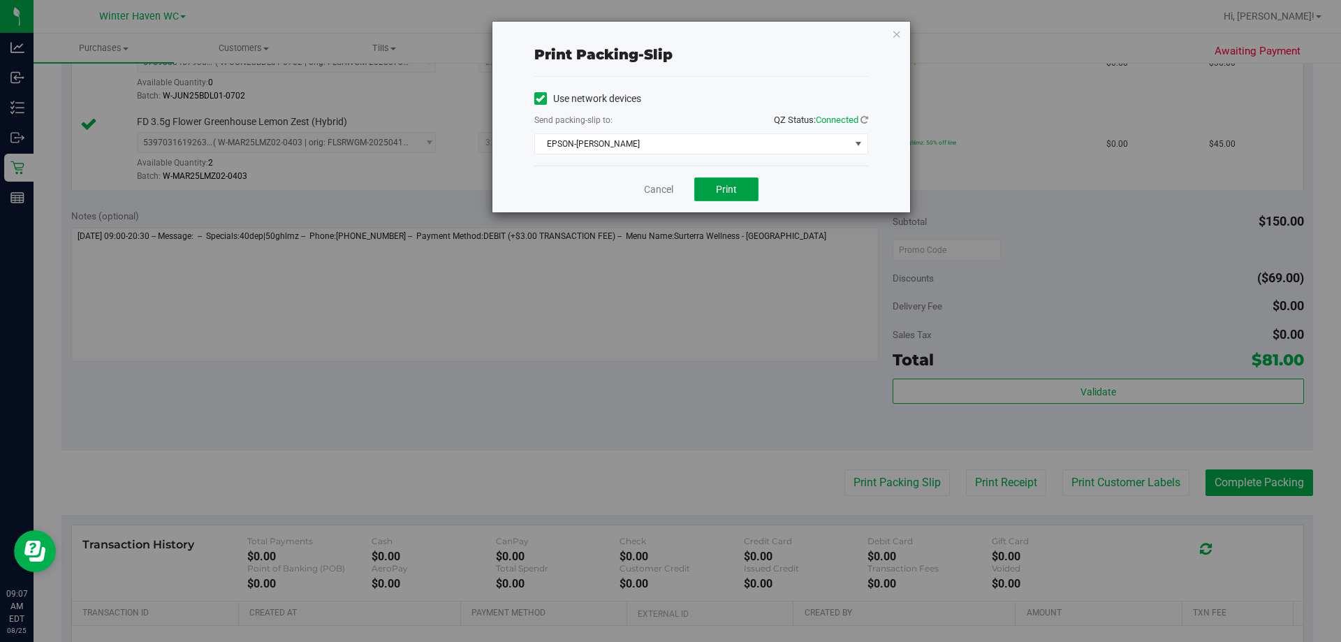
click at [656, 189] on span "Print" at bounding box center [726, 189] width 21 height 11
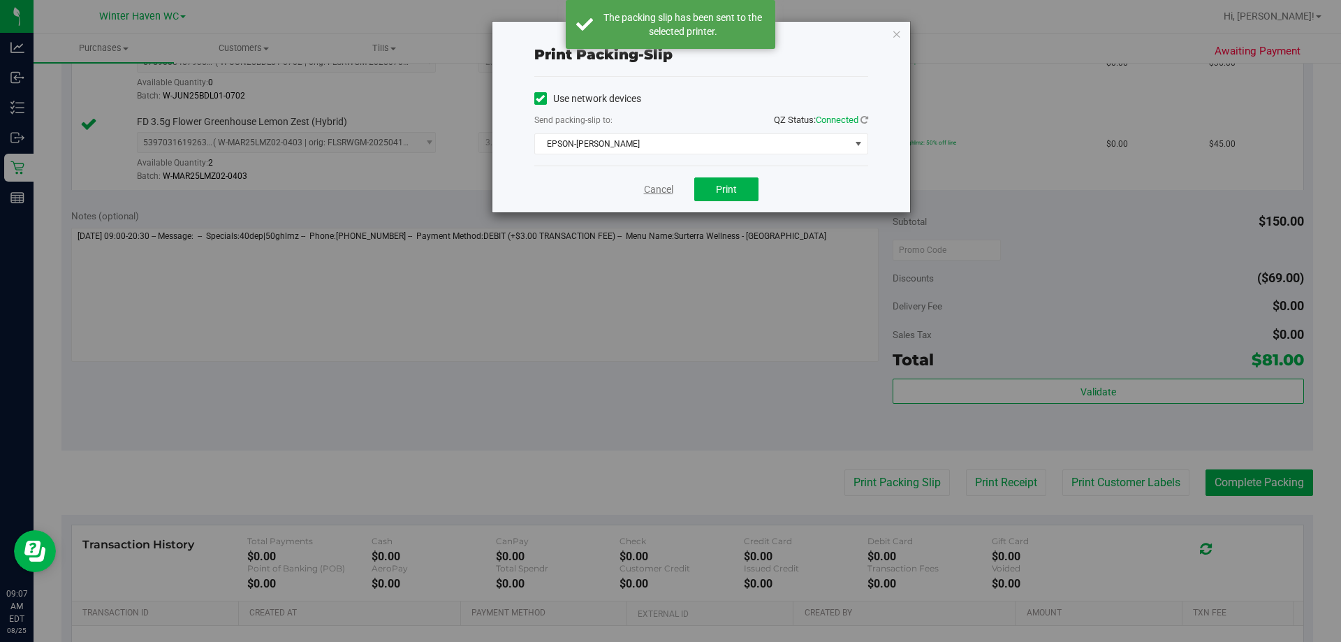
click at [656, 194] on link "Cancel" at bounding box center [658, 189] width 29 height 15
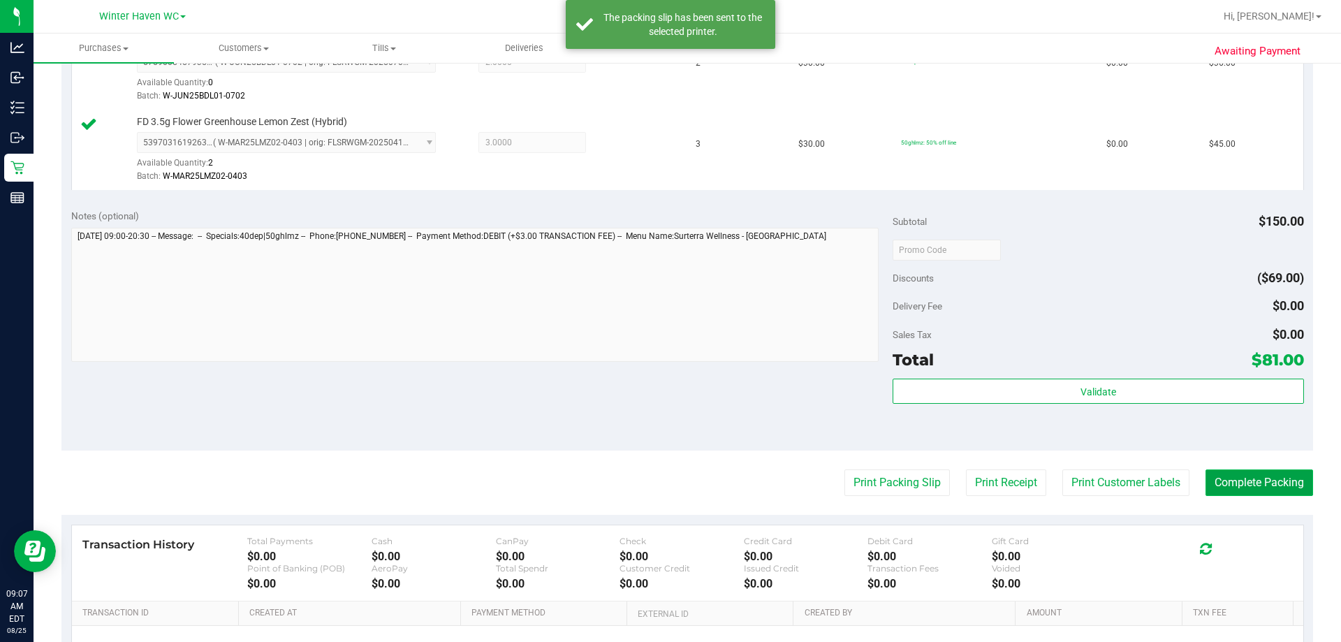
click at [656, 496] on button "Complete Packing" at bounding box center [1260, 482] width 108 height 27
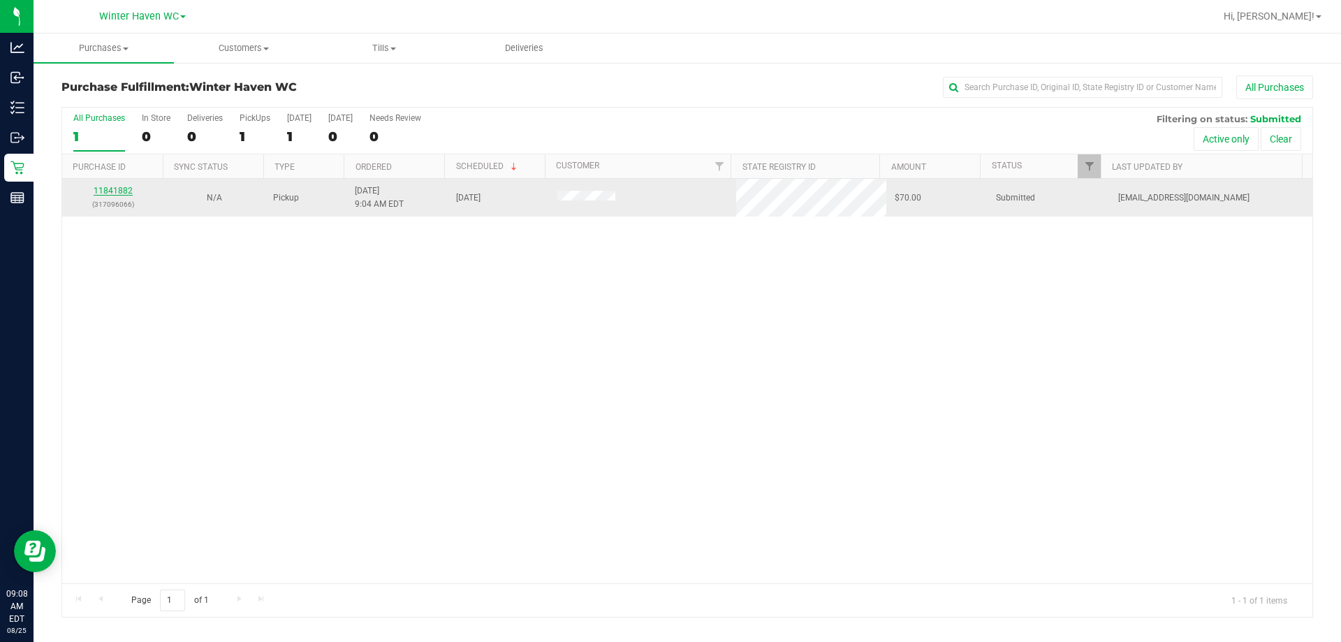
click at [116, 191] on link "11841882" at bounding box center [113, 191] width 39 height 10
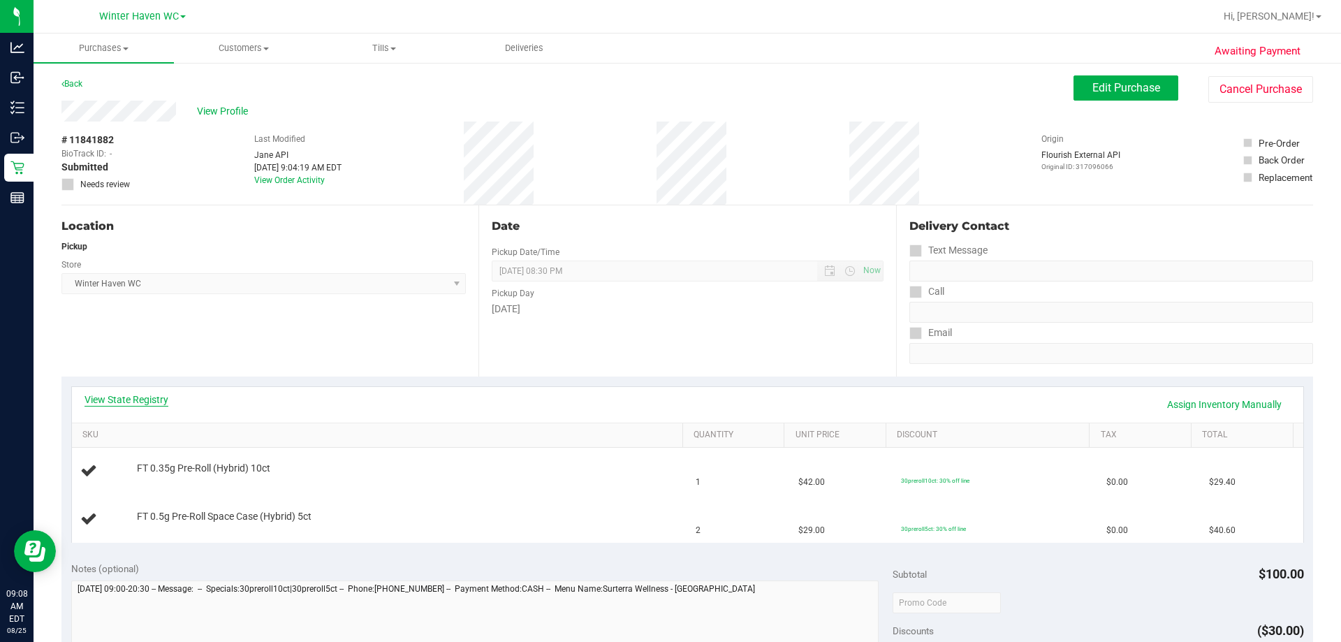
click at [146, 402] on link "View State Registry" at bounding box center [127, 400] width 84 height 14
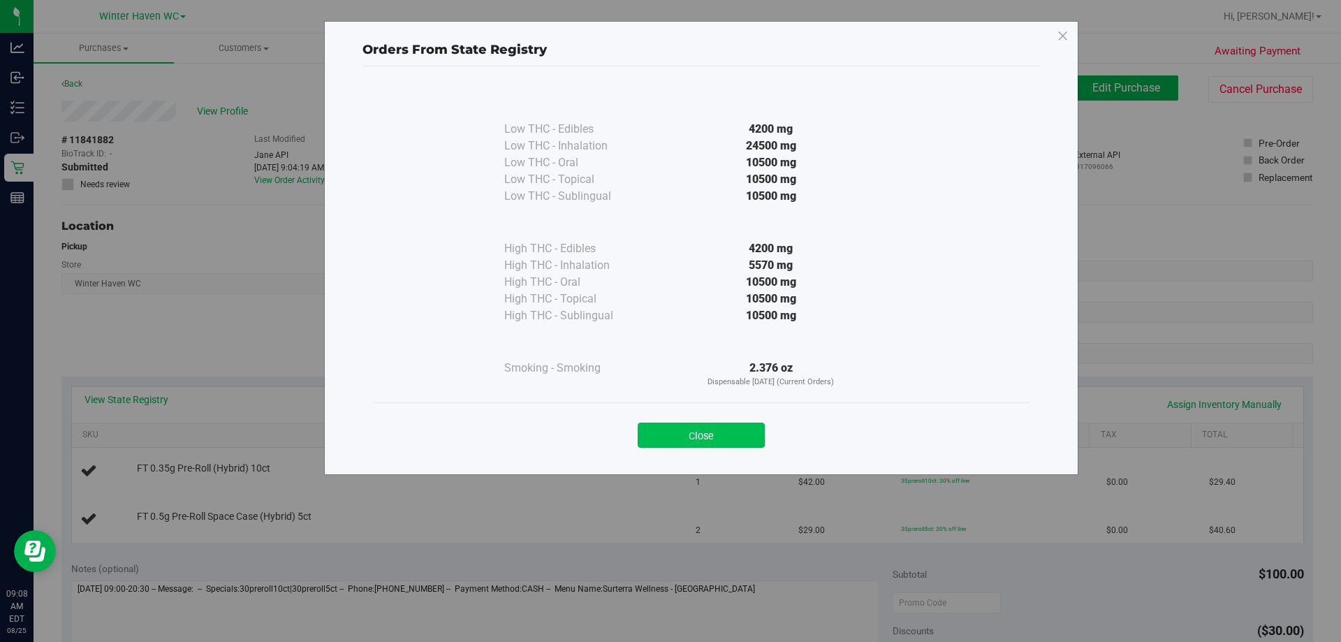
click at [656, 432] on button "Close" at bounding box center [701, 435] width 127 height 25
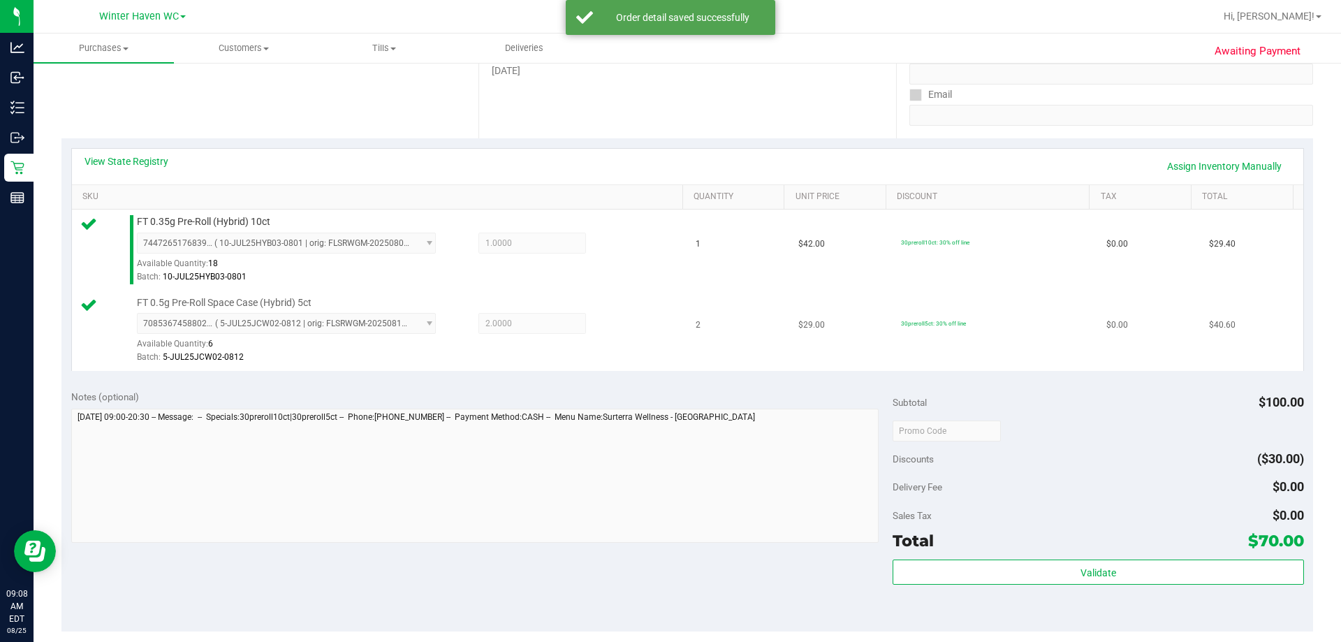
scroll to position [419, 0]
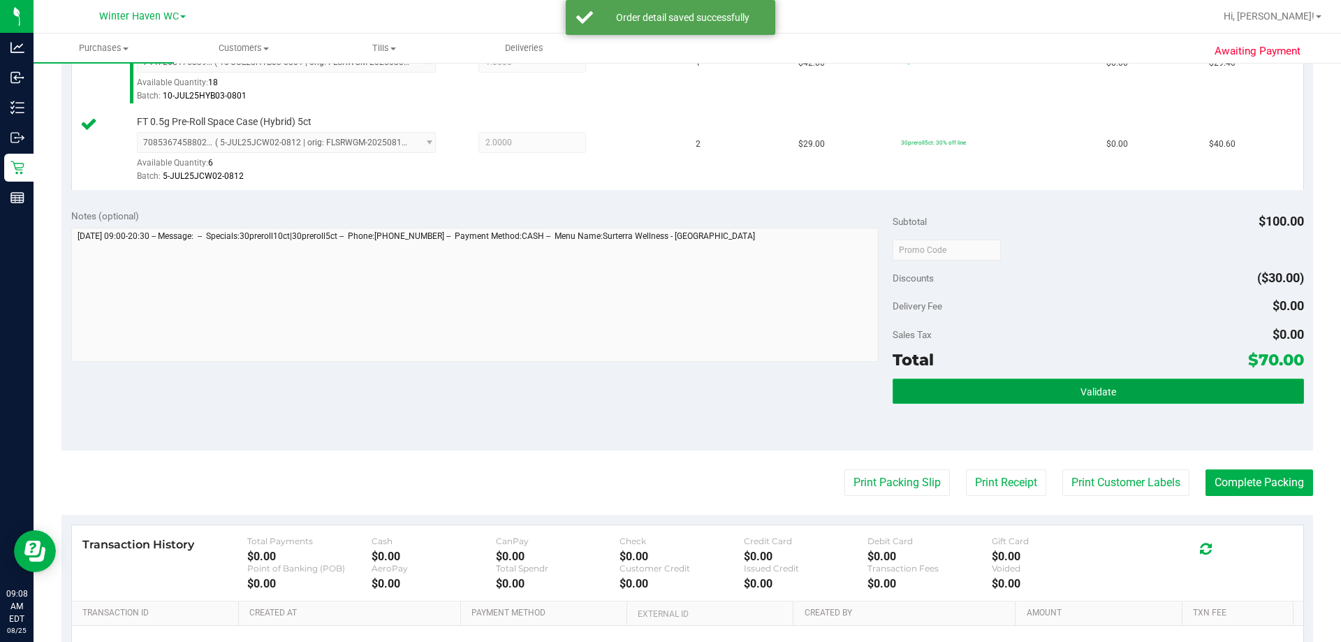
click at [656, 395] on button "Validate" at bounding box center [1098, 391] width 411 height 25
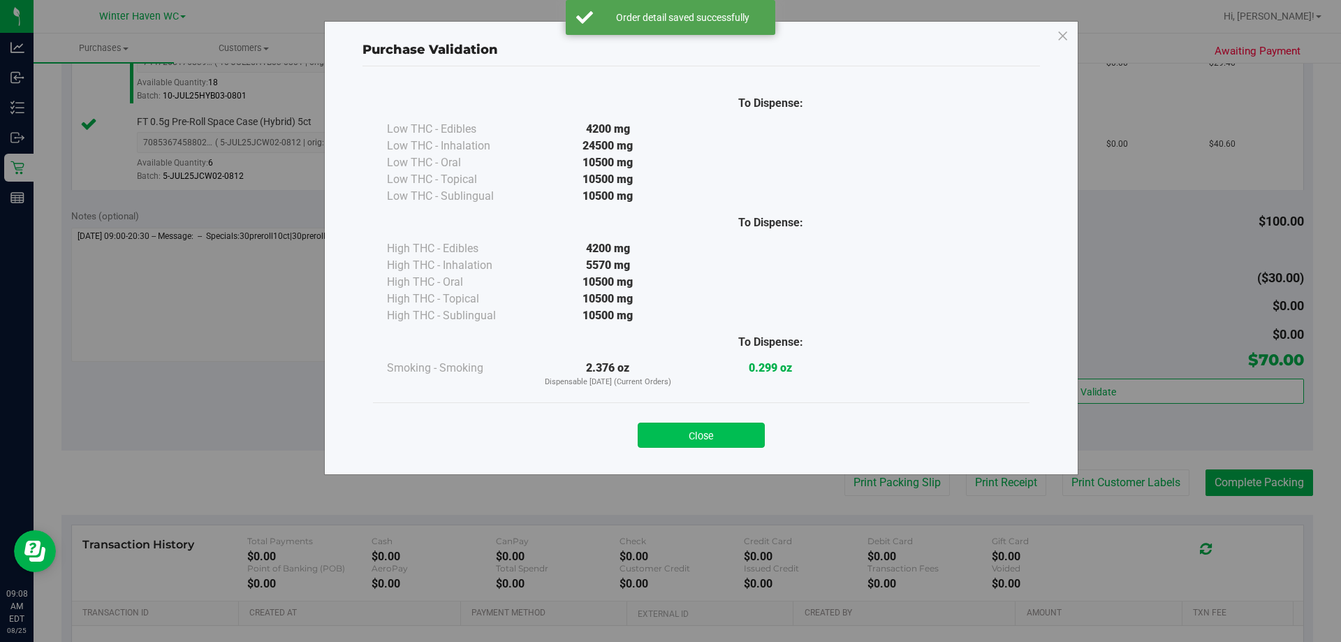
click at [656, 440] on button "Close" at bounding box center [701, 435] width 127 height 25
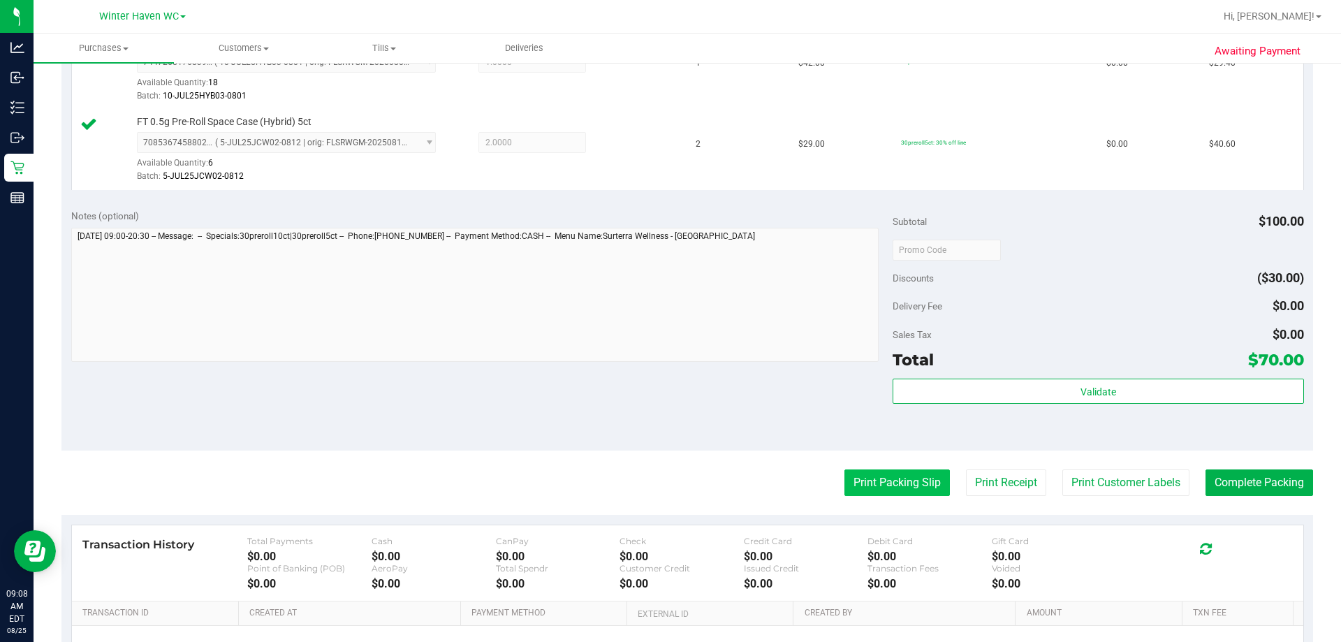
click at [656, 485] on button "Print Packing Slip" at bounding box center [896, 482] width 105 height 27
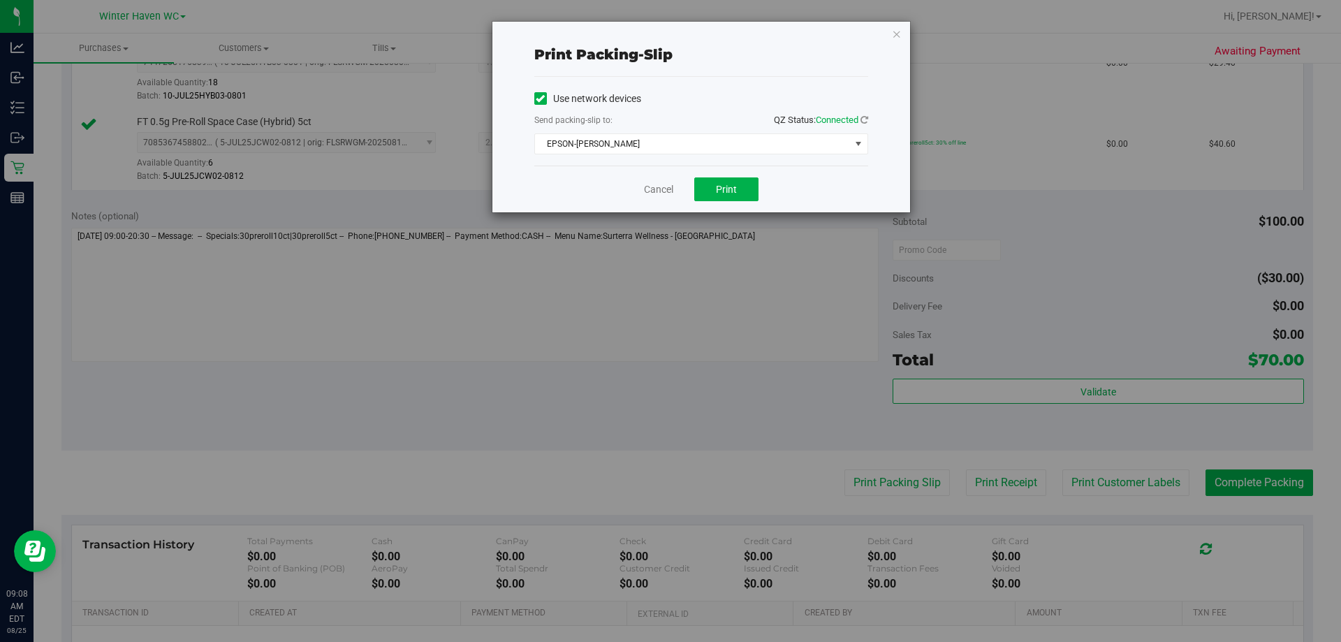
click at [656, 203] on div "Cancel Print" at bounding box center [701, 189] width 334 height 47
click at [656, 195] on button "Print" at bounding box center [726, 189] width 64 height 24
click at [656, 189] on link "Cancel" at bounding box center [658, 189] width 29 height 15
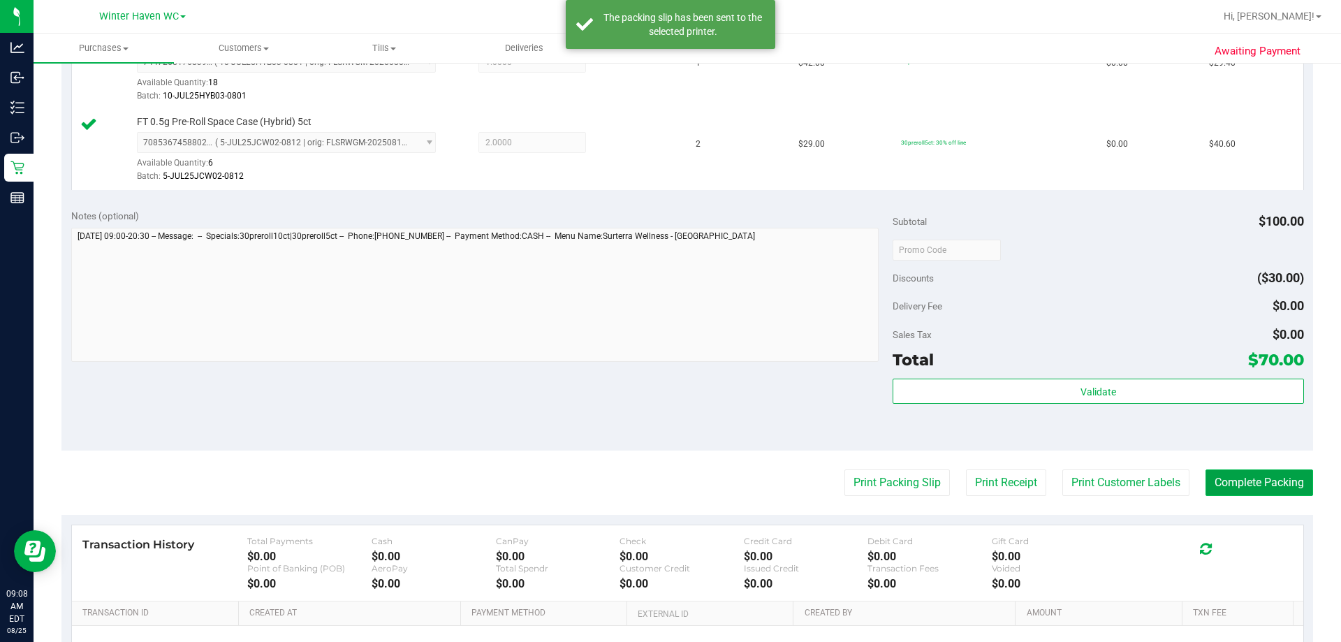
click at [656, 474] on button "Complete Packing" at bounding box center [1260, 482] width 108 height 27
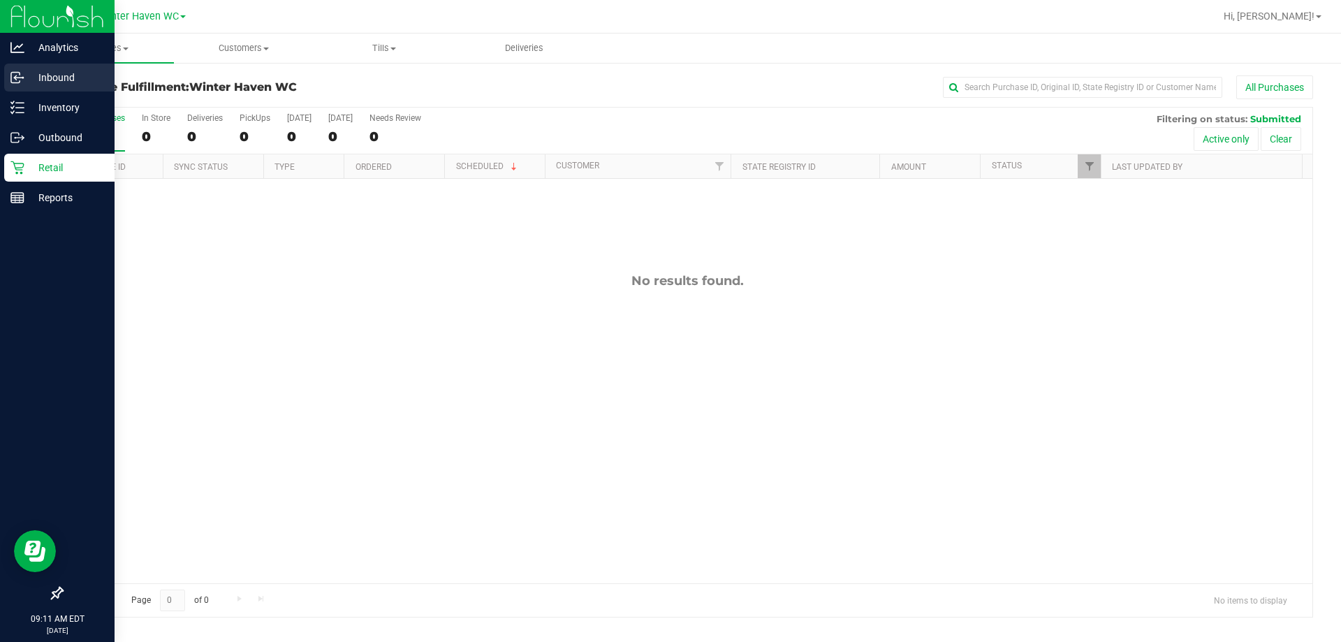
click at [30, 80] on p "Inbound" at bounding box center [66, 77] width 84 height 17
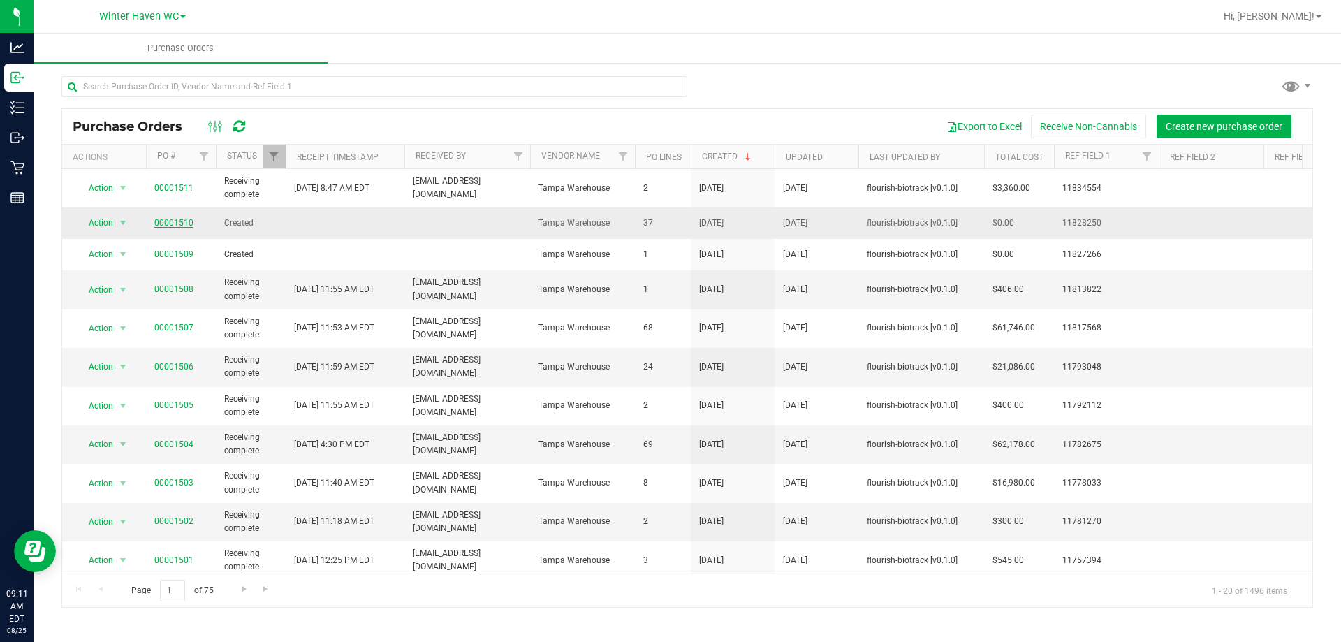
click at [171, 222] on link "00001510" at bounding box center [173, 223] width 39 height 10
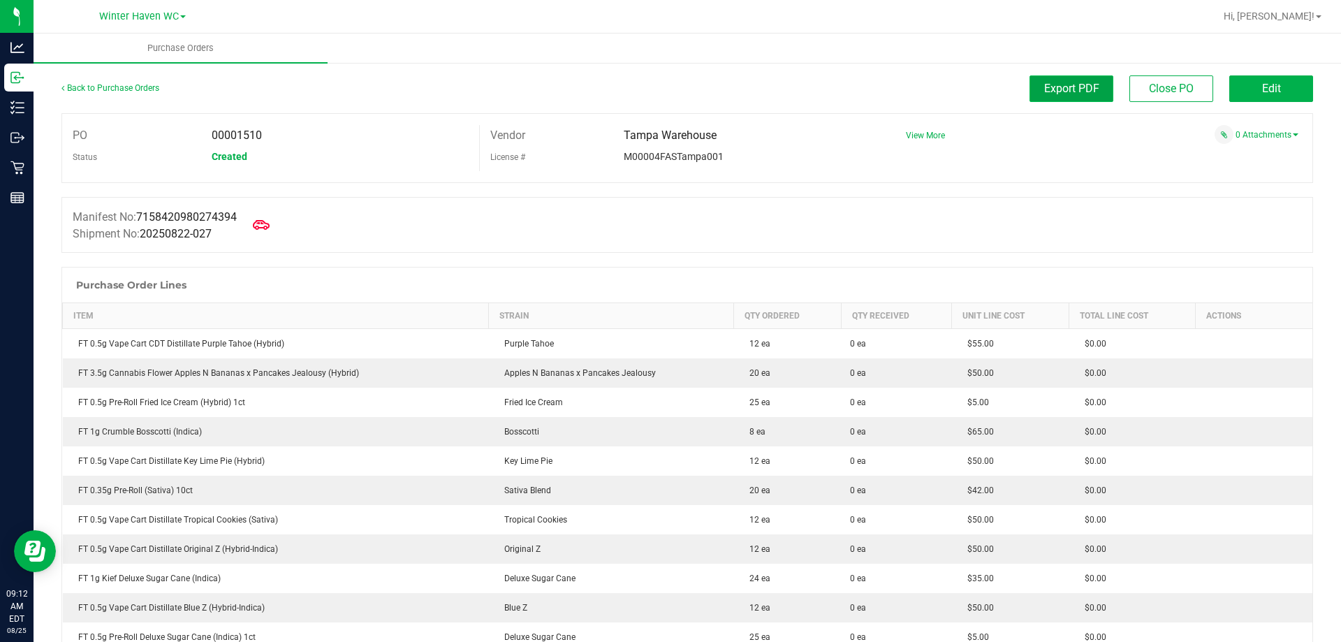
click at [656, 77] on button "Export PDF" at bounding box center [1072, 88] width 84 height 27
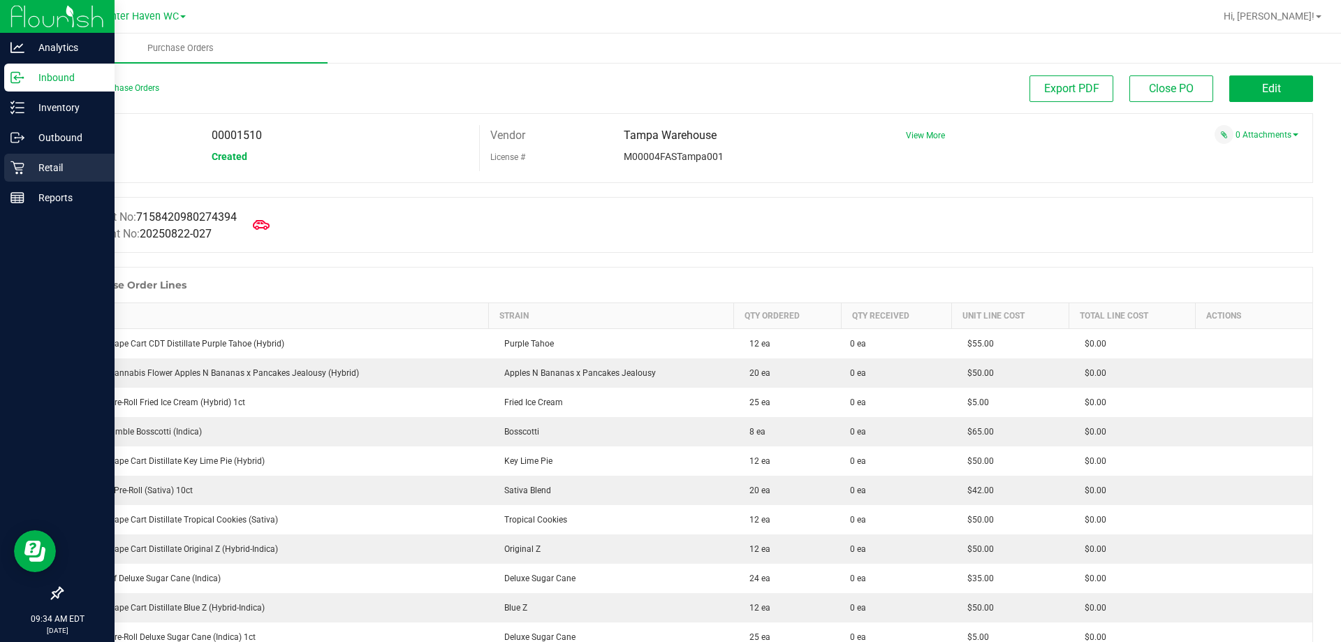
click at [31, 170] on p "Retail" at bounding box center [66, 167] width 84 height 17
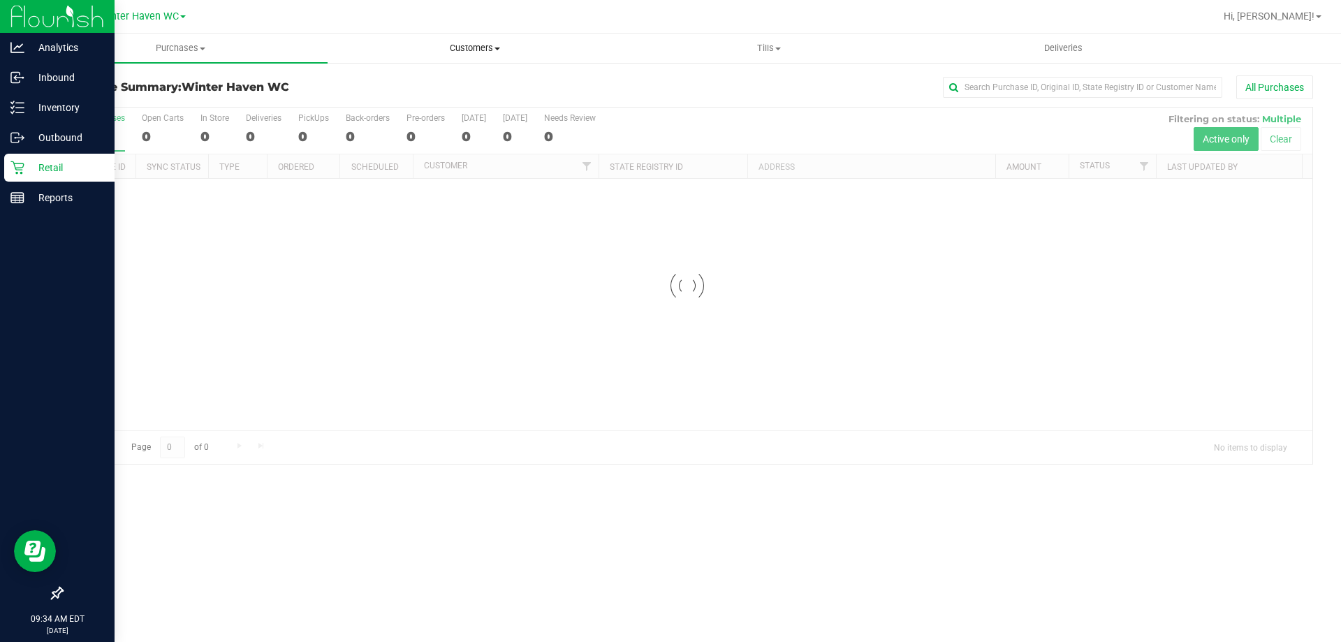
click at [453, 54] on span "Customers" at bounding box center [474, 48] width 293 height 13
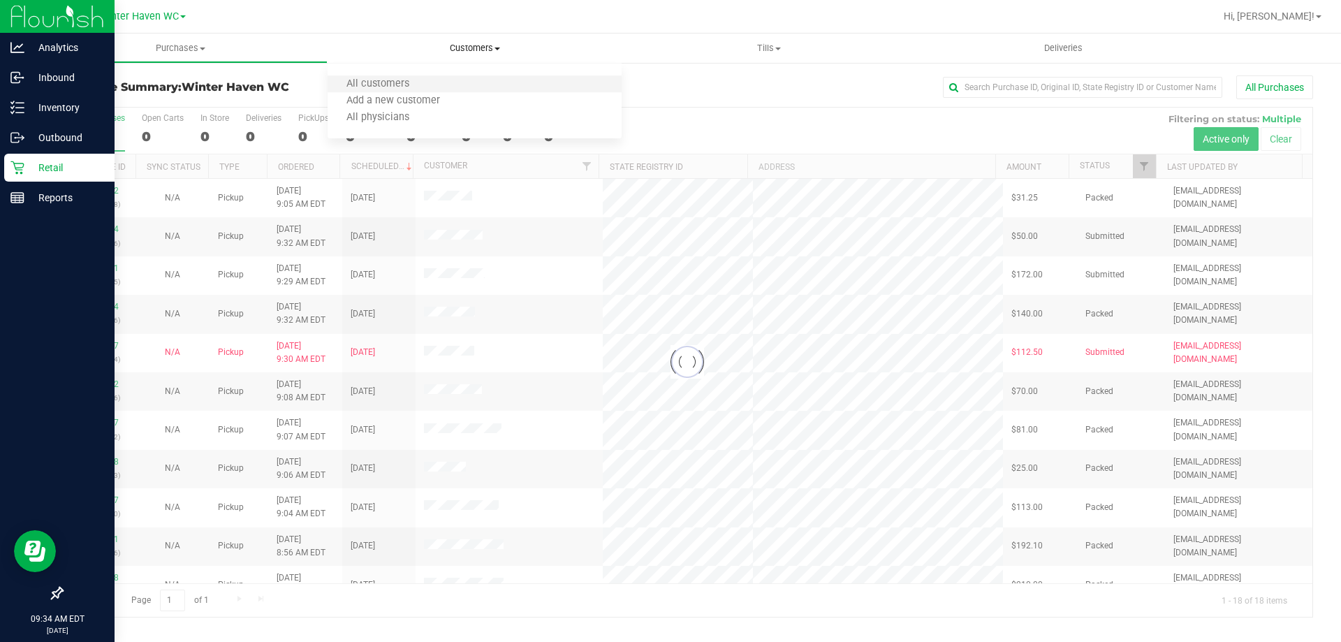
click at [454, 88] on li "All customers" at bounding box center [475, 84] width 294 height 17
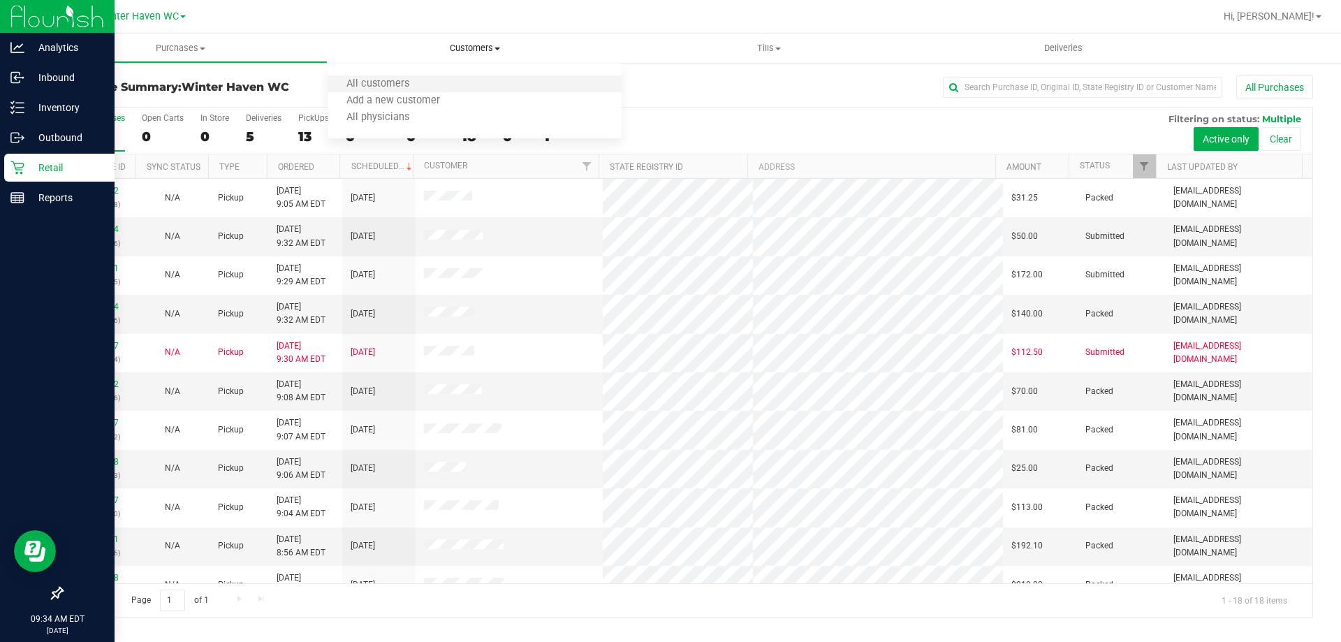
click at [454, 88] on li "All customers" at bounding box center [475, 84] width 294 height 17
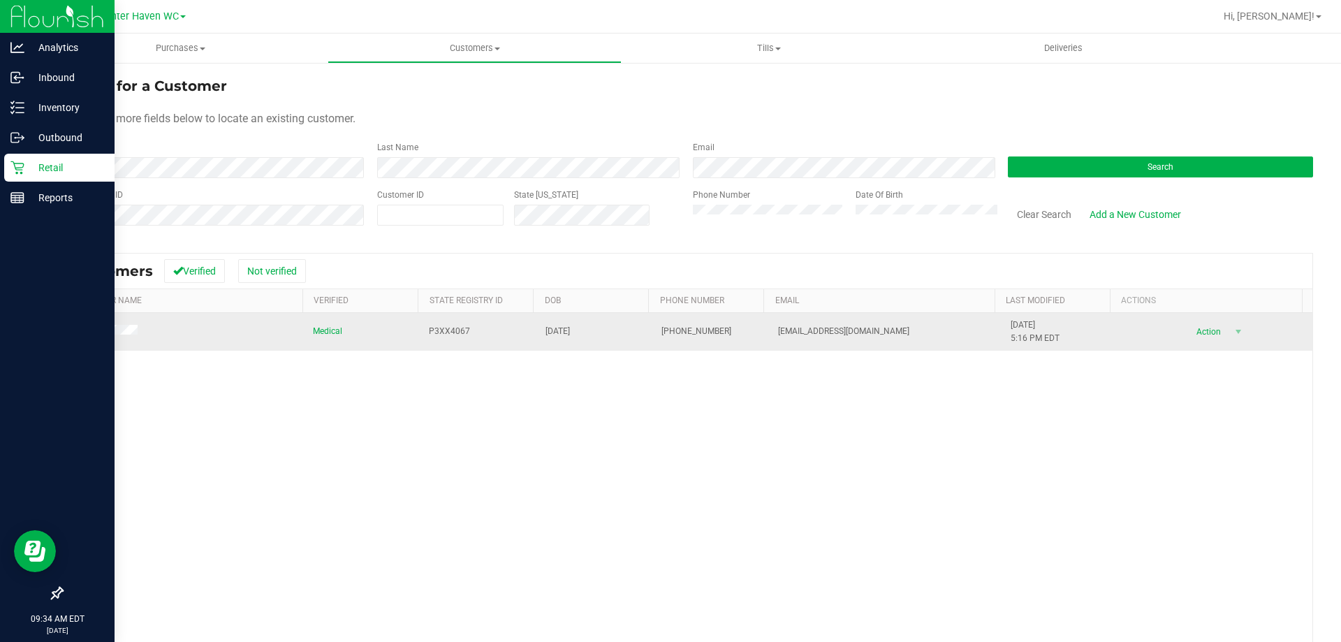
click at [126, 323] on td at bounding box center [183, 332] width 242 height 38
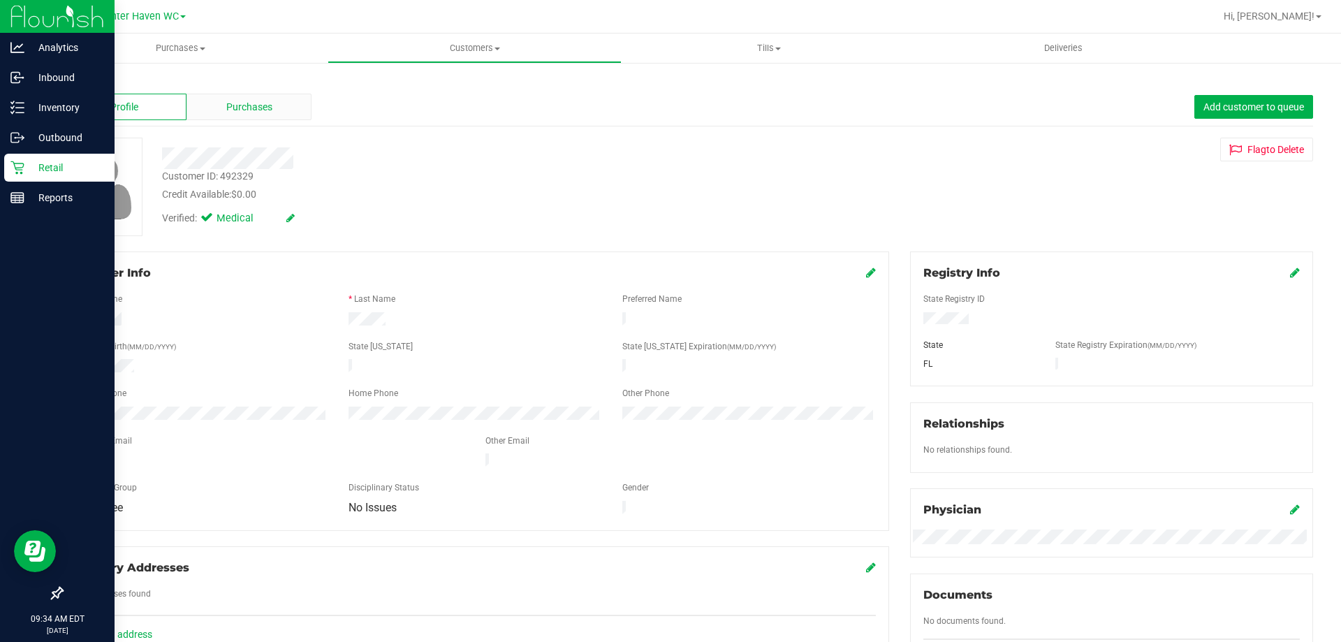
click at [263, 104] on span "Purchases" at bounding box center [249, 107] width 46 height 15
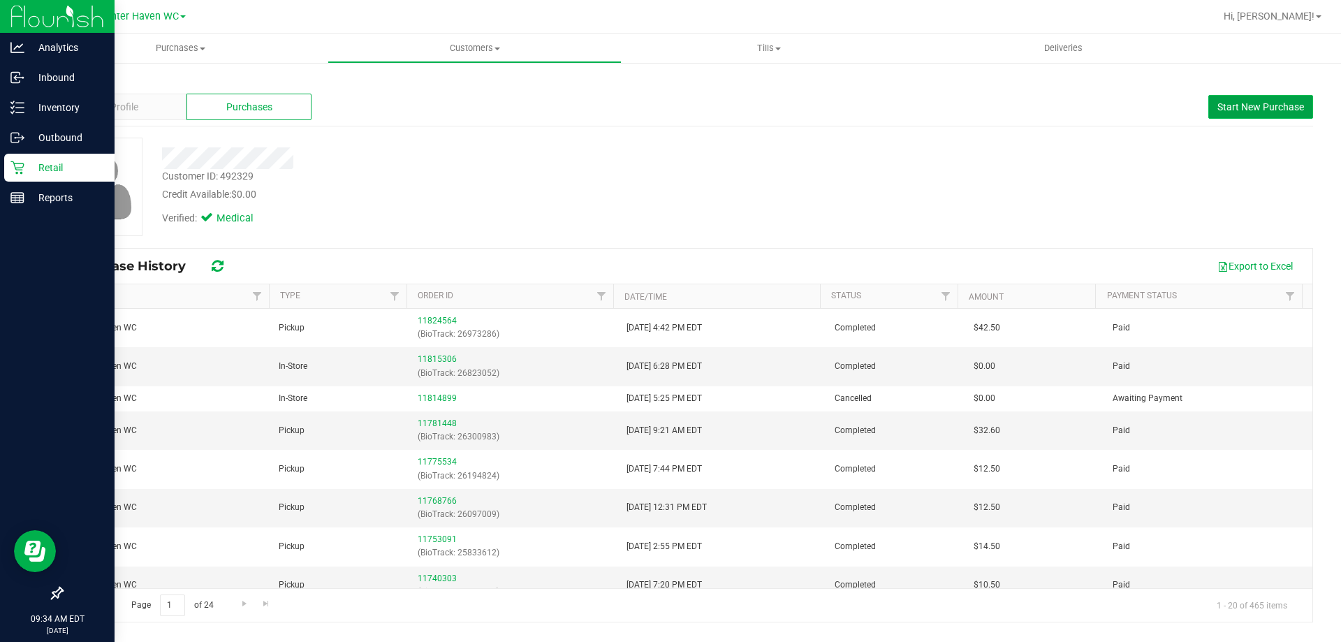
click at [656, 97] on button "Start New Purchase" at bounding box center [1260, 107] width 105 height 24
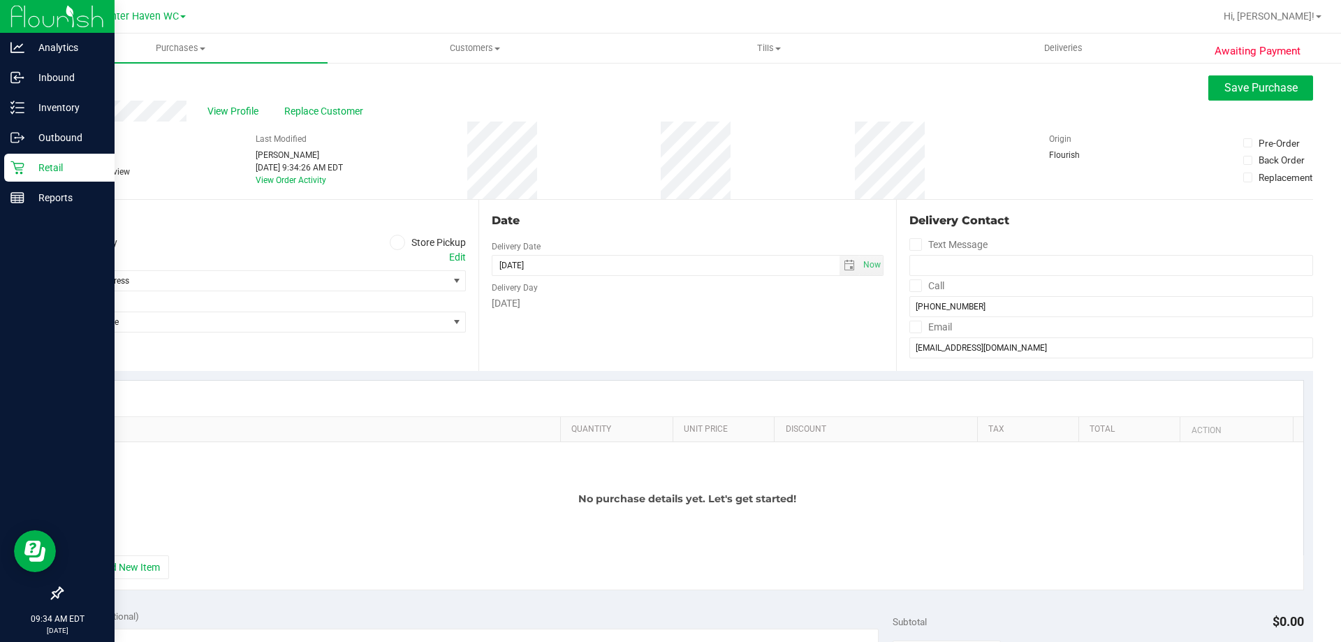
click at [439, 237] on label "Store Pickup" at bounding box center [428, 243] width 77 height 16
click at [0, 0] on input "Store Pickup" at bounding box center [0, 0] width 0 height 0
click at [202, 281] on span "Select Store" at bounding box center [255, 281] width 386 height 20
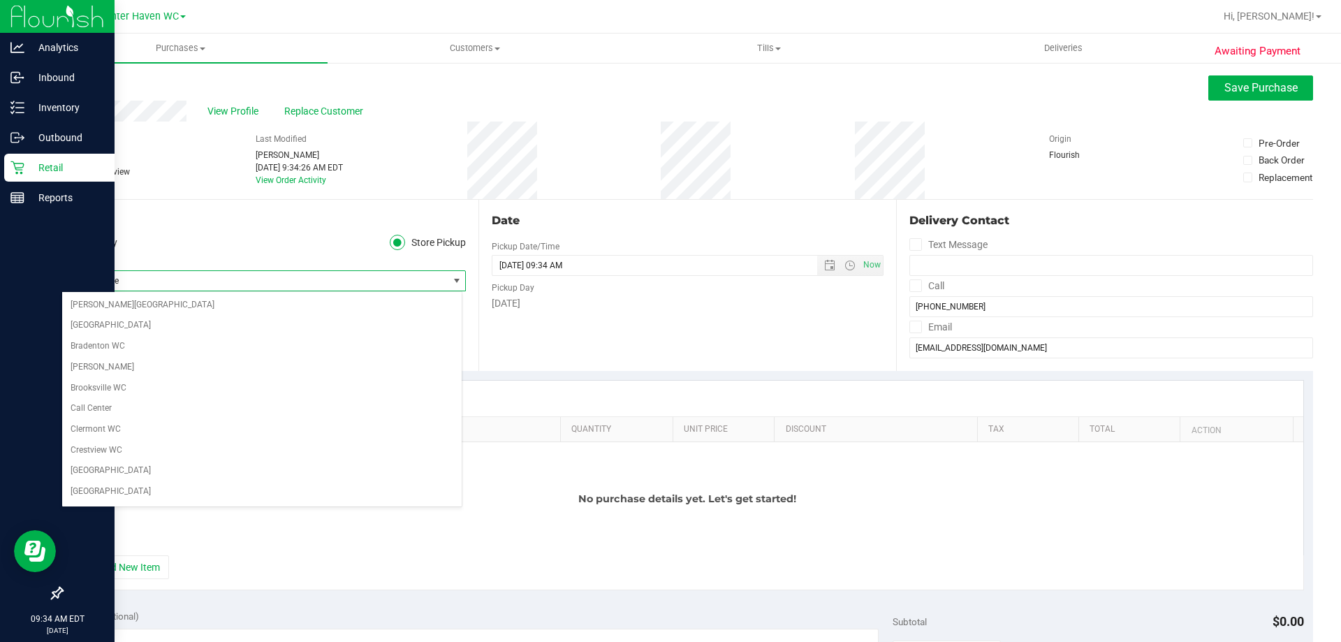
scroll to position [974, 0]
click at [137, 492] on li "Winter Haven WC" at bounding box center [262, 493] width 400 height 21
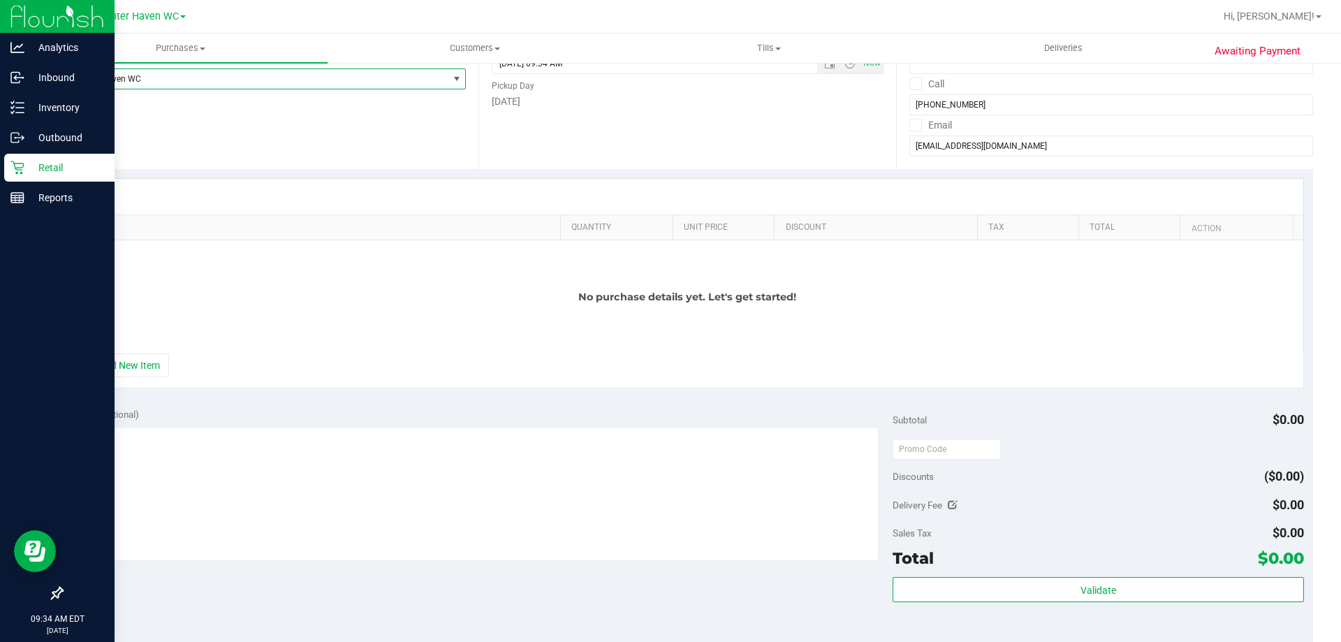
scroll to position [210, 0]
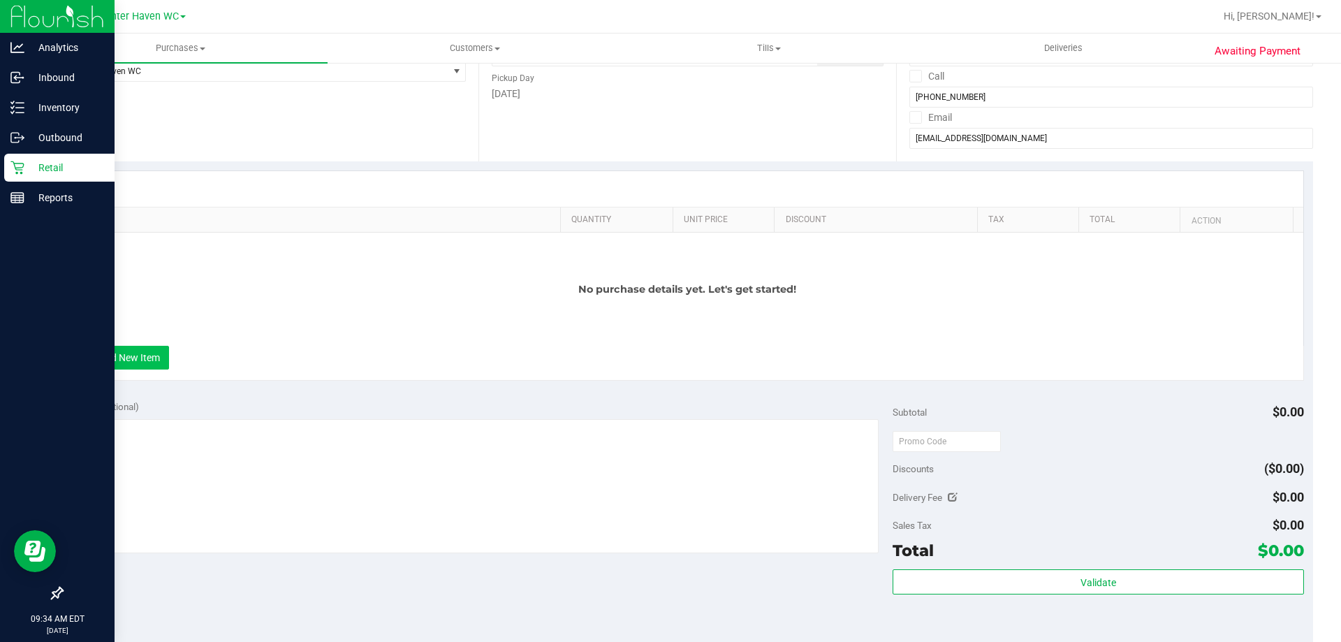
click at [127, 352] on button "+ Add New Item" at bounding box center [125, 358] width 87 height 24
click at [163, 350] on button "+ Add New Item" at bounding box center [125, 358] width 87 height 24
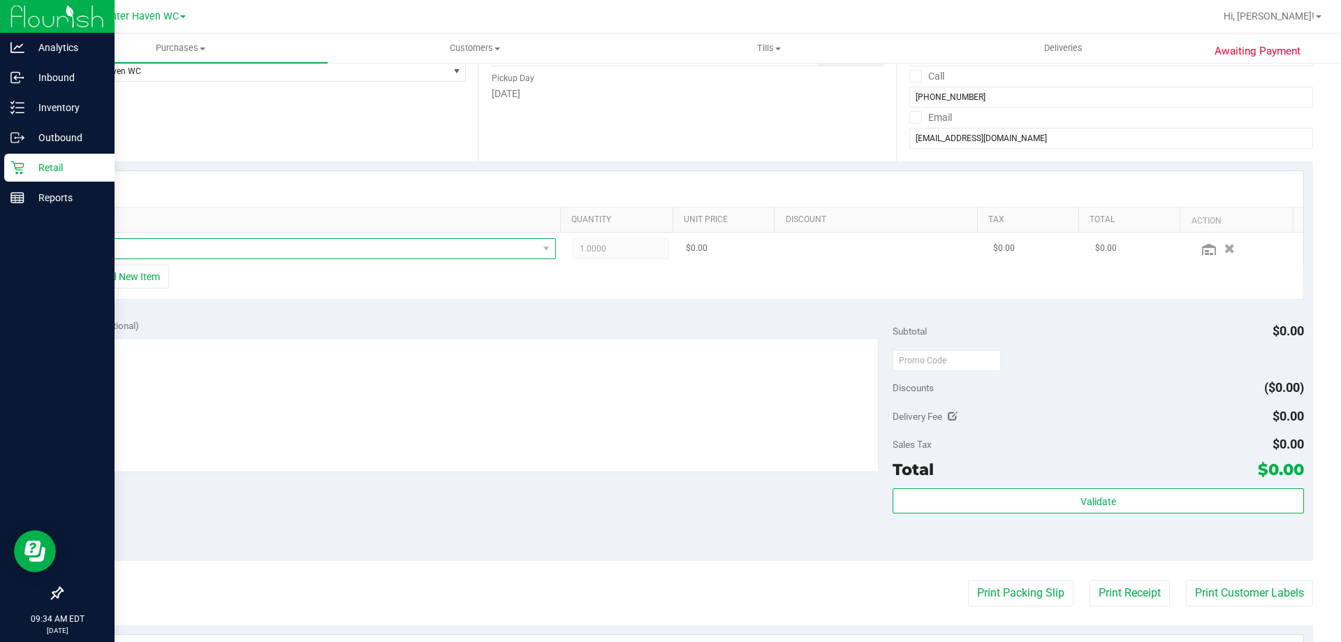
click at [162, 253] on span "NO DATA FOUND" at bounding box center [309, 249] width 457 height 20
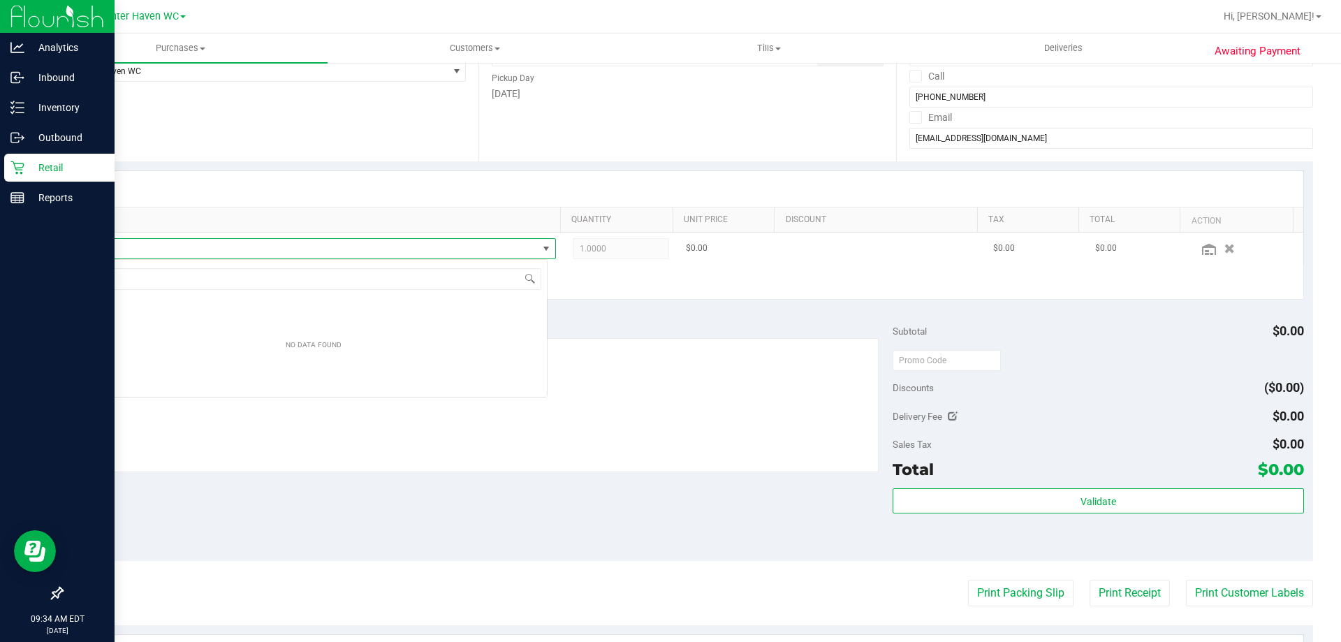
scroll to position [21, 467]
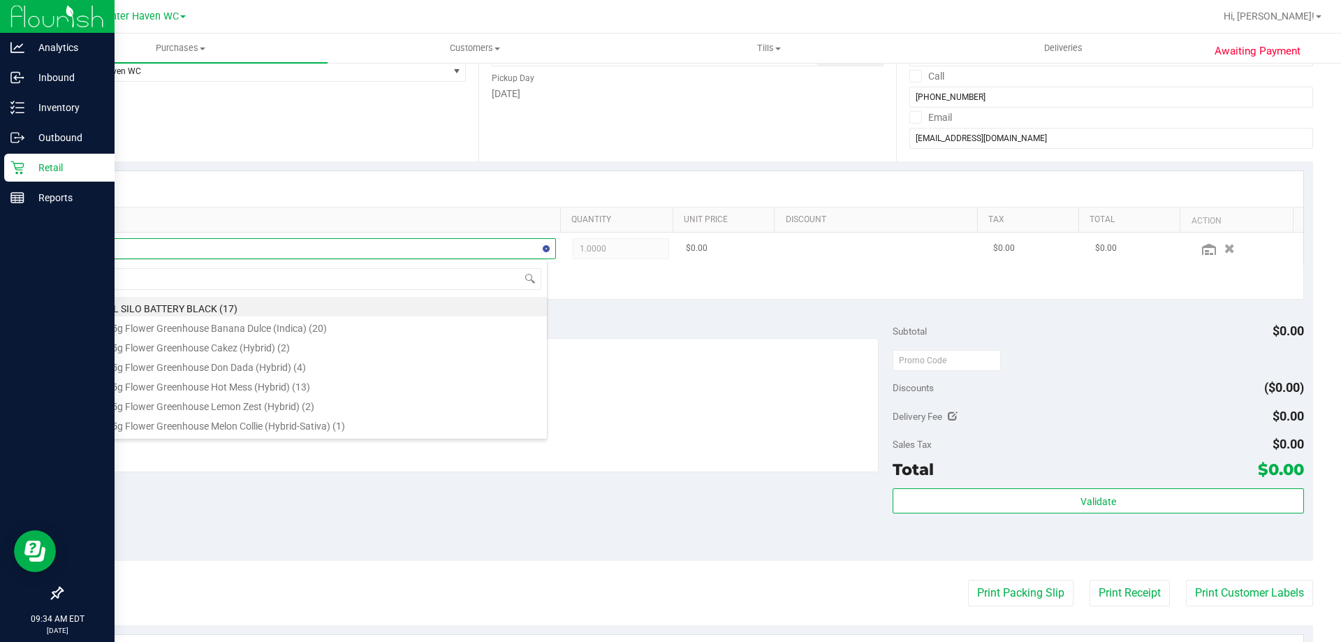
type input "atm"
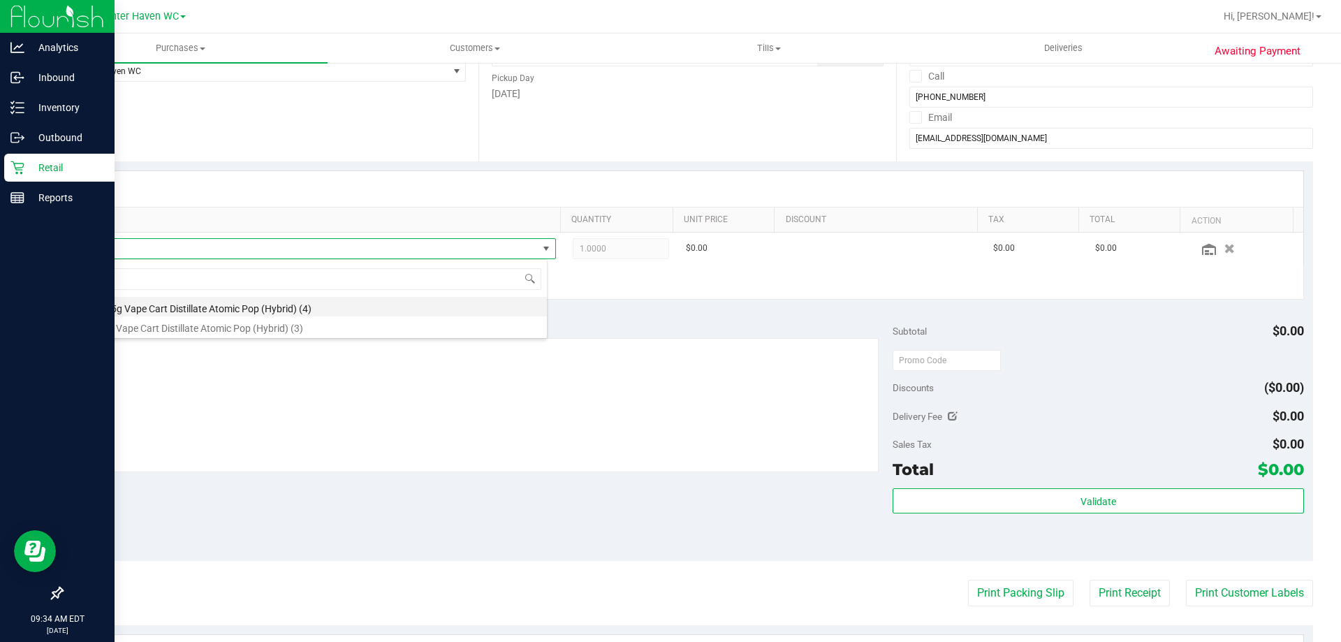
click at [244, 308] on li "FT 0.5g Vape Cart Distillate Atomic Pop (Hybrid) (4)" at bounding box center [314, 307] width 466 height 20
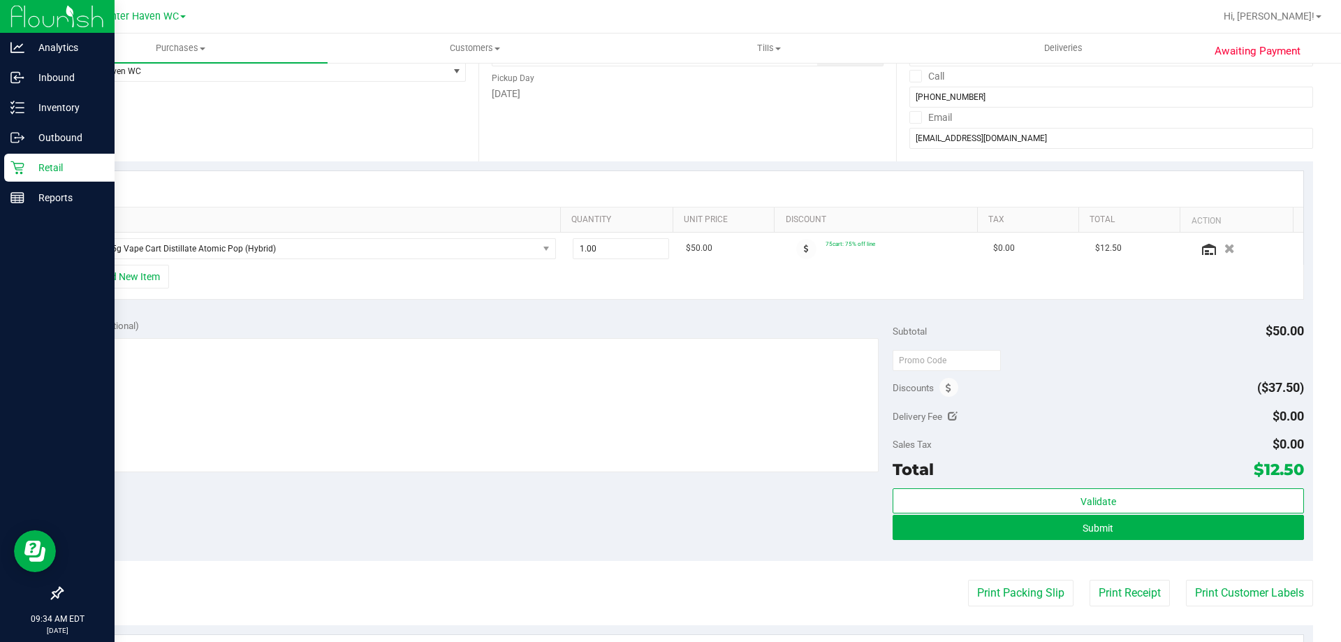
click at [470, 298] on div "+ Add New Item" at bounding box center [687, 282] width 1233 height 35
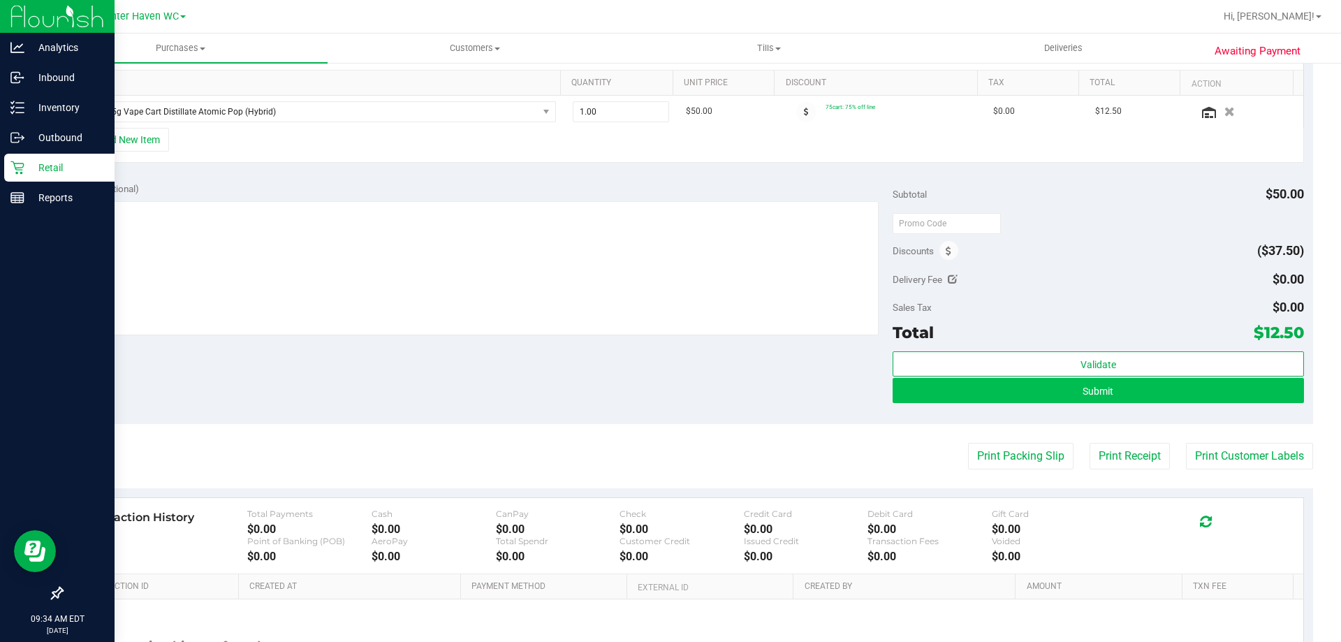
scroll to position [349, 0]
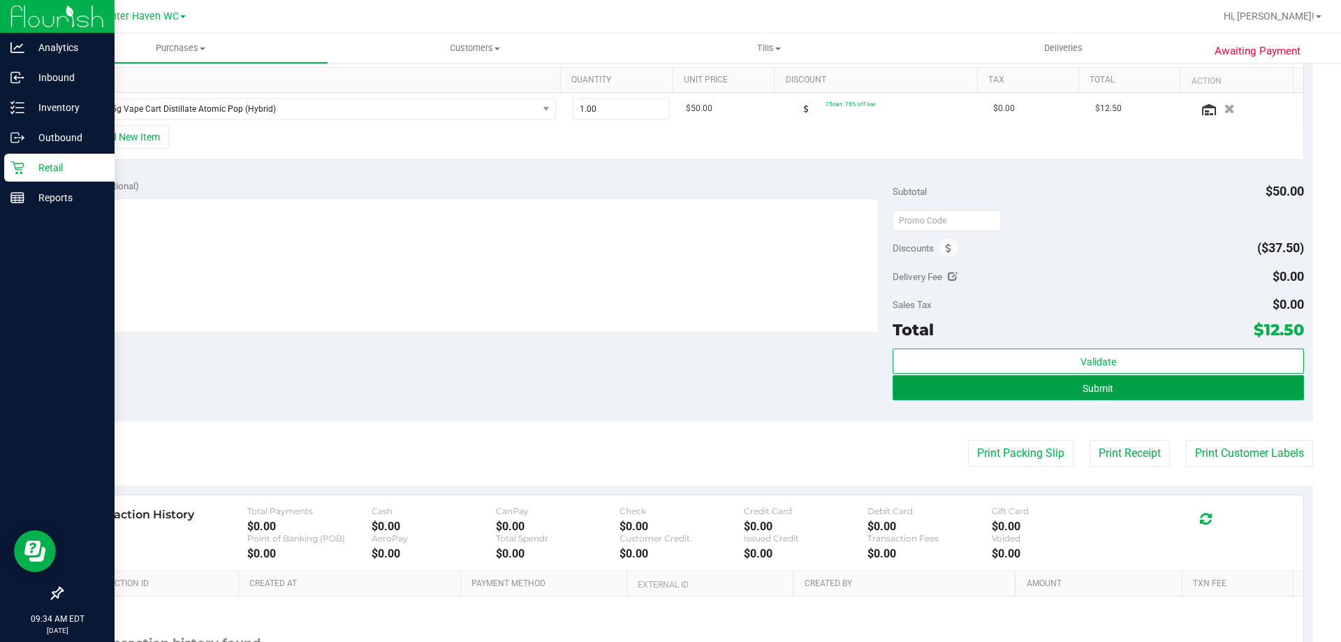
click at [656, 390] on button "Submit" at bounding box center [1098, 387] width 411 height 25
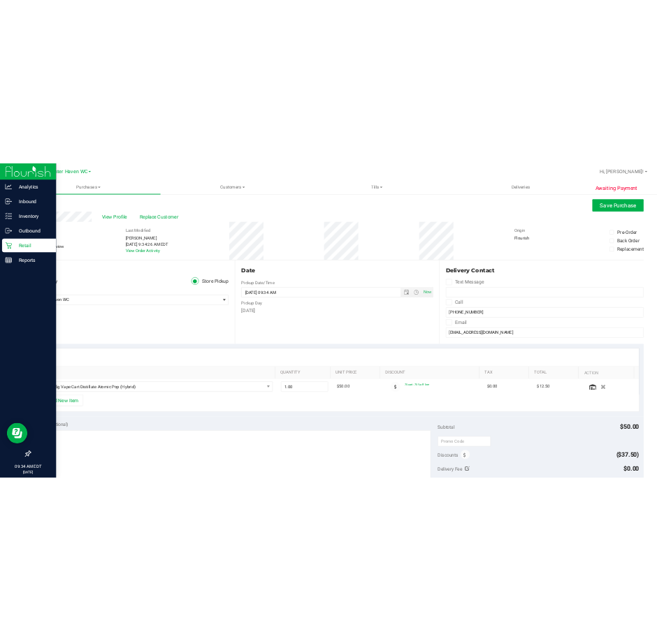
scroll to position [0, 0]
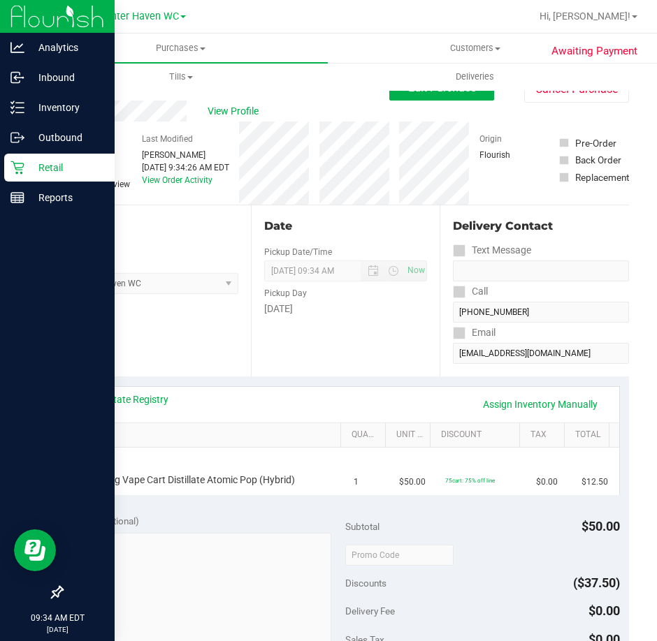
click at [14, 166] on icon at bounding box center [17, 168] width 14 height 14
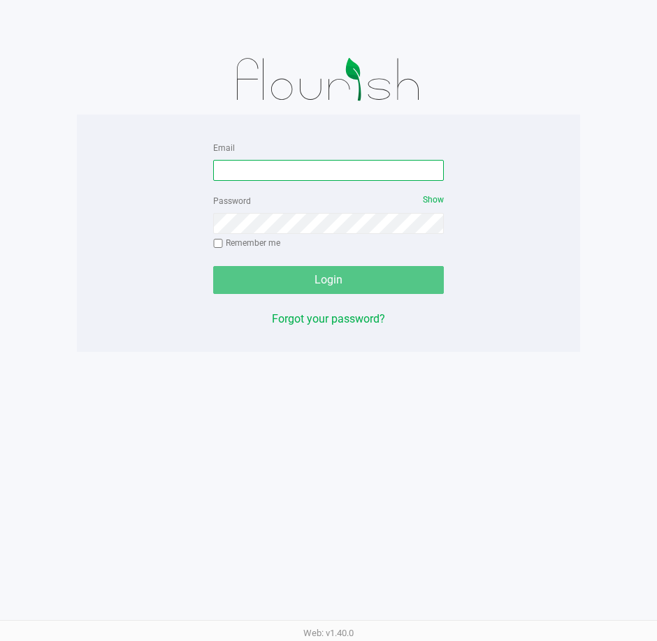
click at [295, 160] on input "Email" at bounding box center [328, 170] width 230 height 21
type input "kpierce@liveparallel.com"
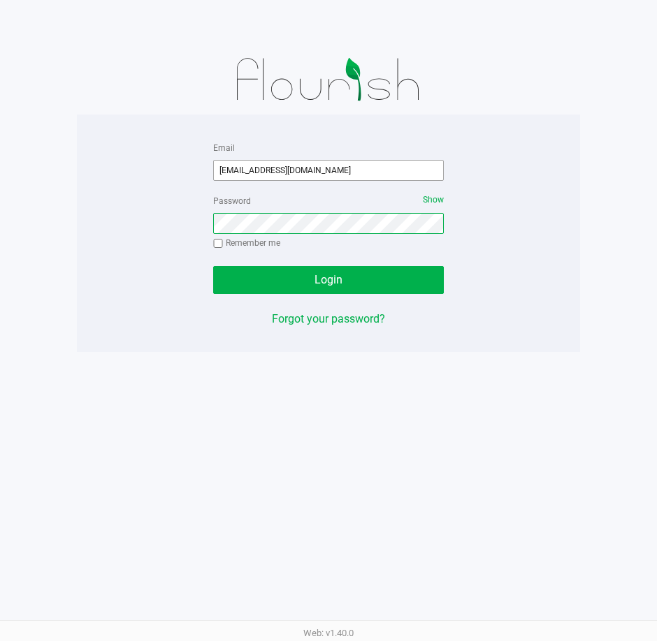
click at [213, 266] on button "Login" at bounding box center [328, 280] width 230 height 28
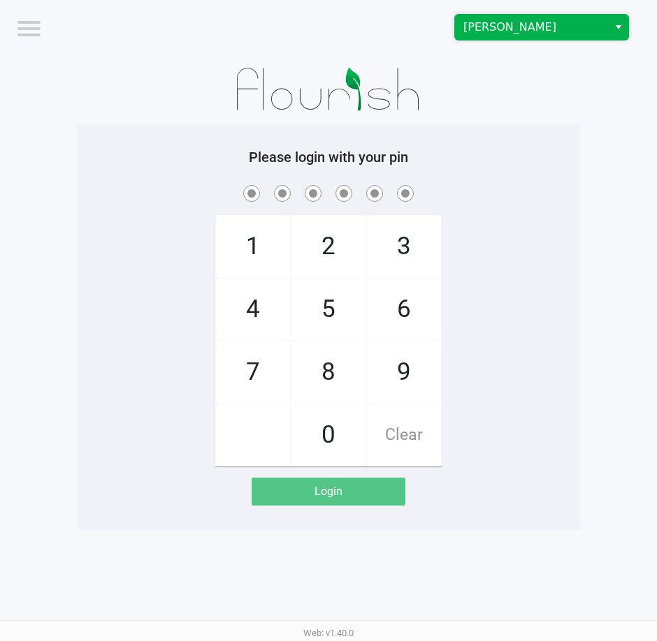
click at [525, 28] on span "Brandon WC" at bounding box center [531, 27] width 136 height 17
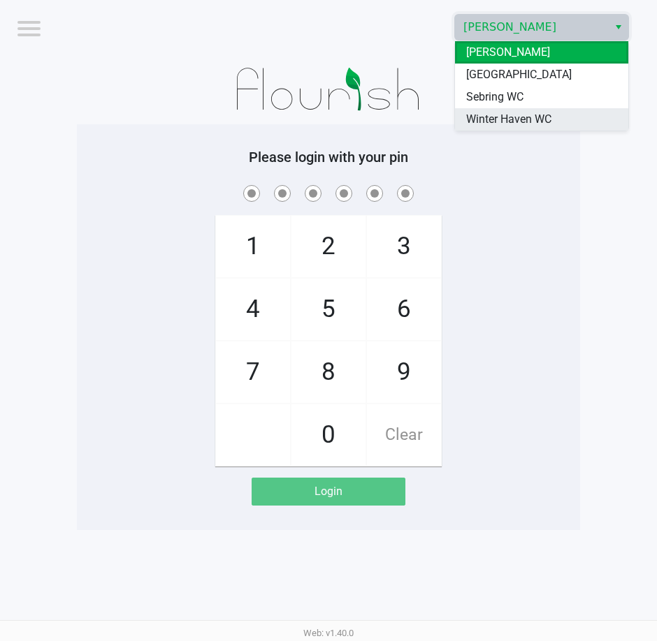
click at [502, 113] on span "Winter Haven WC" at bounding box center [508, 119] width 85 height 17
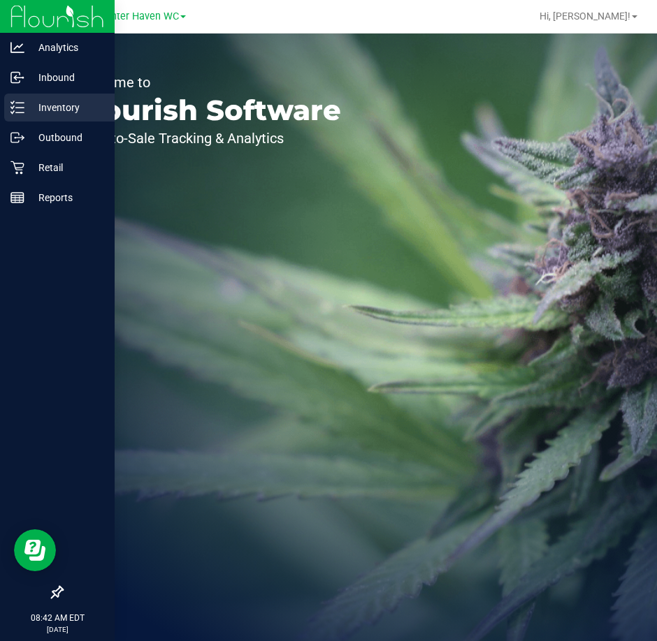
click at [12, 115] on div "Inventory" at bounding box center [59, 108] width 110 height 28
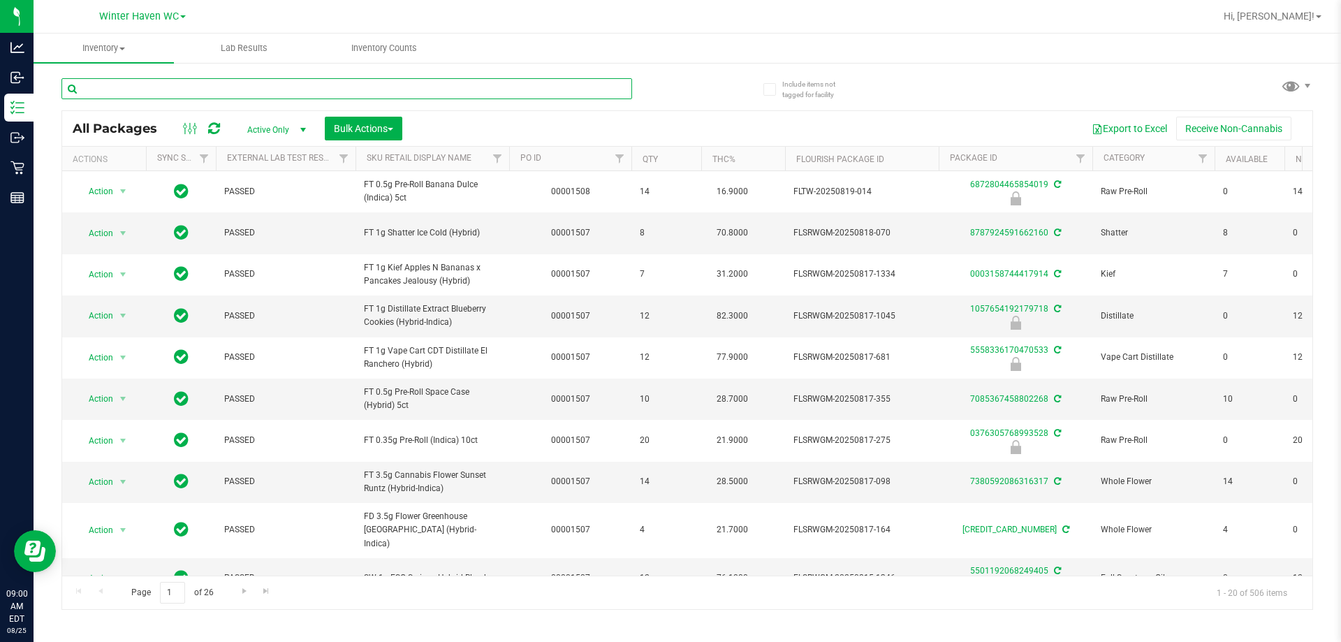
click at [489, 85] on input "text" at bounding box center [346, 88] width 571 height 21
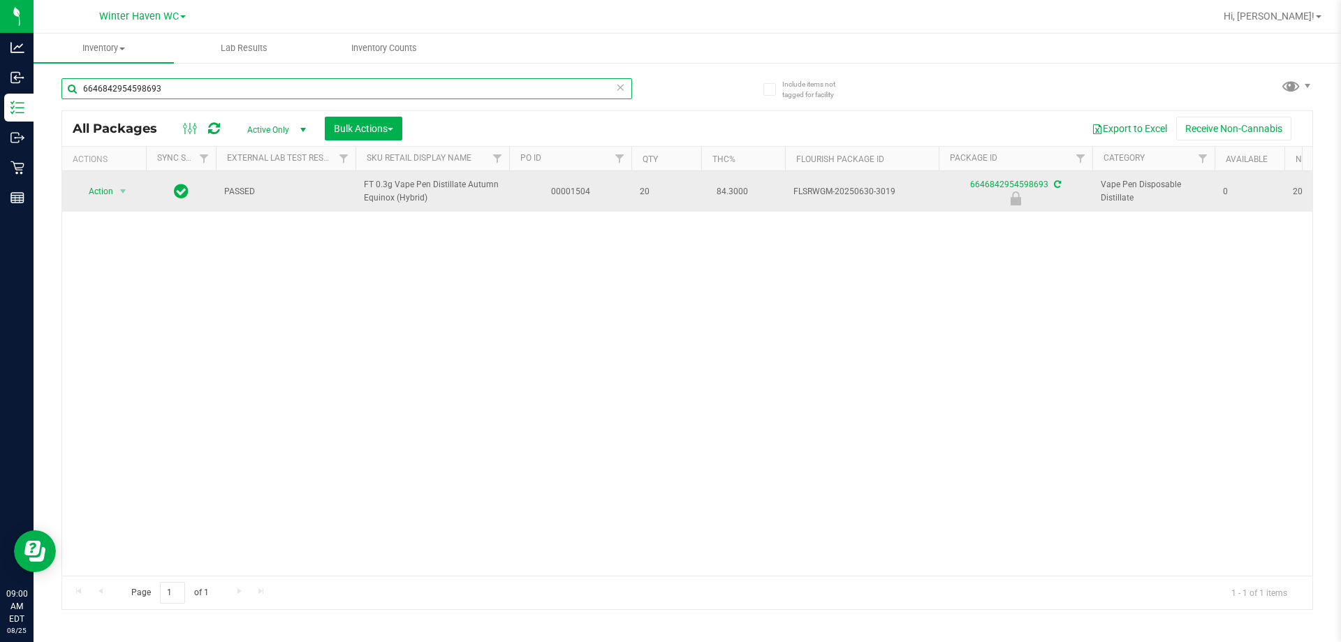
type input "6646842954598693"
click at [92, 189] on span "Action" at bounding box center [95, 192] width 38 height 20
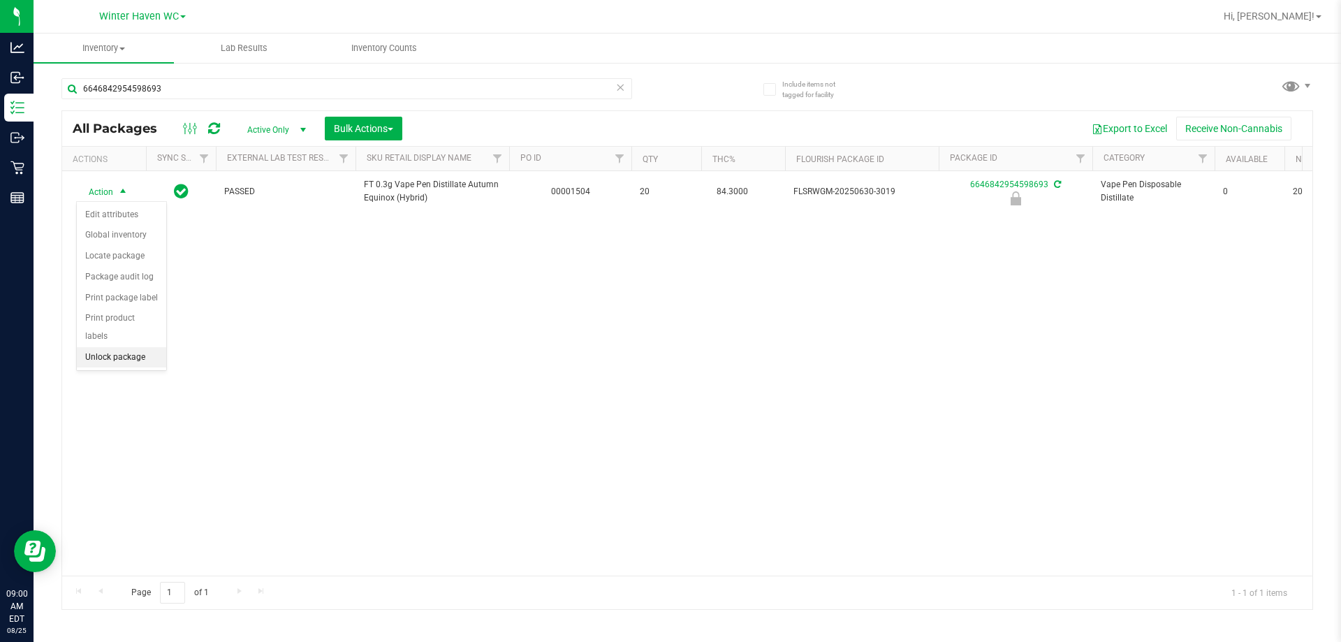
click at [136, 347] on li "Unlock package" at bounding box center [121, 357] width 89 height 21
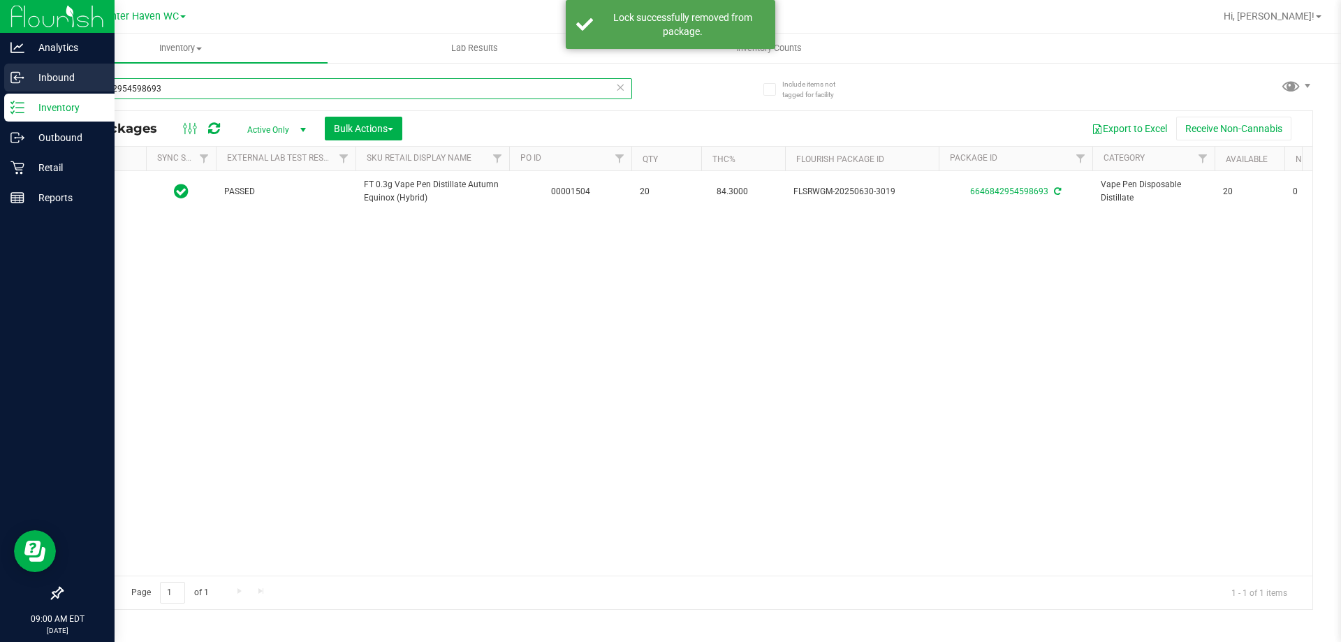
drag, startPoint x: 297, startPoint y: 85, endPoint x: 0, endPoint y: 85, distance: 296.9
click at [0, 85] on div "Analytics Inbound Inventory Outbound Retail Reports 09:00 AM EDT 08/25/2025 08/…" at bounding box center [670, 321] width 1341 height 642
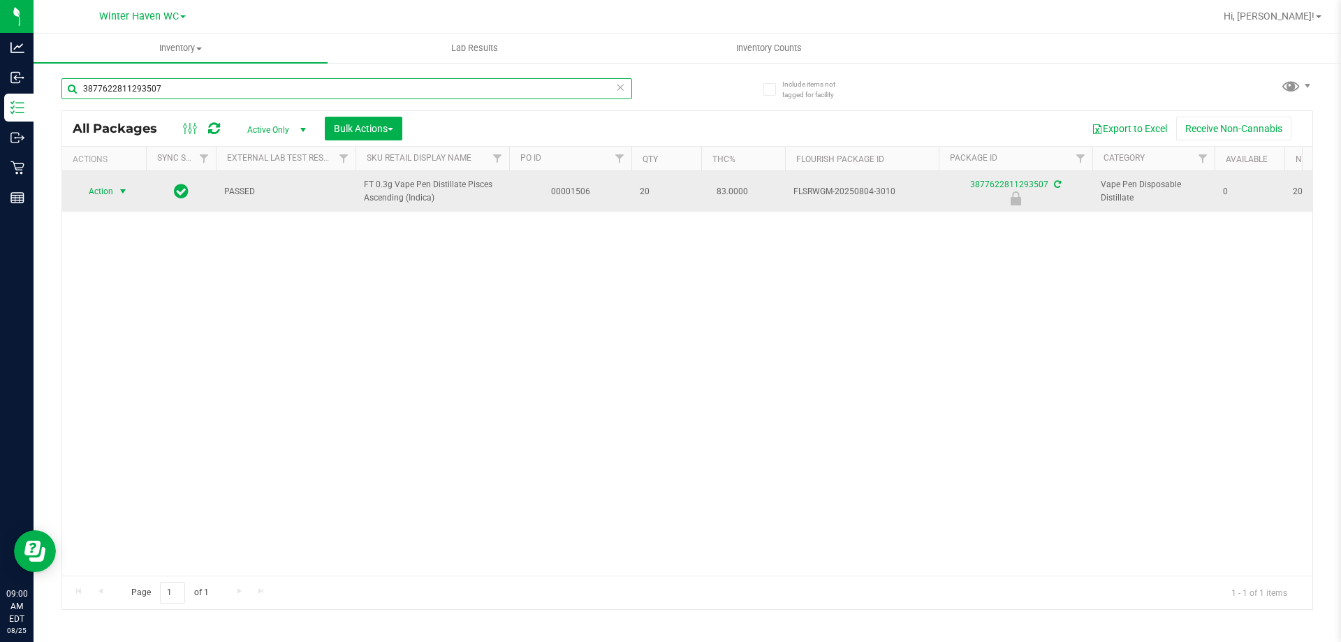
type input "3877622811293507"
click at [110, 201] on span "Action" at bounding box center [95, 192] width 38 height 20
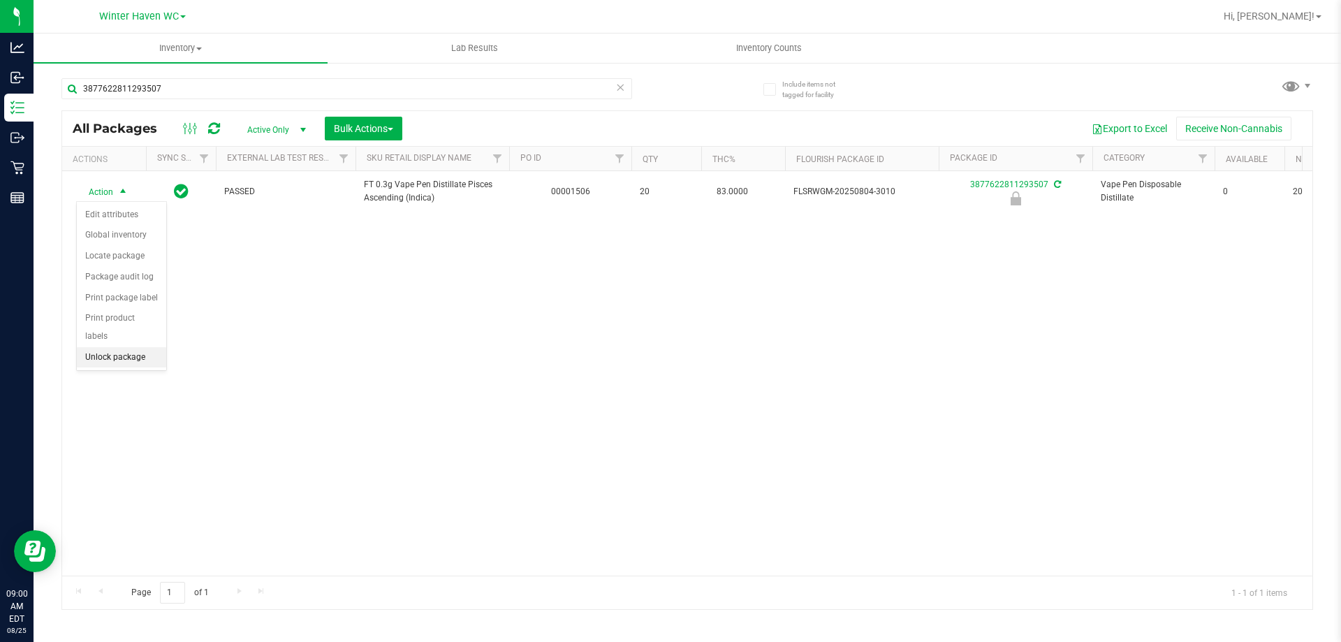
click at [128, 347] on li "Unlock package" at bounding box center [121, 357] width 89 height 21
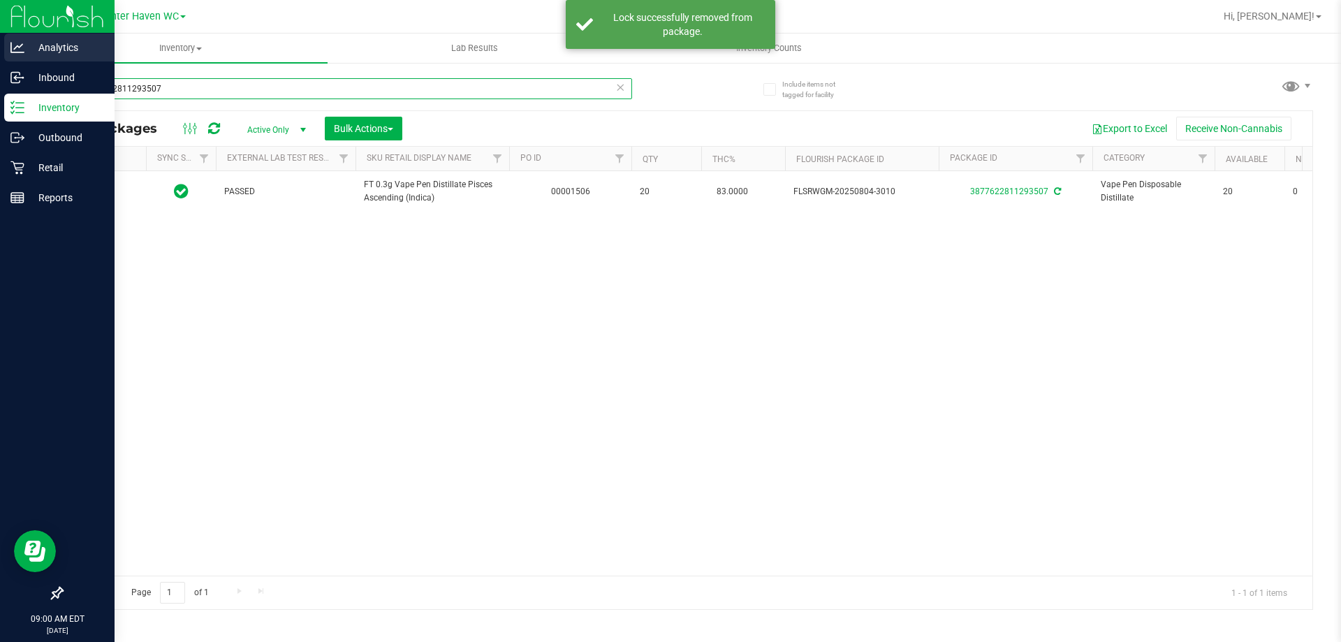
drag, startPoint x: 221, startPoint y: 91, endPoint x: 0, endPoint y: 54, distance: 224.5
click at [0, 58] on div "Analytics Inbound Inventory Outbound Retail Reports 09:00 AM EDT 08/25/2025 08/…" at bounding box center [670, 321] width 1341 height 642
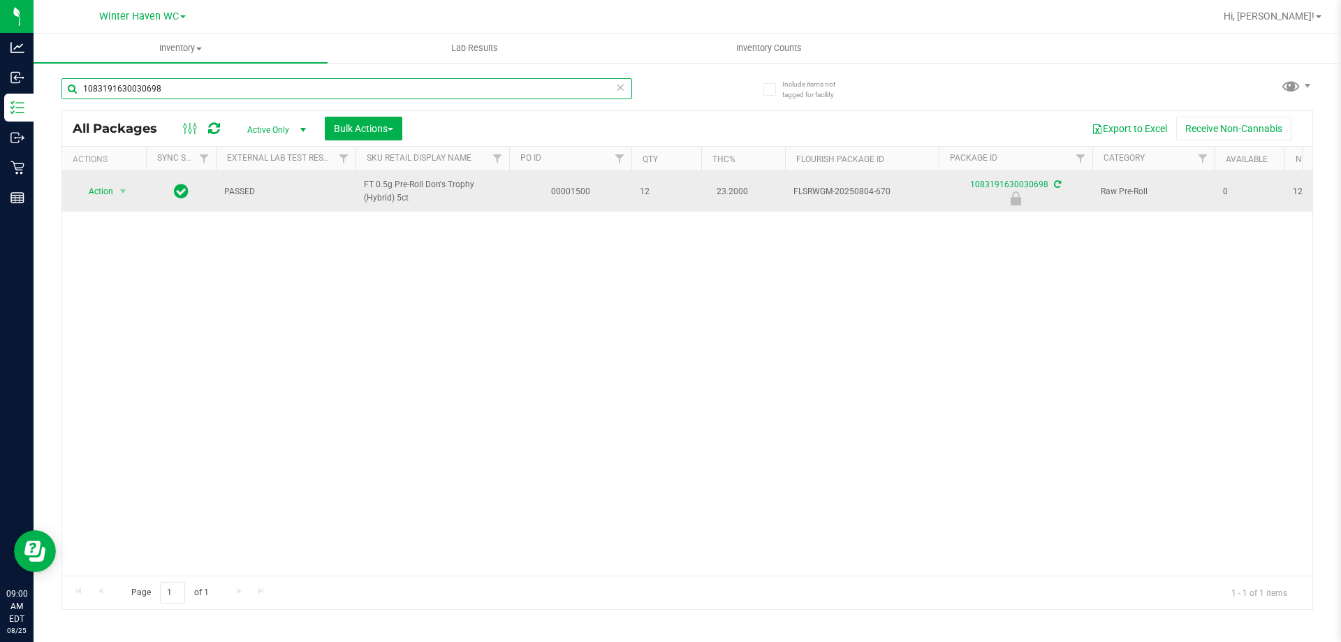
type input "1083191630030698"
click at [83, 184] on span "Action" at bounding box center [95, 192] width 38 height 20
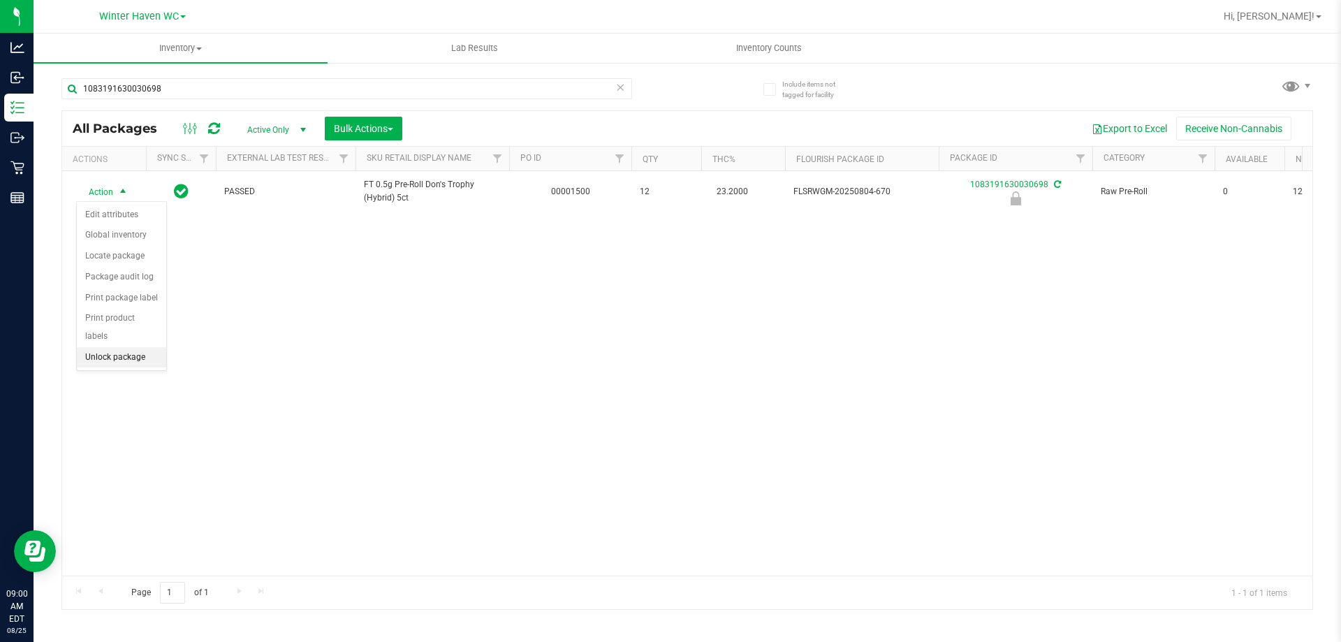
click at [149, 347] on li "Unlock package" at bounding box center [121, 357] width 89 height 21
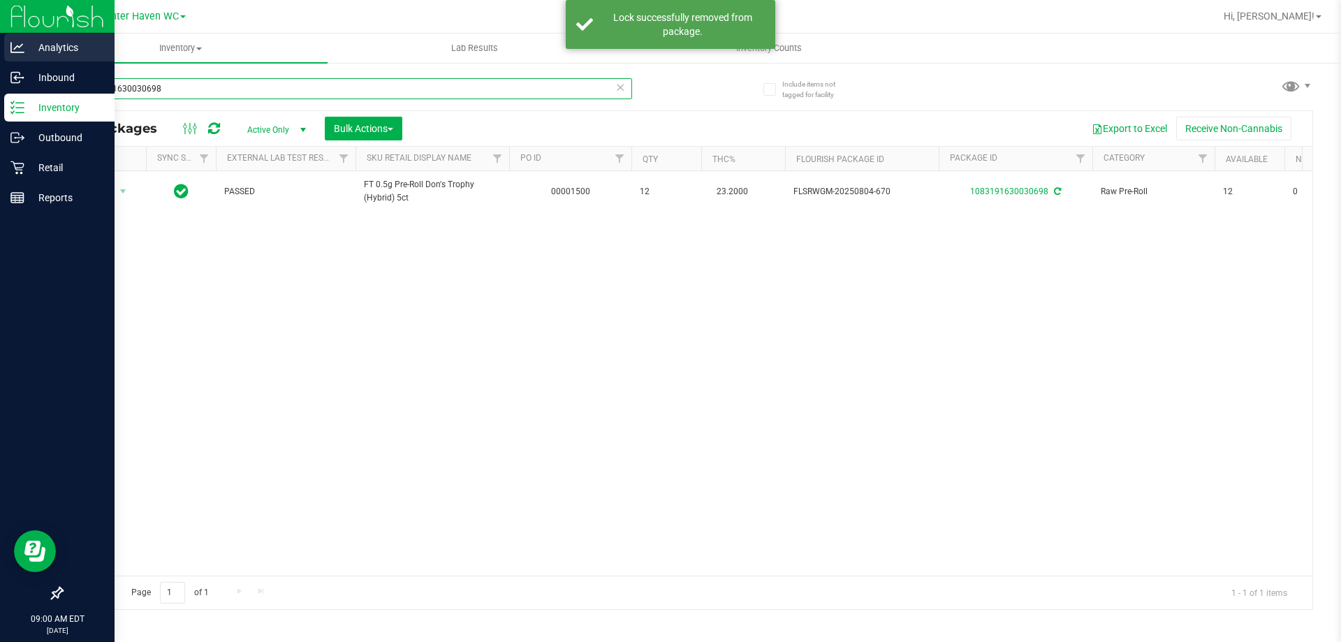
drag, startPoint x: 441, startPoint y: 86, endPoint x: 11, endPoint y: 54, distance: 430.8
click at [0, 57] on div "Analytics Inbound Inventory Outbound Retail Reports 09:00 AM EDT 08/25/2025 08/…" at bounding box center [670, 321] width 1341 height 642
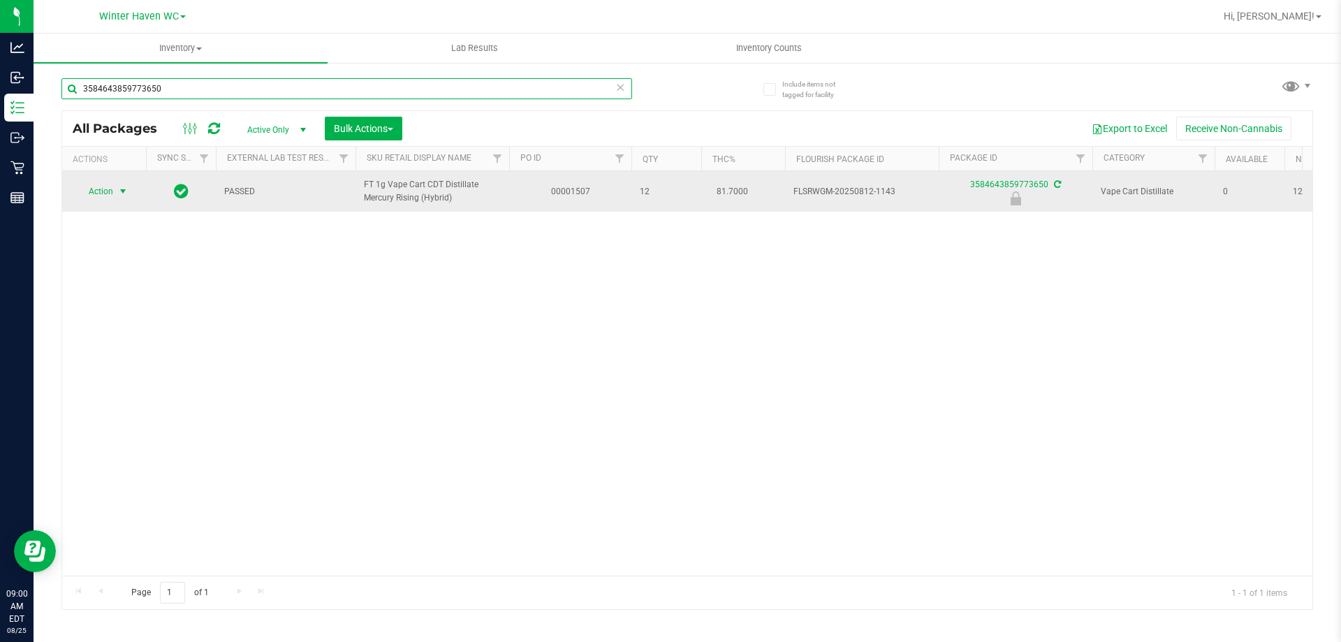
type input "3584643859773650"
click at [93, 198] on span "Action" at bounding box center [95, 192] width 38 height 20
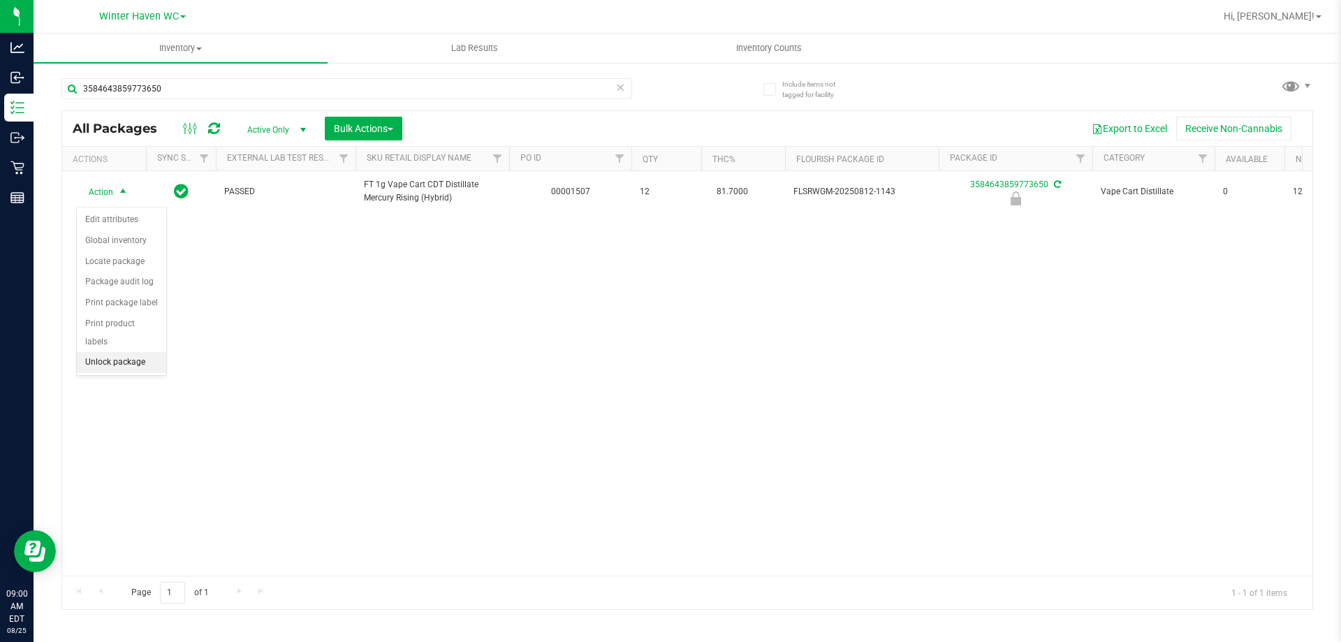
click at [130, 352] on li "Unlock package" at bounding box center [121, 362] width 89 height 21
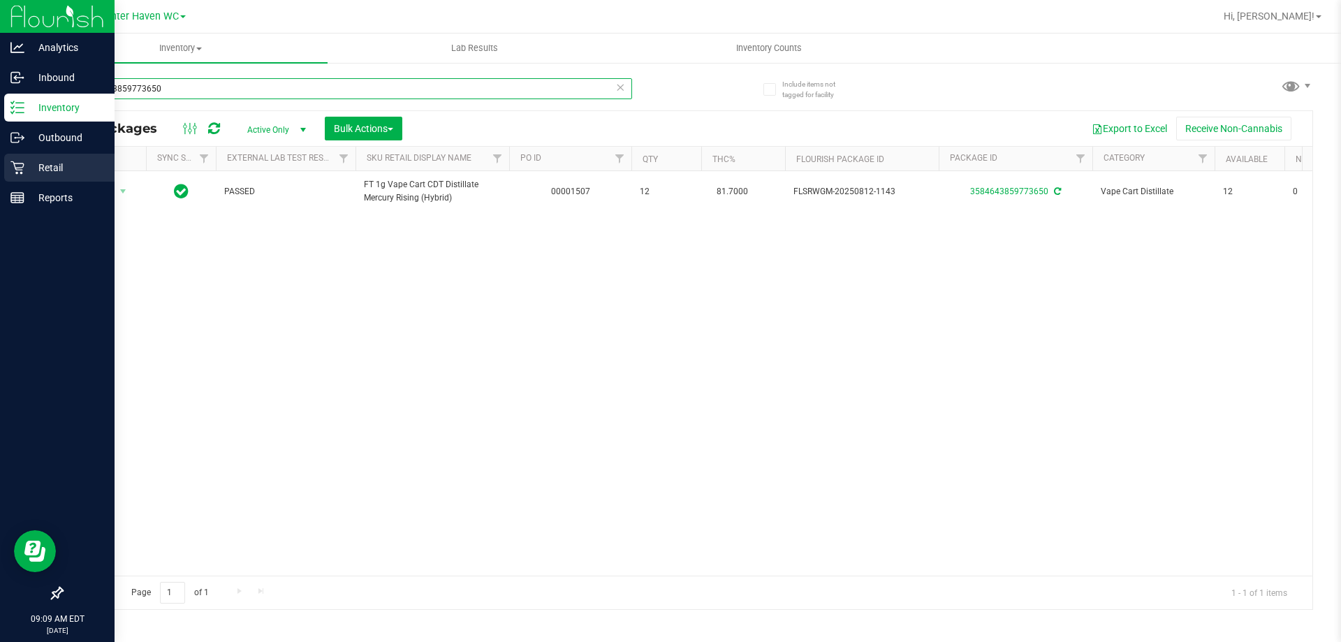
drag, startPoint x: 256, startPoint y: 90, endPoint x: 7, endPoint y: 175, distance: 262.6
click at [0, 179] on div "Analytics Inbound Inventory Outbound Retail Reports 09:09 AM EDT 08/25/2025 08/…" at bounding box center [670, 321] width 1341 height 642
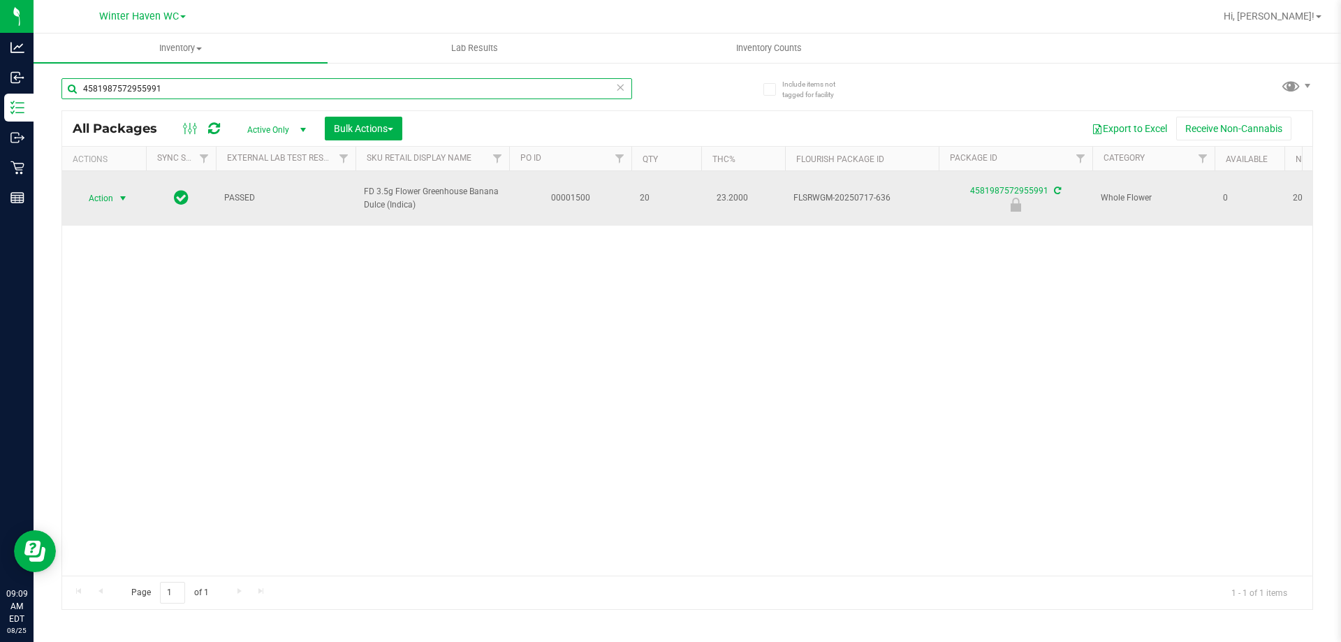
type input "4581987572955991"
click at [115, 190] on span "select" at bounding box center [123, 199] width 17 height 20
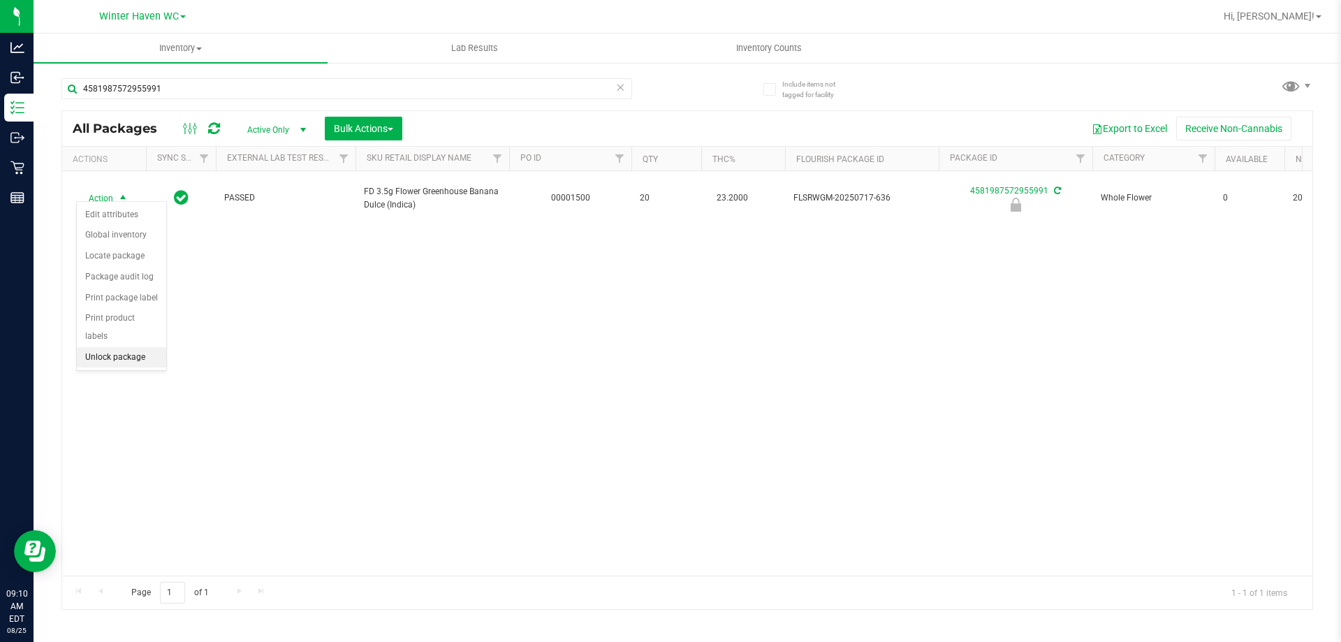
click at [123, 347] on li "Unlock package" at bounding box center [121, 357] width 89 height 21
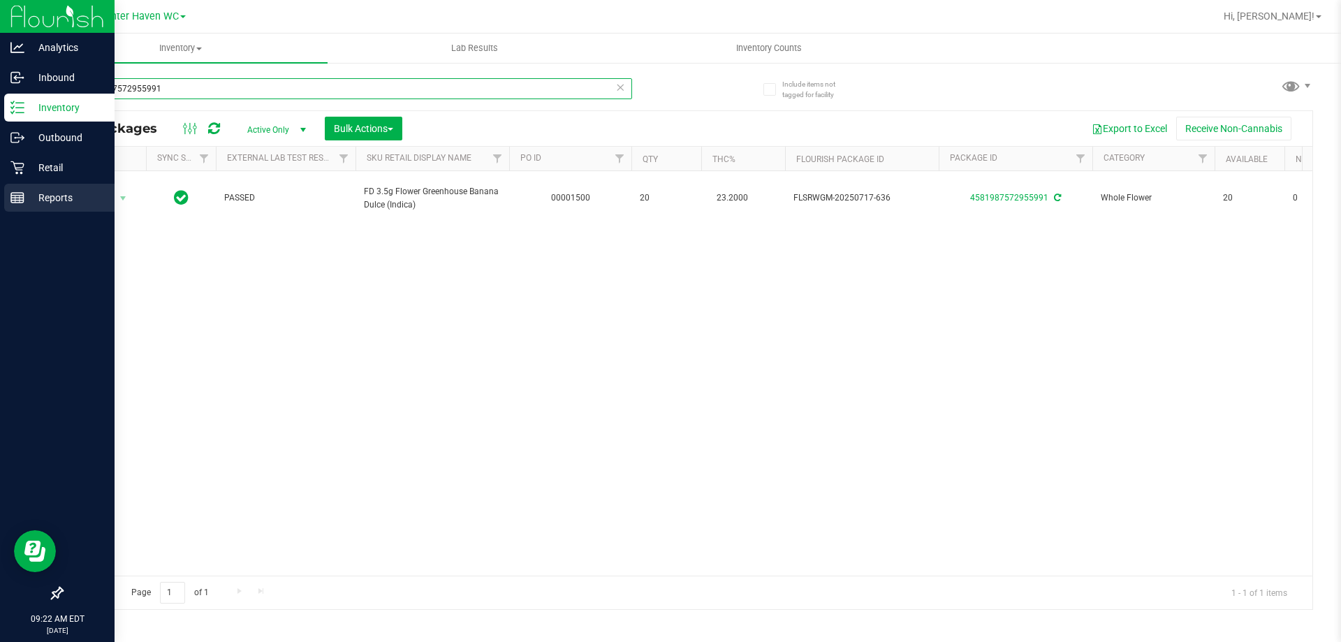
drag, startPoint x: 251, startPoint y: 87, endPoint x: 1, endPoint y: 197, distance: 273.0
click at [0, 199] on div "Analytics Inbound Inventory Outbound Retail Reports 09:22 AM EDT 08/25/2025 08/…" at bounding box center [670, 321] width 1341 height 642
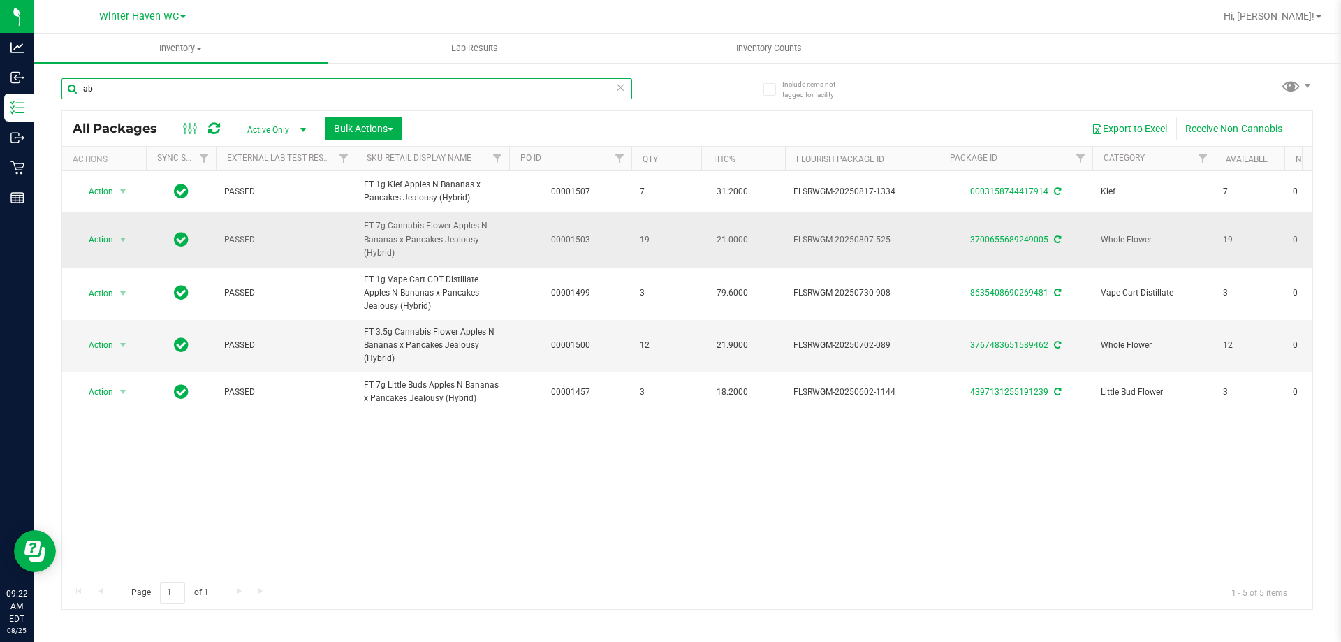
type input "a"
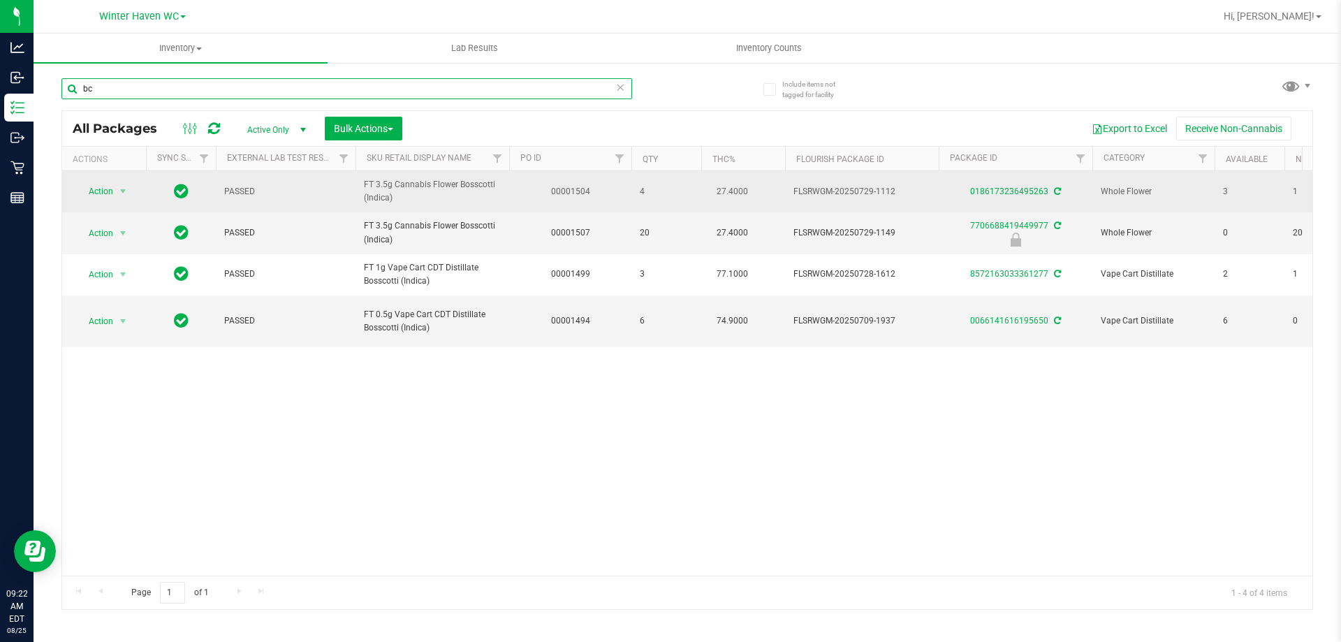
type input "b"
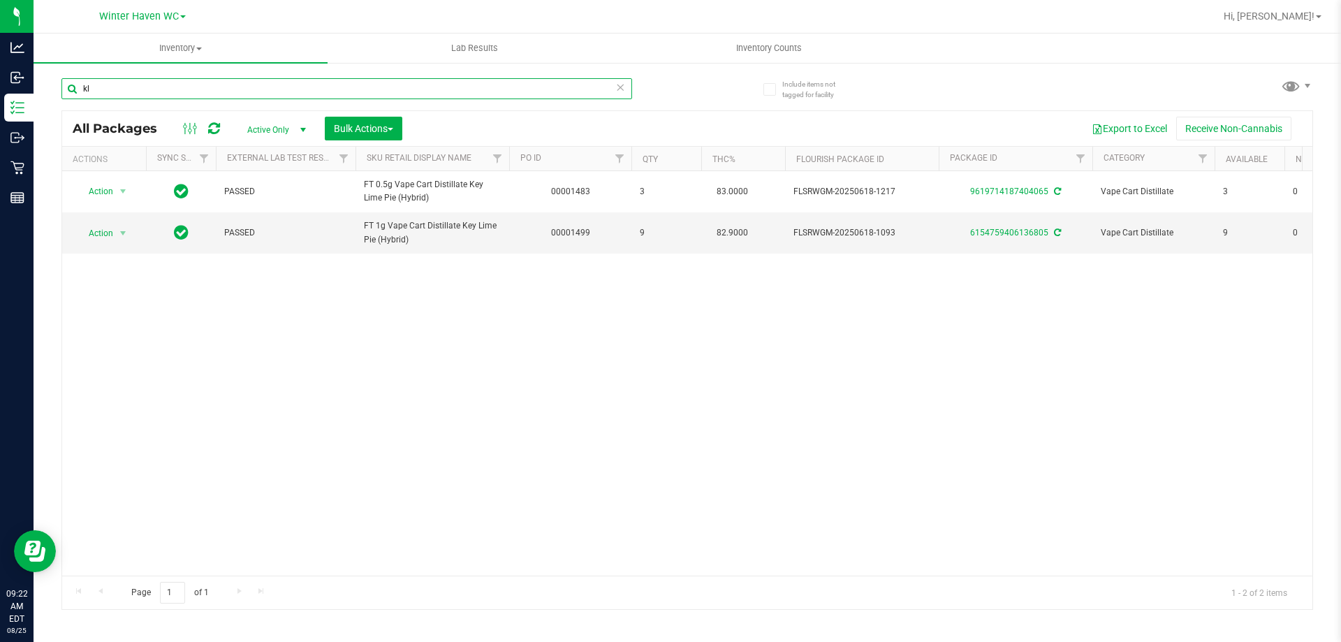
type input "k"
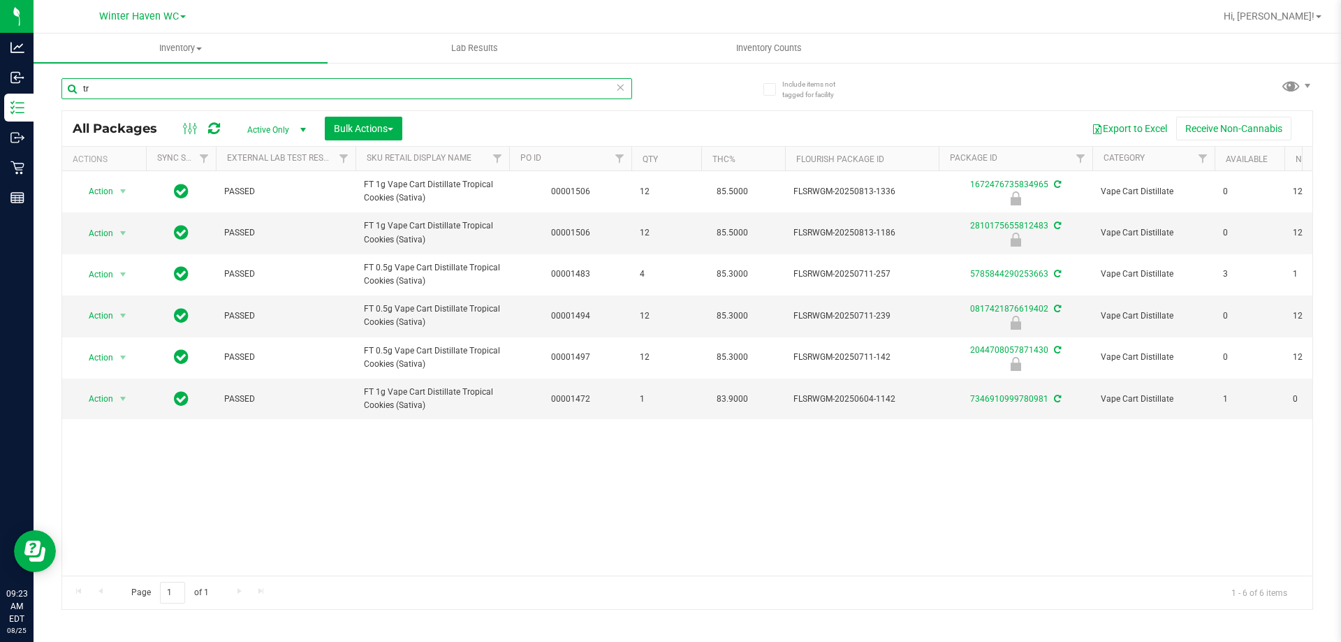
type input "t"
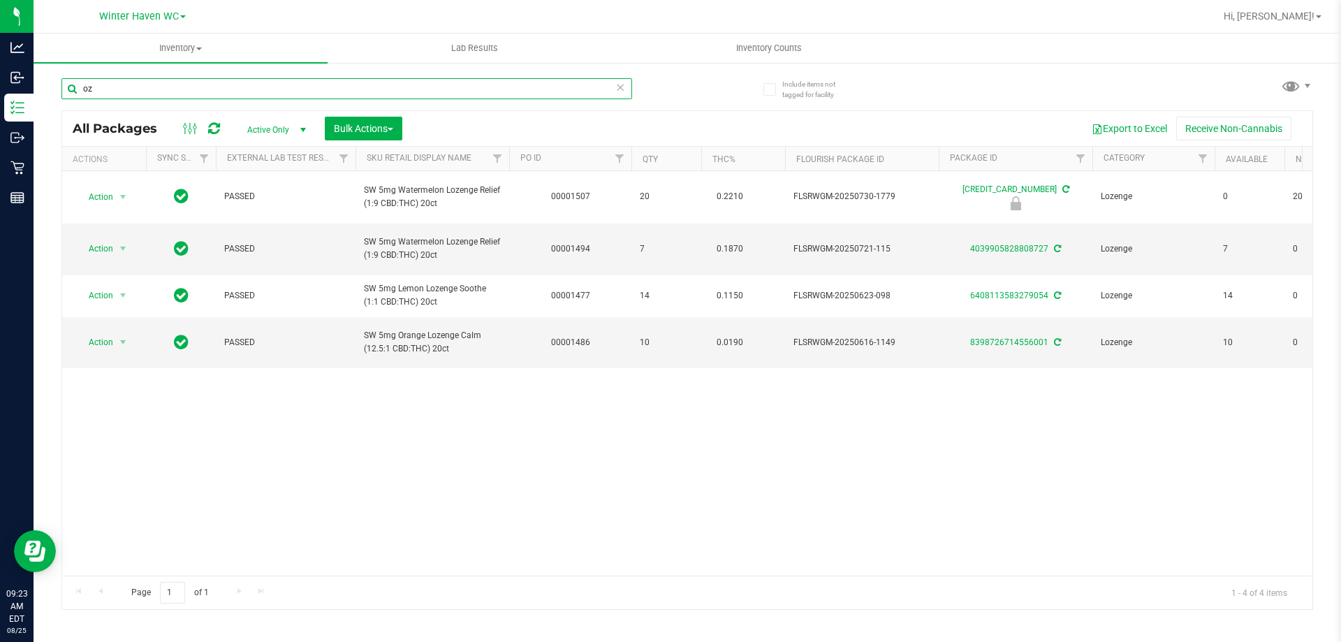
type input "o"
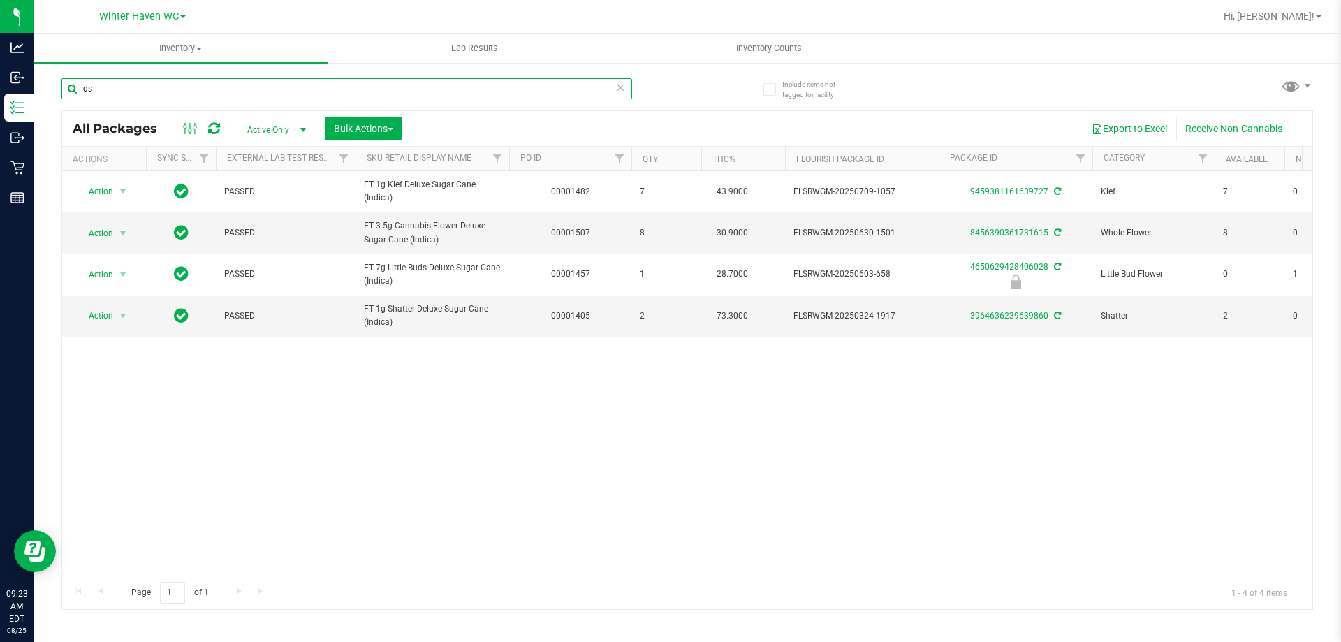
type input "d"
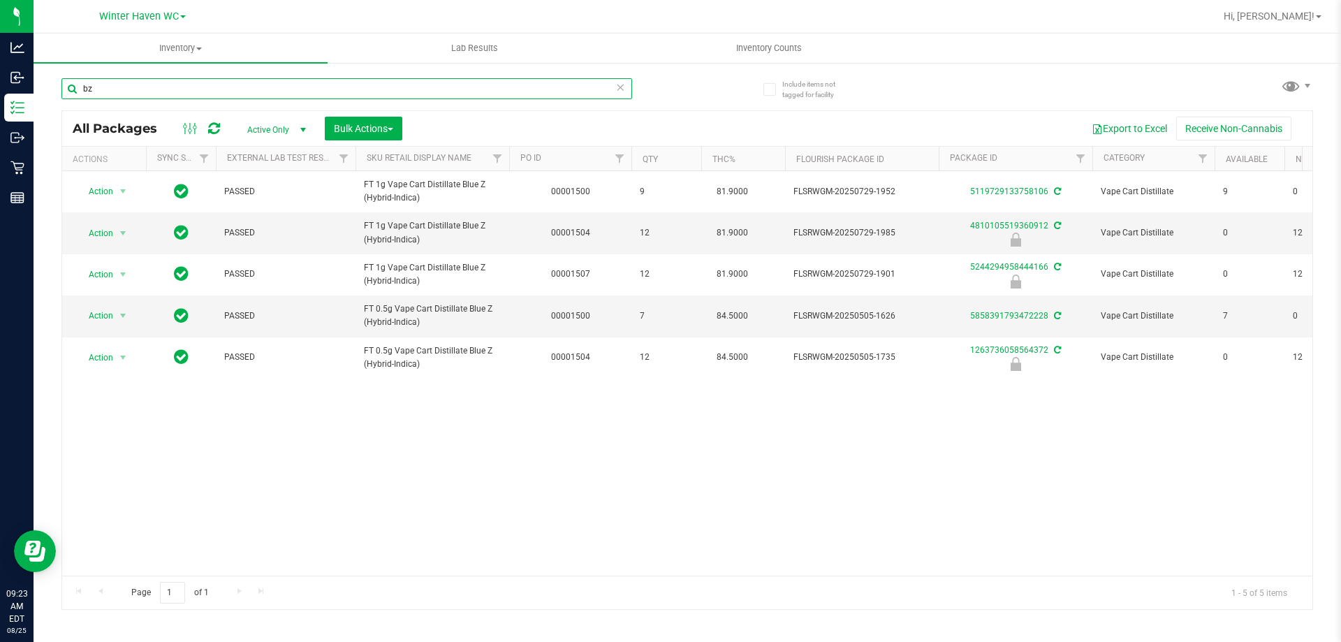
type input "b"
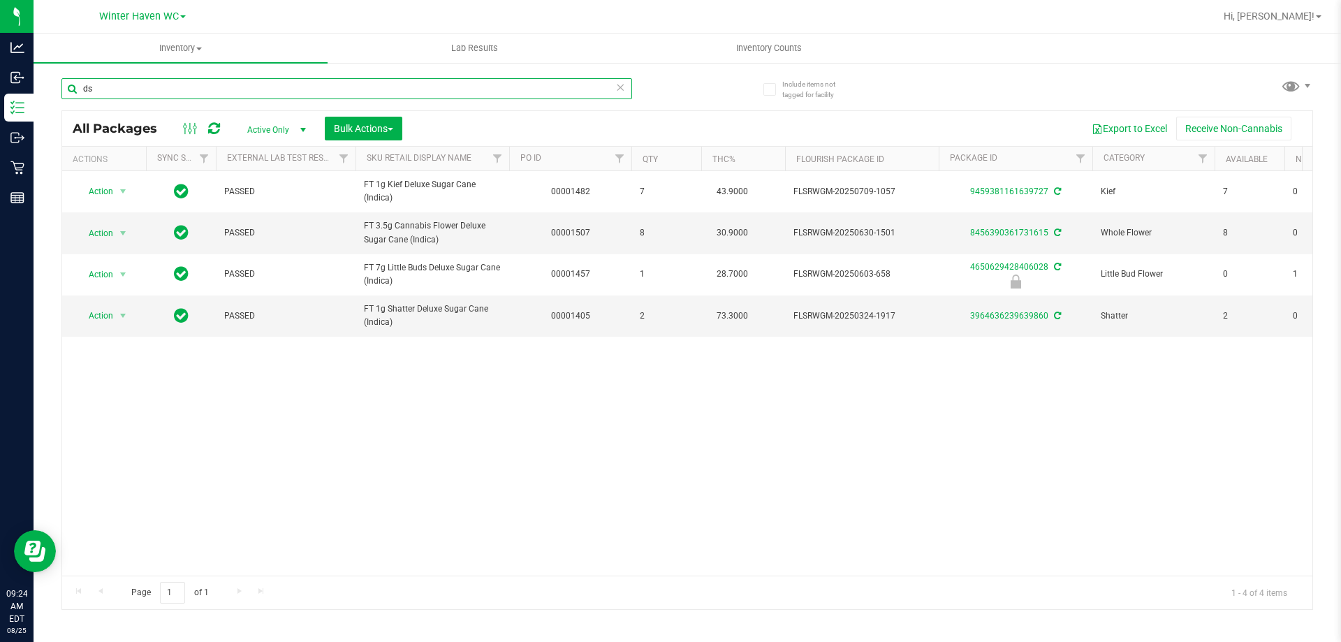
type input "d"
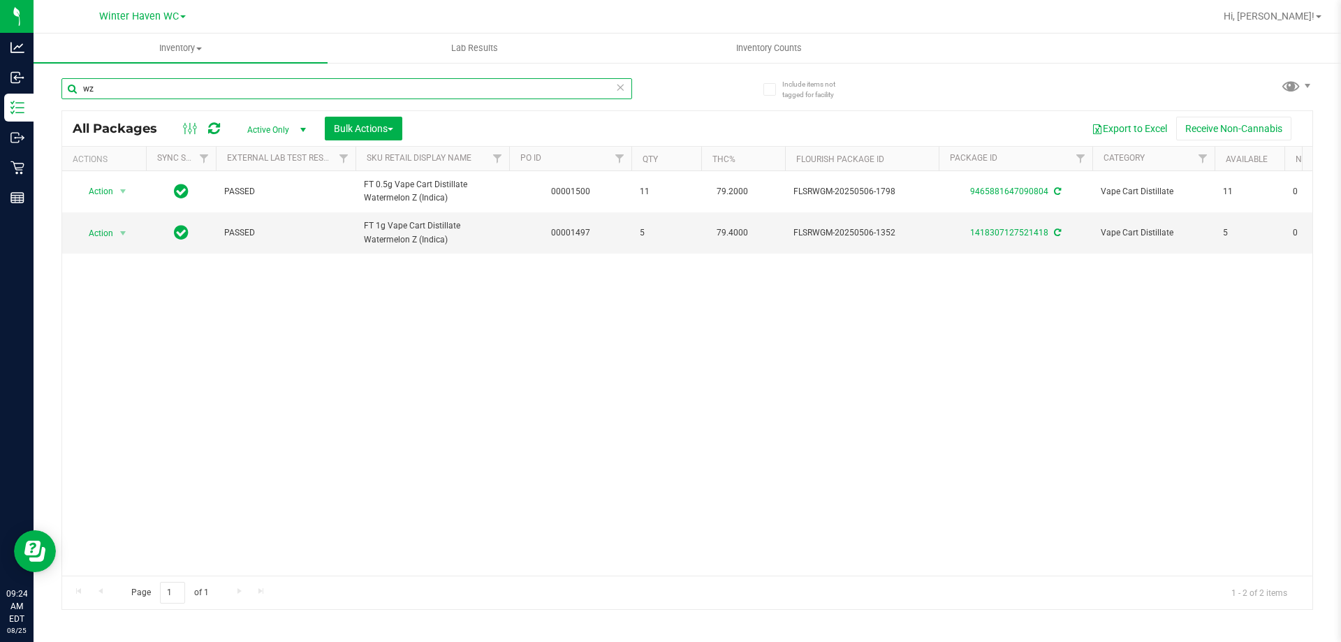
type input "w"
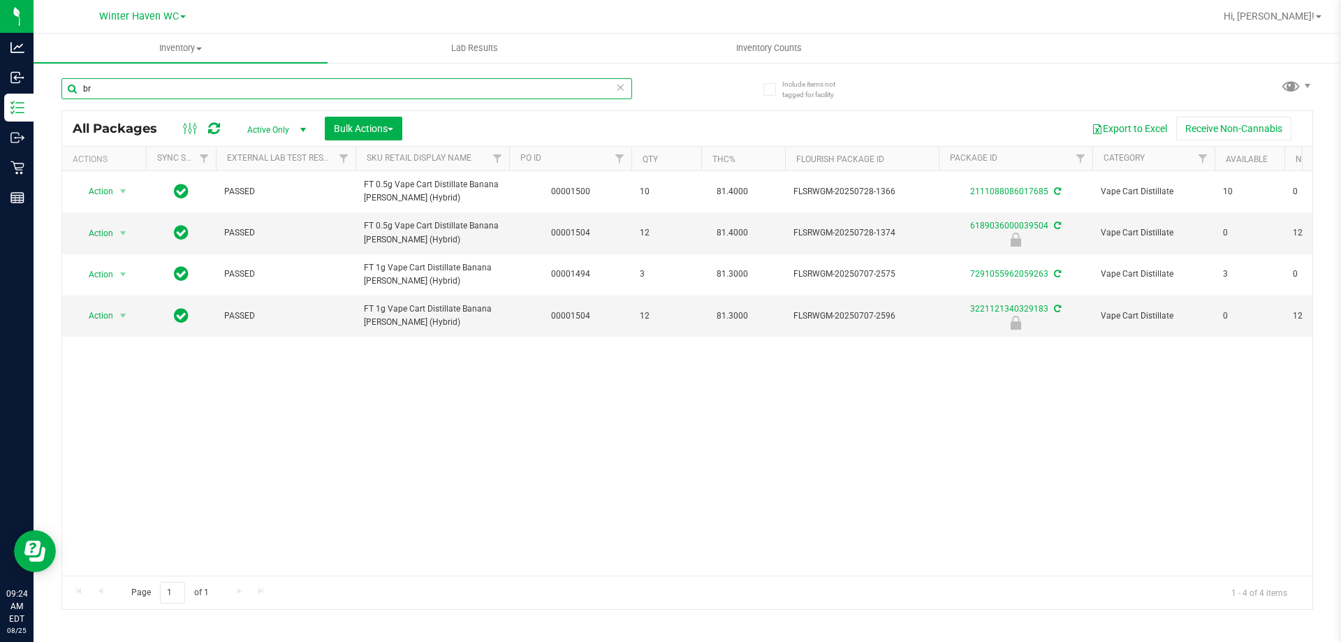
type input "b"
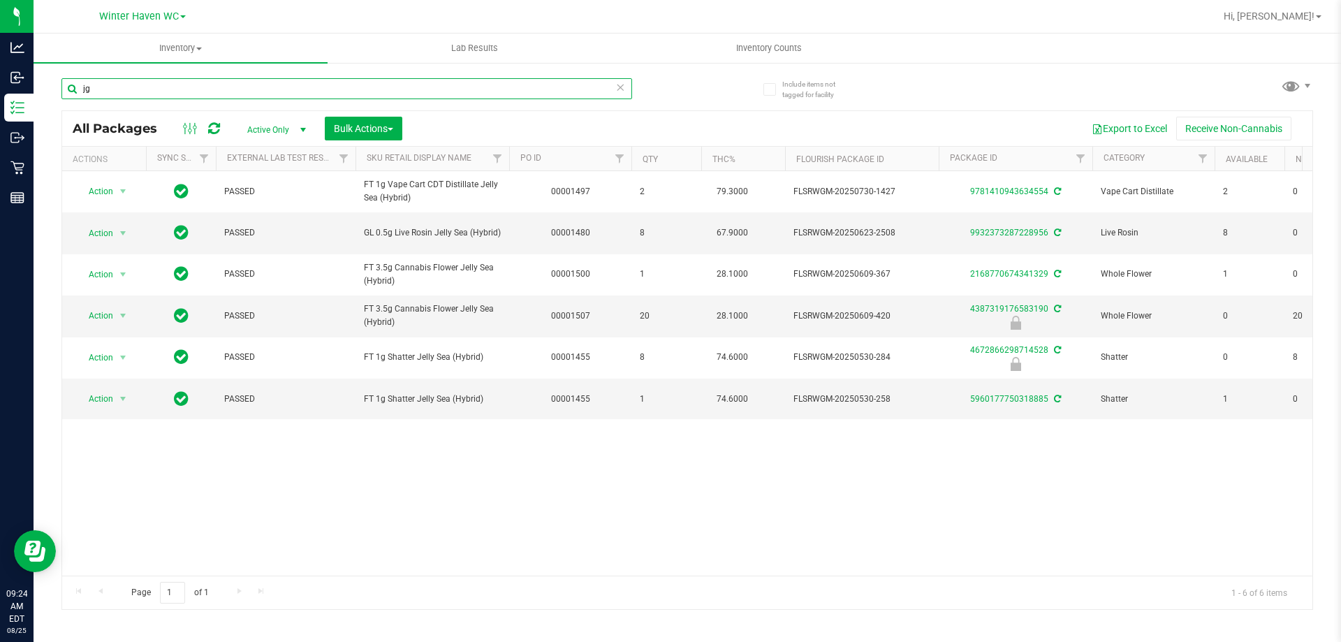
type input "j"
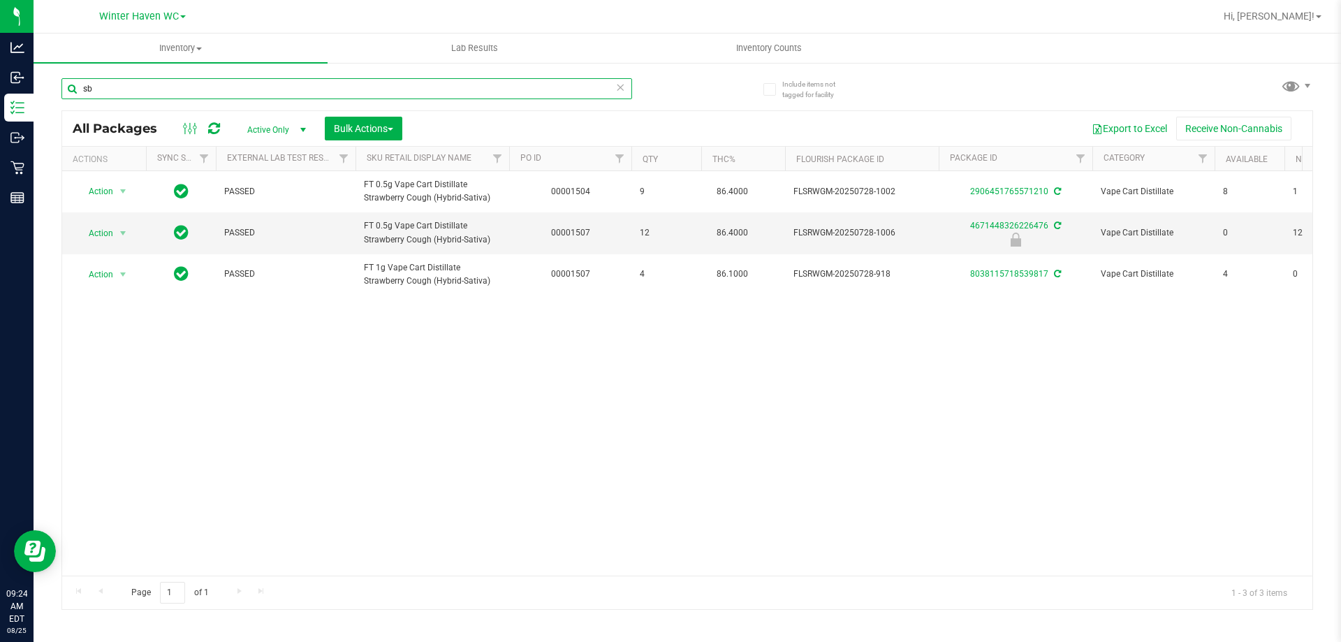
type input "s"
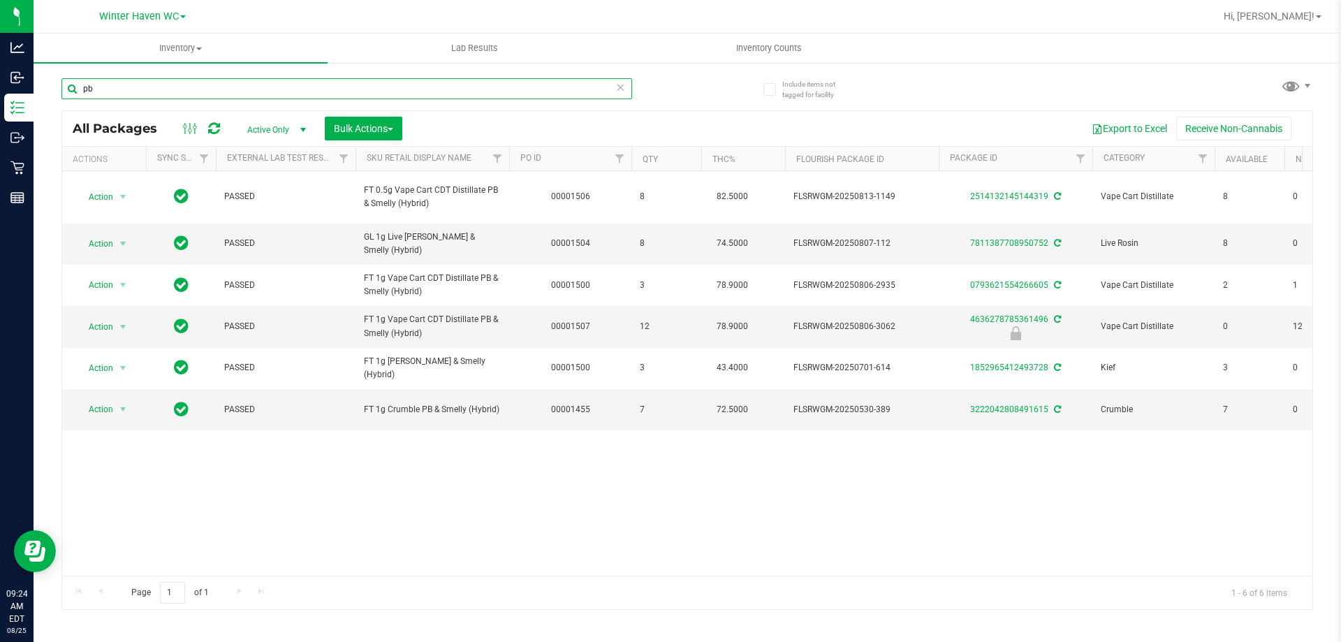
type input "p"
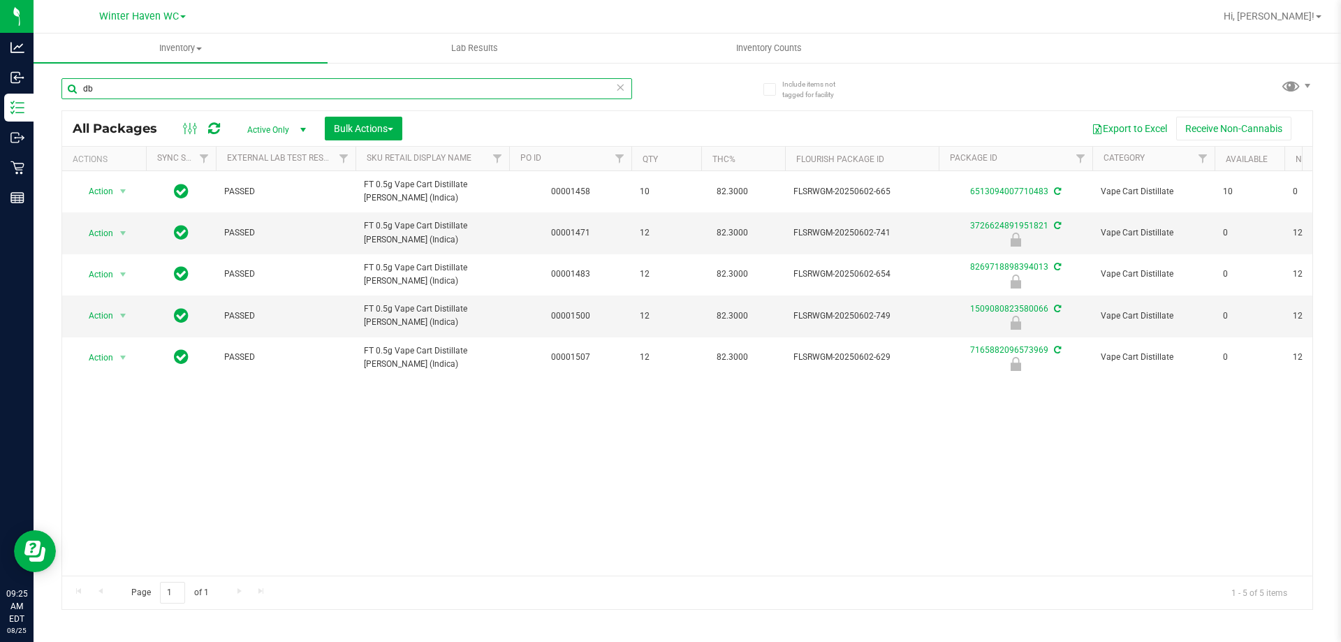
type input "d"
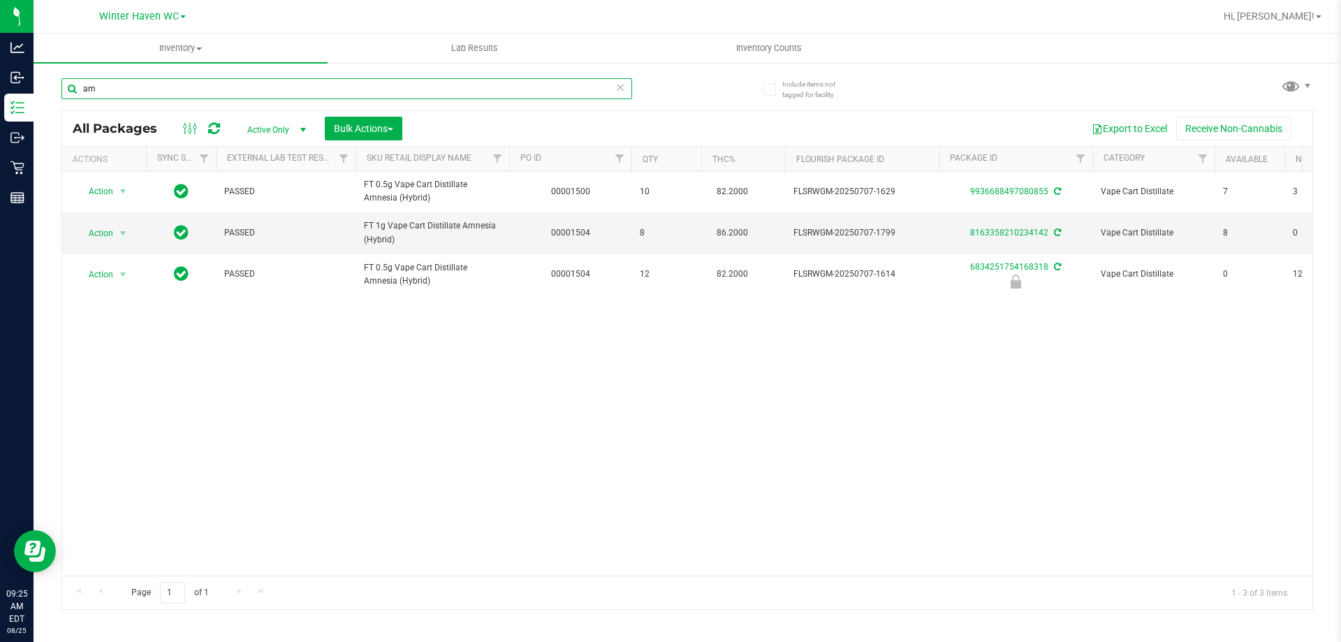
type input "a"
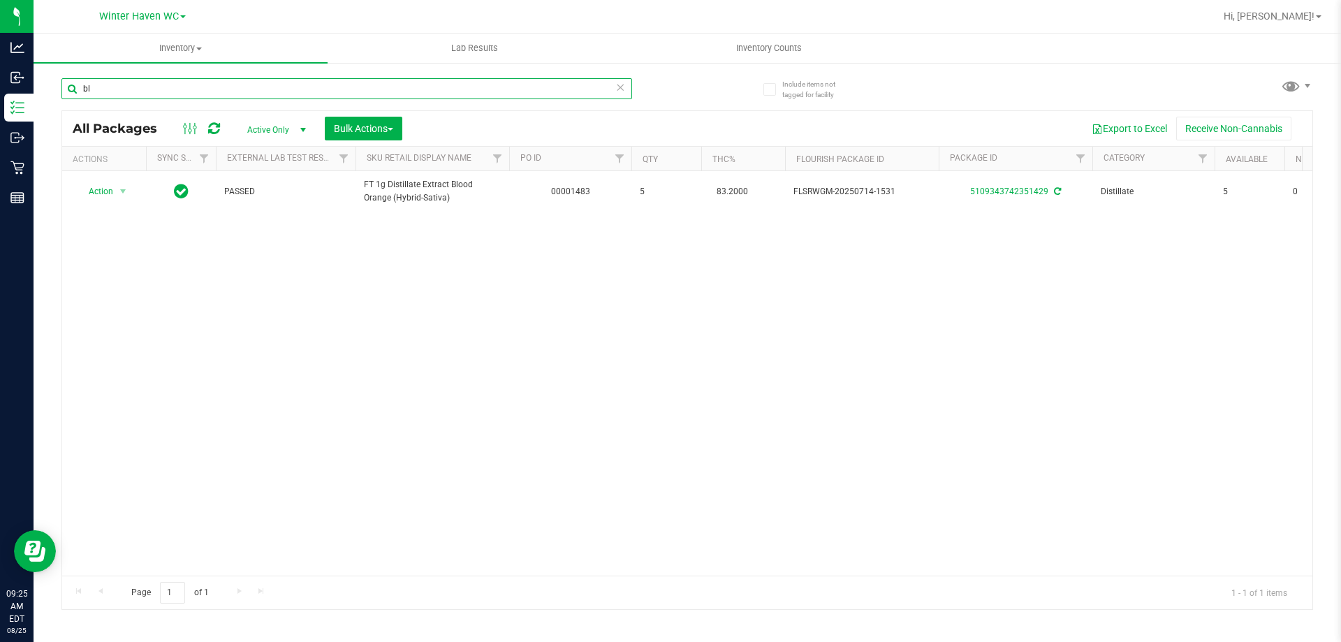
type input "b"
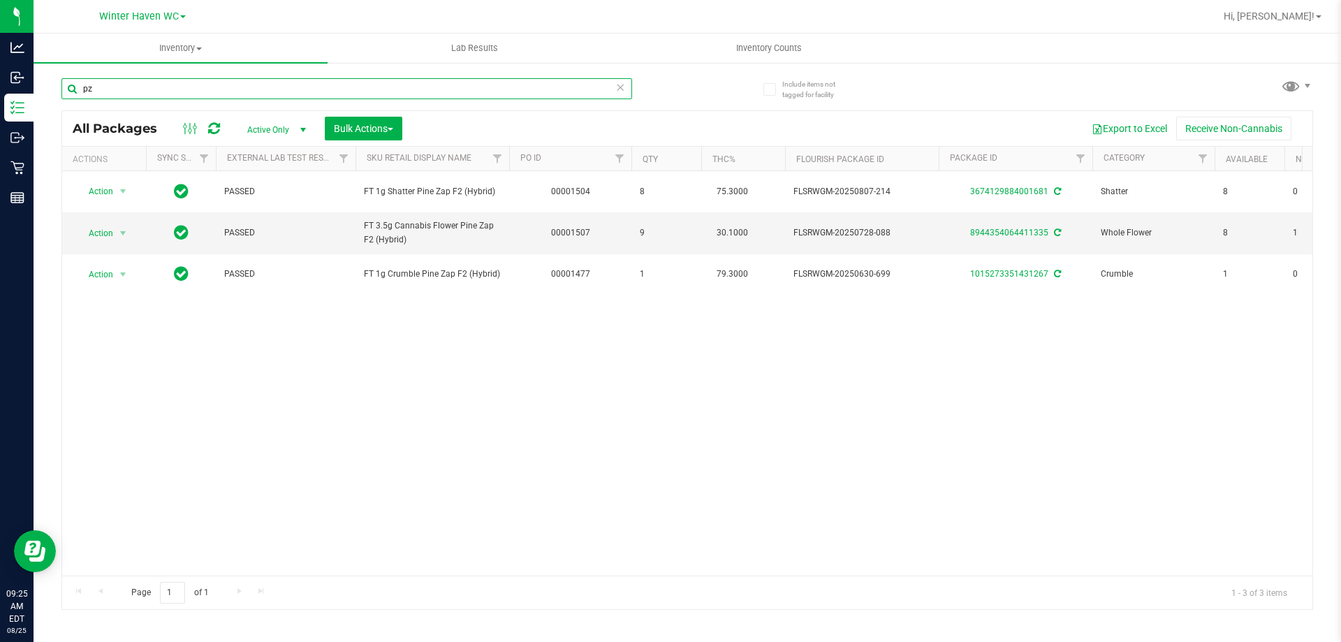
type input "p"
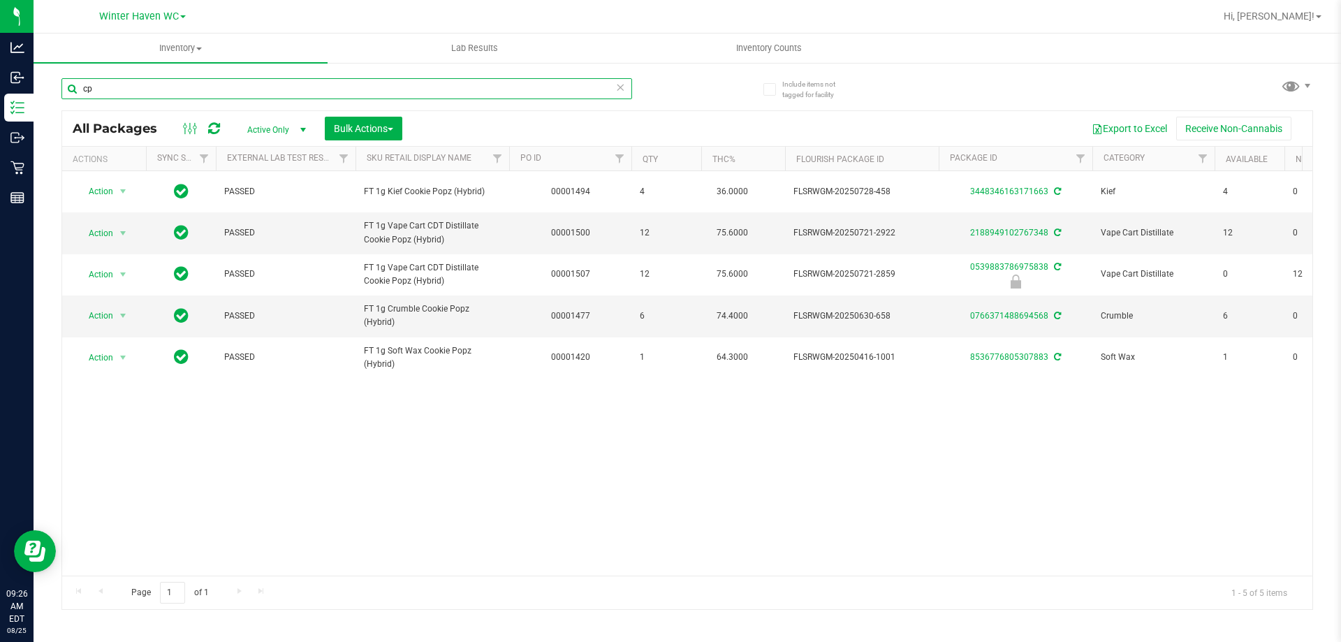
type input "c"
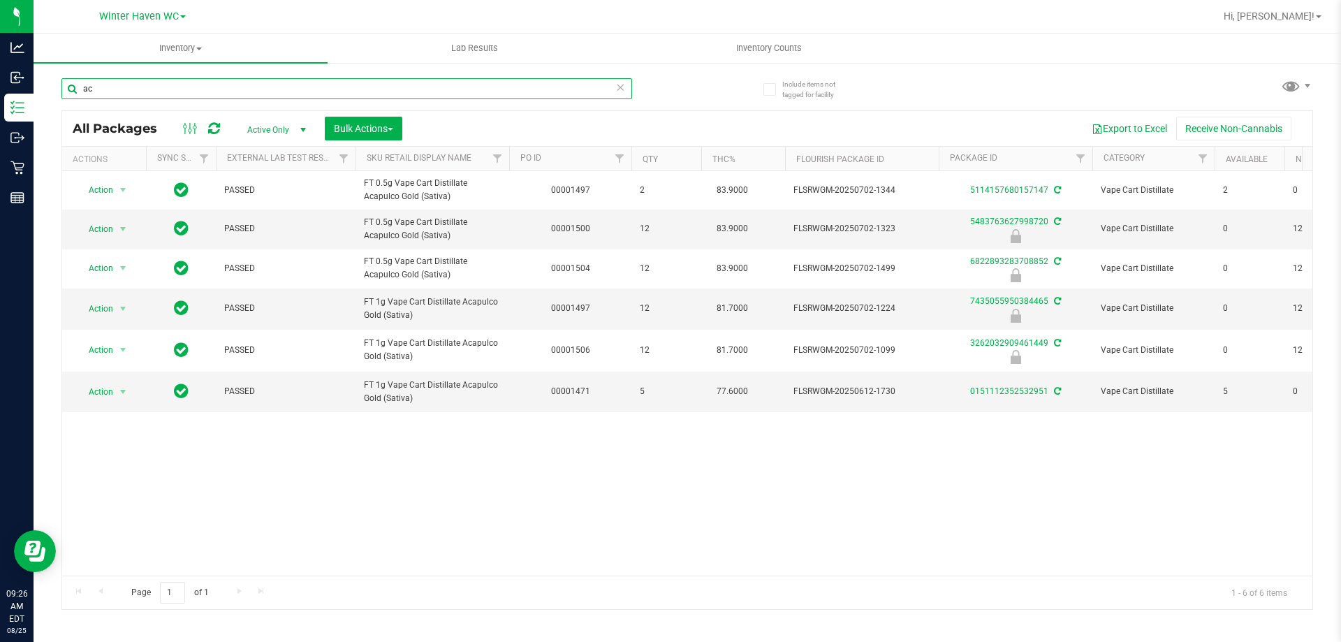
type input "a"
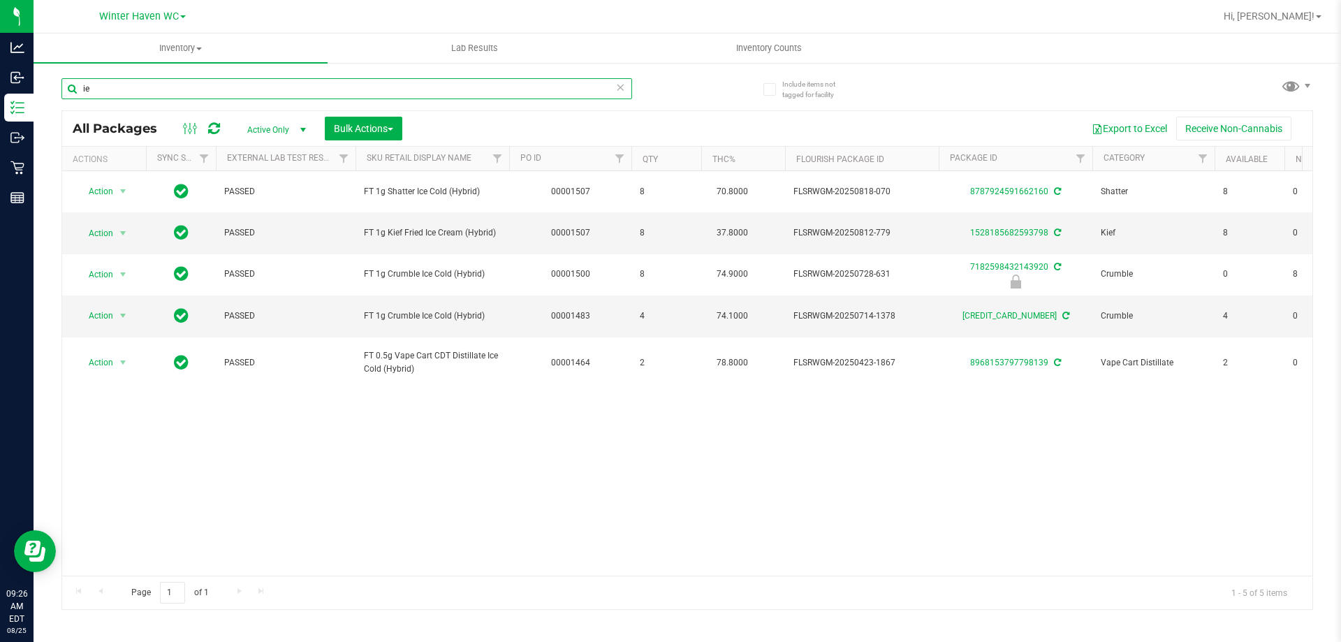
type input "i"
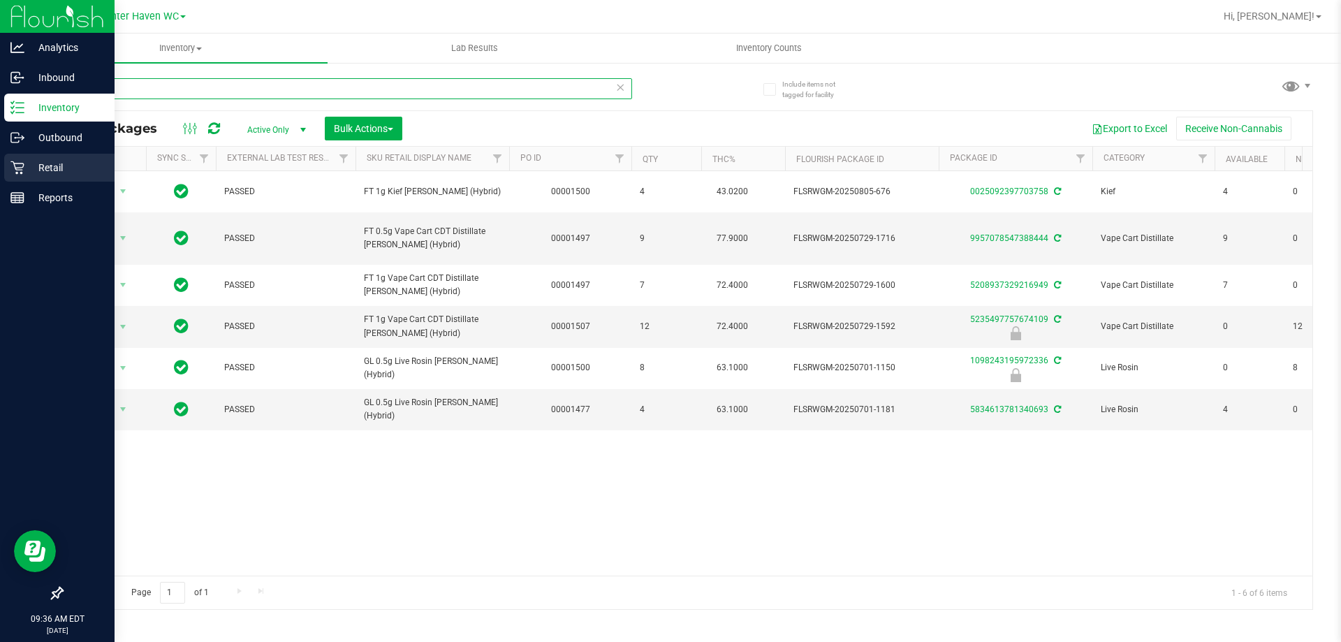
drag, startPoint x: 164, startPoint y: 94, endPoint x: 10, endPoint y: 160, distance: 167.7
click at [0, 163] on div "Analytics Inbound Inventory Outbound Retail Reports 09:36 AM EDT 08/25/2025 08/…" at bounding box center [670, 321] width 1341 height 642
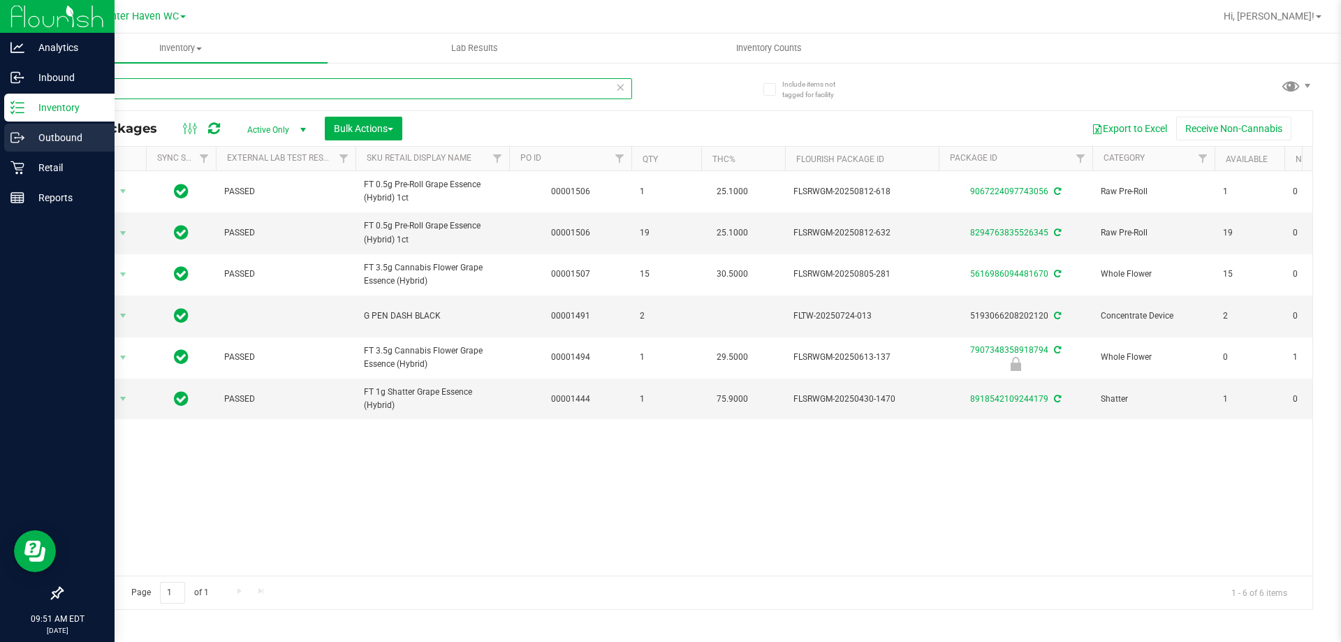
drag, startPoint x: 224, startPoint y: 88, endPoint x: 7, endPoint y: 130, distance: 221.2
click at [0, 132] on div "Analytics Inbound Inventory Outbound Retail Reports 09:51 AM EDT 08/25/2025 08/…" at bounding box center [670, 321] width 1341 height 642
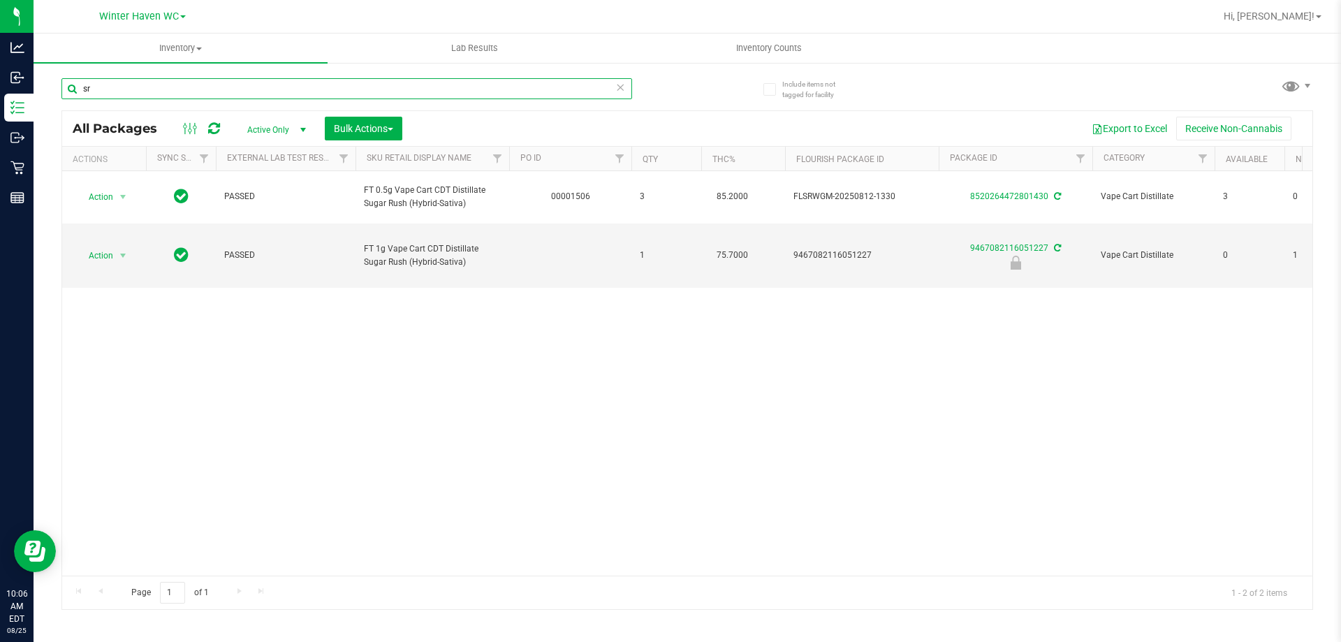
type input "s"
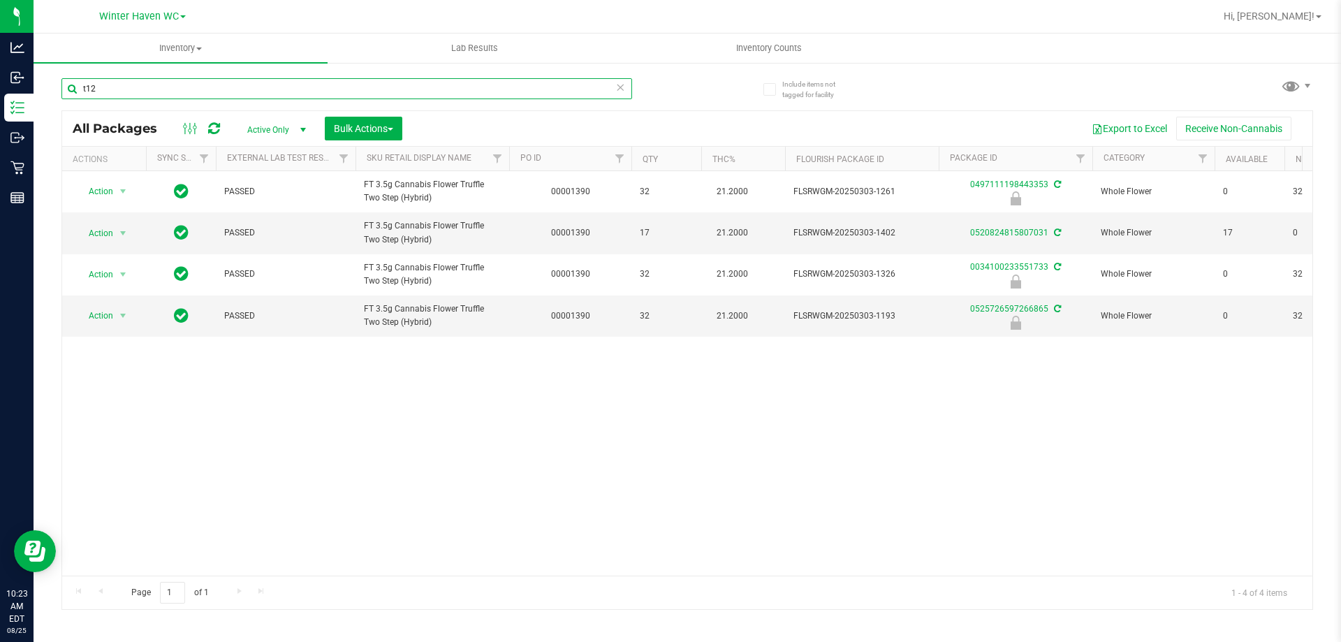
type input "t12"
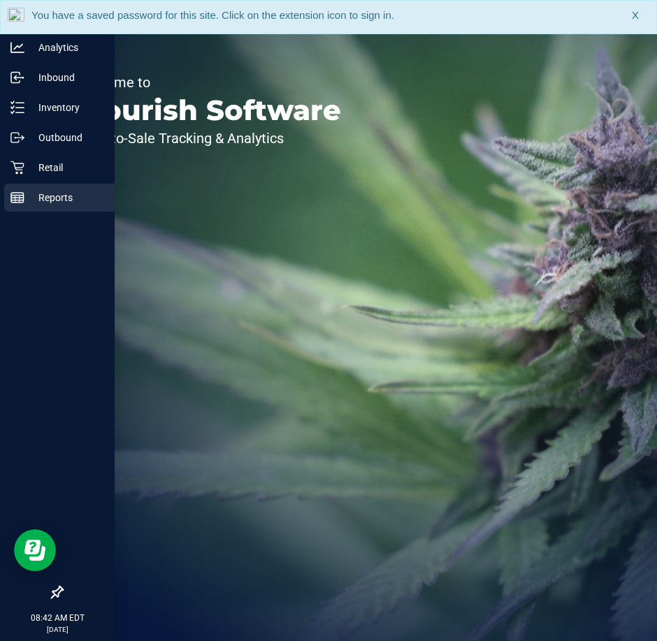
click at [19, 208] on div "Reports" at bounding box center [59, 198] width 110 height 28
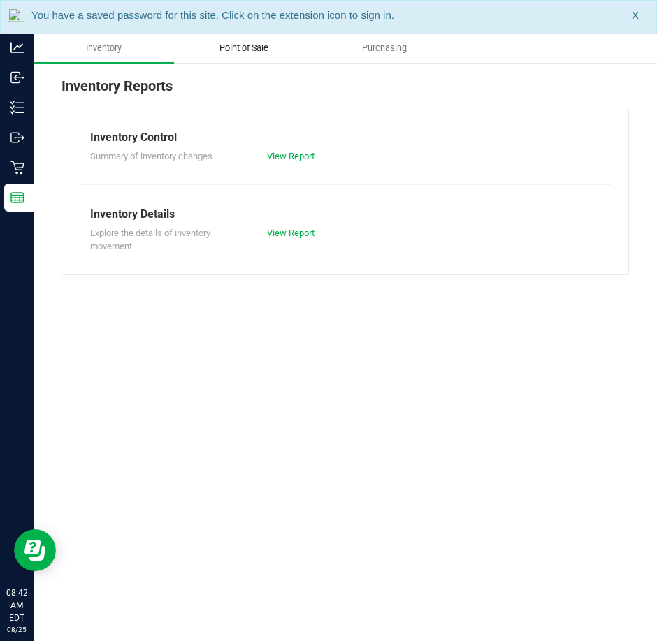
click at [237, 45] on span "Point of Sale" at bounding box center [243, 48] width 87 height 13
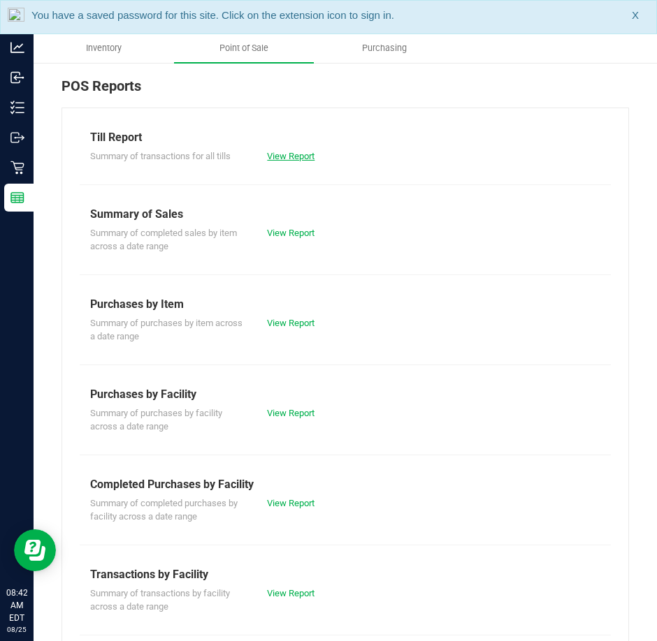
click at [297, 161] on link "View Report" at bounding box center [290, 156] width 47 height 10
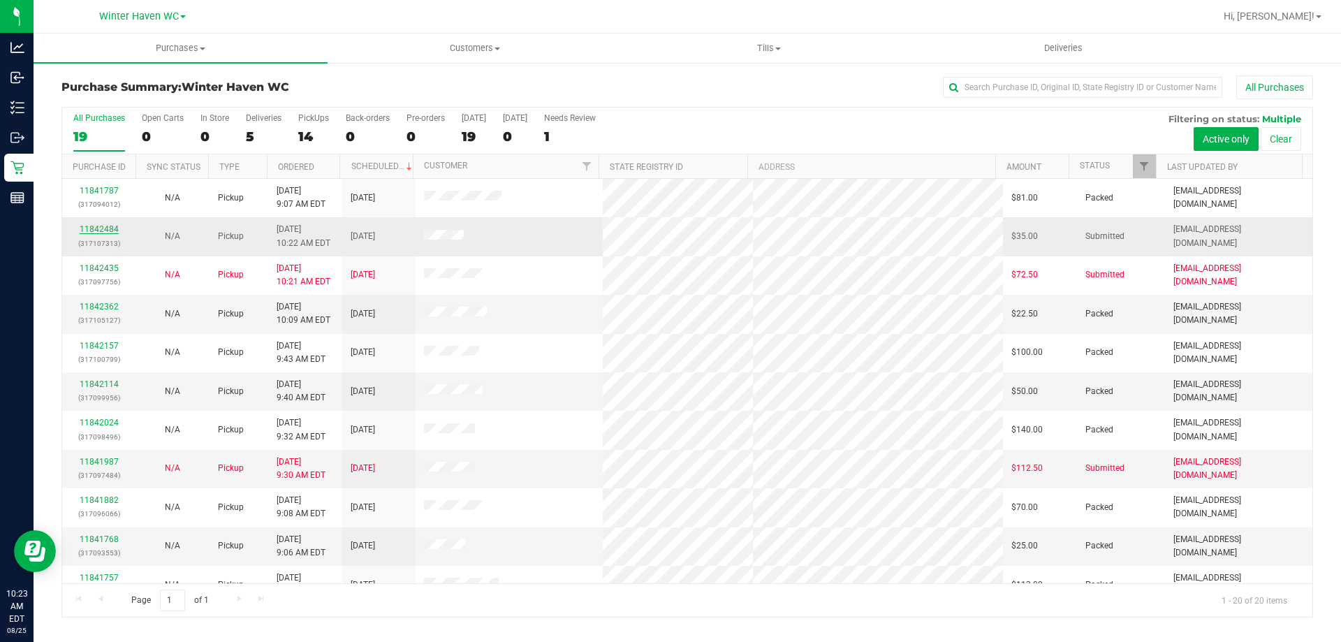
click at [103, 228] on link "11842484" at bounding box center [99, 229] width 39 height 10
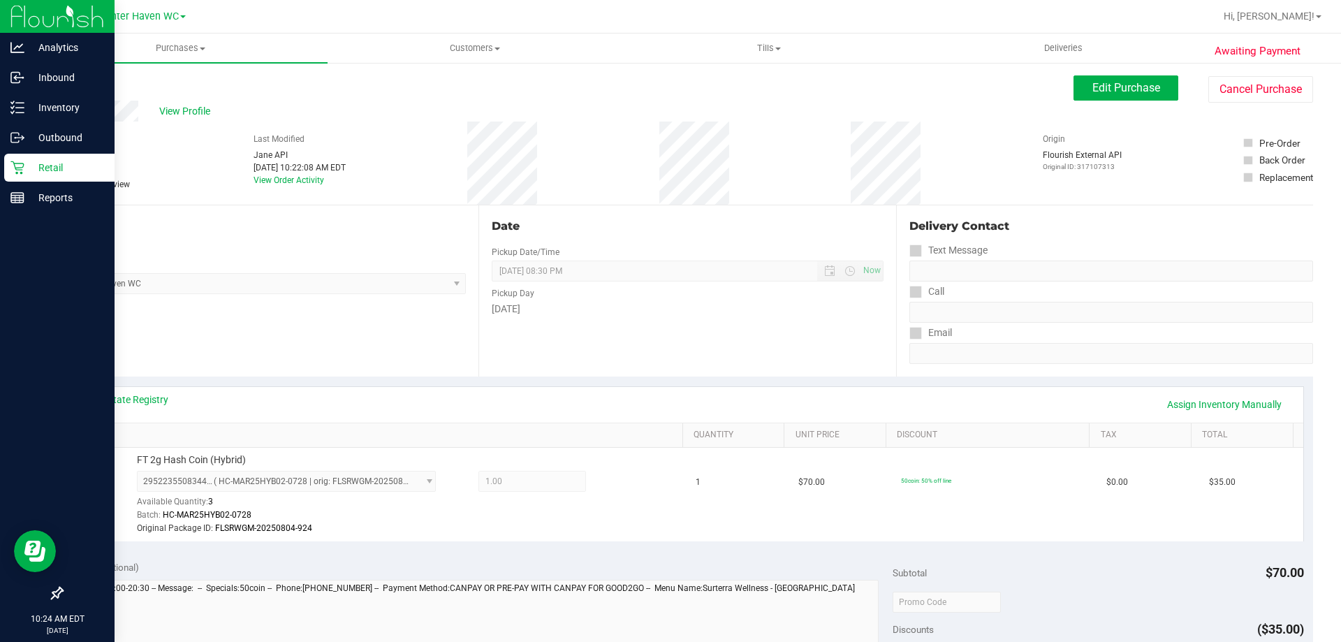
click at [17, 173] on icon at bounding box center [16, 167] width 13 height 13
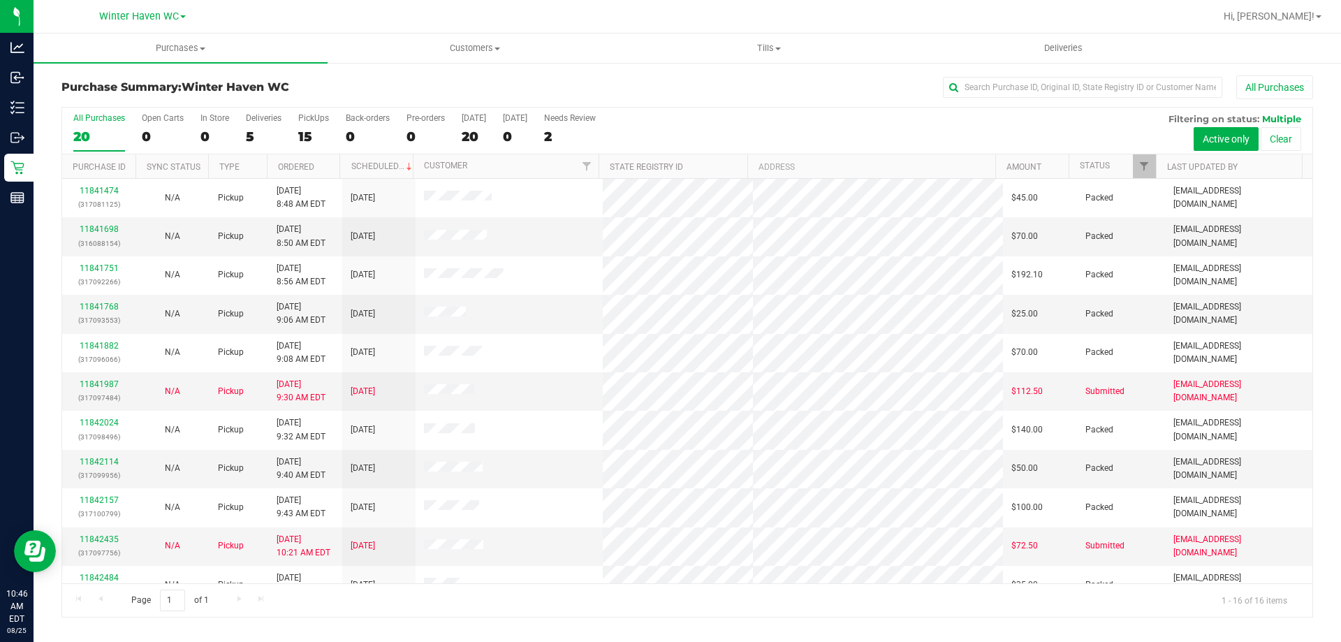
click at [742, 105] on div "Purchase Summary: [GEOGRAPHIC_DATA] All Purchases" at bounding box center [687, 90] width 1252 height 31
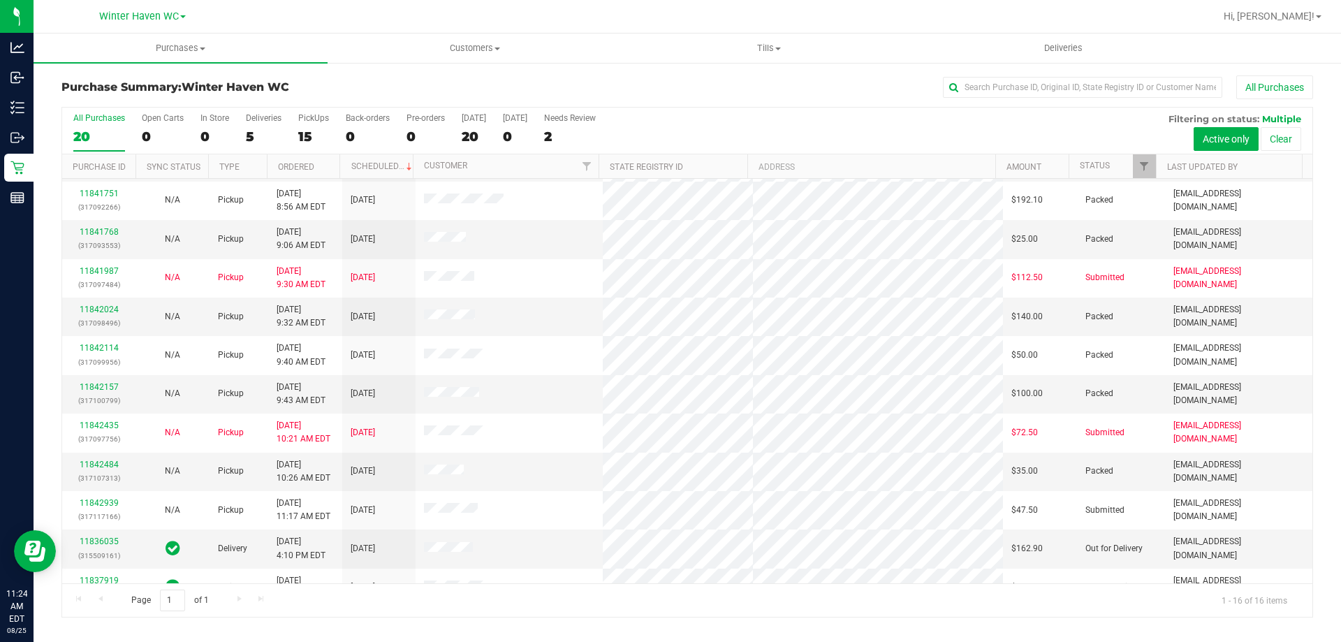
scroll to position [214, 0]
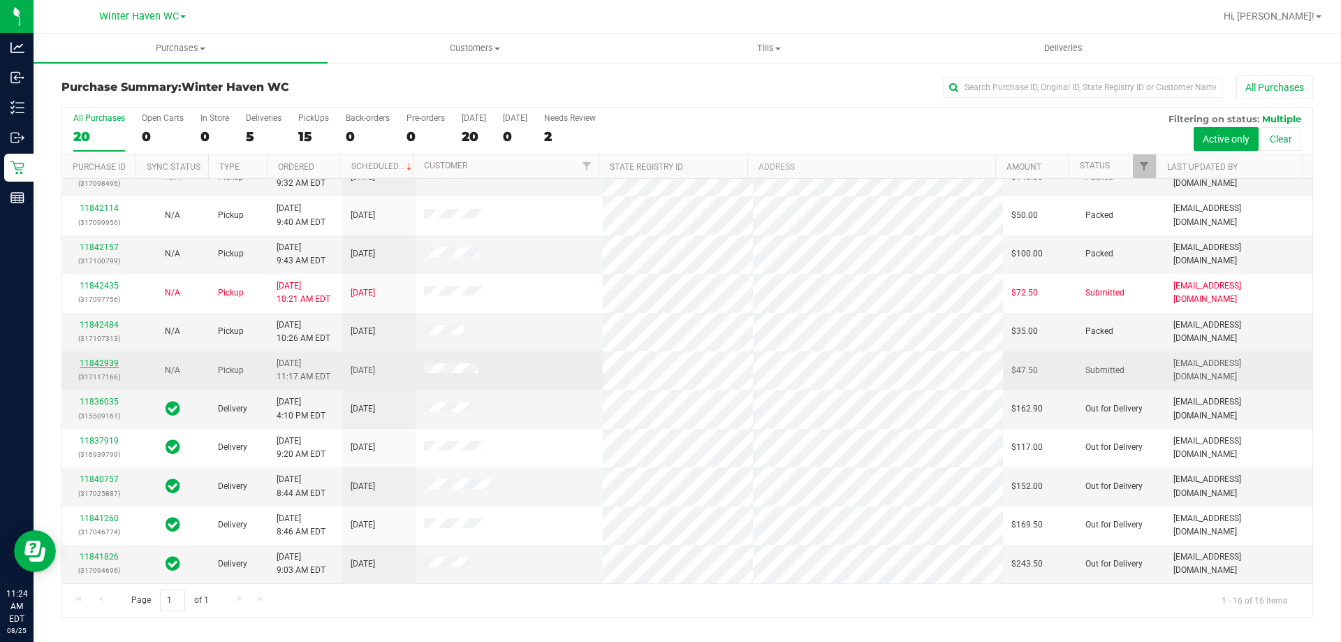
click at [93, 364] on link "11842939" at bounding box center [99, 363] width 39 height 10
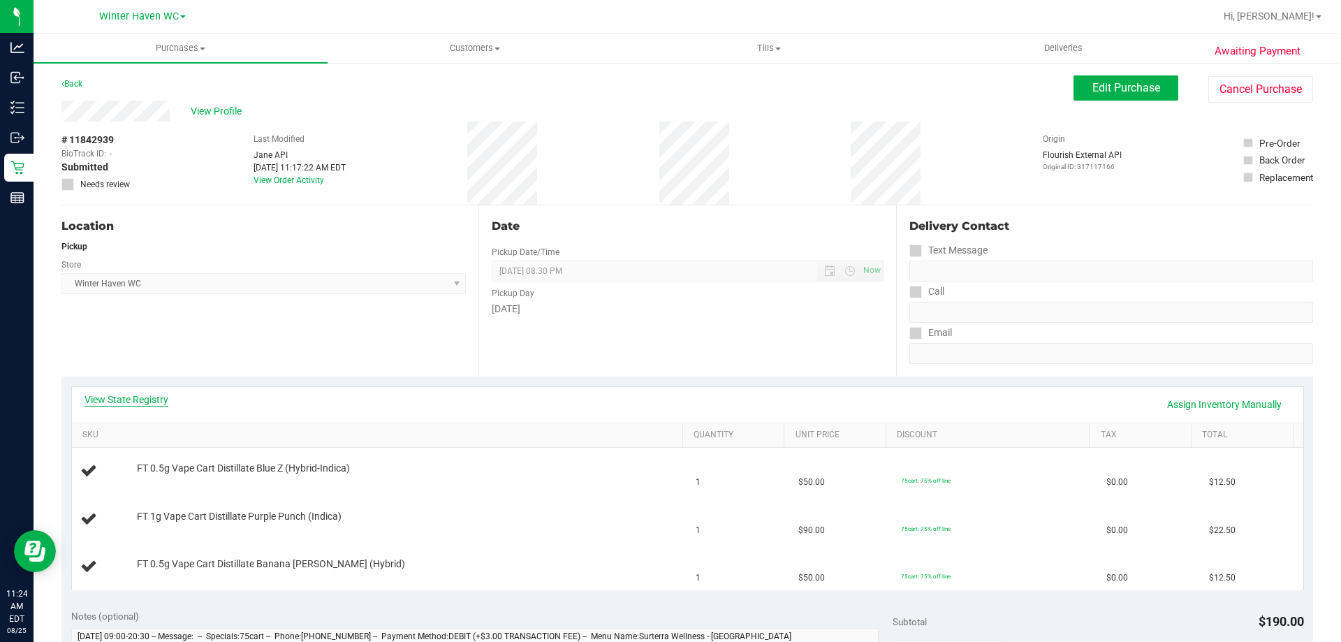
click at [122, 404] on link "View State Registry" at bounding box center [127, 400] width 84 height 14
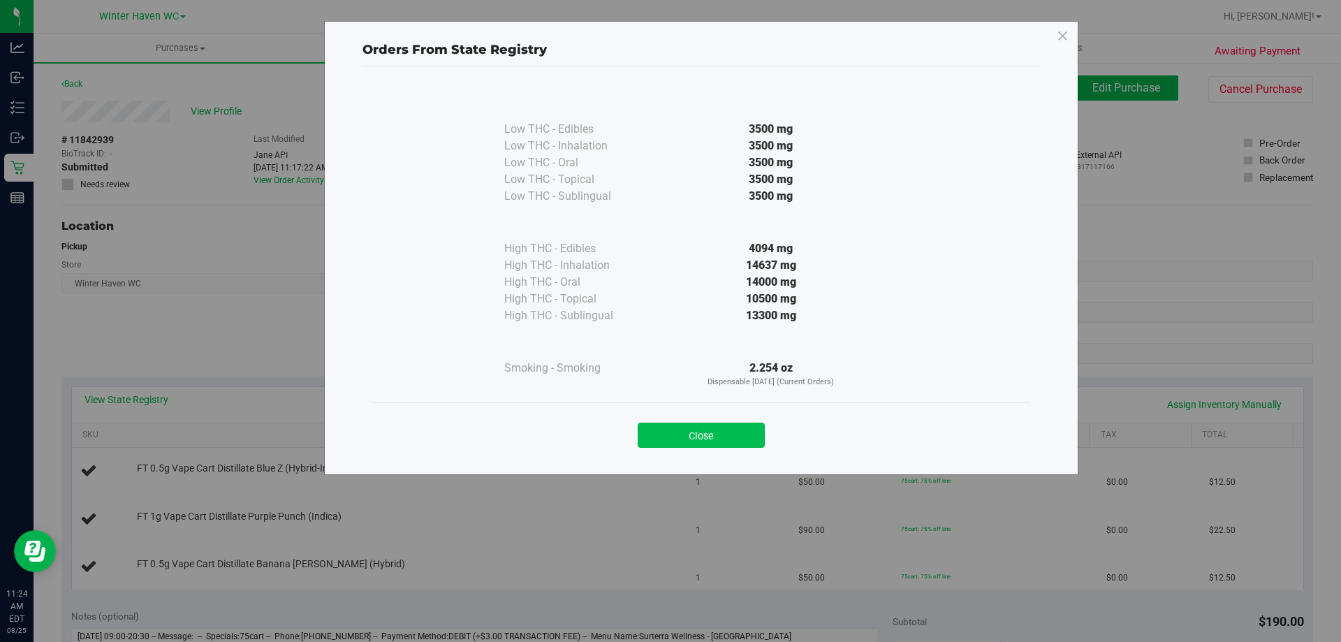
click at [749, 430] on button "Close" at bounding box center [701, 435] width 127 height 25
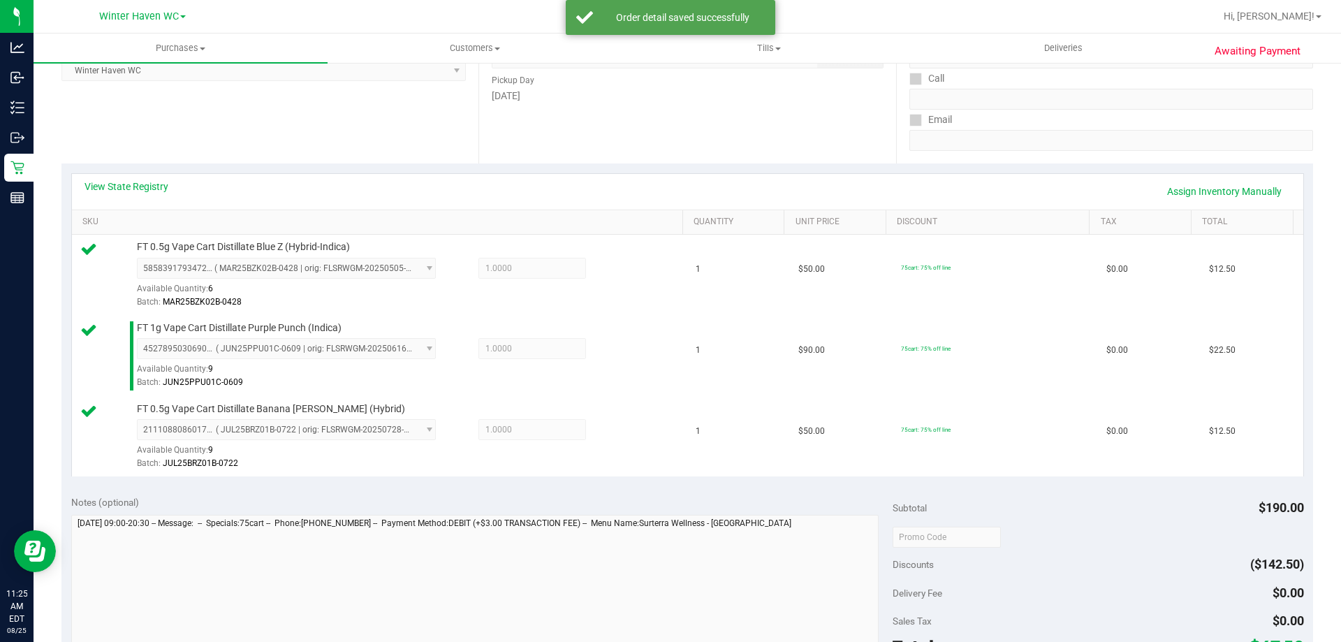
scroll to position [419, 0]
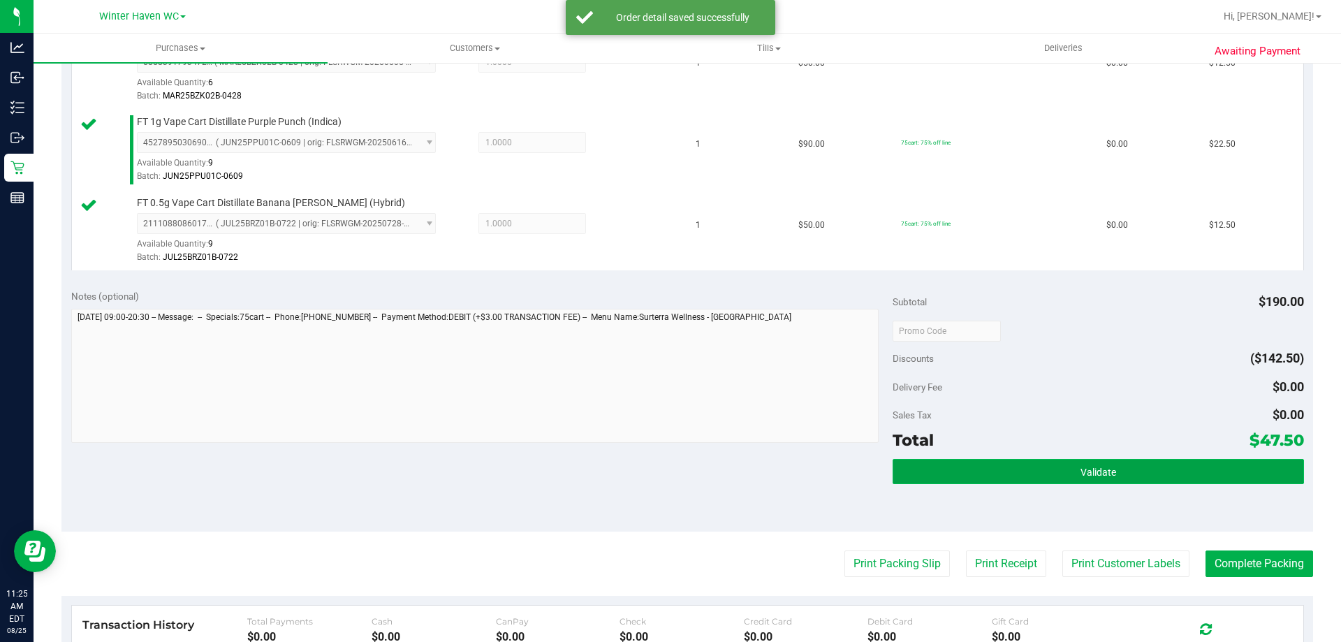
click at [1029, 479] on button "Validate" at bounding box center [1098, 471] width 411 height 25
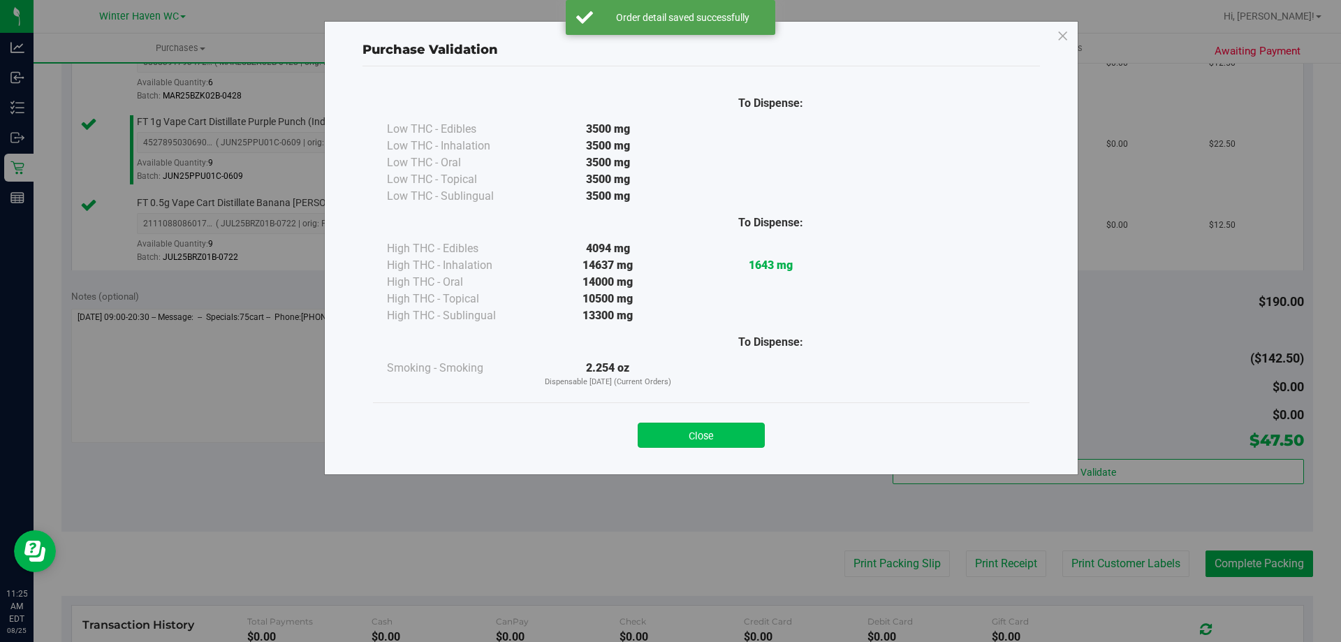
click at [729, 437] on button "Close" at bounding box center [701, 435] width 127 height 25
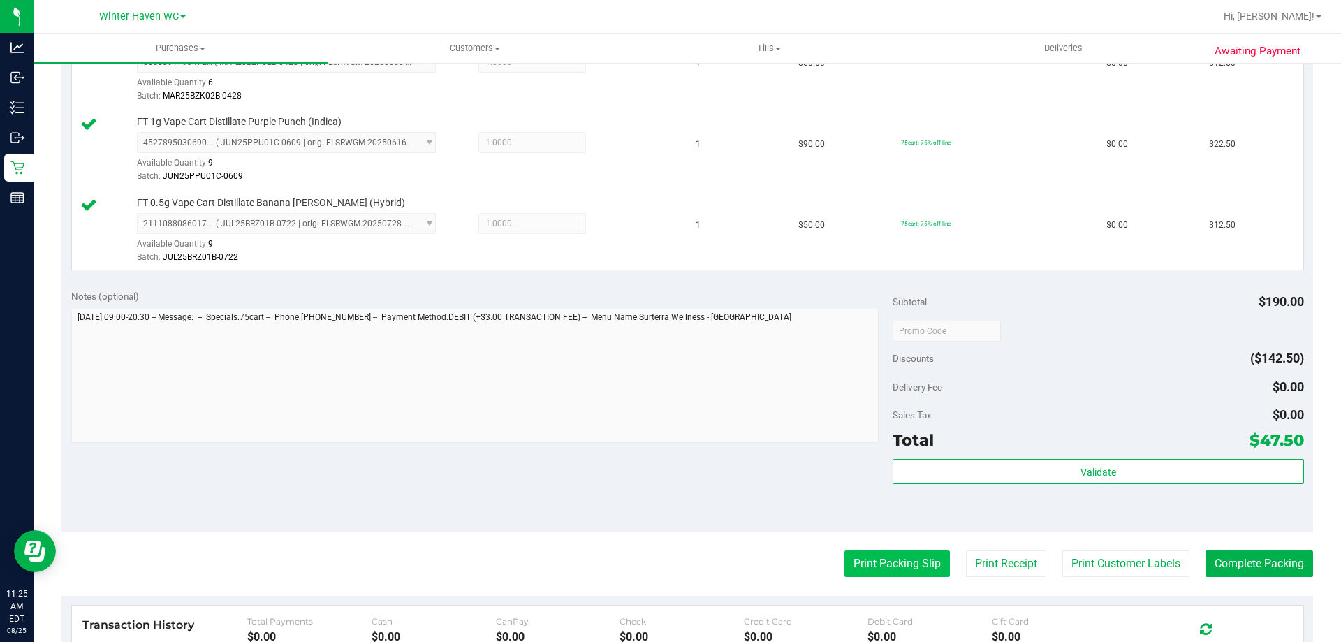
click at [875, 568] on button "Print Packing Slip" at bounding box center [896, 563] width 105 height 27
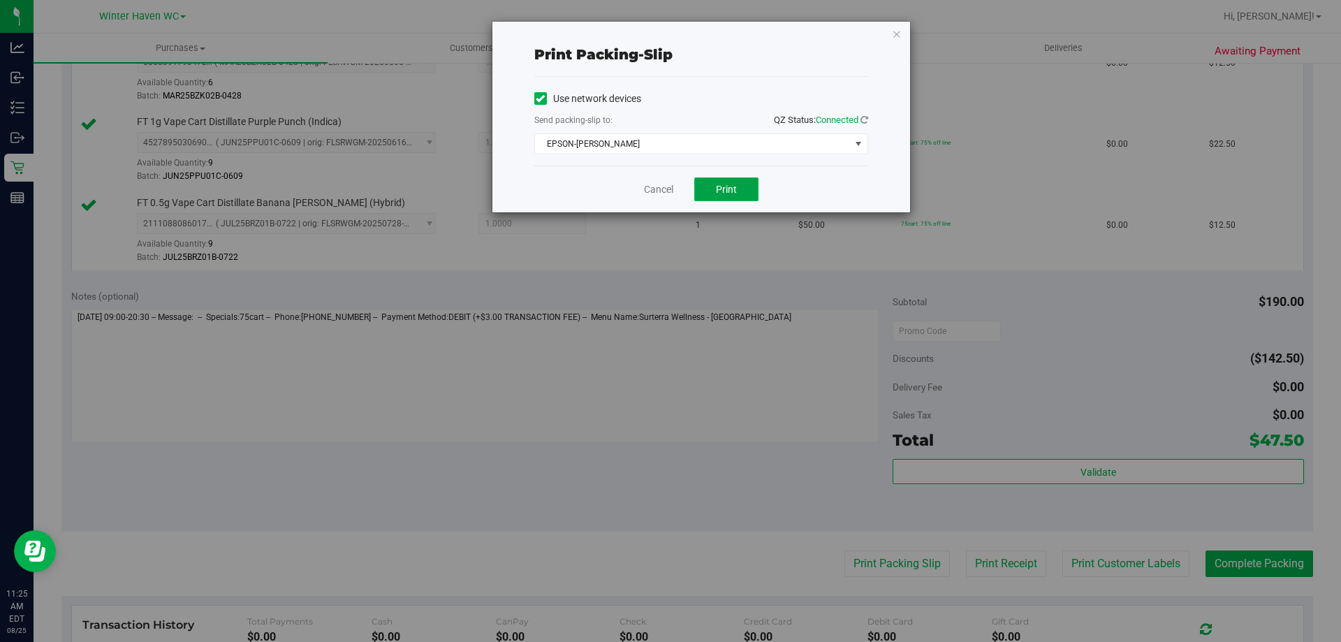
click at [754, 196] on button "Print" at bounding box center [726, 189] width 64 height 24
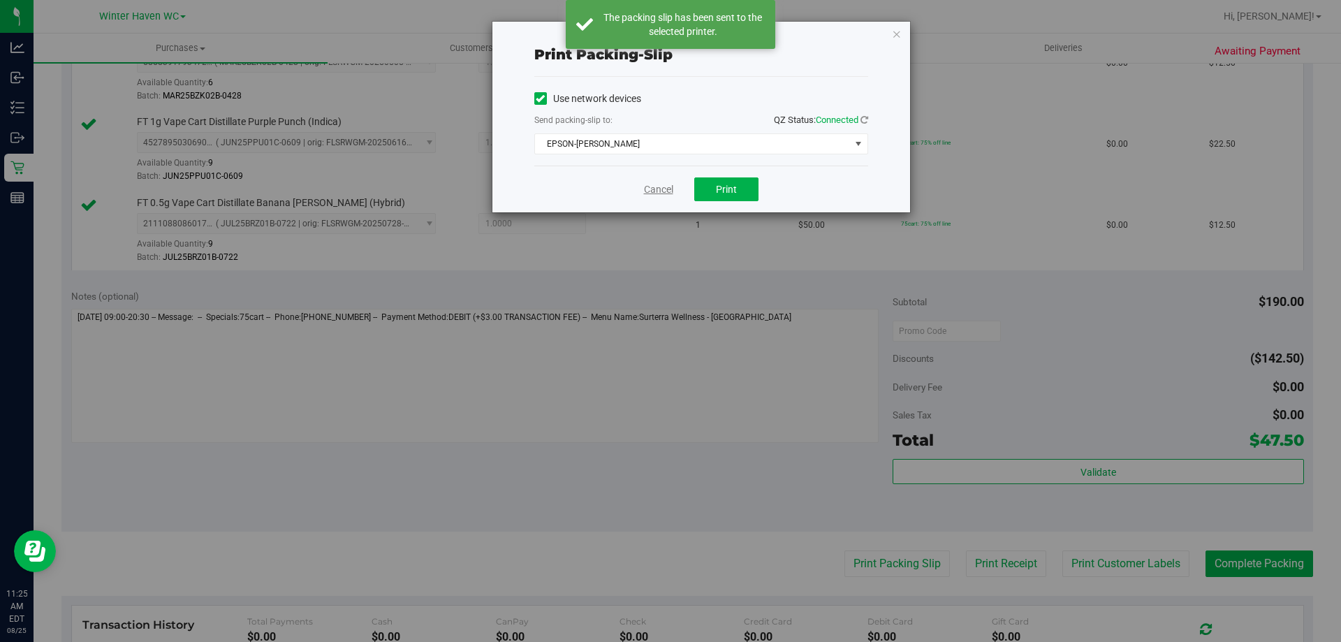
click at [651, 184] on link "Cancel" at bounding box center [658, 189] width 29 height 15
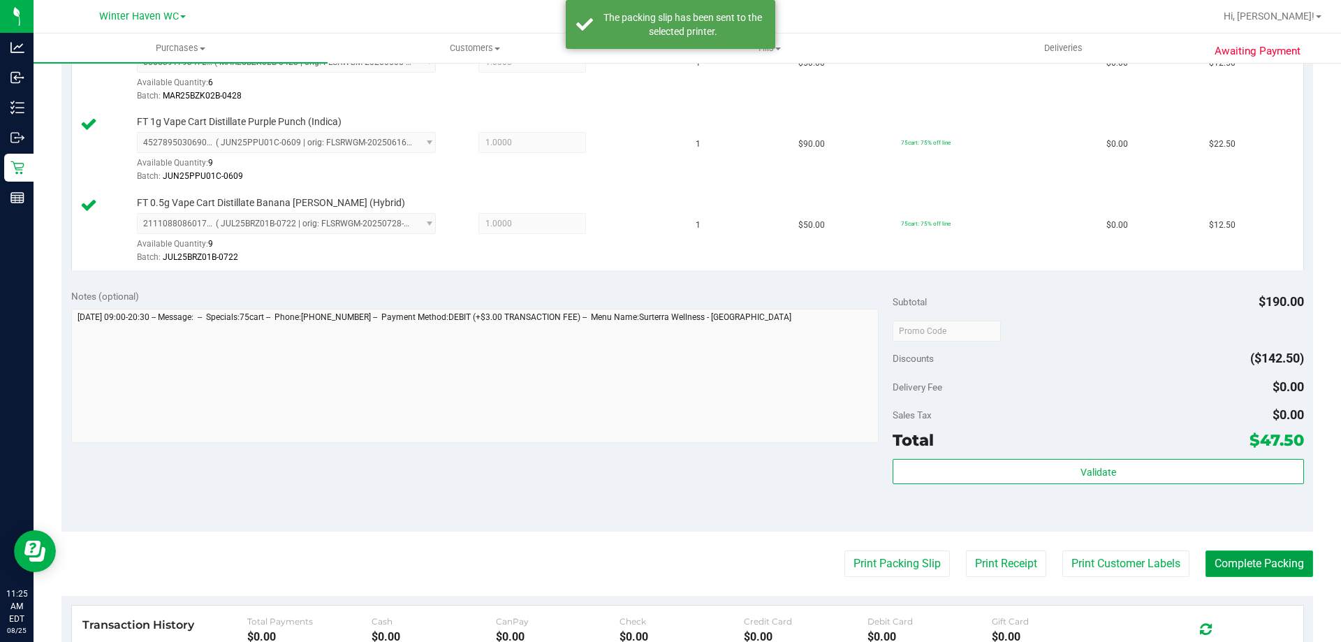
click at [1254, 553] on button "Complete Packing" at bounding box center [1260, 563] width 108 height 27
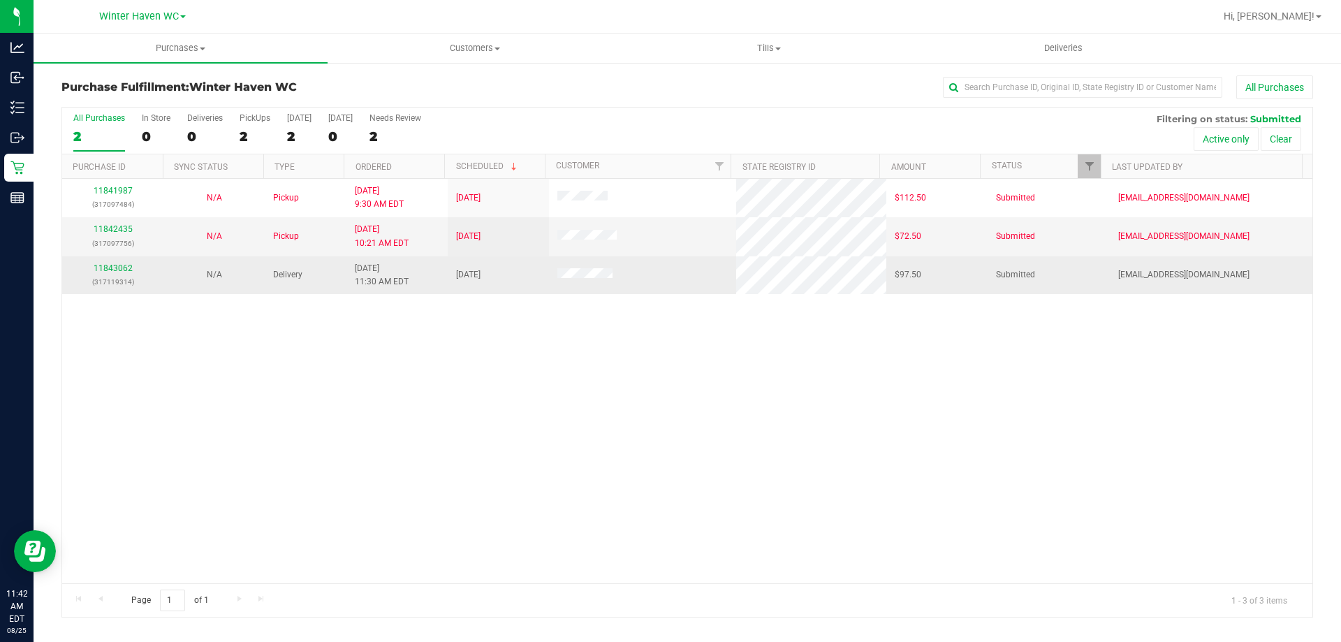
click at [104, 258] on td "11843062 (317119314)" at bounding box center [112, 275] width 101 height 38
click at [105, 266] on link "11843062" at bounding box center [113, 268] width 39 height 10
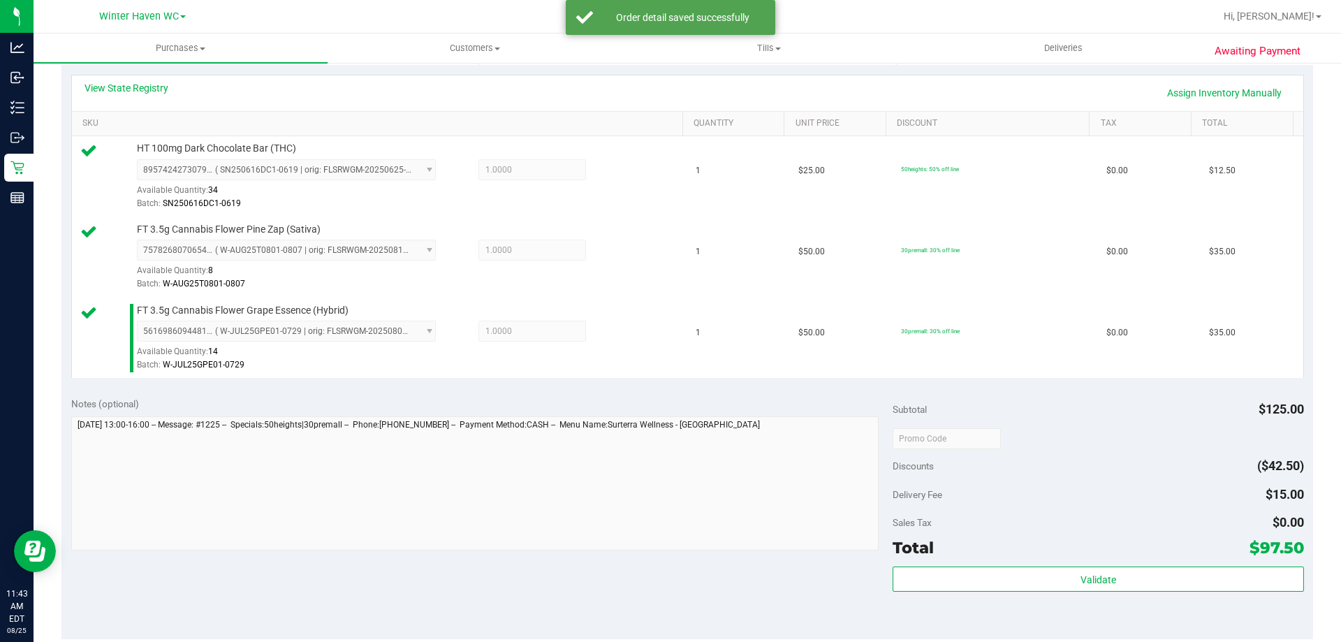
scroll to position [419, 0]
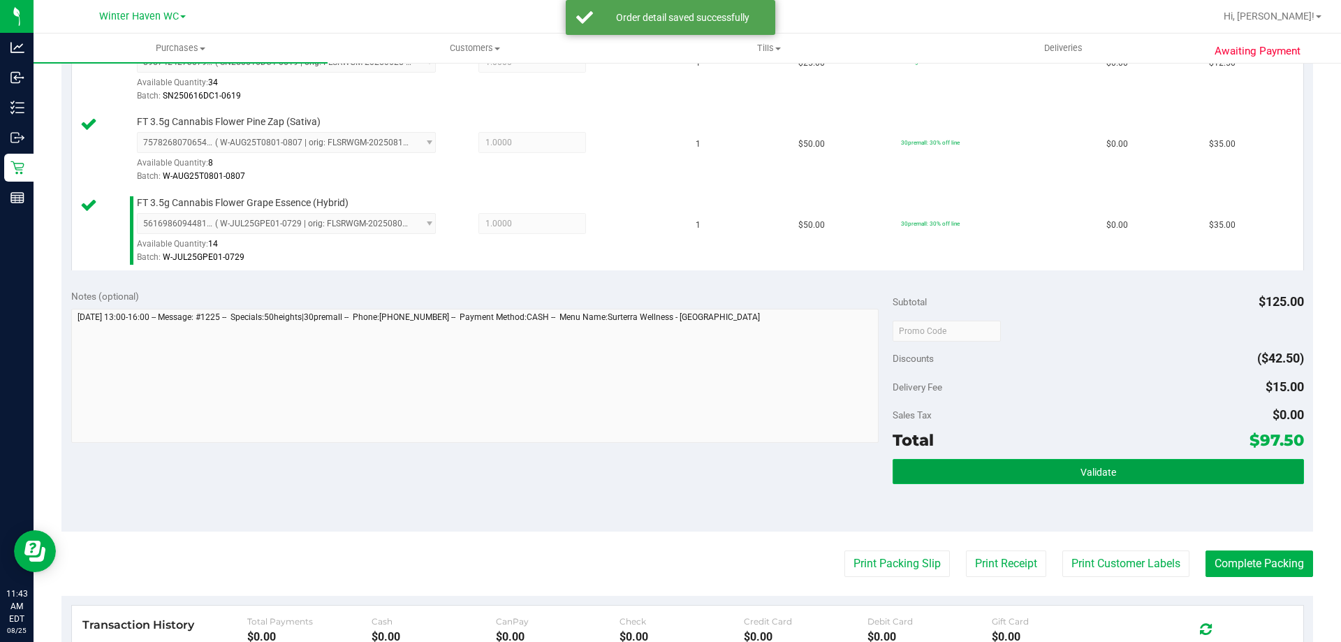
click at [1087, 468] on span "Validate" at bounding box center [1099, 472] width 36 height 11
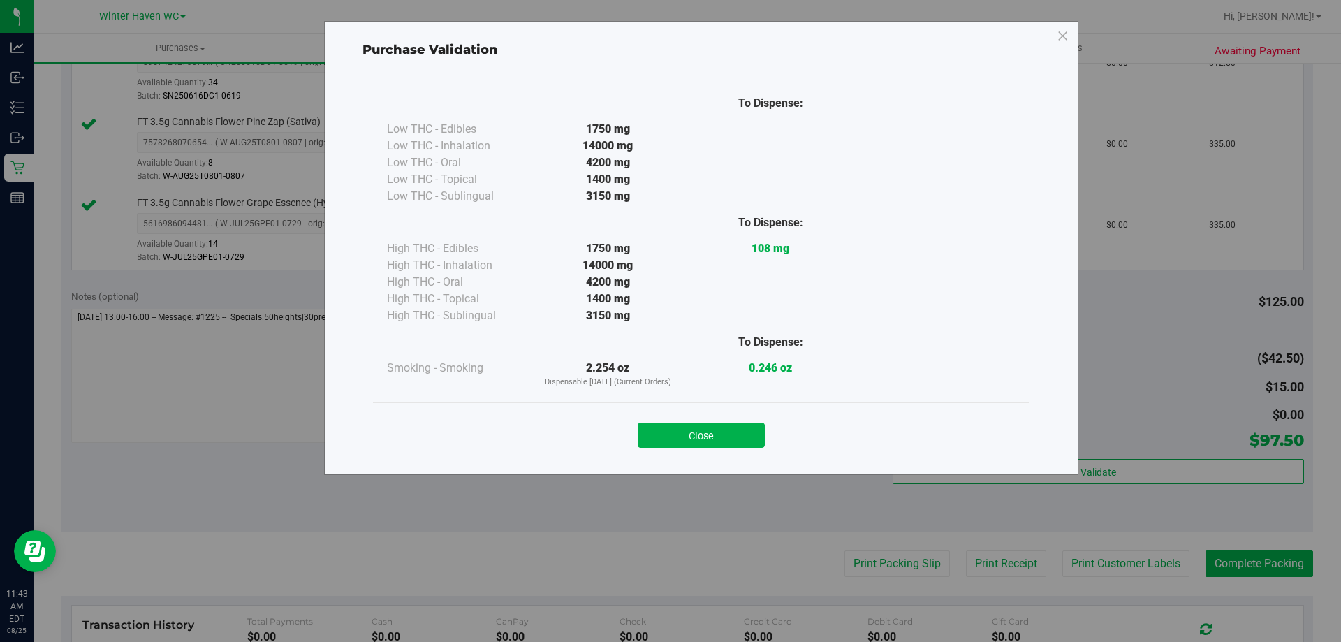
click at [769, 451] on div "Close" at bounding box center [701, 430] width 657 height 57
click at [751, 439] on button "Close" at bounding box center [701, 435] width 127 height 25
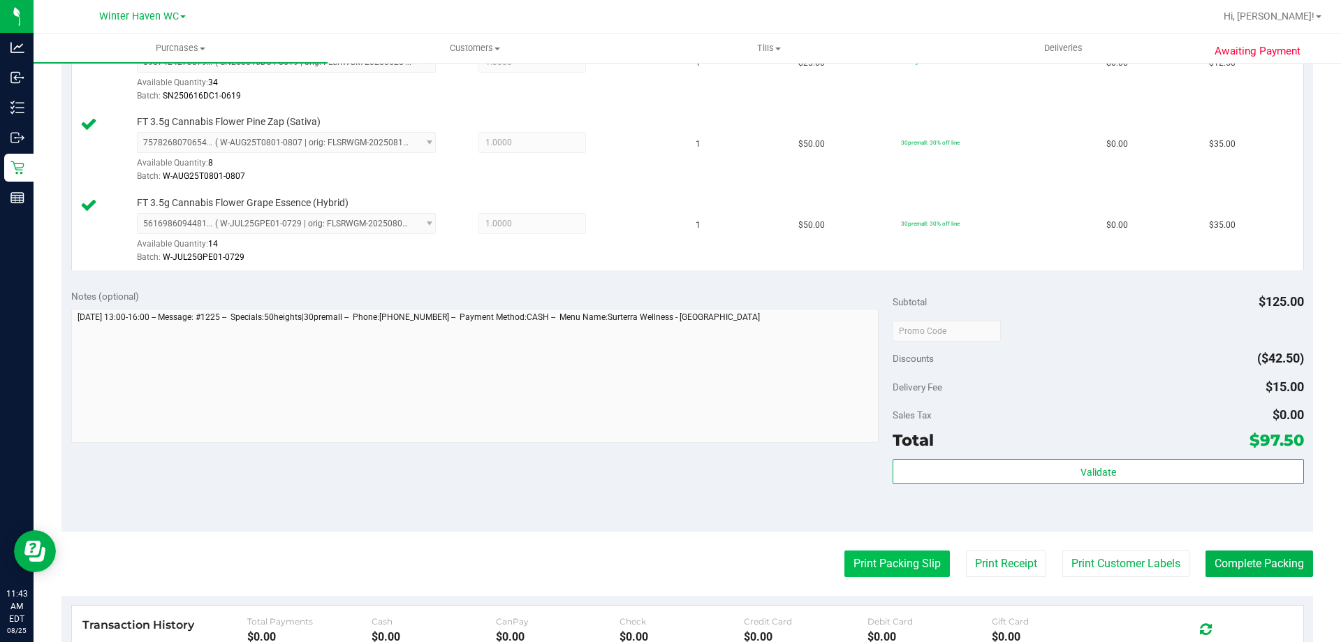
click at [918, 554] on button "Print Packing Slip" at bounding box center [896, 563] width 105 height 27
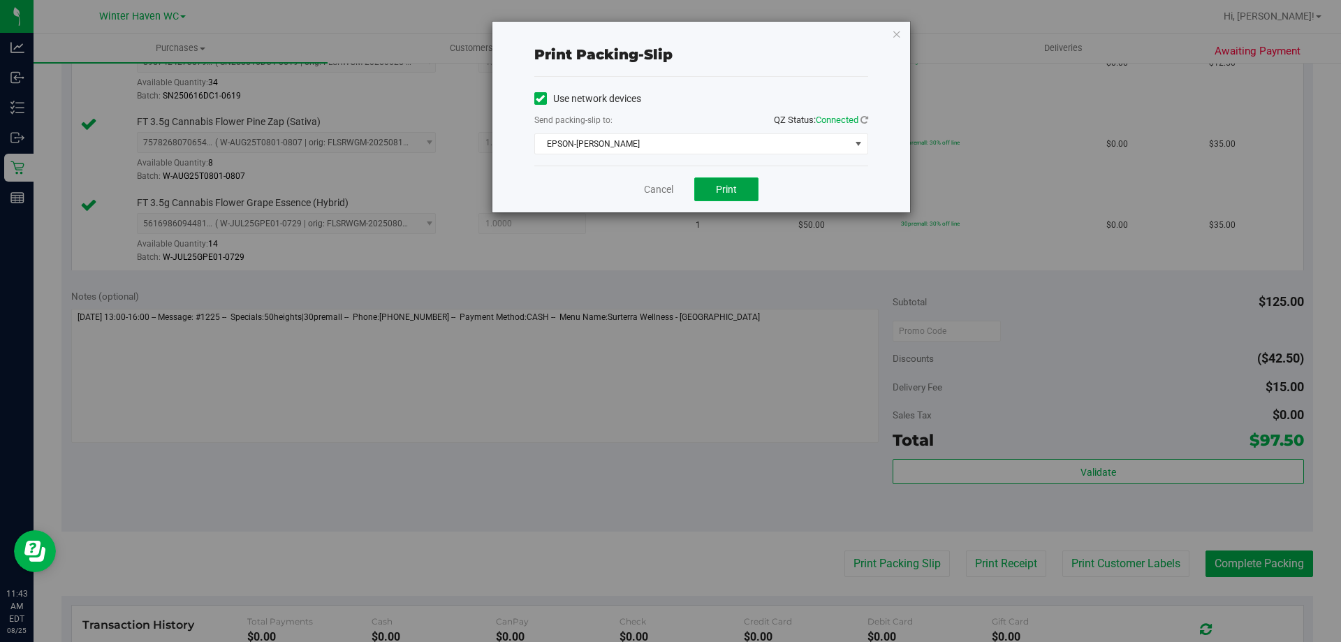
click at [736, 191] on span "Print" at bounding box center [726, 189] width 21 height 11
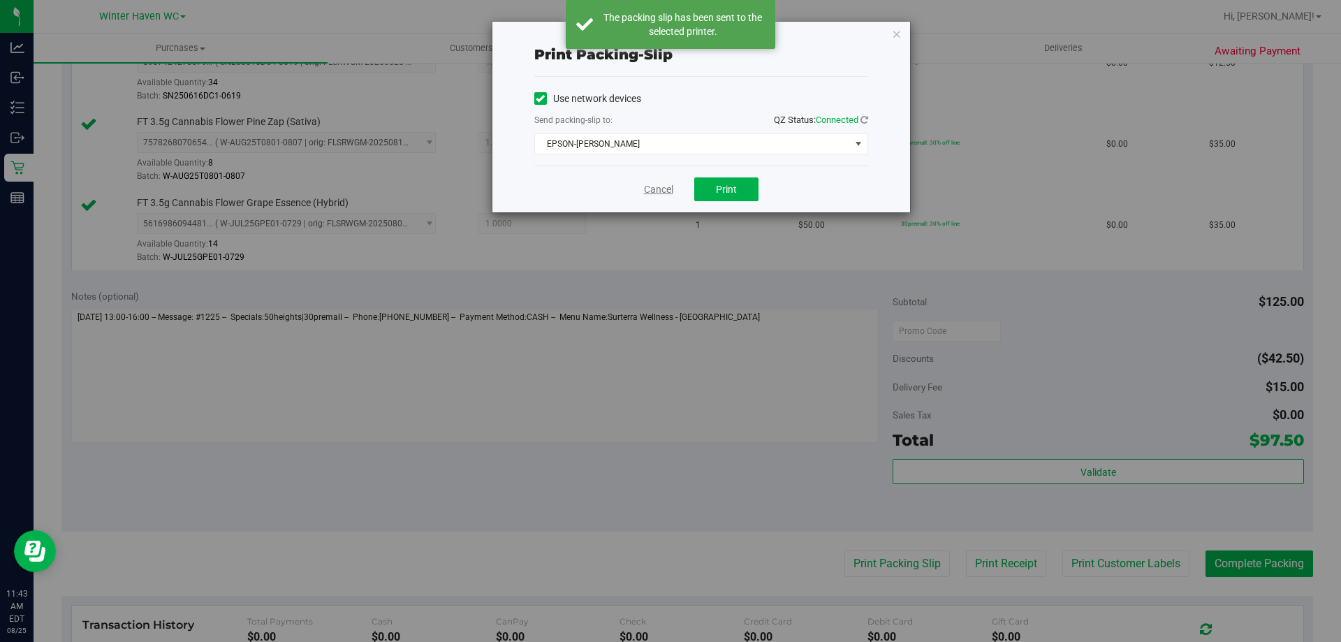
click at [661, 186] on link "Cancel" at bounding box center [658, 189] width 29 height 15
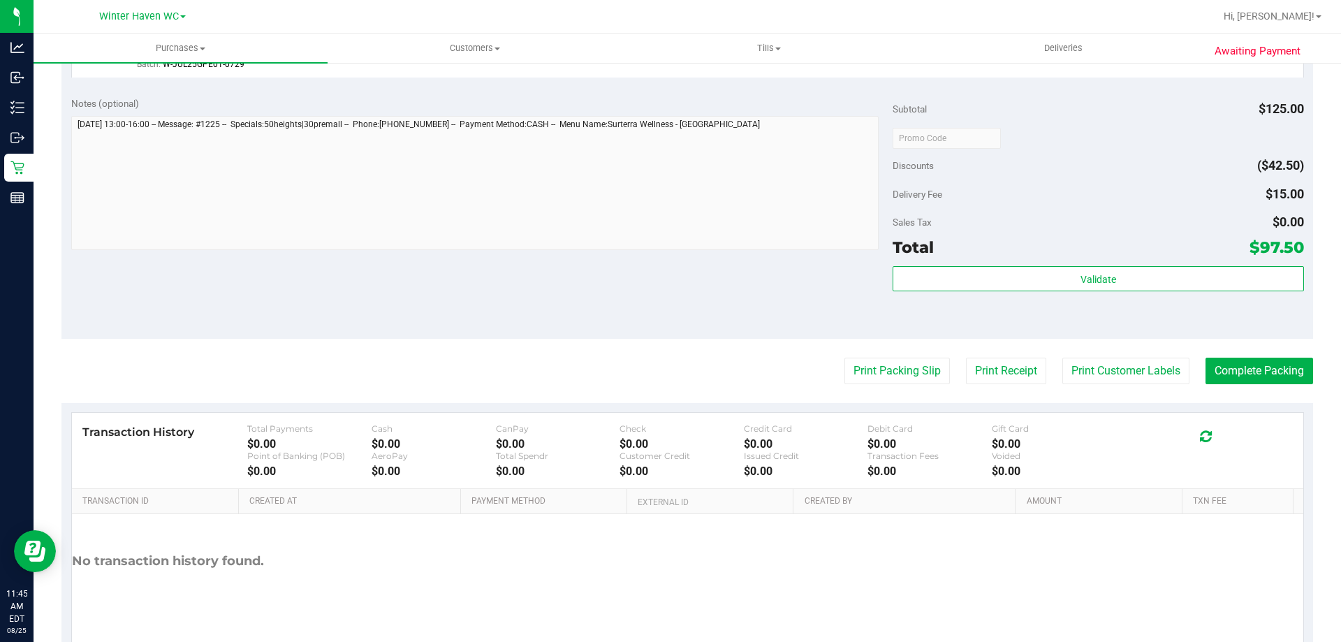
scroll to position [629, 0]
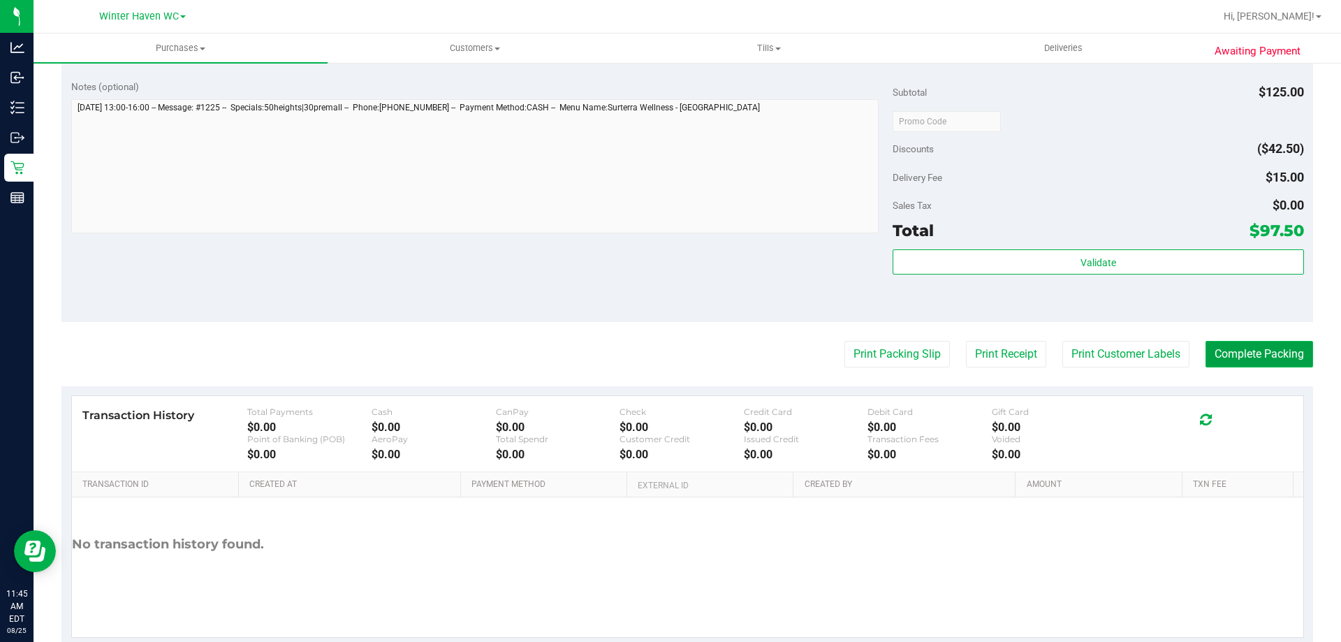
click at [1222, 356] on button "Complete Packing" at bounding box center [1260, 354] width 108 height 27
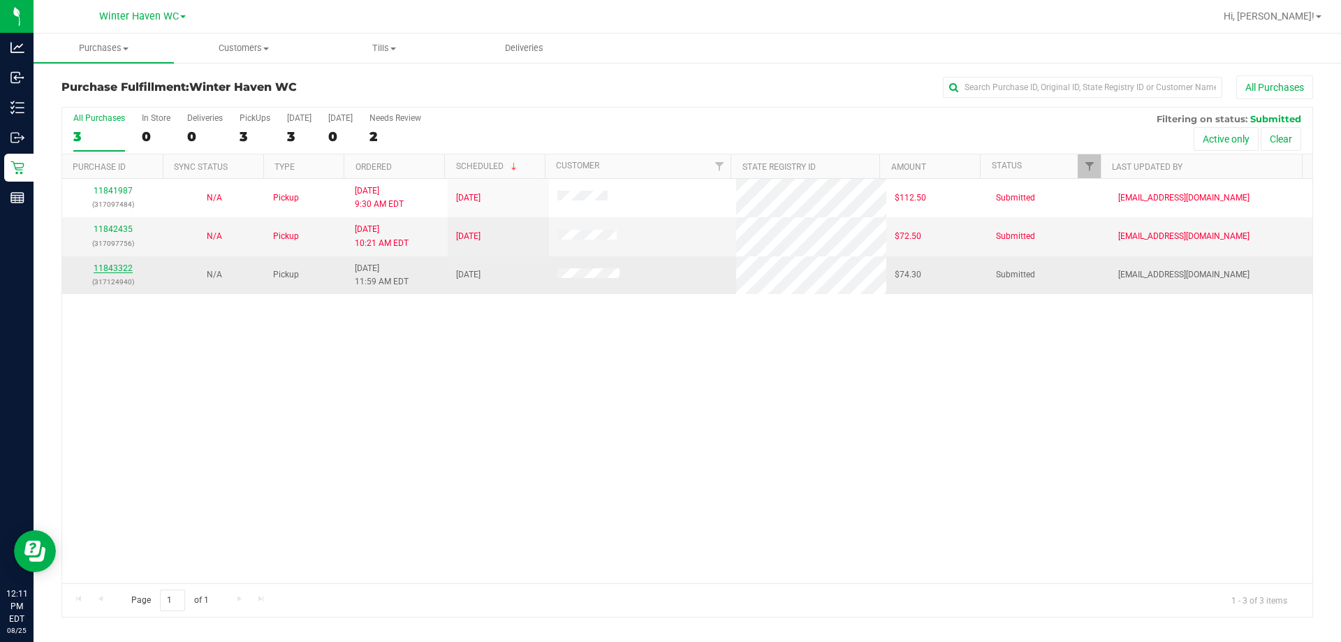
click at [121, 272] on link "11843322" at bounding box center [113, 268] width 39 height 10
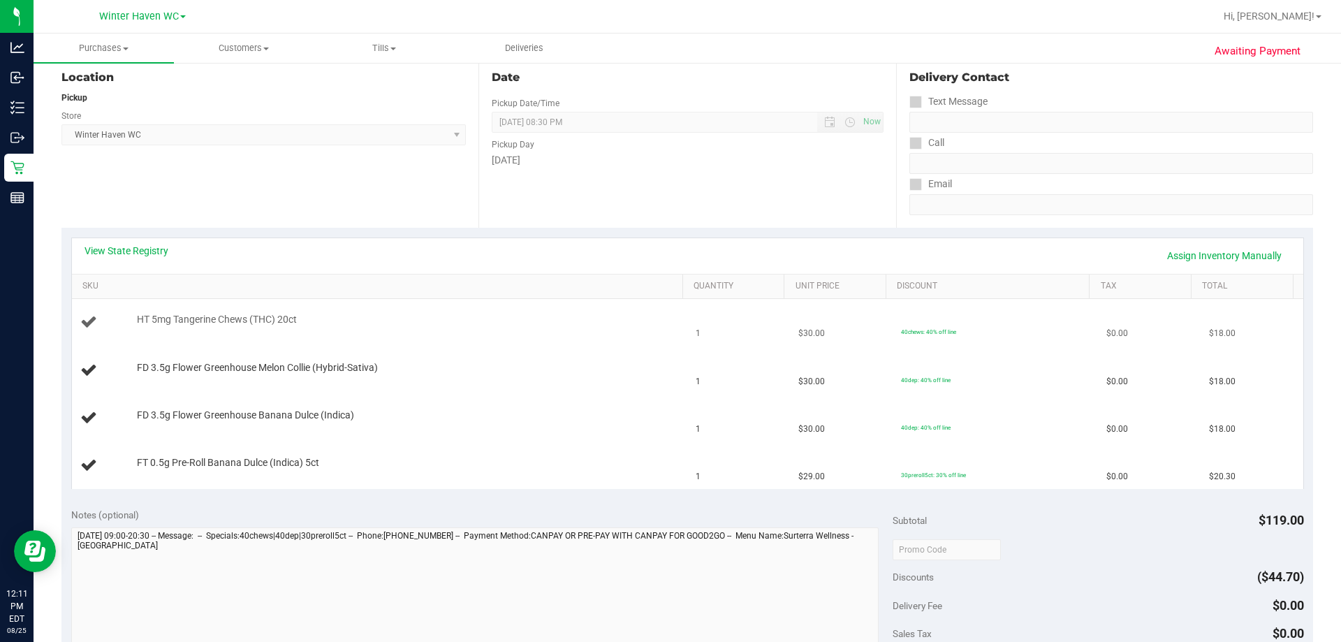
scroll to position [140, 0]
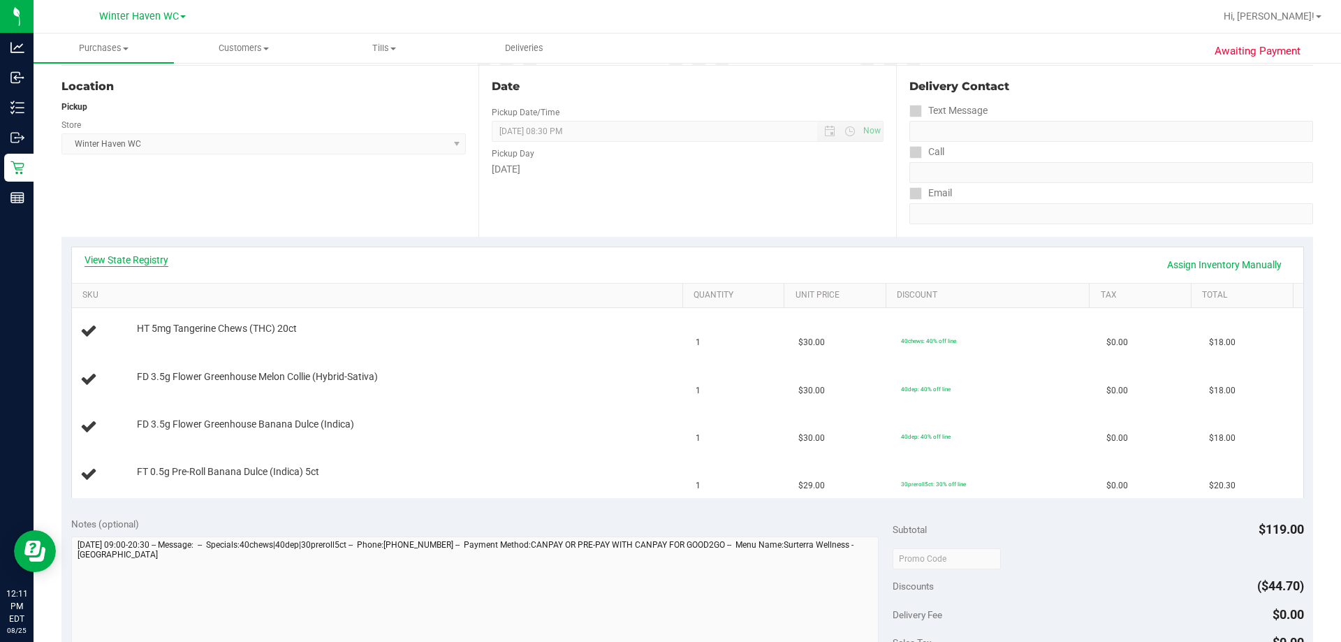
click at [148, 262] on link "View State Registry" at bounding box center [127, 260] width 84 height 14
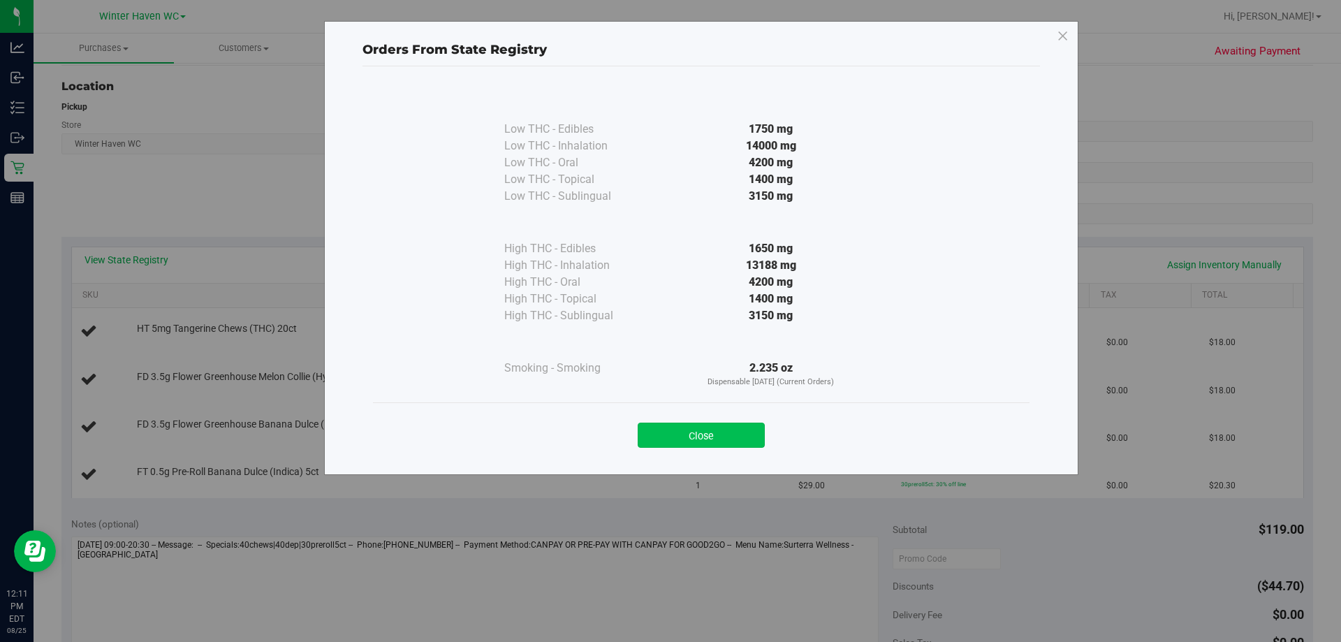
click at [656, 427] on button "Close" at bounding box center [701, 435] width 127 height 25
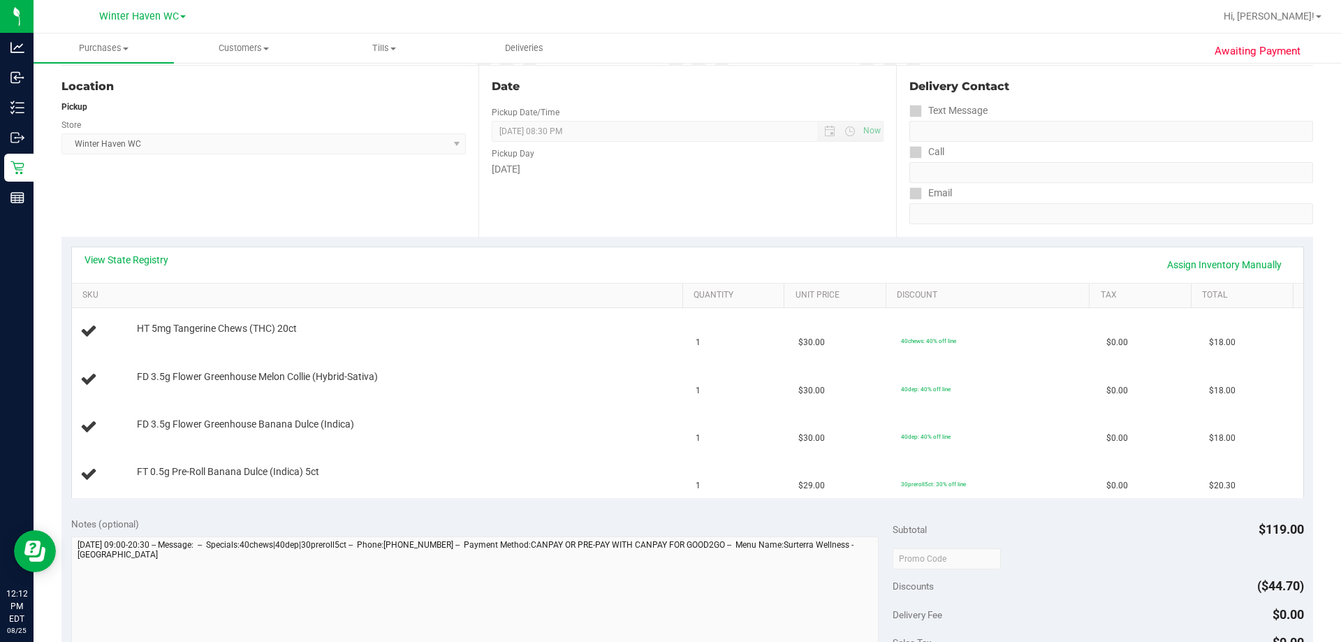
drag, startPoint x: 224, startPoint y: 212, endPoint x: 180, endPoint y: 203, distance: 44.9
click at [204, 207] on div "Location Pickup Store Winter Haven WC Select Store Bonita Springs WC Boynton Be…" at bounding box center [269, 151] width 417 height 171
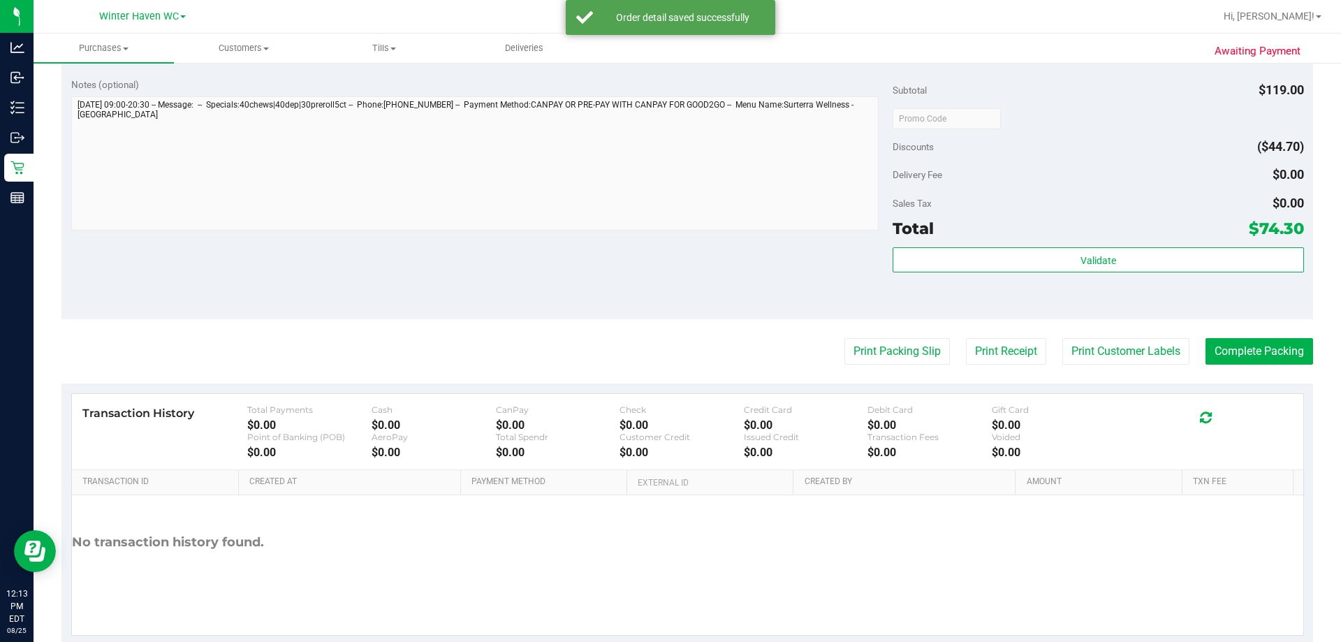
scroll to position [742, 0]
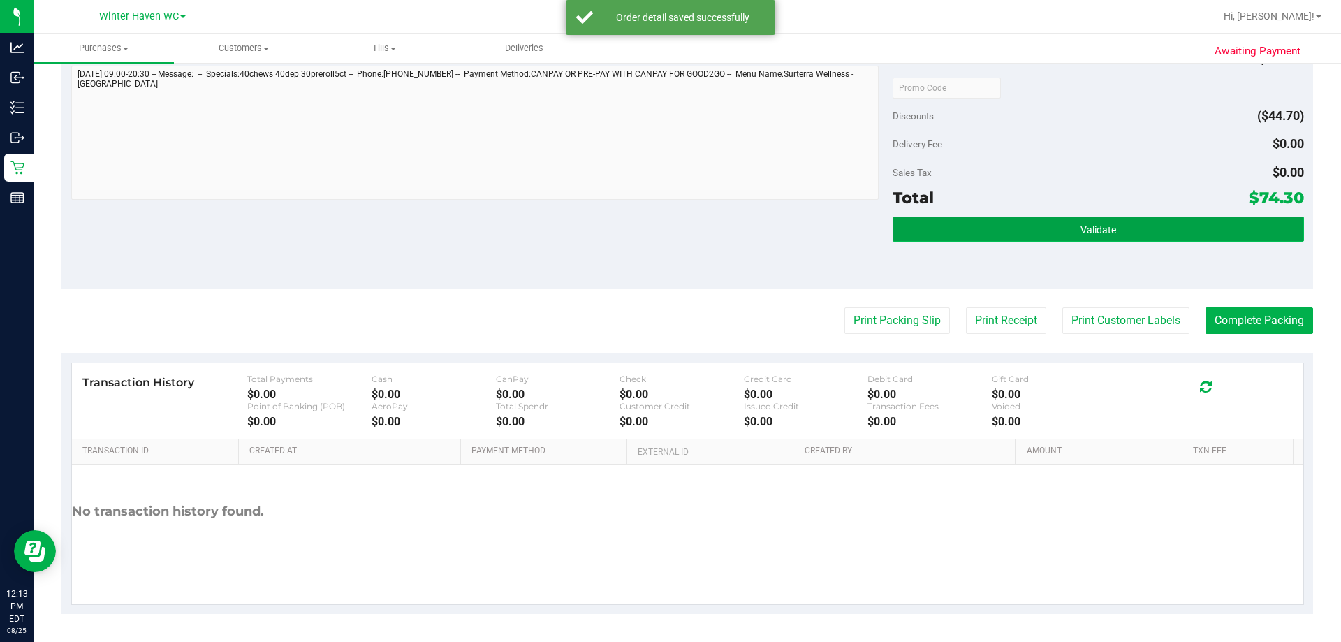
click at [656, 229] on button "Validate" at bounding box center [1098, 229] width 411 height 25
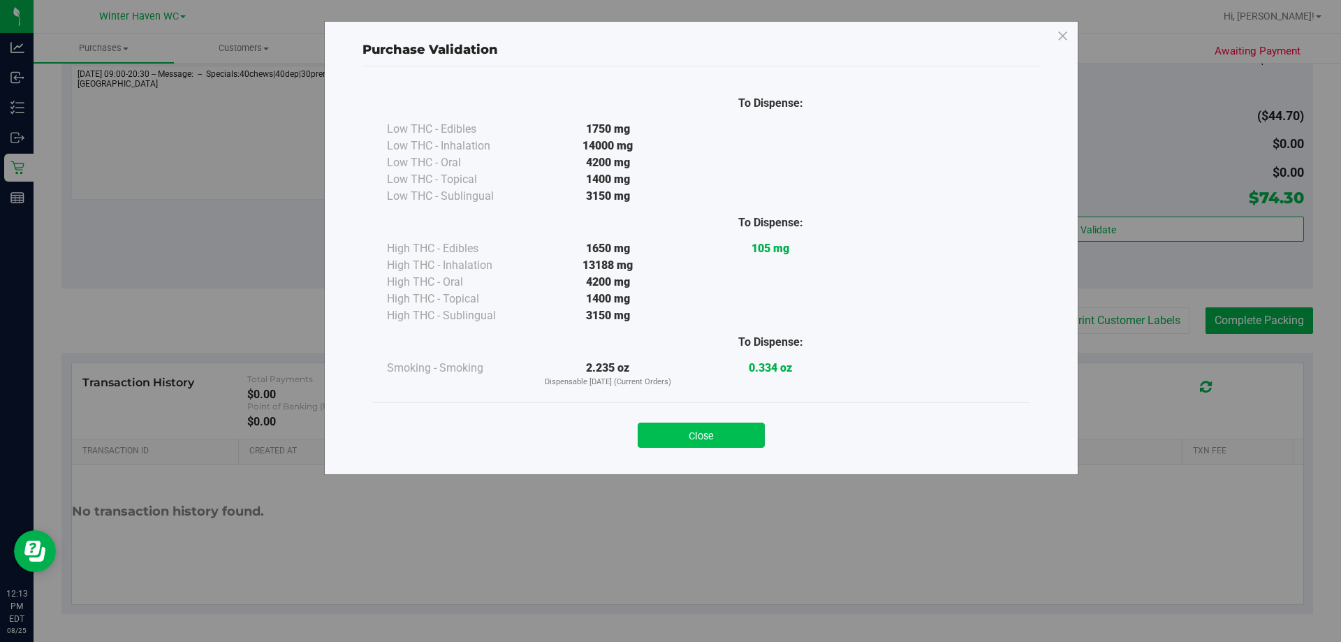
click at [656, 434] on button "Close" at bounding box center [701, 435] width 127 height 25
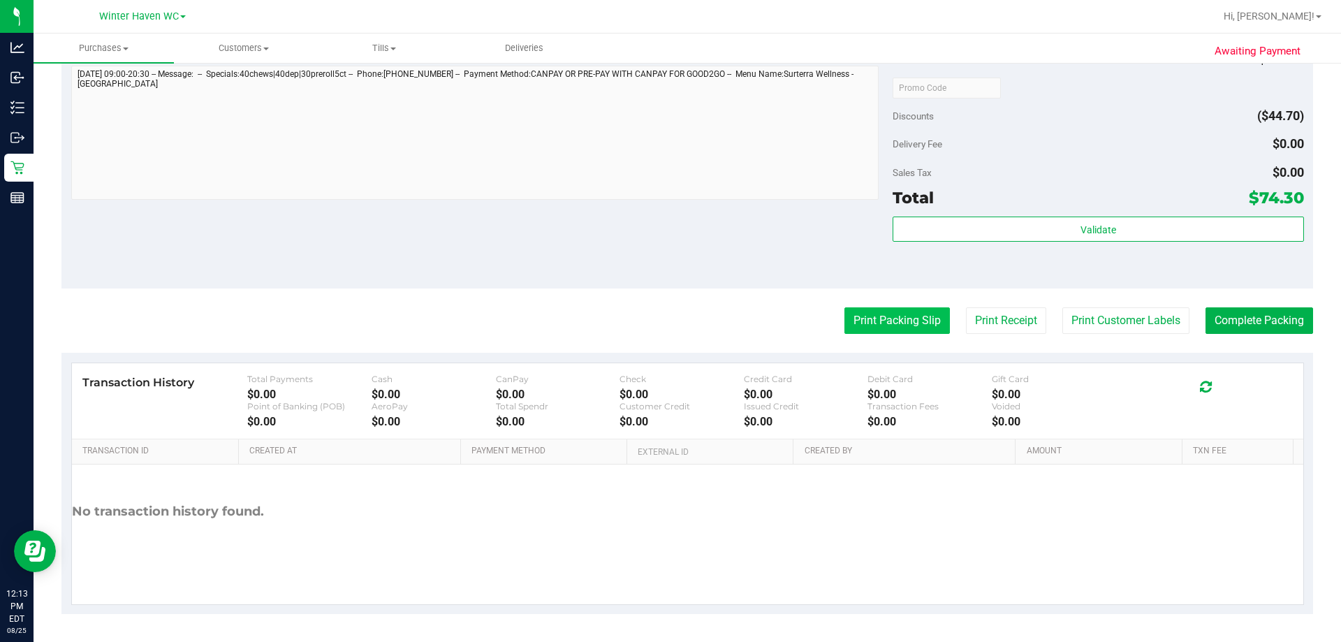
click at [656, 311] on button "Print Packing Slip" at bounding box center [896, 320] width 105 height 27
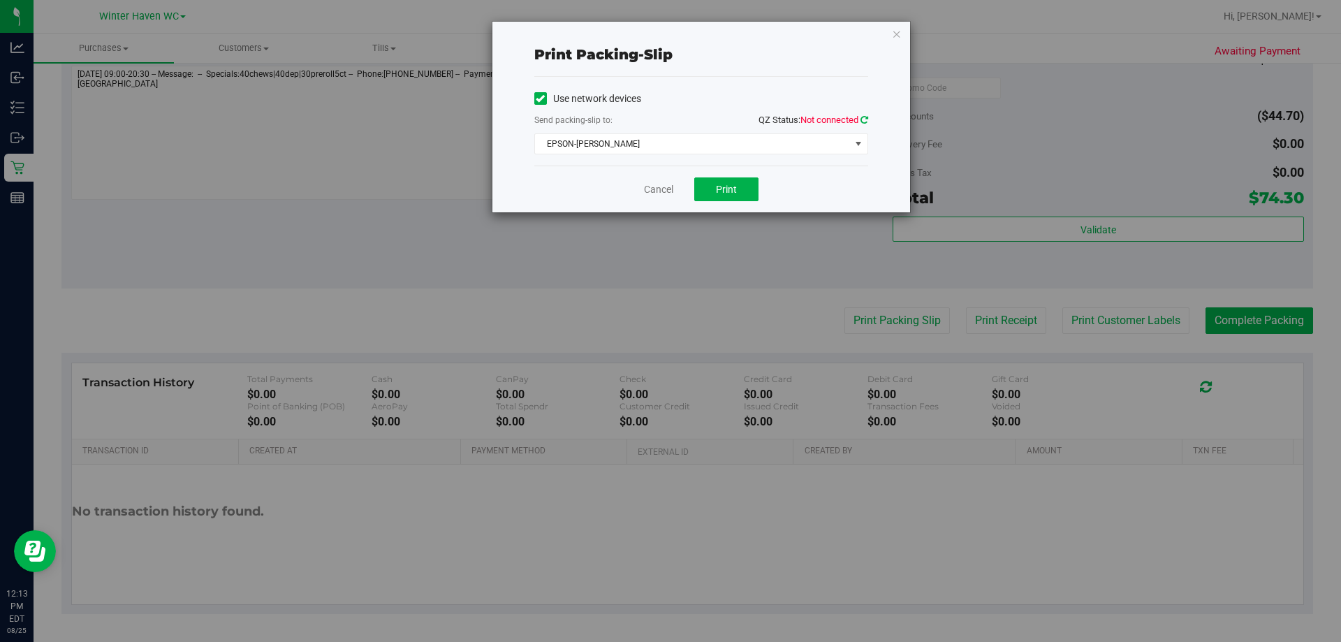
click at [656, 118] on icon at bounding box center [865, 119] width 8 height 9
click at [656, 192] on button "Print" at bounding box center [726, 189] width 64 height 24
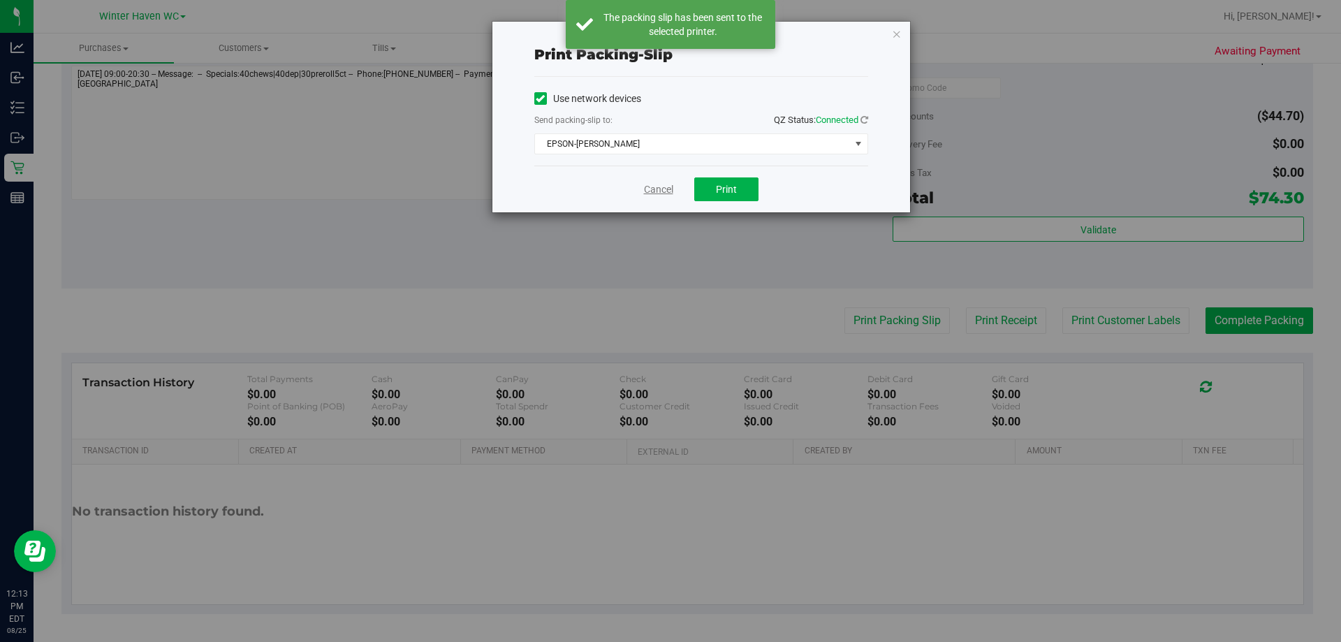
click at [654, 191] on link "Cancel" at bounding box center [658, 189] width 29 height 15
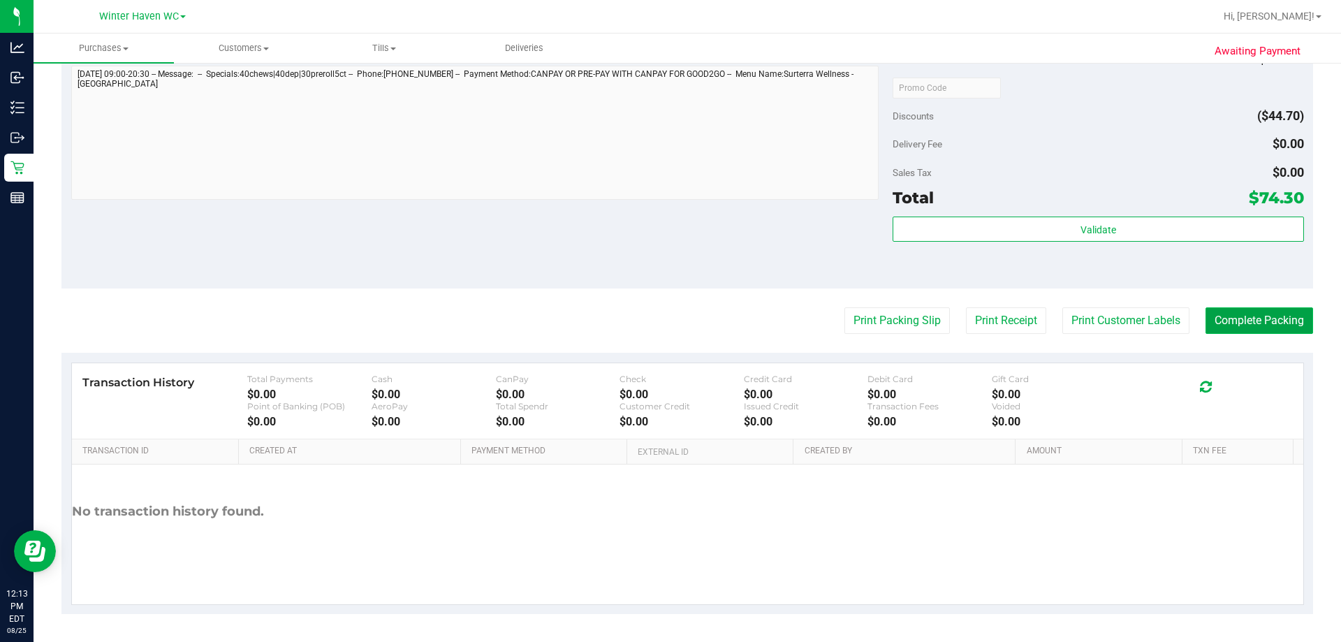
click at [656, 322] on button "Complete Packing" at bounding box center [1260, 320] width 108 height 27
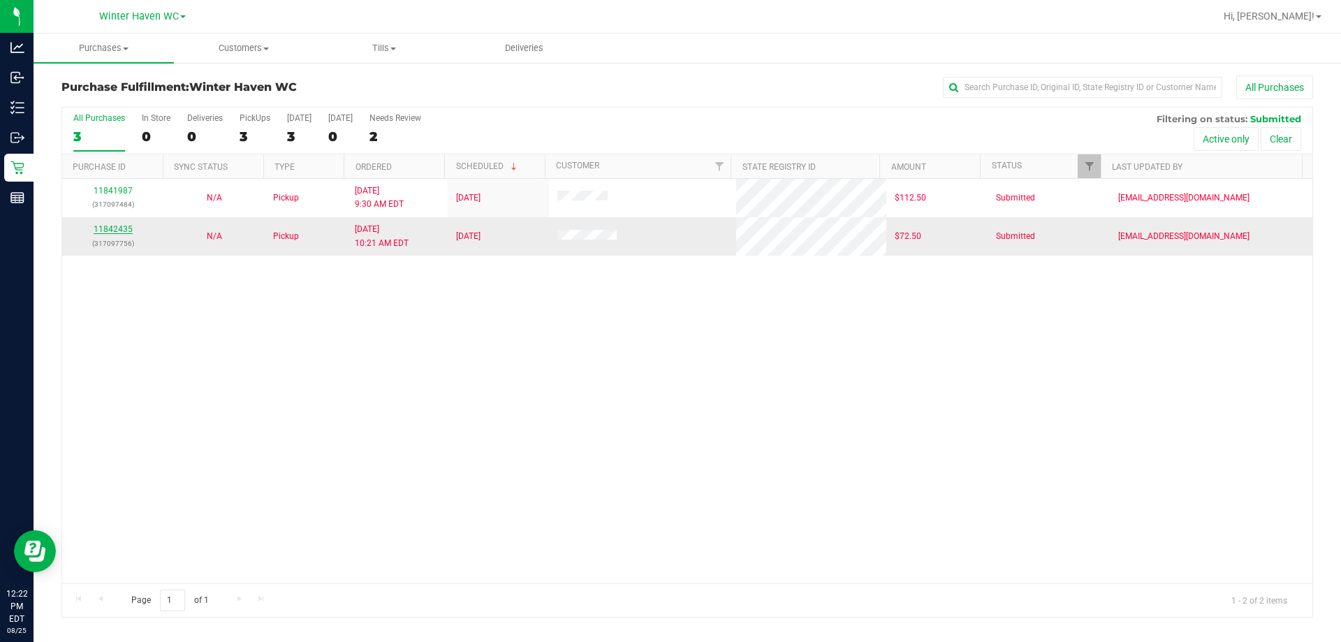
click at [124, 229] on link "11842435" at bounding box center [113, 229] width 39 height 10
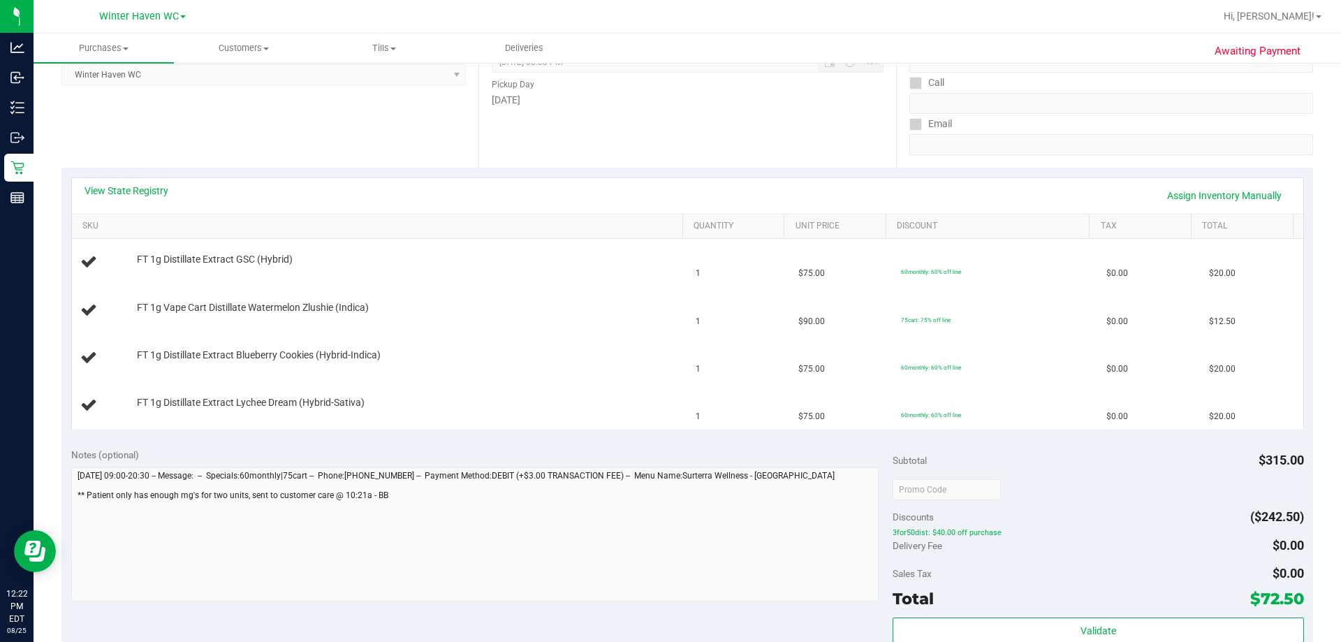
scroll to position [210, 0]
click at [147, 188] on link "View State Registry" at bounding box center [127, 190] width 84 height 14
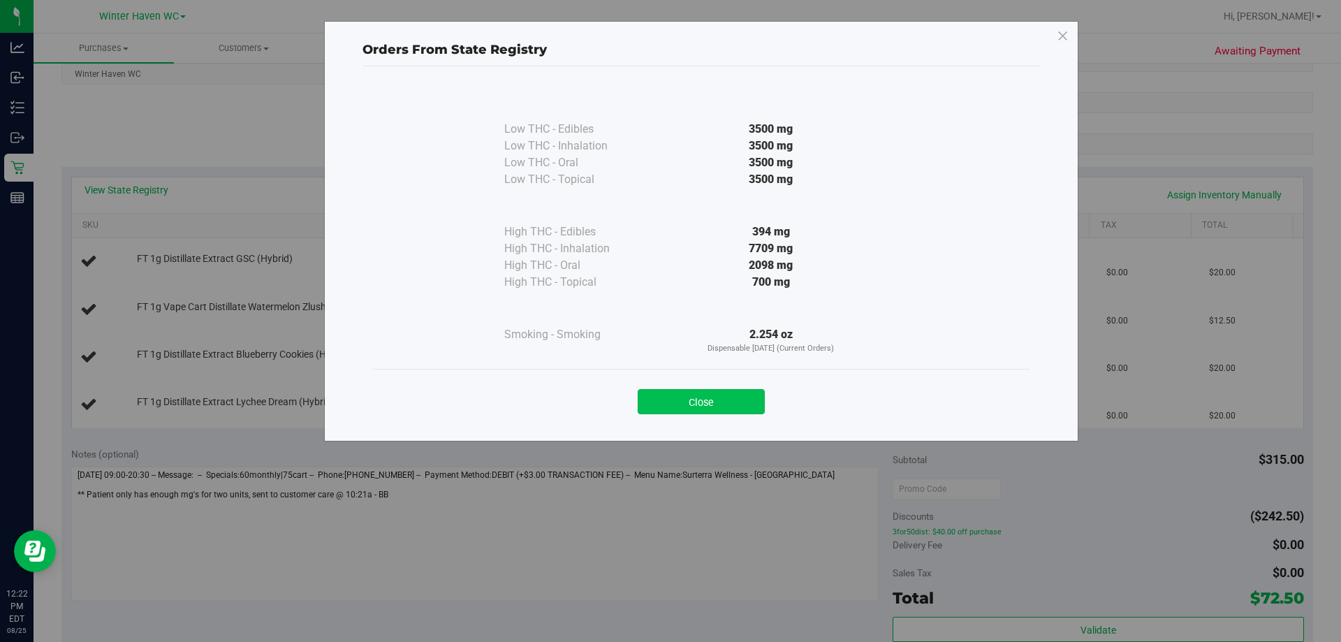
click at [656, 390] on button "Close" at bounding box center [701, 401] width 127 height 25
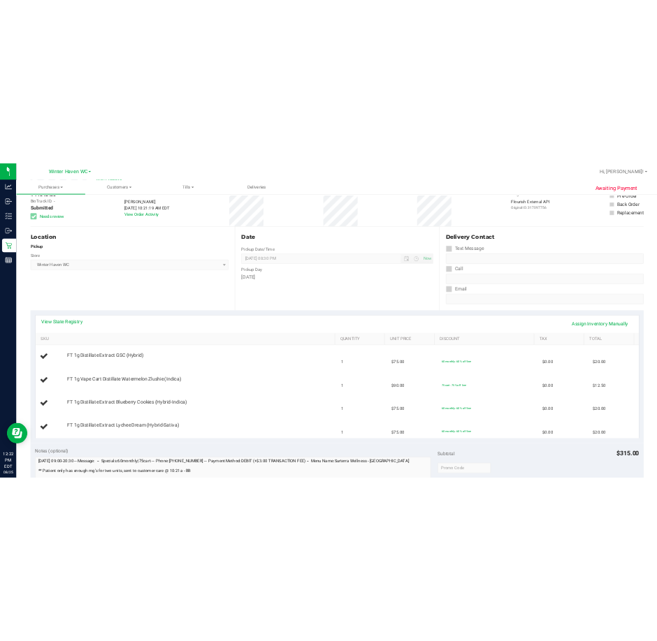
scroll to position [0, 0]
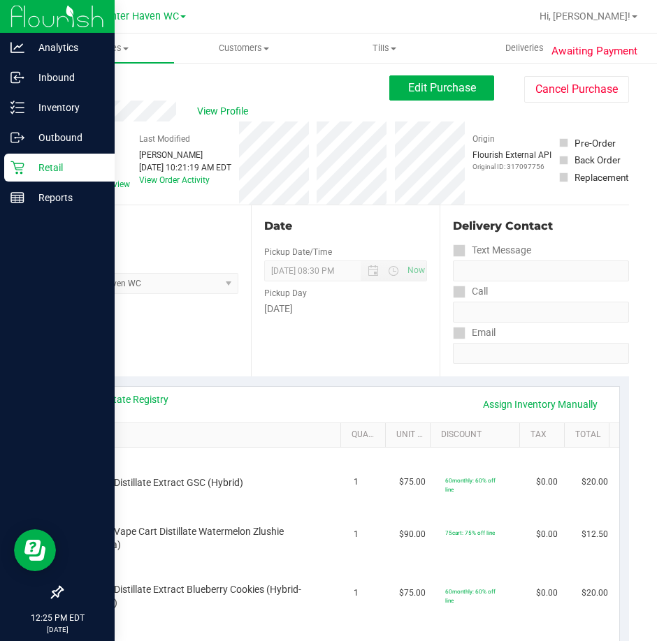
click at [26, 160] on p "Retail" at bounding box center [66, 167] width 84 height 17
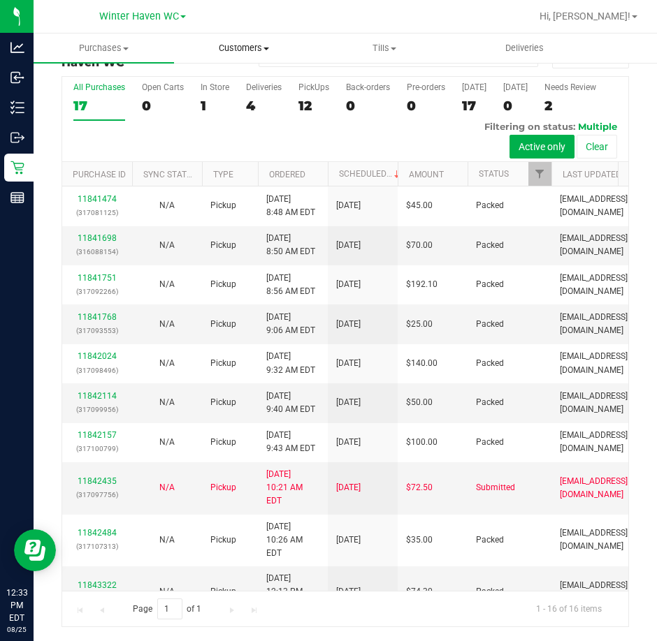
click at [256, 50] on span "Customers" at bounding box center [244, 48] width 139 height 13
click at [238, 80] on span "All customers" at bounding box center [224, 84] width 101 height 12
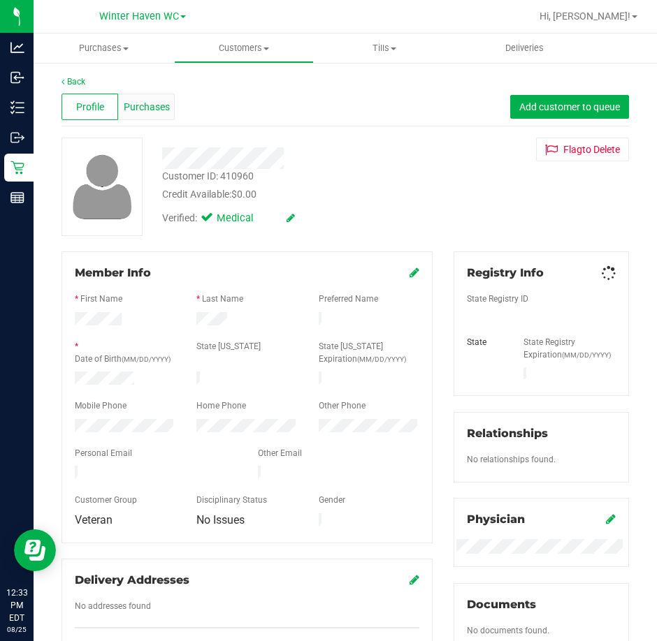
click at [147, 113] on span "Purchases" at bounding box center [147, 107] width 46 height 15
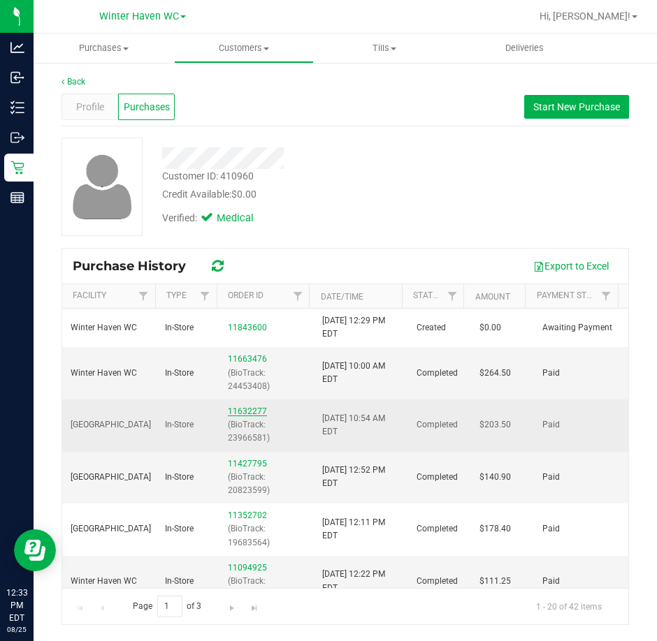
click at [253, 416] on link "11632277" at bounding box center [247, 412] width 39 height 10
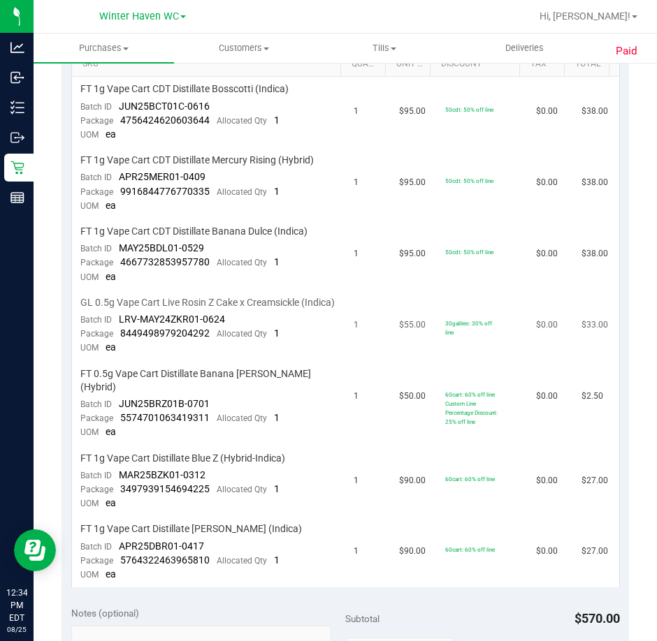
scroll to position [419, 0]
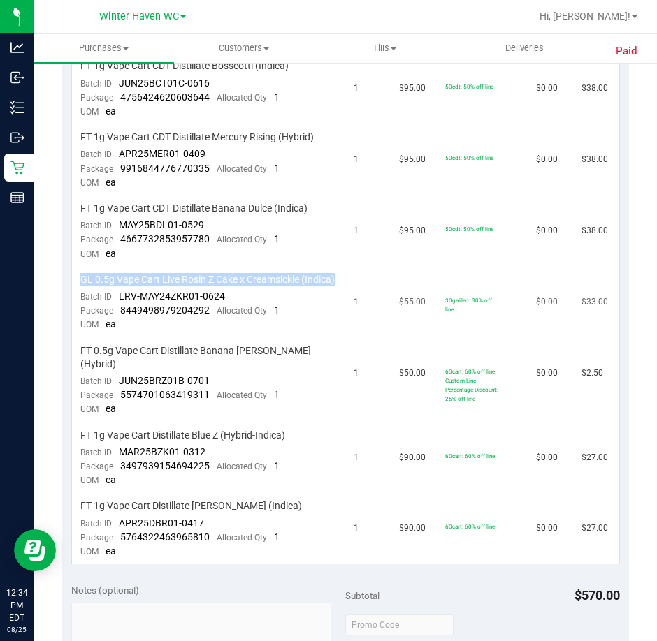
drag, startPoint x: 117, startPoint y: 296, endPoint x: 81, endPoint y: 284, distance: 38.4
click at [81, 284] on span "GL 0.5g Vape Cart Live Rosin Z Cake x Creamsickle (Indica)" at bounding box center [207, 279] width 254 height 13
copy span "GL 0.5g Vape Cart Live Rosin Z Cake x Creamsickle (Indica)"
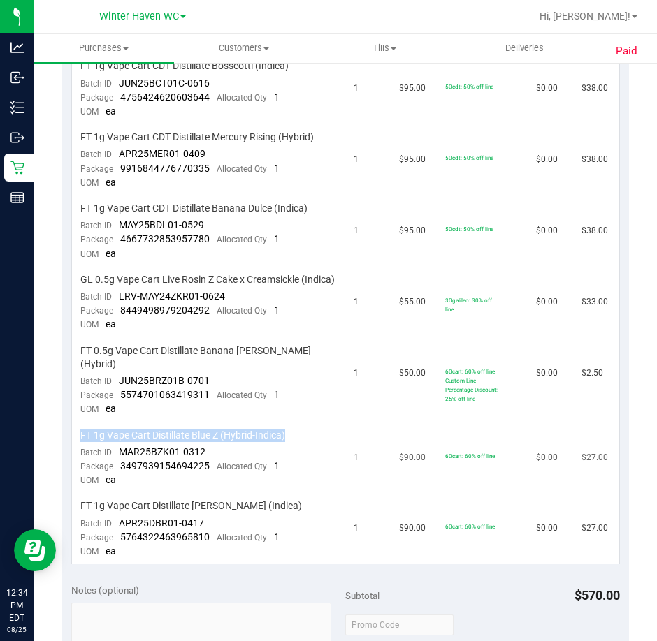
drag, startPoint x: 78, startPoint y: 439, endPoint x: 299, endPoint y: 441, distance: 221.4
click at [299, 441] on td "FT 1g Vape Cart Distillate Blue Z (Hybrid-Indica) Batch ID MAR25BZK01-0312 Pack…" at bounding box center [209, 458] width 274 height 71
copy span "FT 1g Vape Cart Distillate Blue Z (Hybrid-Indica)"
click at [226, 455] on td "FT 1g Vape Cart Distillate Blue Z (Hybrid-Indica) Batch ID MAR25BZK01-0312 Pack…" at bounding box center [209, 458] width 274 height 71
drag, startPoint x: 78, startPoint y: 440, endPoint x: 218, endPoint y: 441, distance: 139.7
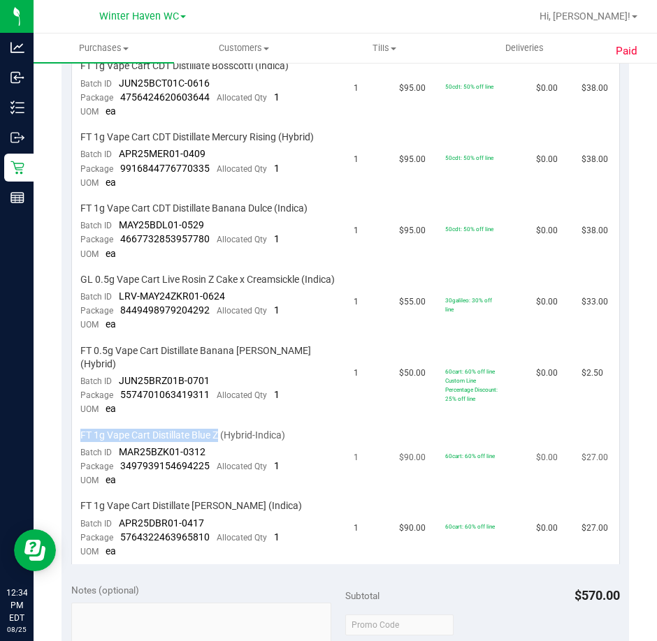
click at [218, 441] on td "FT 1g Vape Cart Distillate Blue Z (Hybrid-Indica) Batch ID MAR25BZK01-0312 Pack…" at bounding box center [209, 458] width 274 height 71
copy span "FT 1g Vape Cart Distillate Blue Z"
click at [122, 183] on td "FT 1g Vape Cart CDT Distillate Mercury Rising (Hybrid) Batch ID APR25MER01-0409…" at bounding box center [209, 160] width 274 height 71
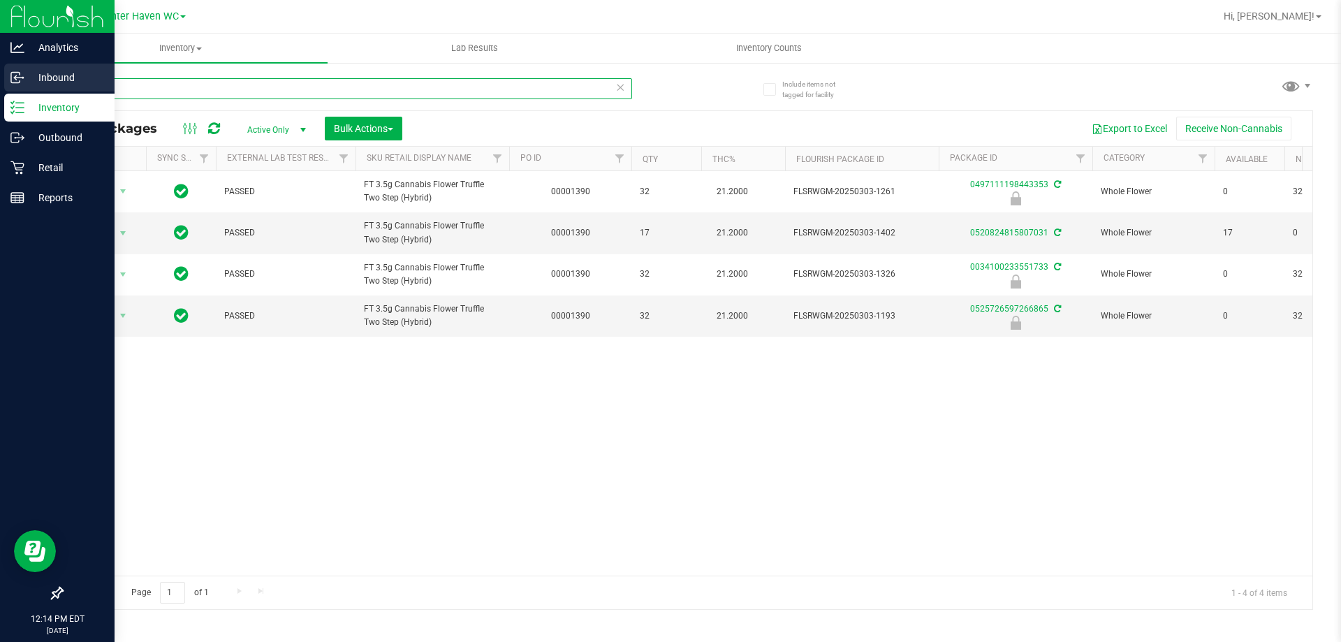
drag, startPoint x: 290, startPoint y: 94, endPoint x: 0, endPoint y: 85, distance: 290.0
click at [0, 93] on div "Analytics Inbound Inventory Outbound Retail Reports 12:14 PM EDT [DATE] 08/25 W…" at bounding box center [670, 321] width 1341 height 642
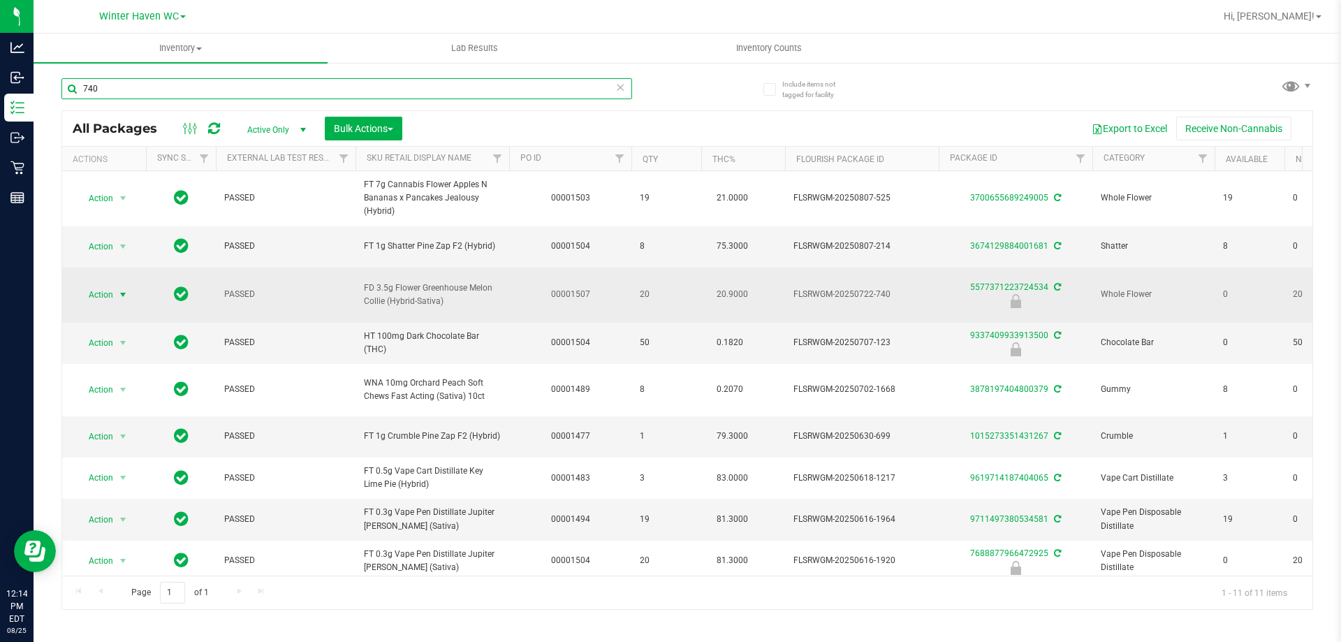
type input "740"
click at [98, 292] on span "Action" at bounding box center [95, 295] width 38 height 20
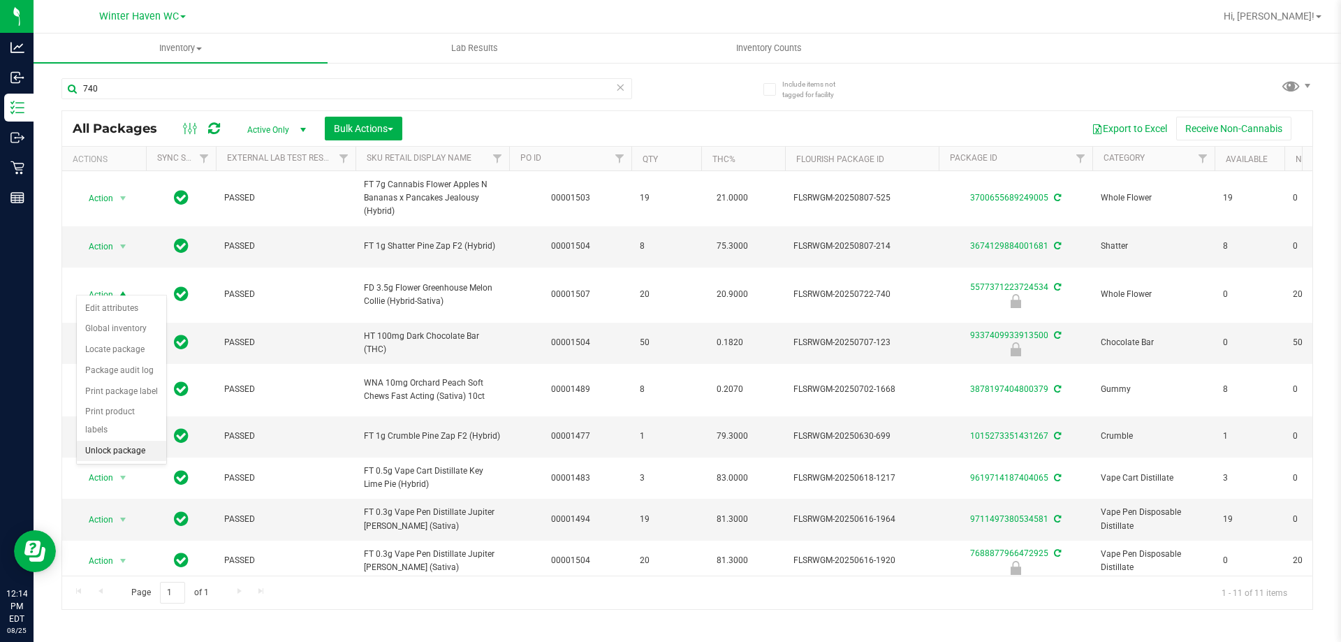
click at [108, 441] on li "Unlock package" at bounding box center [121, 451] width 89 height 21
